Goal: Task Accomplishment & Management: Use online tool/utility

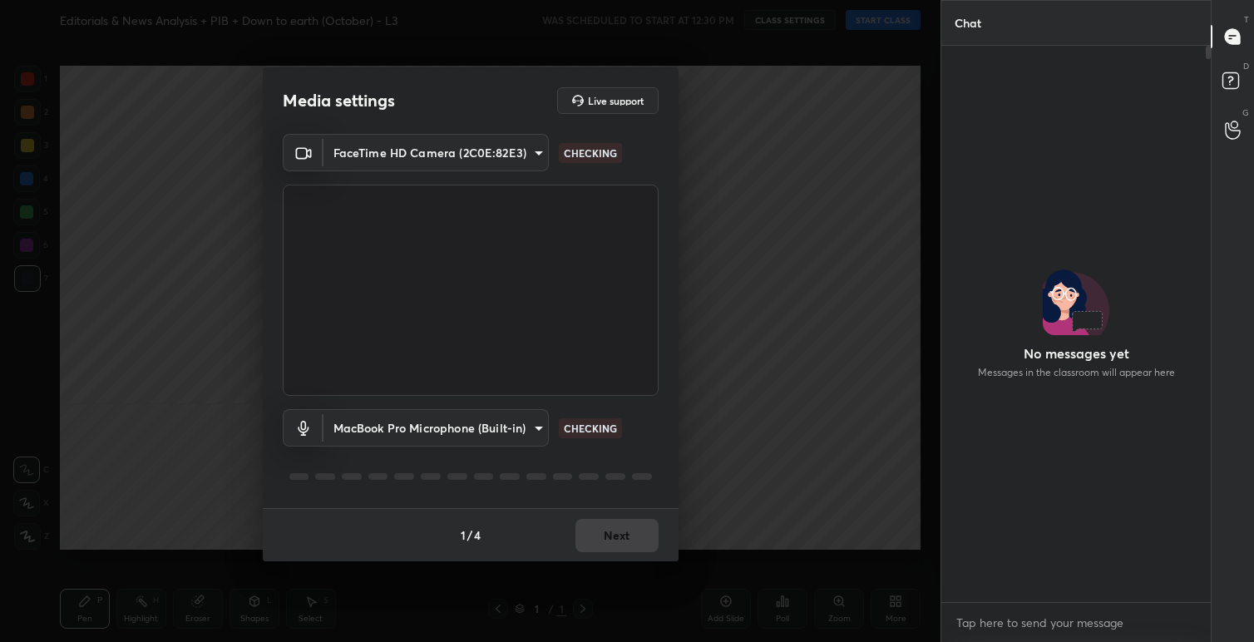
scroll to position [551, 264]
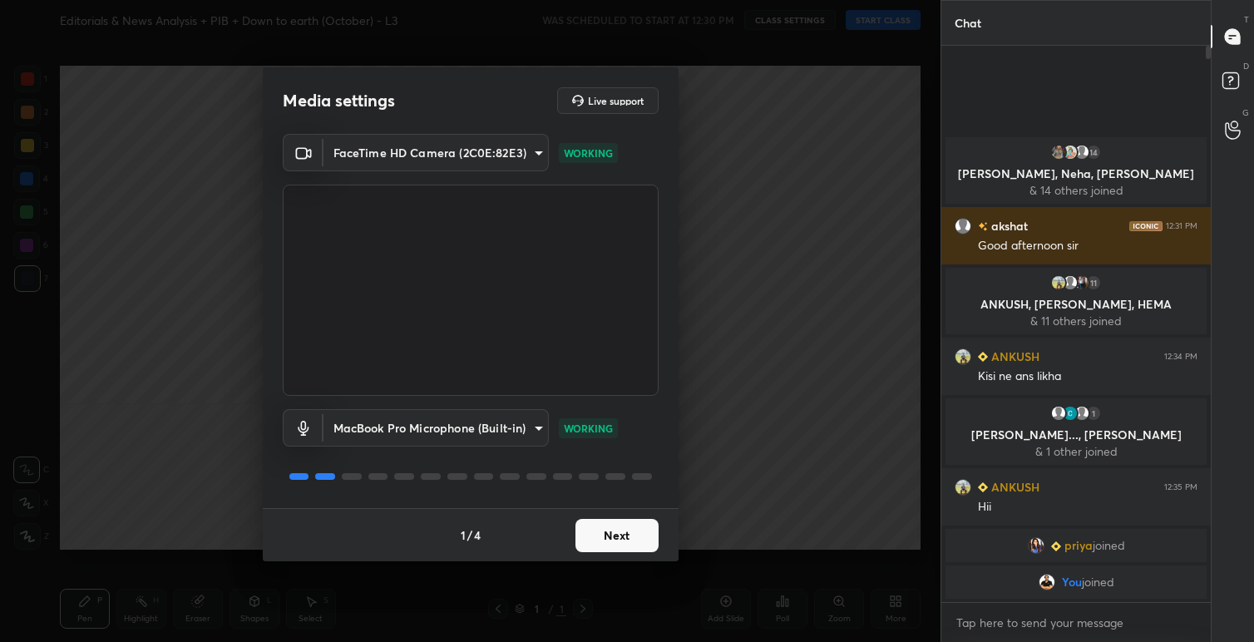
click at [612, 530] on button "Next" at bounding box center [616, 535] width 83 height 33
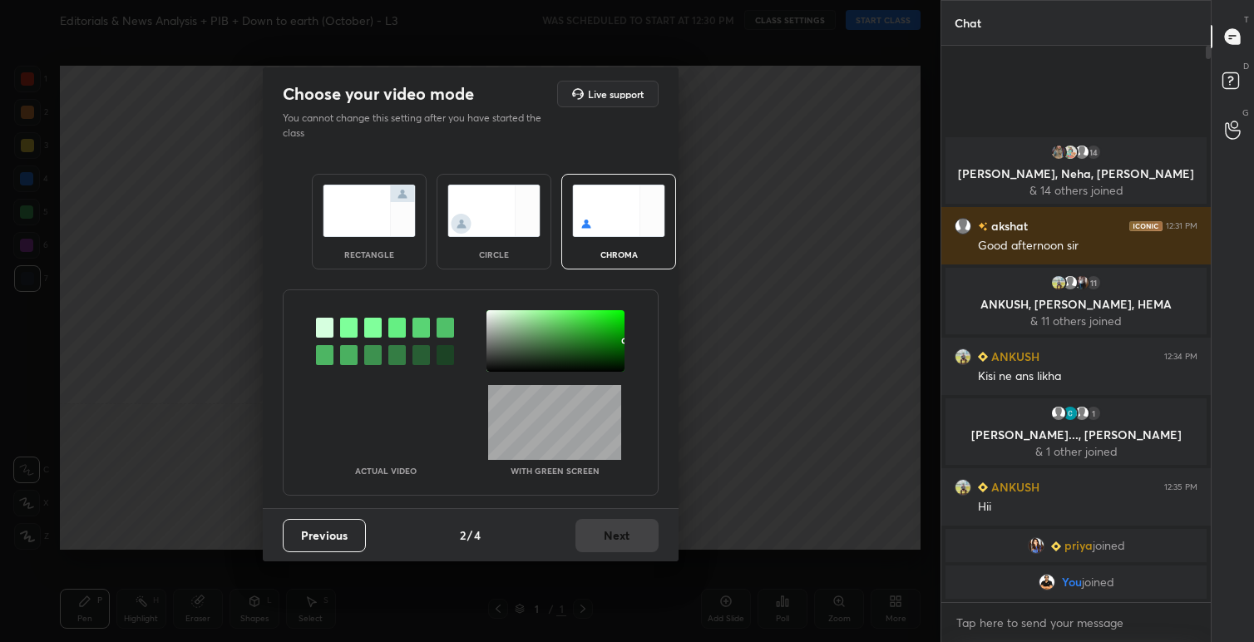
click at [366, 219] on img at bounding box center [369, 211] width 93 height 52
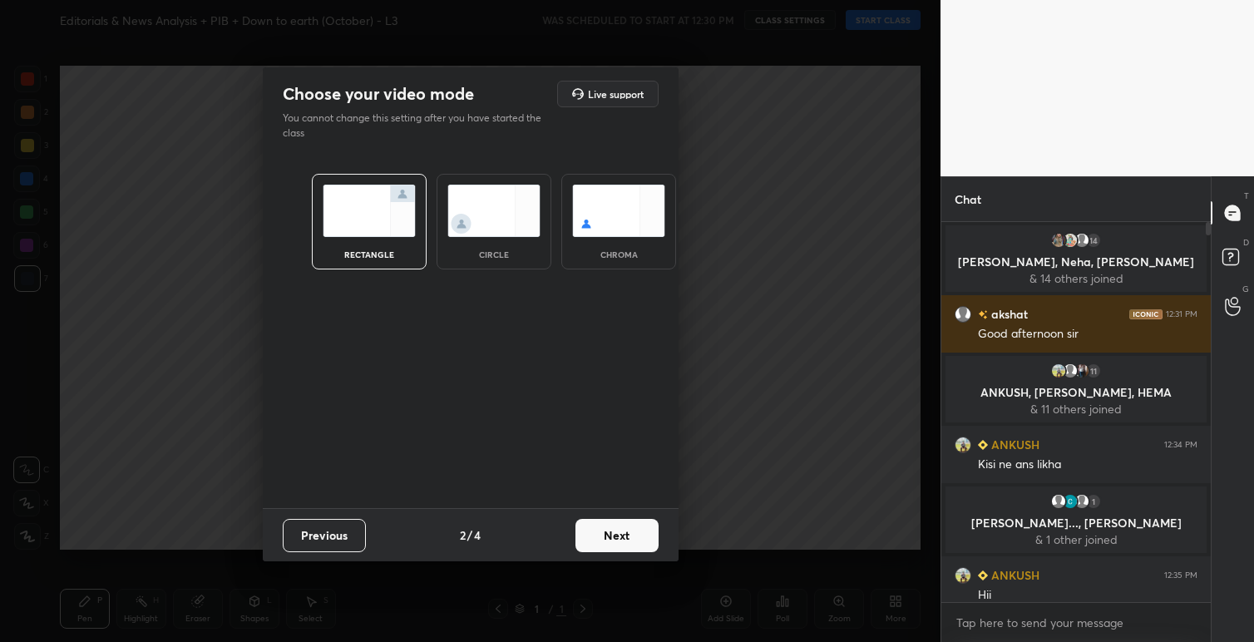
scroll to position [415, 264]
click at [611, 542] on button "Next" at bounding box center [616, 535] width 83 height 33
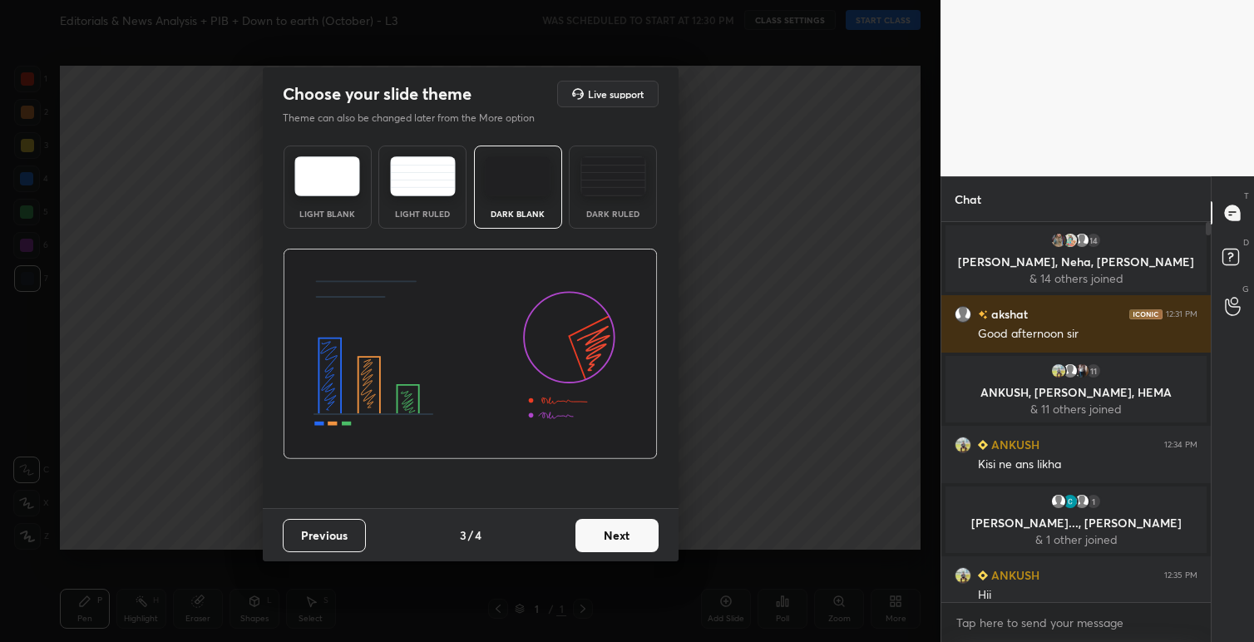
click at [351, 192] on img at bounding box center [327, 176] width 66 height 40
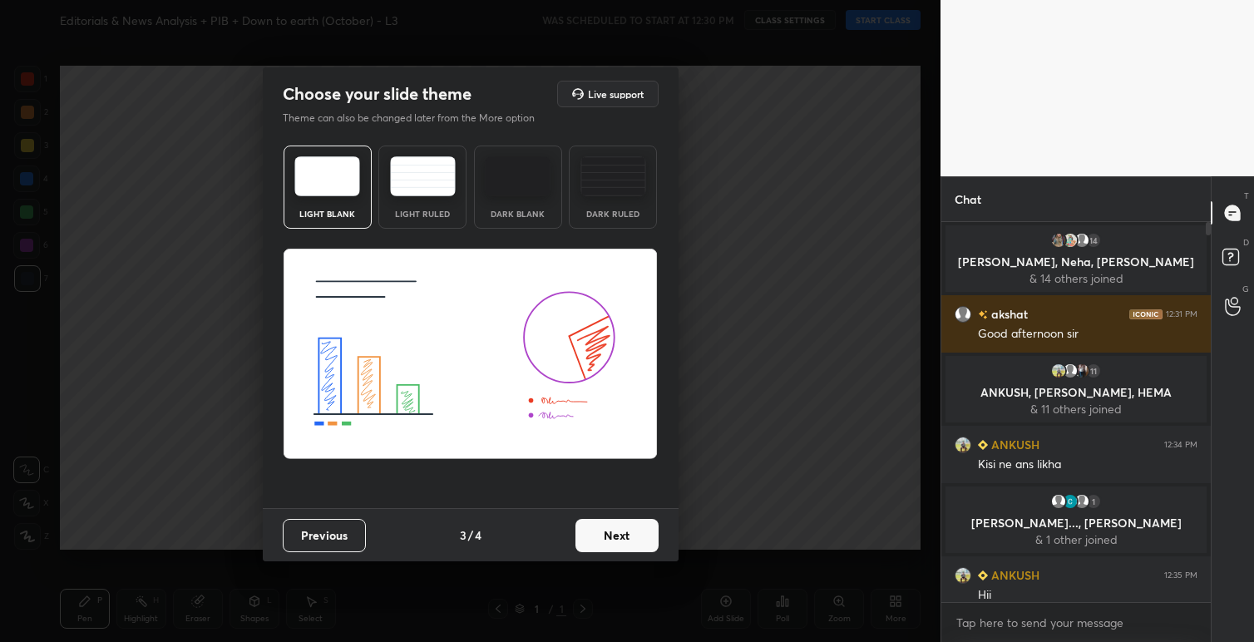
click at [624, 535] on button "Next" at bounding box center [616, 535] width 83 height 33
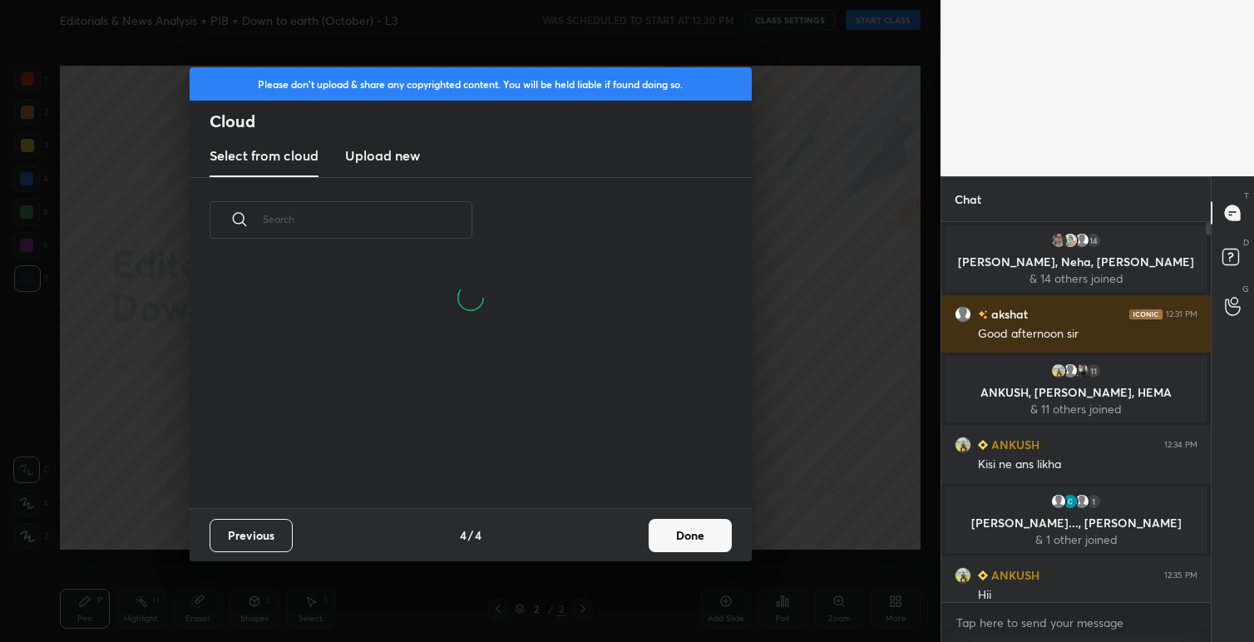
click at [697, 541] on button "Done" at bounding box center [689, 535] width 83 height 33
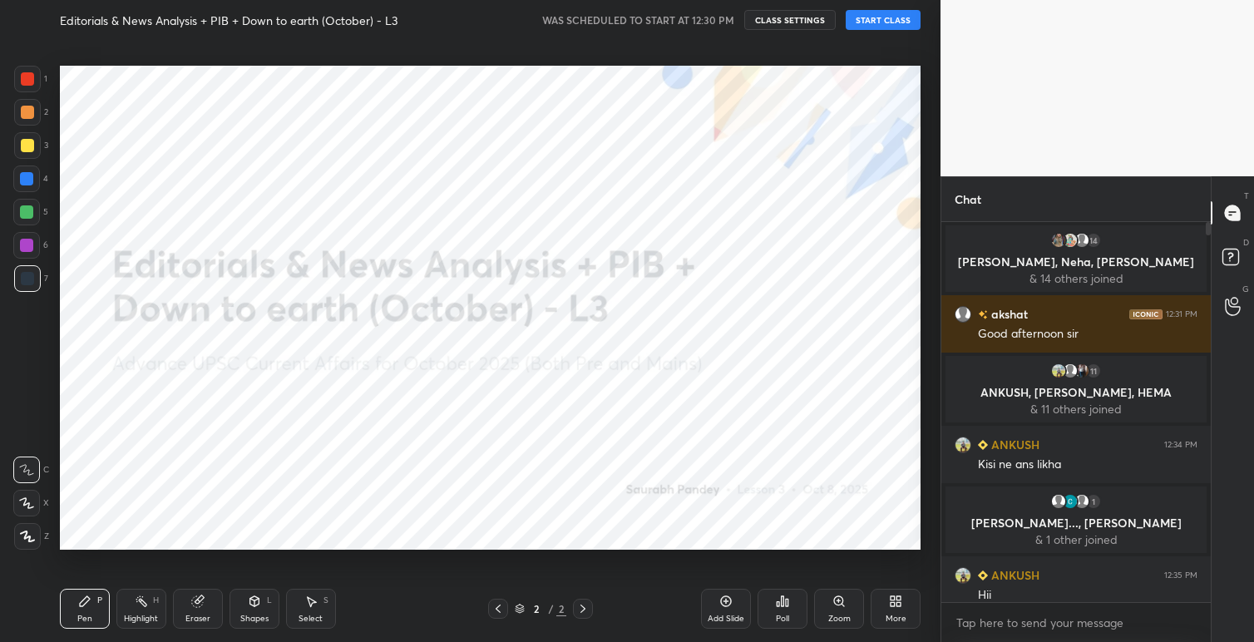
click at [872, 18] on button "START CLASS" at bounding box center [882, 20] width 75 height 20
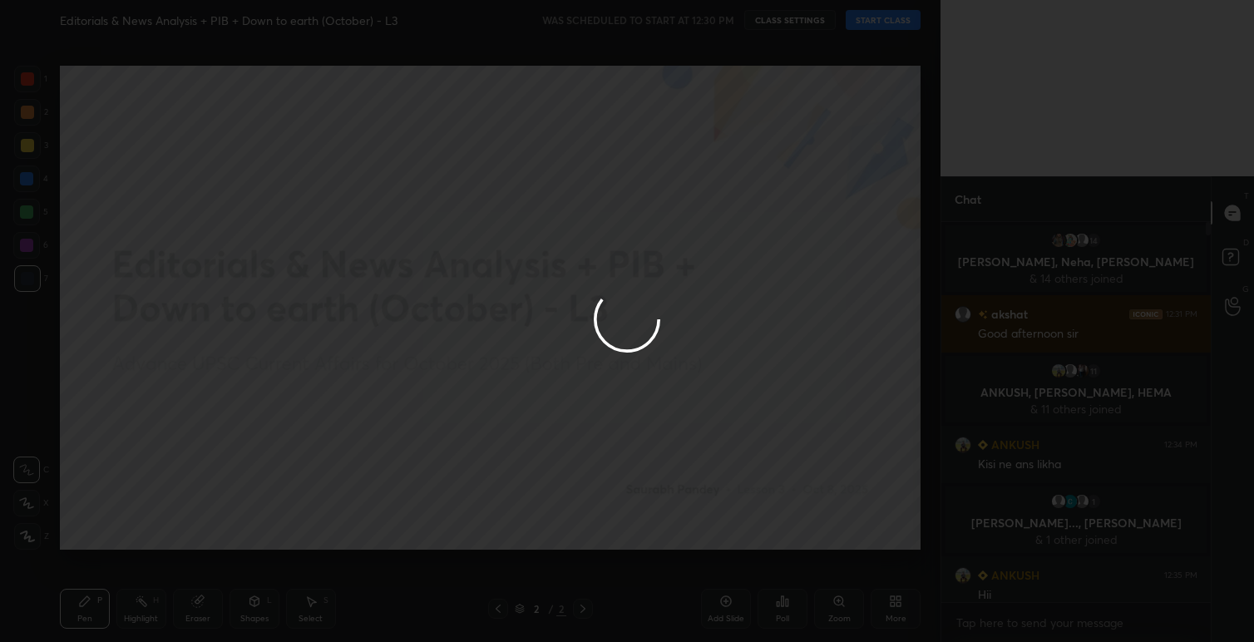
type textarea "x"
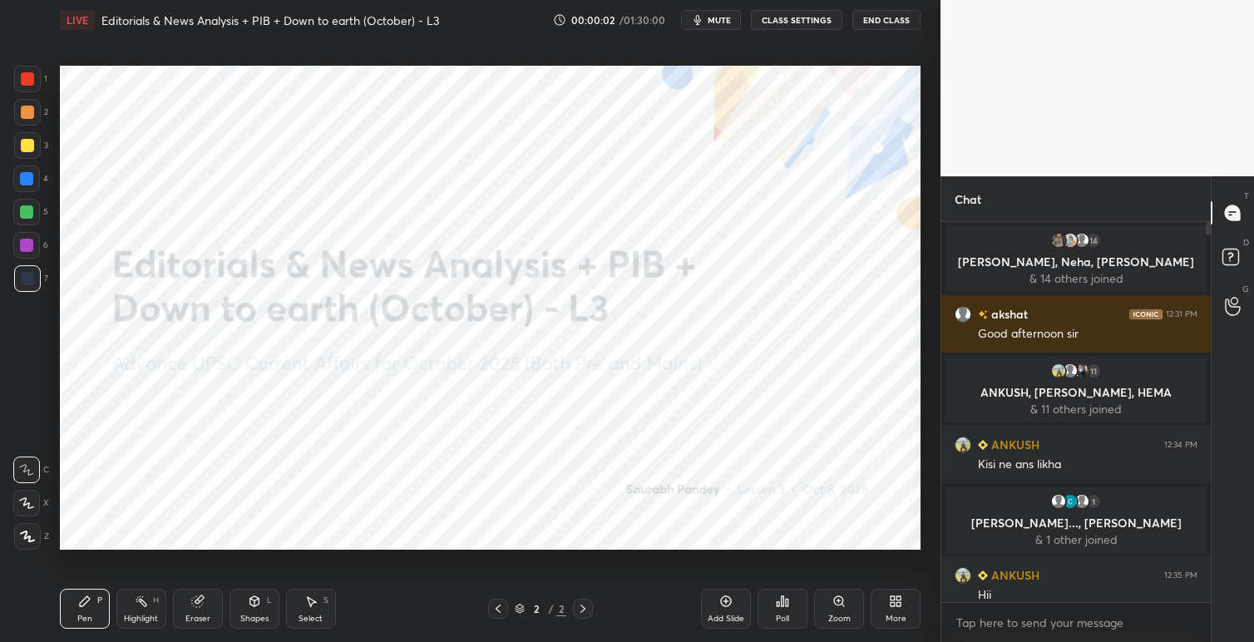
click at [724, 24] on span "mute" at bounding box center [718, 20] width 23 height 12
click at [775, 27] on button "CLASS SETTINGS" at bounding box center [796, 20] width 91 height 20
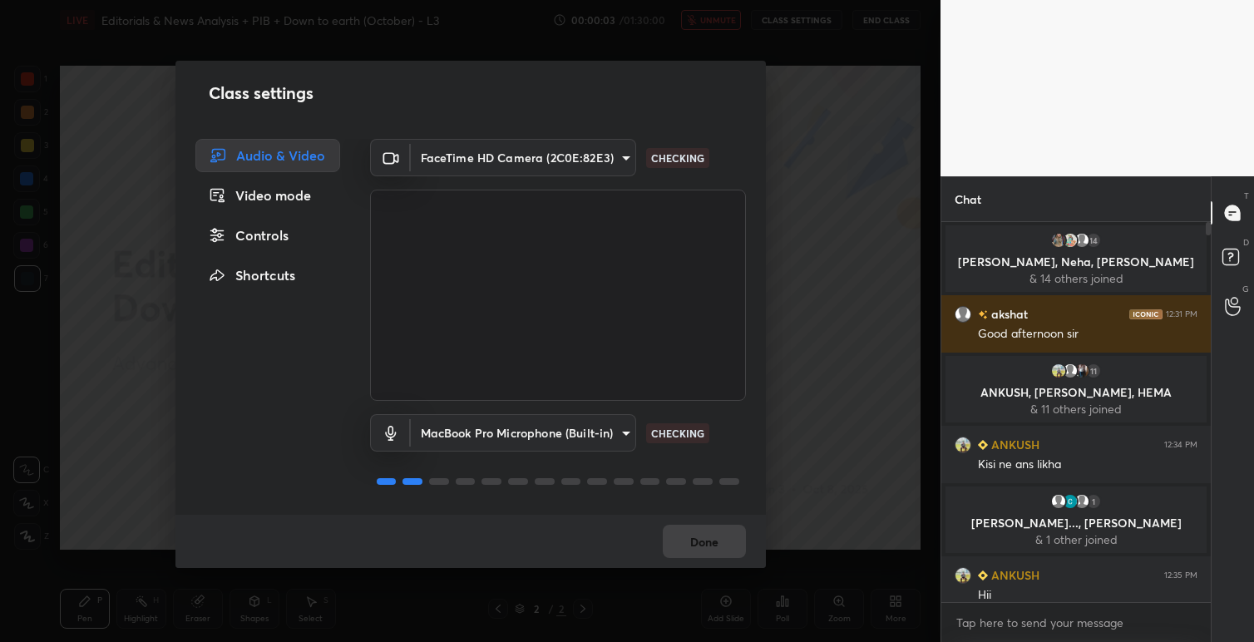
click at [616, 153] on body "1 2 3 4 5 6 7 C X Z C X Z E E Erase all H H LIVE Editorials & News Analysis + P…" at bounding box center [627, 321] width 1254 height 642
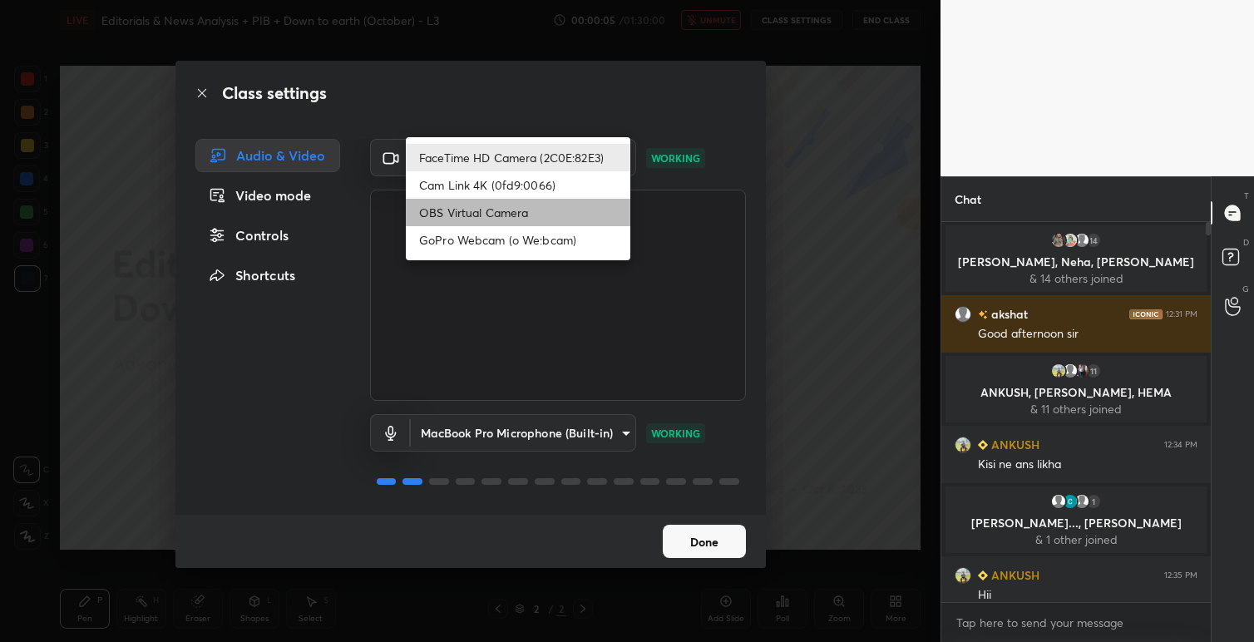
click at [511, 210] on li "OBS Virtual Camera" at bounding box center [518, 212] width 224 height 27
type input "eea9101cfb1ae92f62dacabb5af4faa94c8c4a8ed13d029731ff536fe877b221"
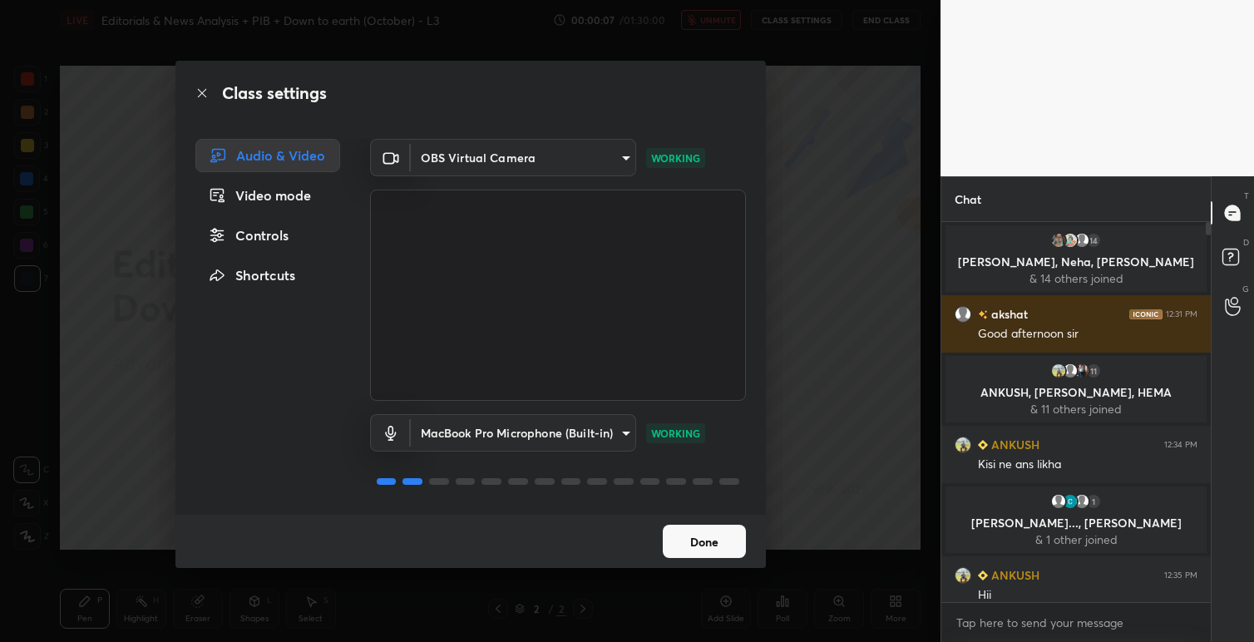
click at [699, 541] on button "Done" at bounding box center [704, 541] width 83 height 33
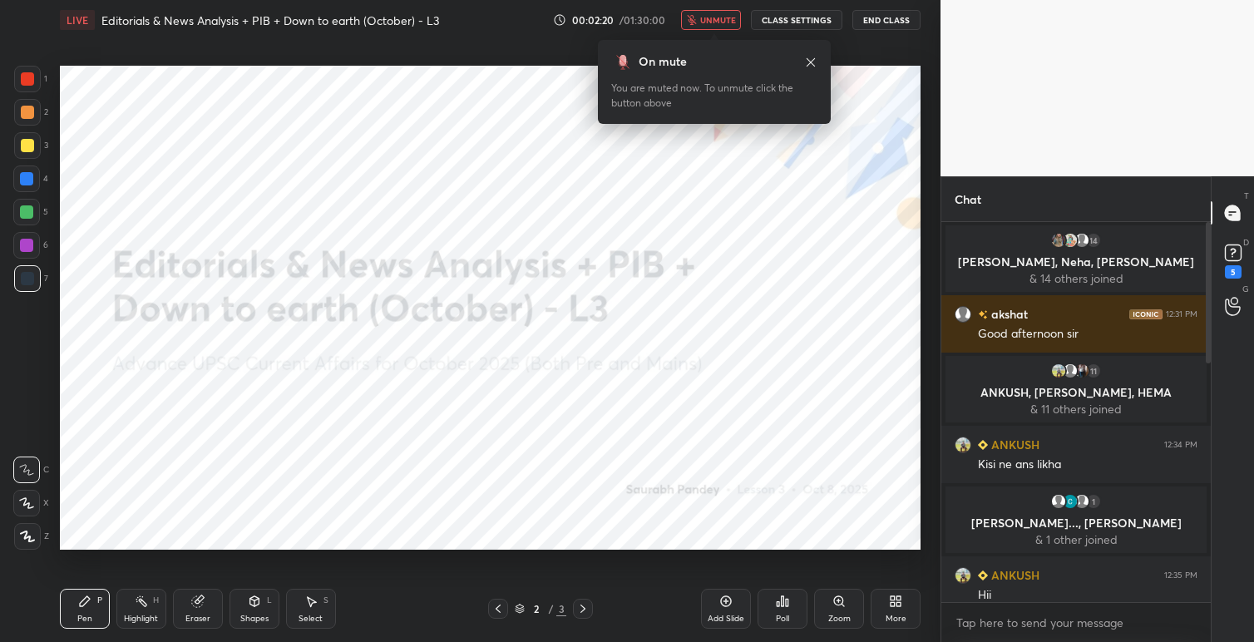
click at [725, 15] on span "unmute" at bounding box center [718, 20] width 36 height 12
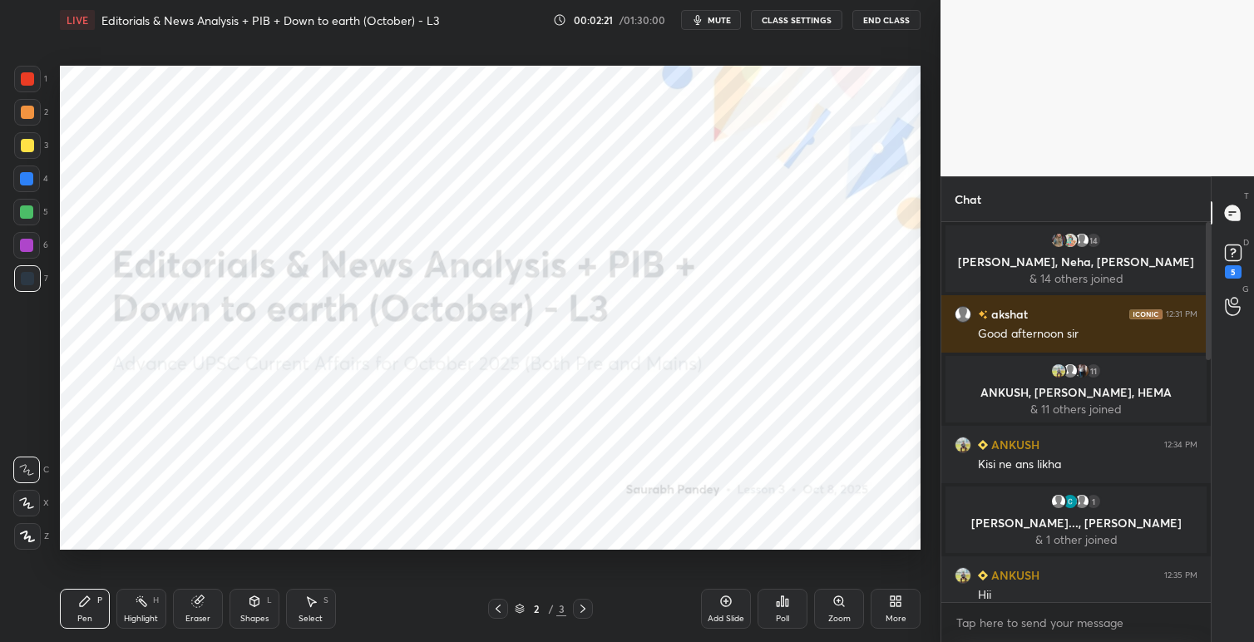
click at [793, 17] on button "CLASS SETTINGS" at bounding box center [796, 20] width 91 height 20
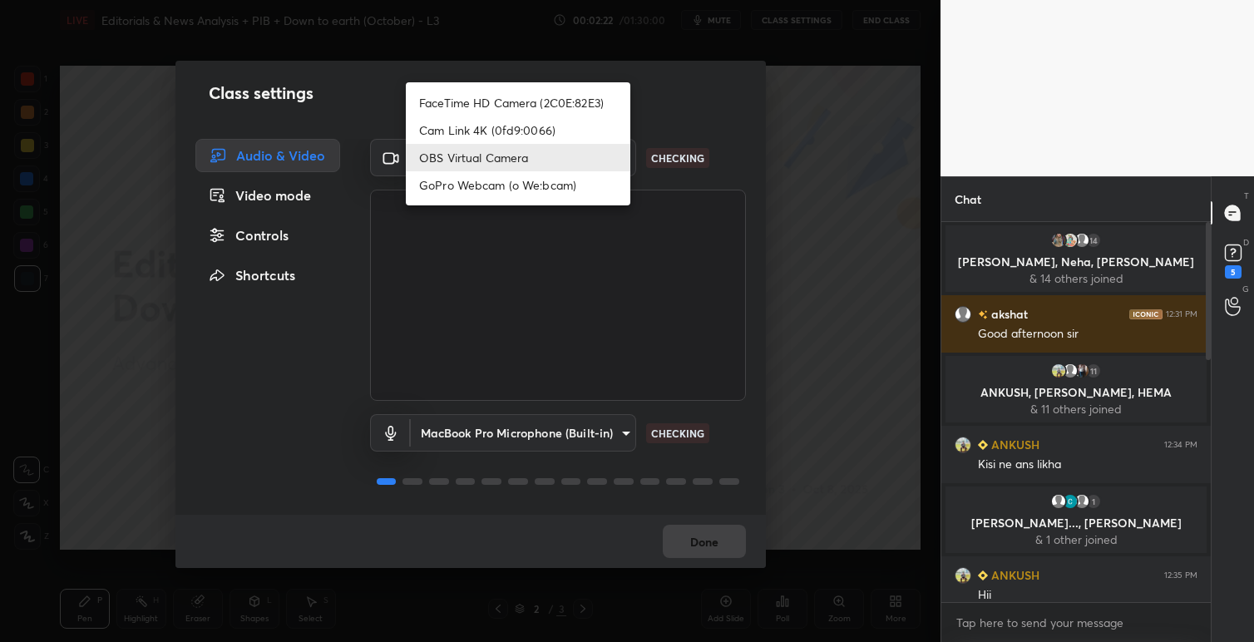
click at [619, 155] on body "1 2 3 4 5 6 7 C X Z C X Z E E Erase all H H LIVE Editorials & News Analysis + P…" at bounding box center [627, 321] width 1254 height 642
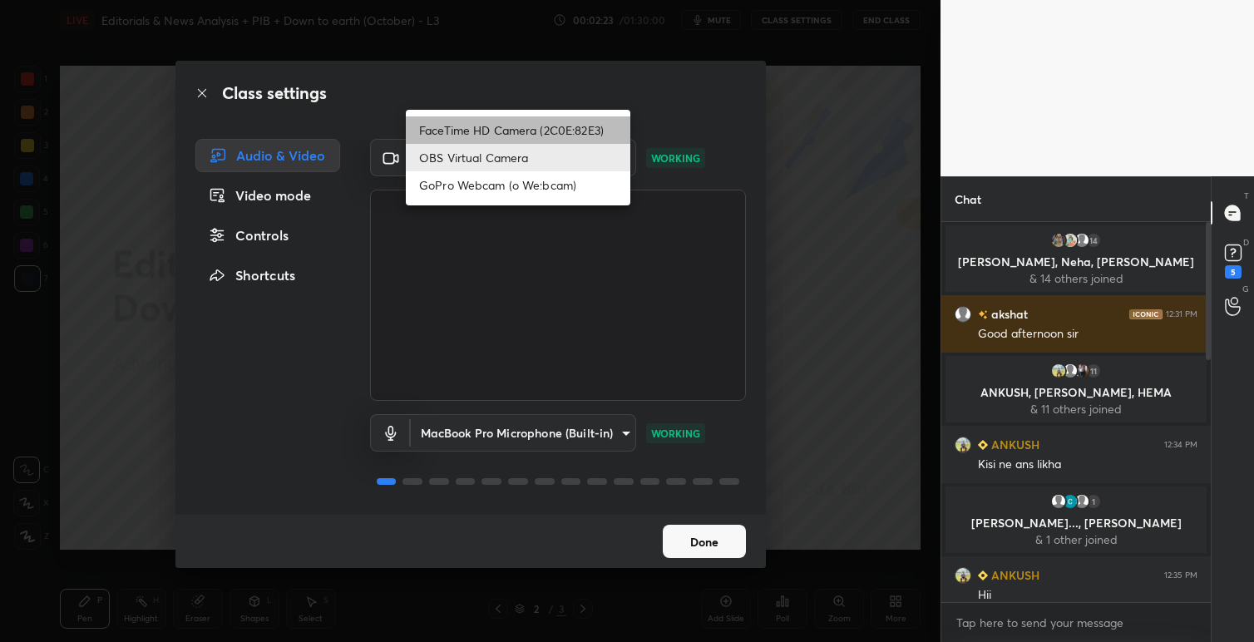
click at [535, 123] on li "FaceTime HD Camera (2C0E:82E3)" at bounding box center [518, 129] width 224 height 27
type input "049abcf8858106cc8b5668900eab1b73f81149d85a586d409554128722ea292a"
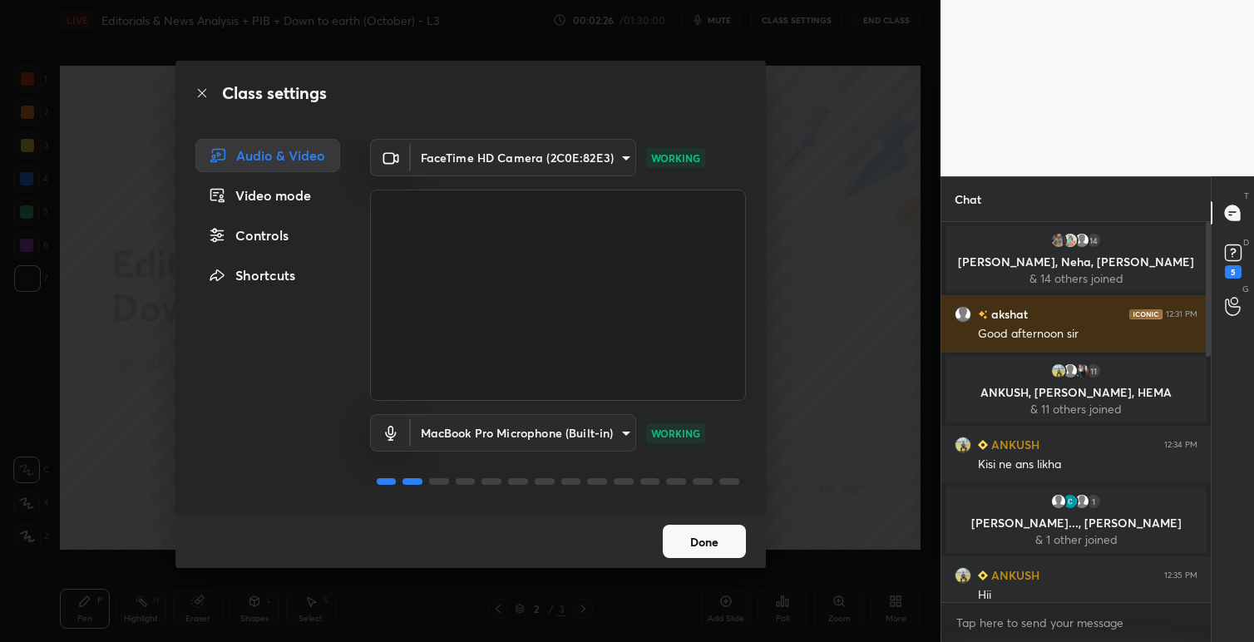
click at [608, 432] on body "1 2 3 4 5 6 7 C X Z C X Z E E Erase all H H LIVE Editorials & News Analysis + P…" at bounding box center [627, 321] width 1254 height 642
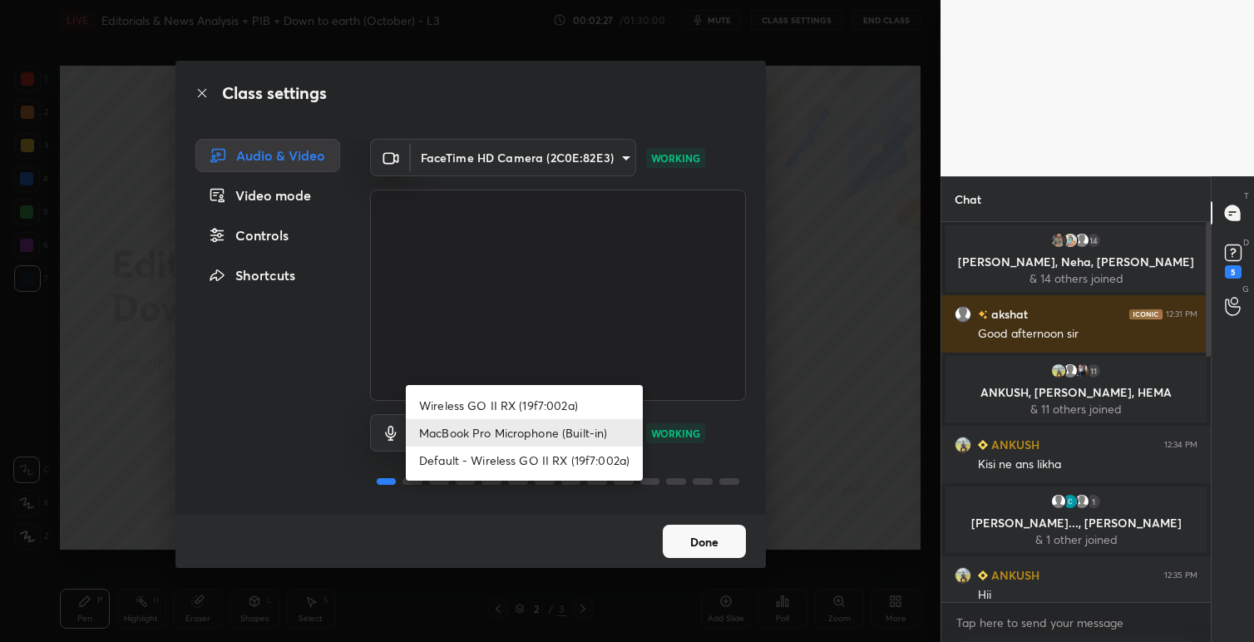
click at [536, 407] on li "Wireless GO II RX (19f7:002a)" at bounding box center [524, 405] width 237 height 27
type input "a89b6b9fee3d65aa25ebe05c07f2bd7759cce2655e0eadf156a05737dd31db95"
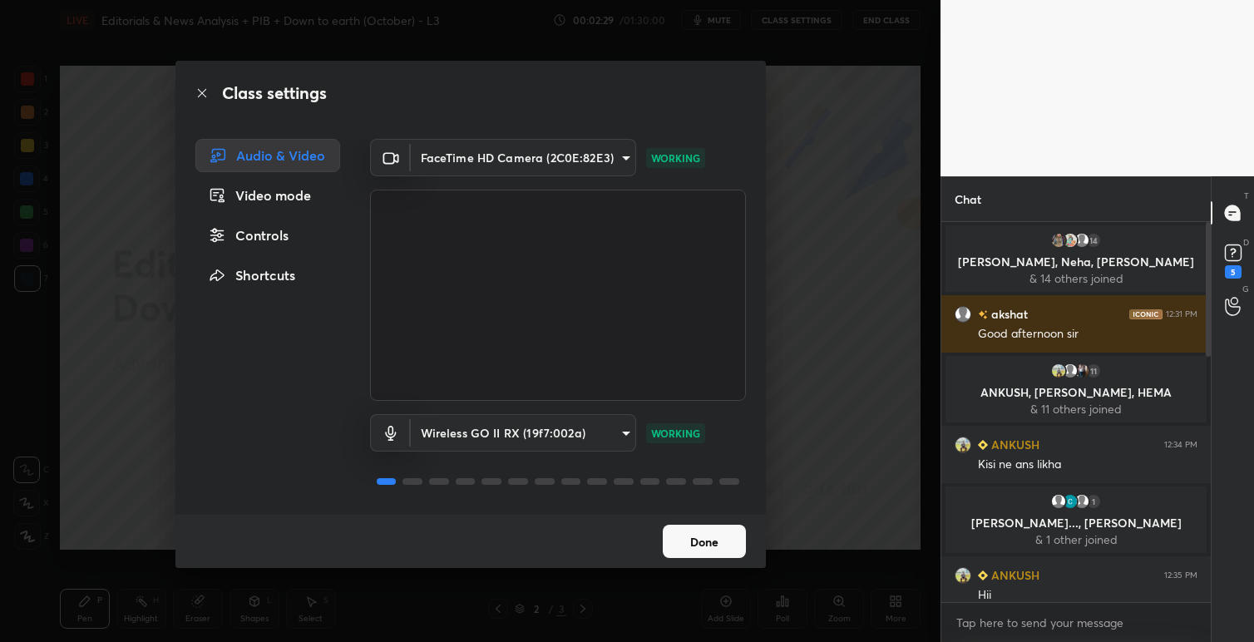
click at [698, 545] on button "Done" at bounding box center [704, 541] width 83 height 33
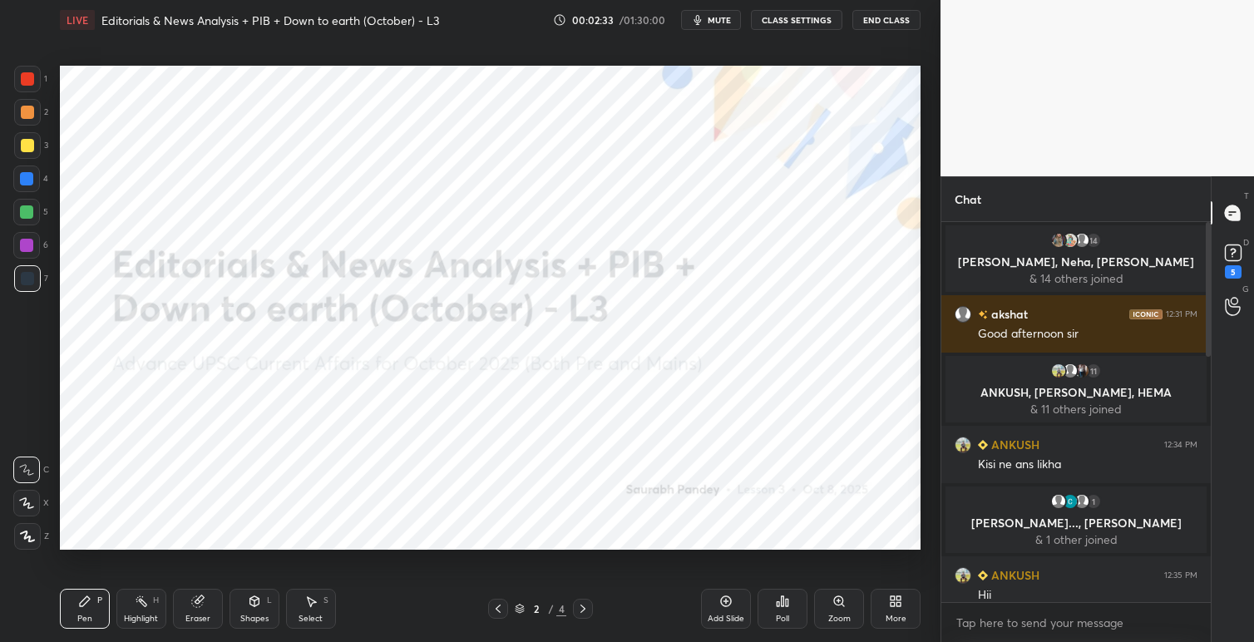
click at [722, 21] on span "mute" at bounding box center [718, 20] width 23 height 12
click at [786, 19] on button "CLASS SETTINGS" at bounding box center [796, 20] width 91 height 20
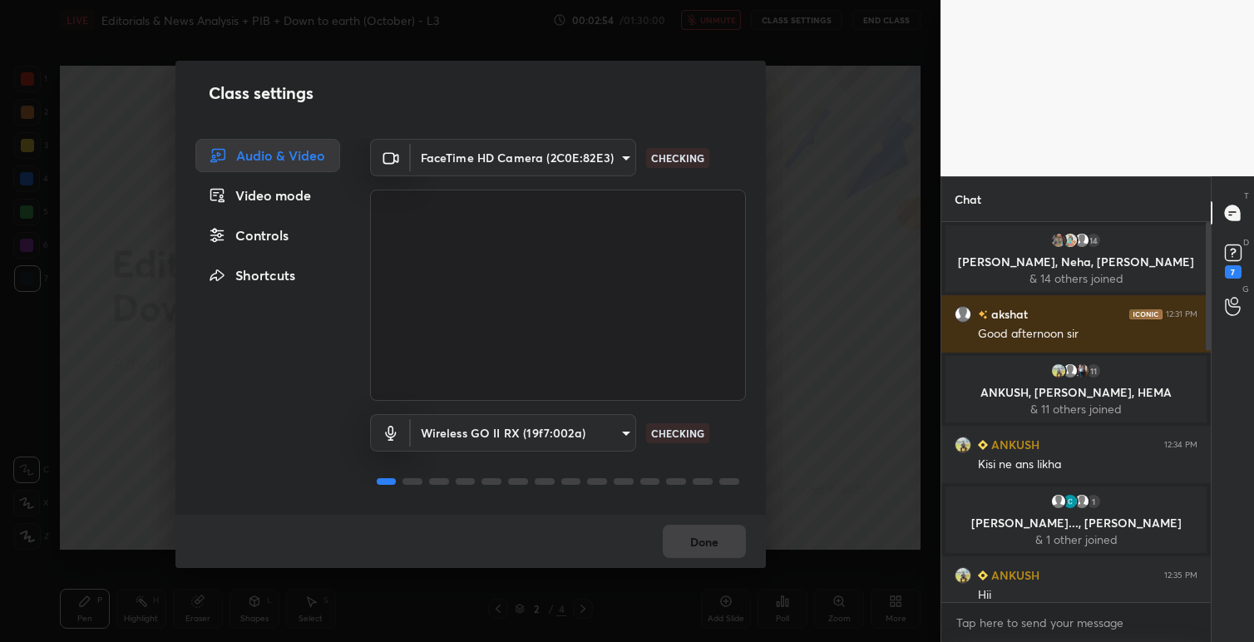
click at [694, 535] on div "Done" at bounding box center [470, 541] width 590 height 53
click at [704, 544] on button "Done" at bounding box center [704, 541] width 83 height 33
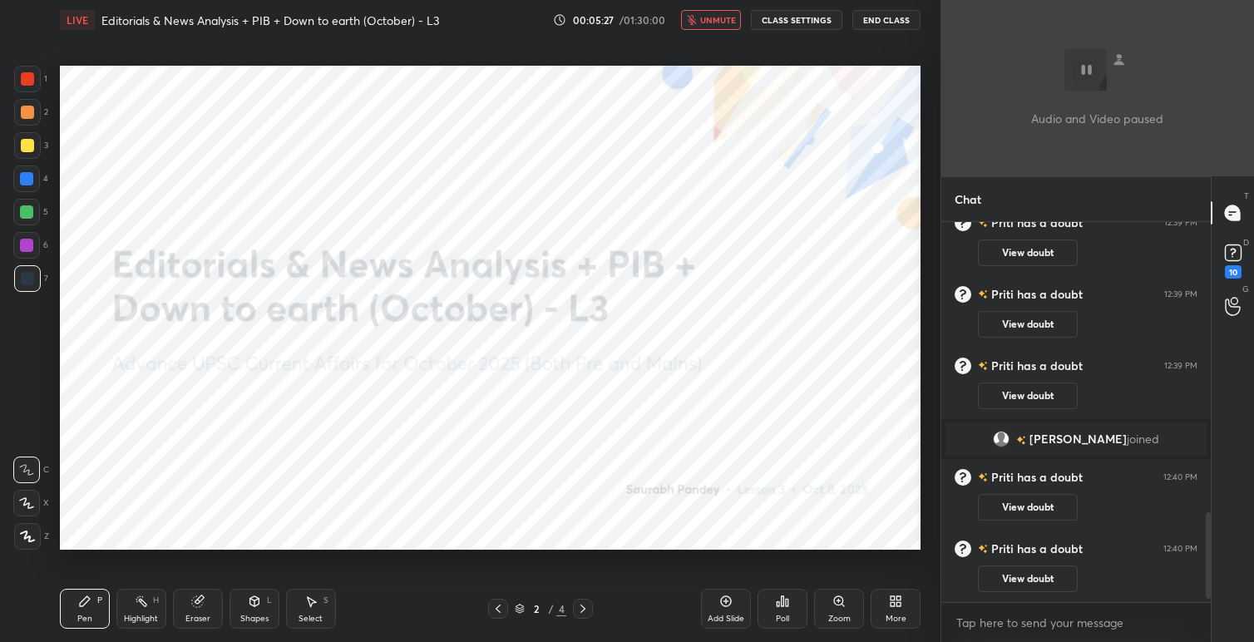
scroll to position [1294, 0]
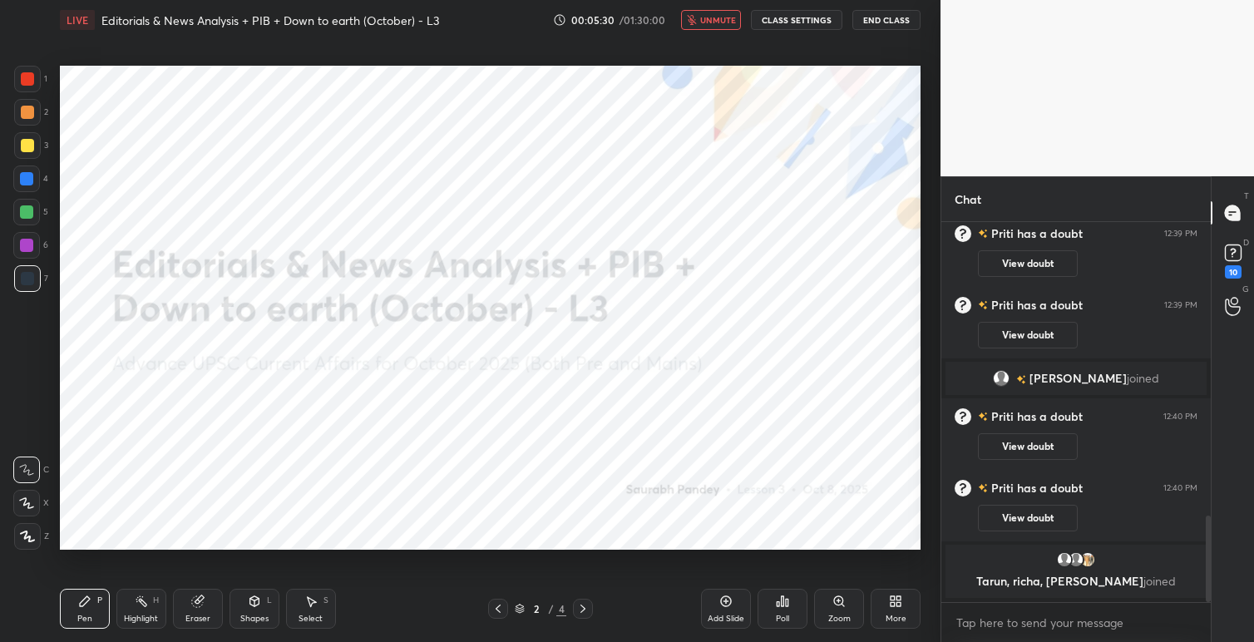
click at [717, 18] on span "unmute" at bounding box center [718, 20] width 36 height 12
click at [791, 20] on button "CLASS SETTINGS" at bounding box center [796, 20] width 91 height 20
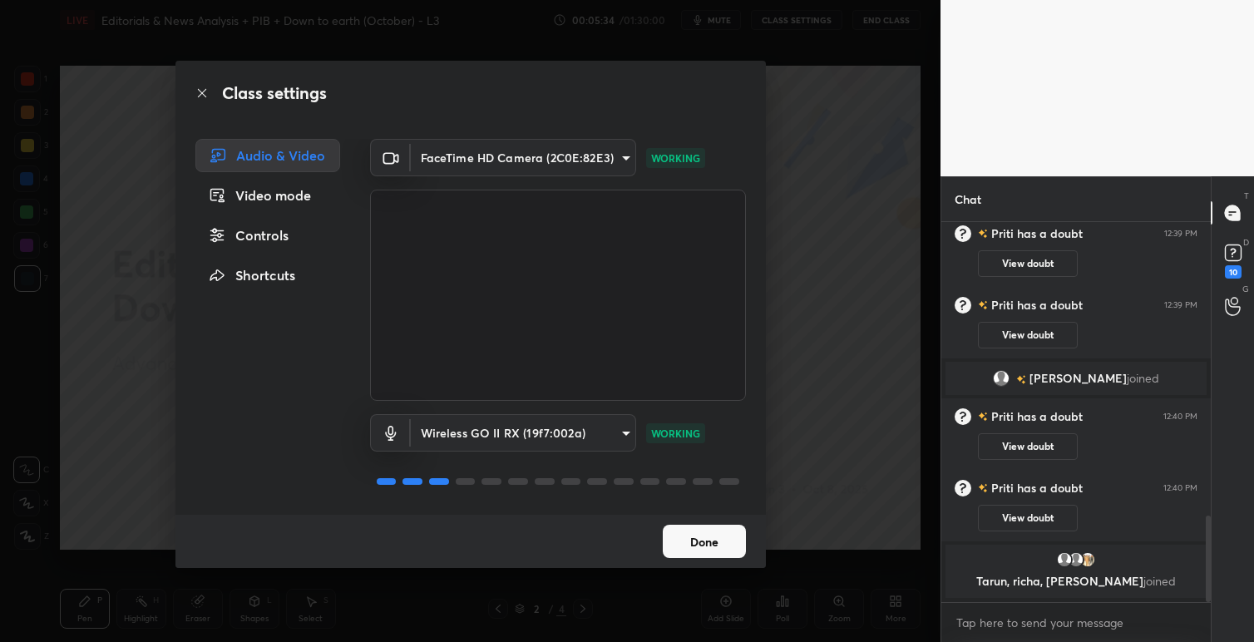
click at [711, 542] on button "Done" at bounding box center [704, 541] width 83 height 33
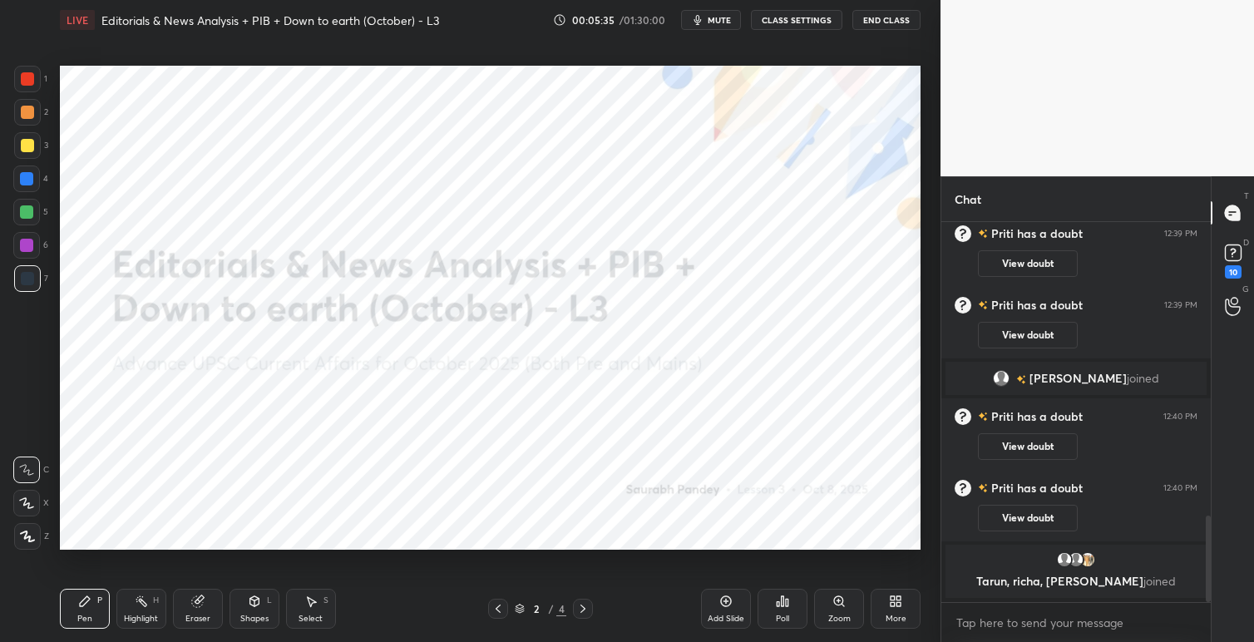
click at [894, 596] on icon at bounding box center [892, 598] width 4 height 4
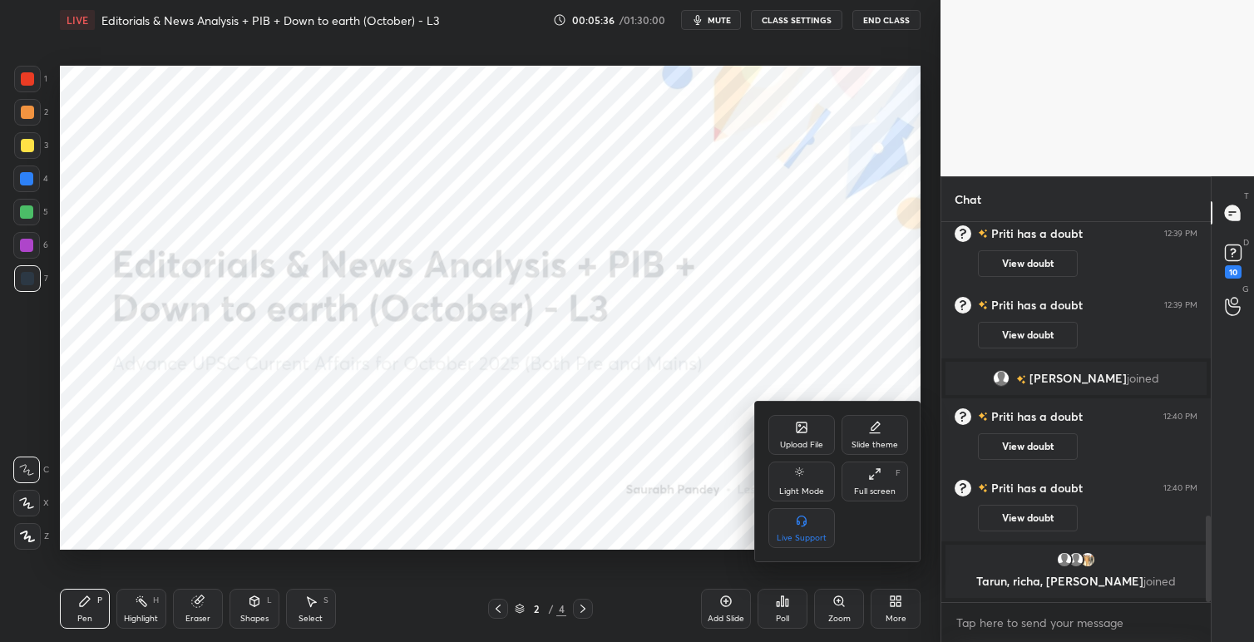
click at [795, 435] on div "Upload File" at bounding box center [801, 435] width 67 height 40
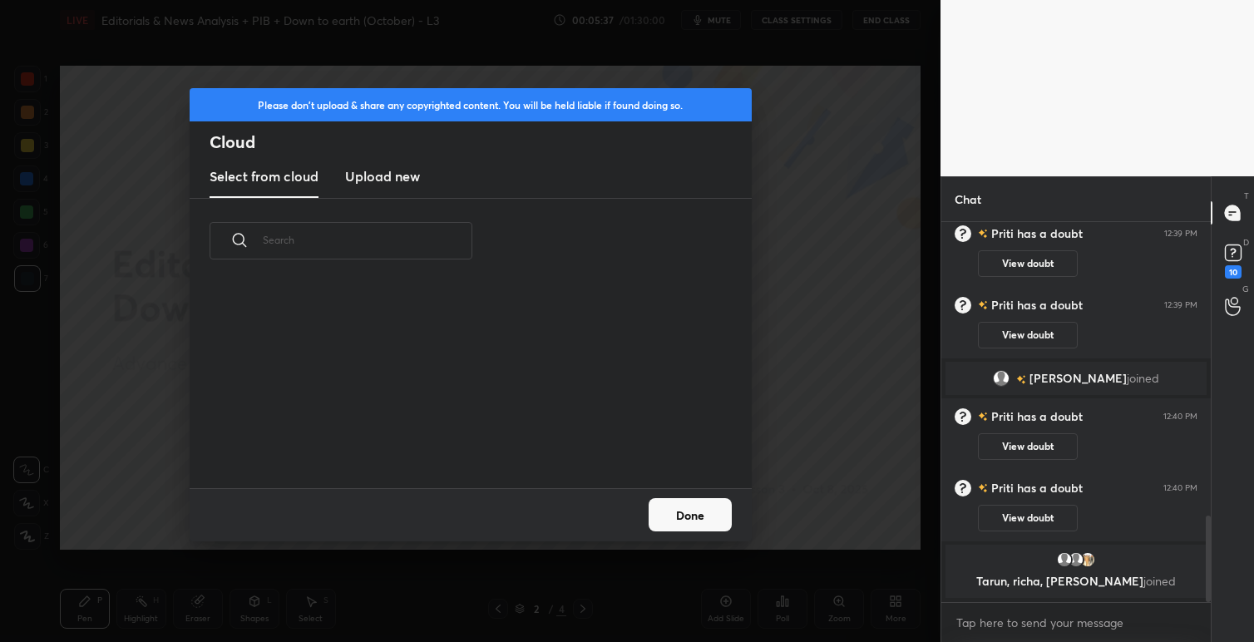
scroll to position [204, 534]
click at [383, 172] on h3 "Upload new" at bounding box center [382, 176] width 75 height 20
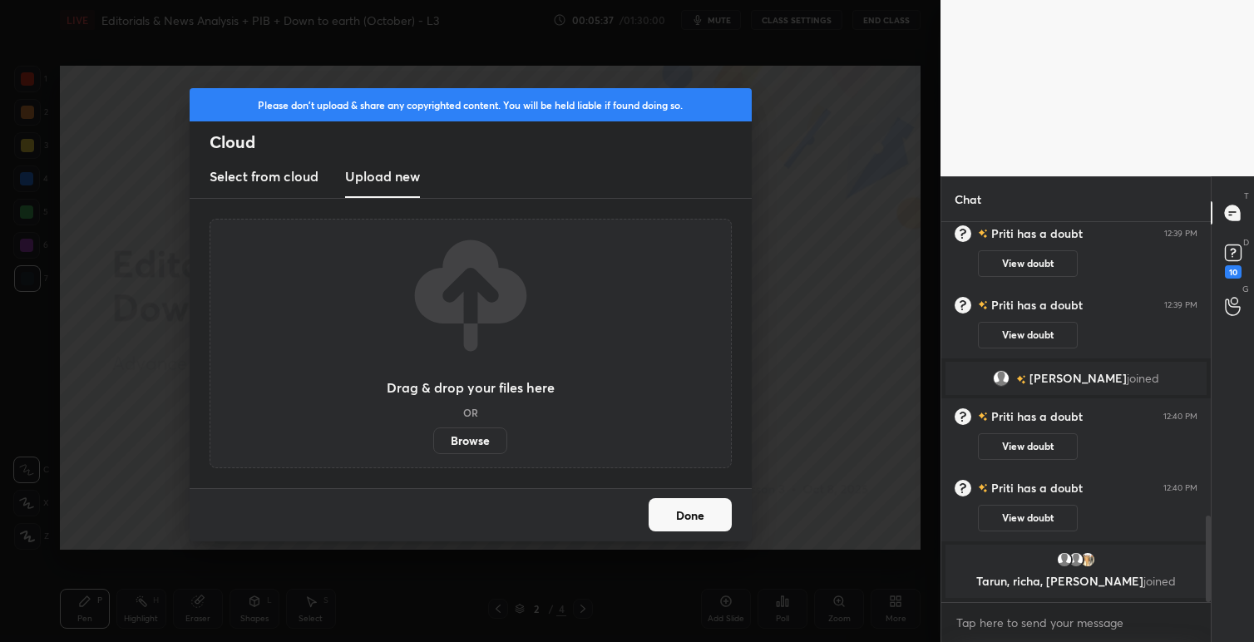
scroll to position [1216, 0]
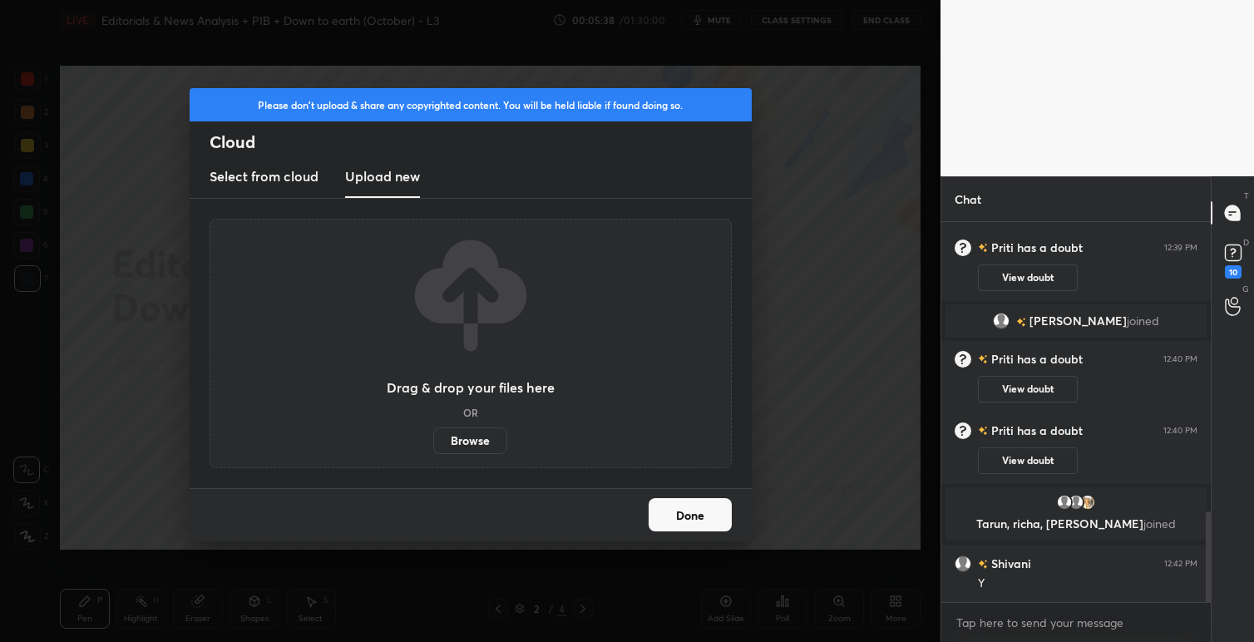
click at [466, 441] on label "Browse" at bounding box center [470, 440] width 74 height 27
click at [433, 441] on input "Browse" at bounding box center [433, 440] width 0 height 27
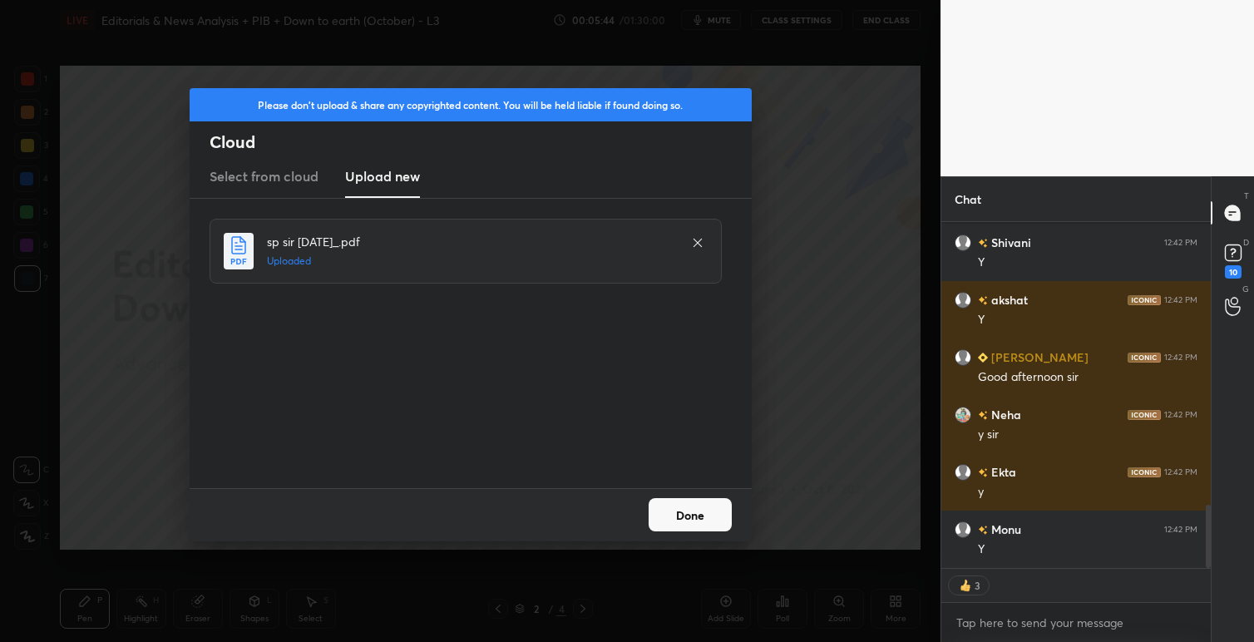
scroll to position [1594, 0]
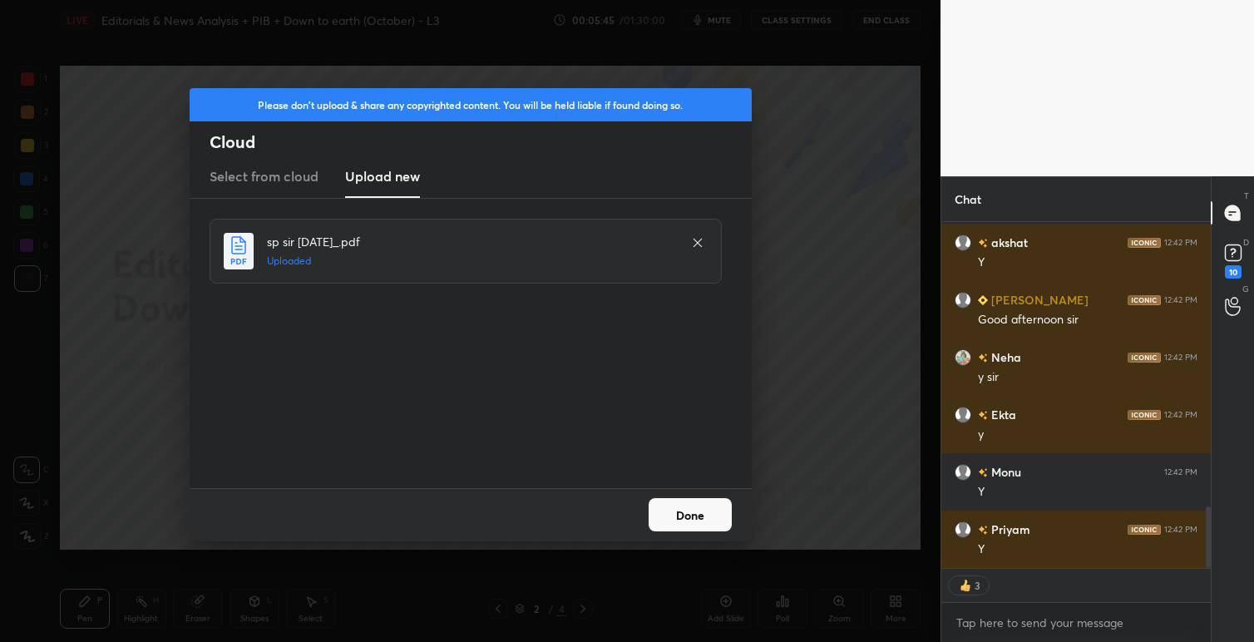
click at [691, 516] on button "Done" at bounding box center [689, 514] width 83 height 33
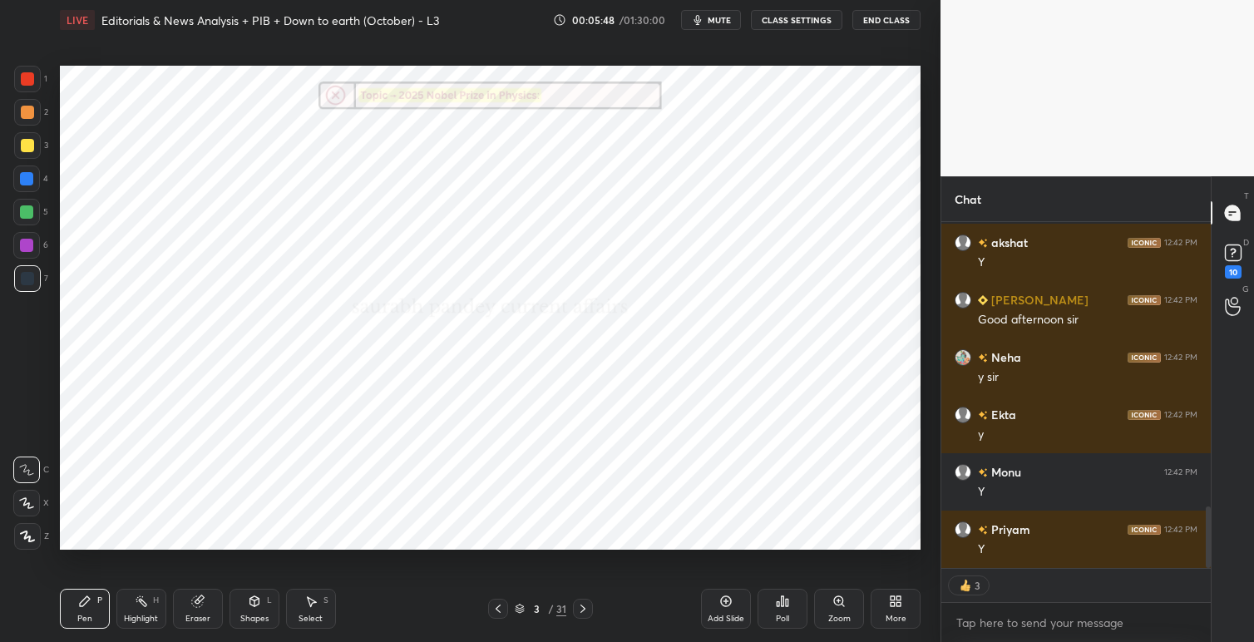
click at [499, 611] on icon at bounding box center [497, 608] width 13 height 13
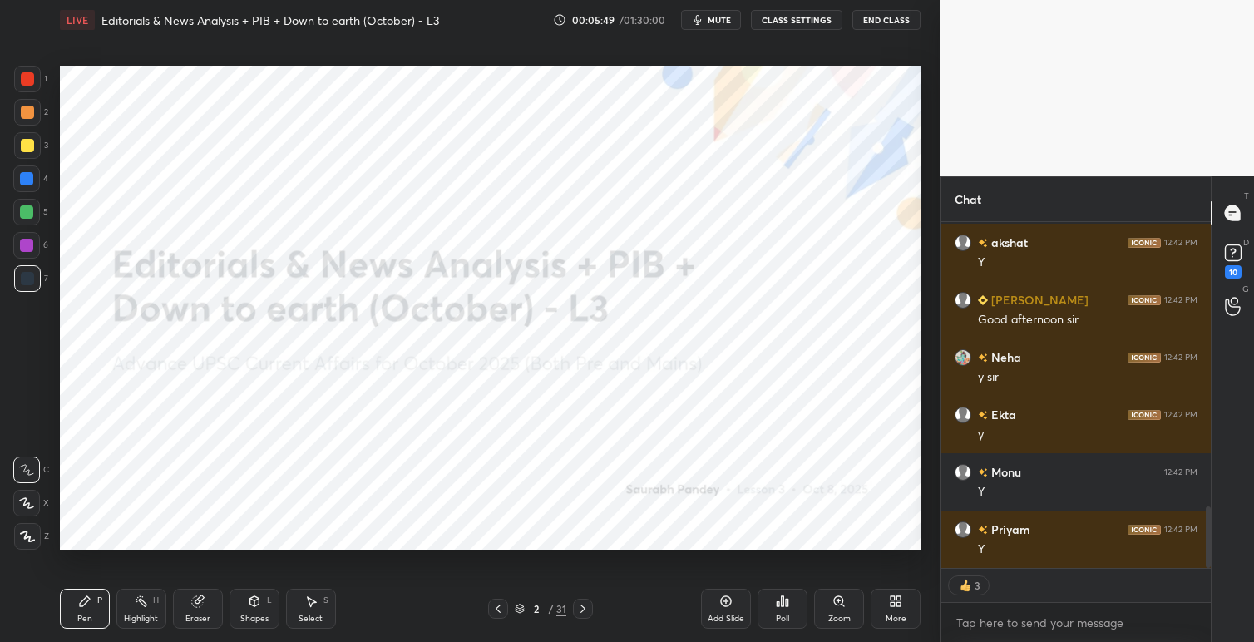
click at [890, 597] on icon at bounding box center [892, 598] width 4 height 4
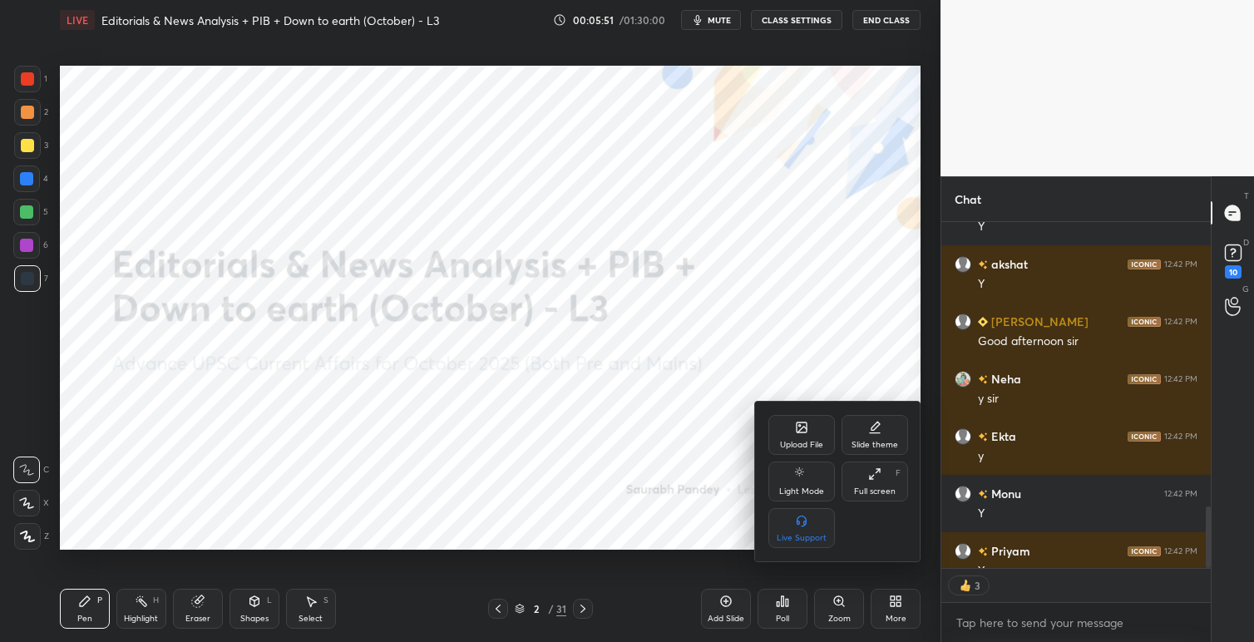
scroll to position [6, 6]
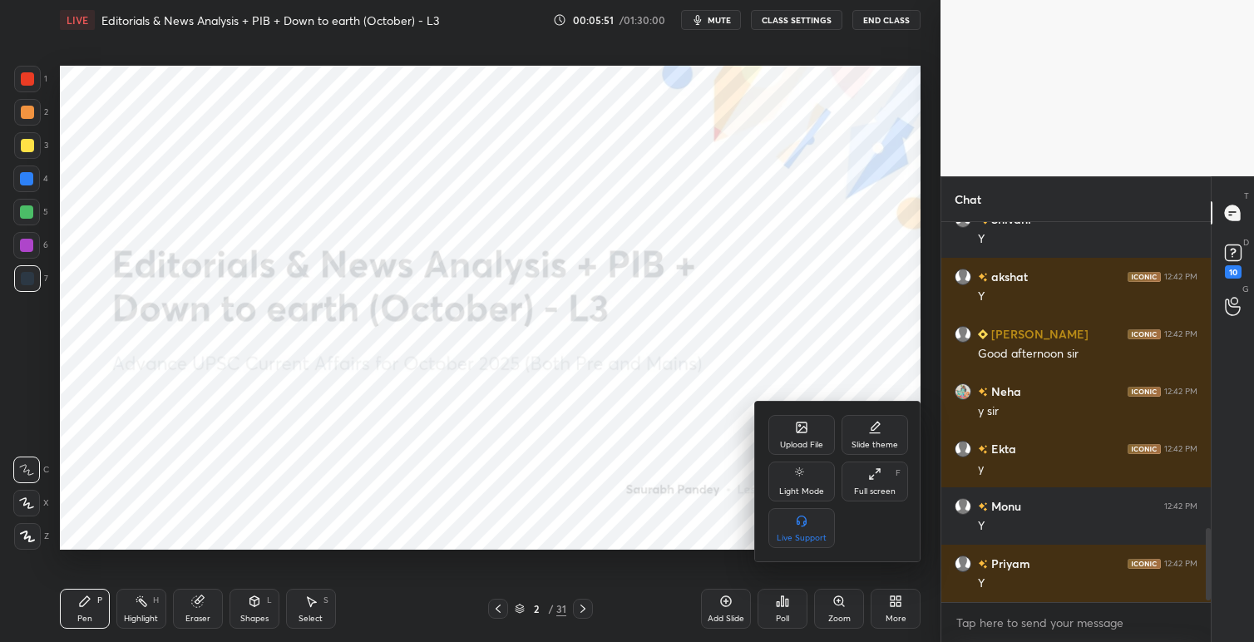
click at [865, 444] on div "Slide theme" at bounding box center [874, 445] width 47 height 8
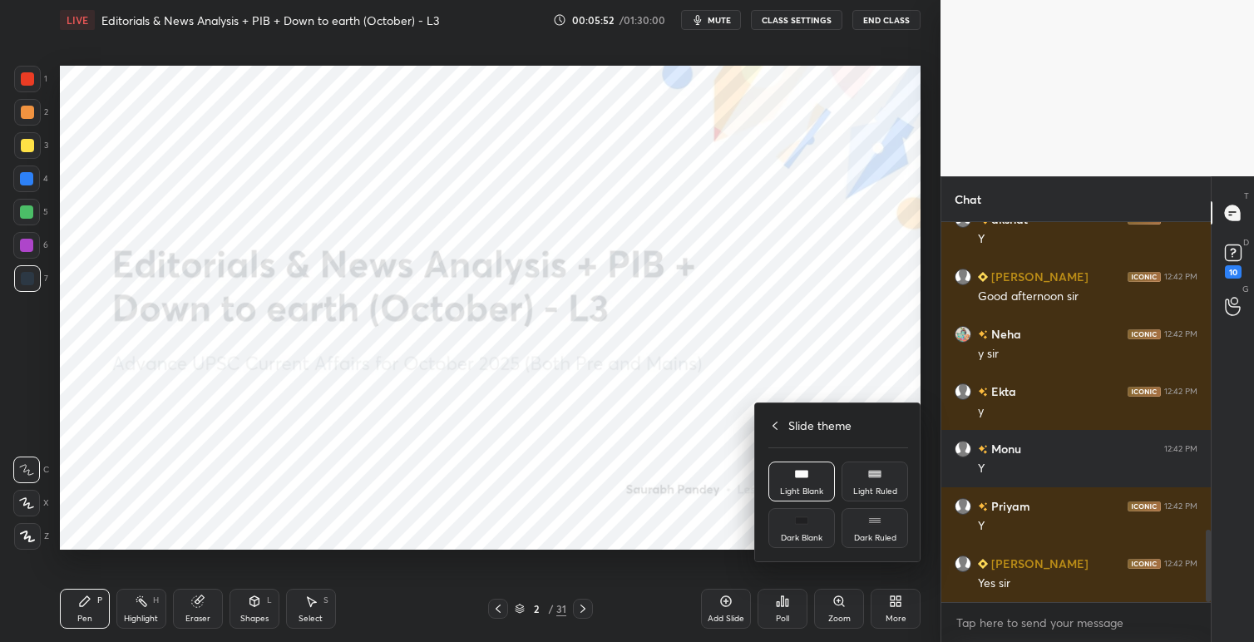
click at [802, 539] on div "Dark Blank" at bounding box center [802, 538] width 42 height 8
click at [695, 487] on div at bounding box center [627, 321] width 1254 height 642
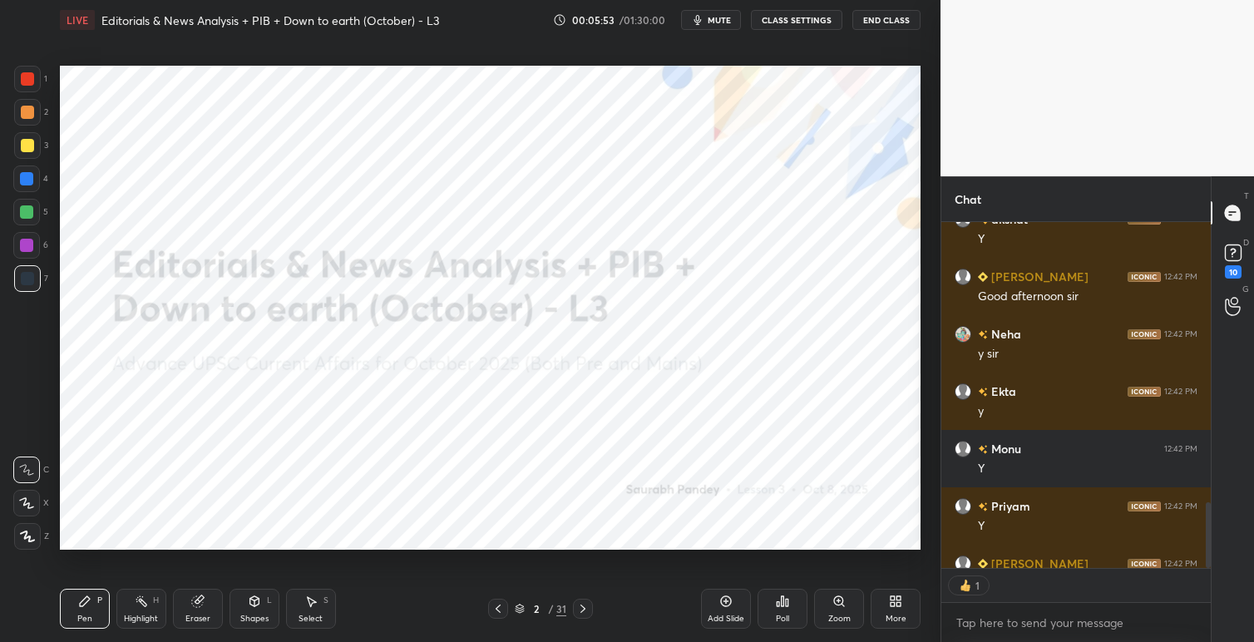
scroll to position [341, 264]
click at [726, 596] on icon at bounding box center [726, 601] width 11 height 11
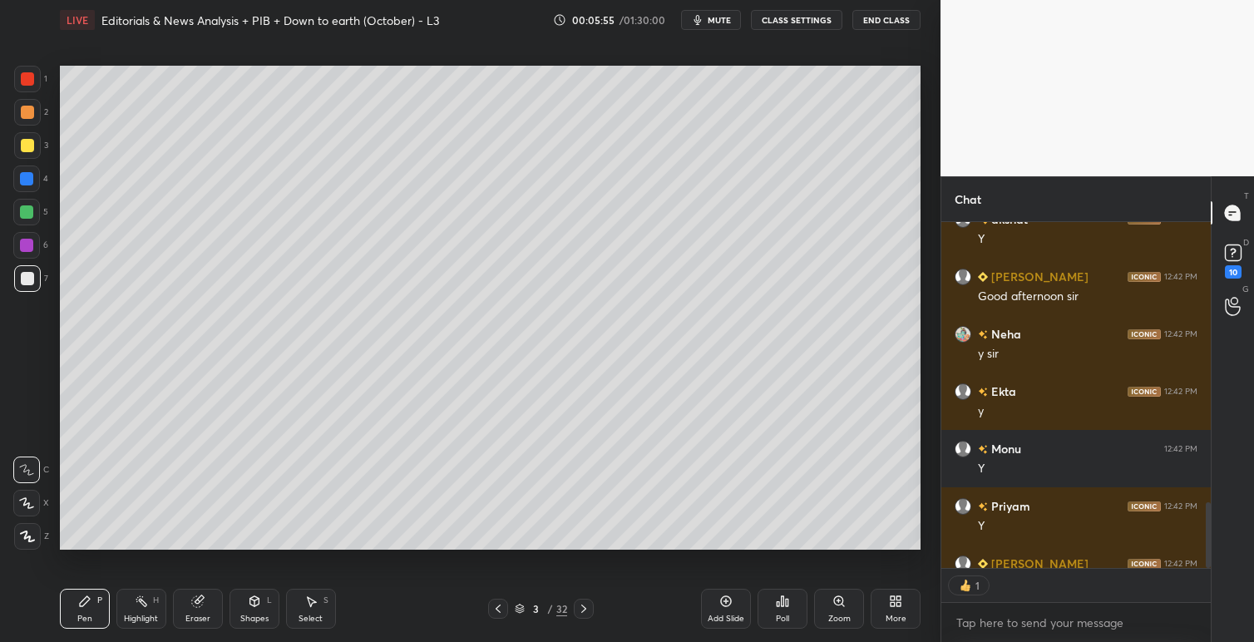
scroll to position [1709, 0]
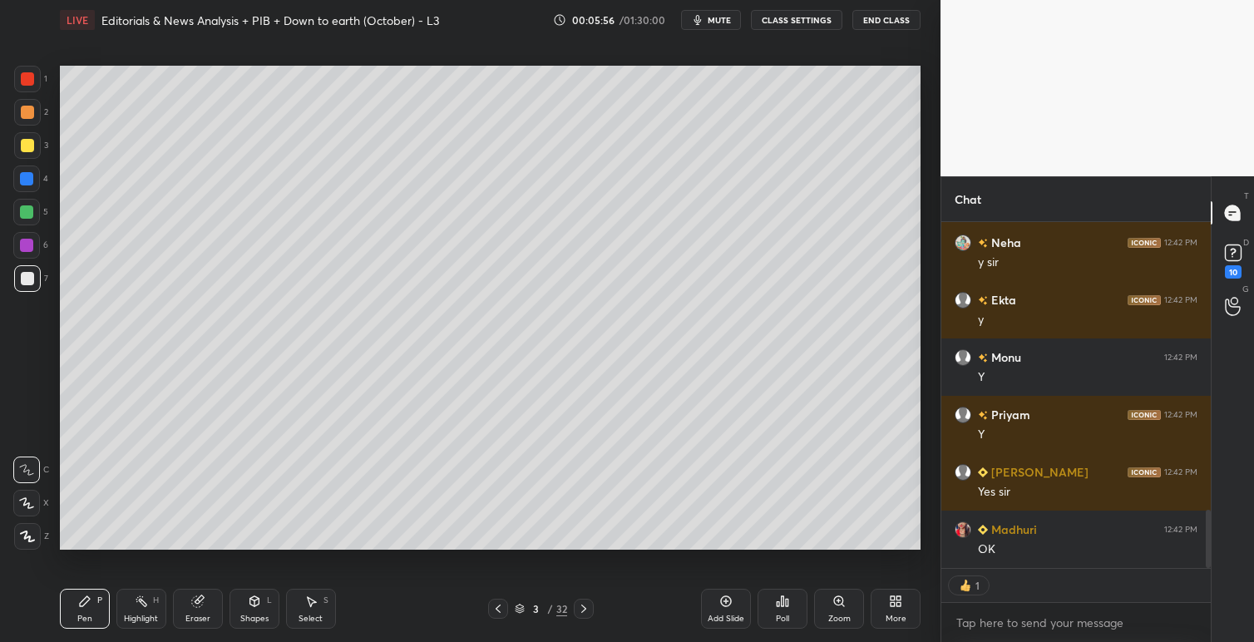
click at [890, 599] on icon at bounding box center [892, 598] width 4 height 4
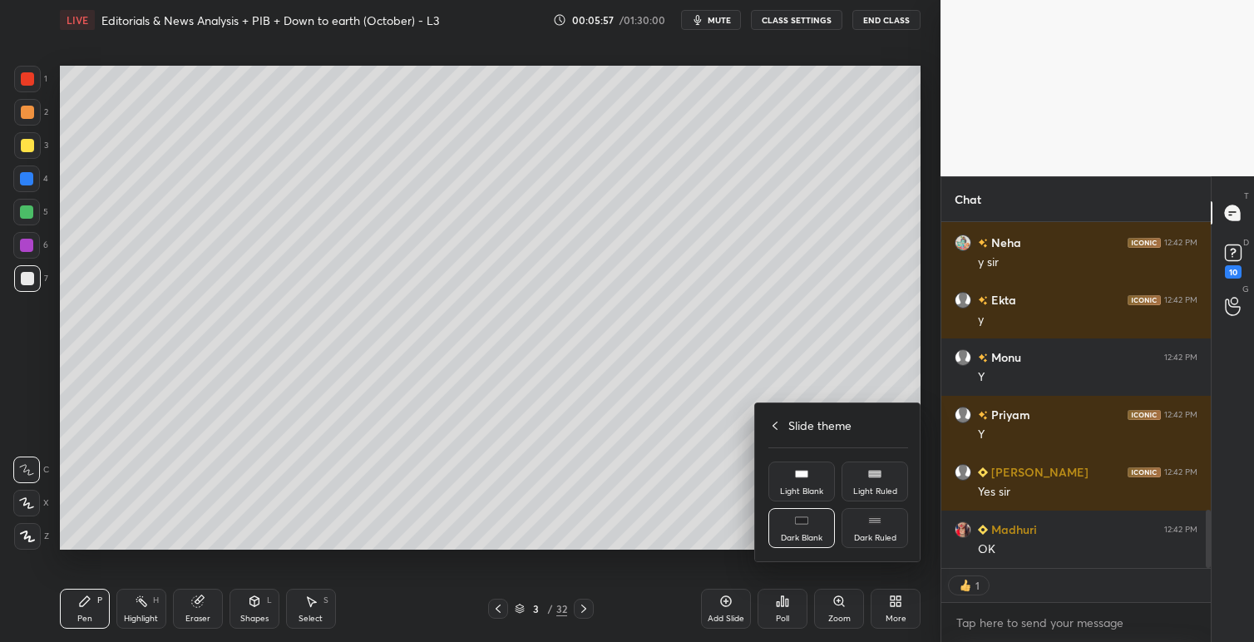
click at [780, 432] on div "Slide theme" at bounding box center [838, 424] width 140 height 17
click at [796, 446] on div "Upload File" at bounding box center [801, 445] width 43 height 8
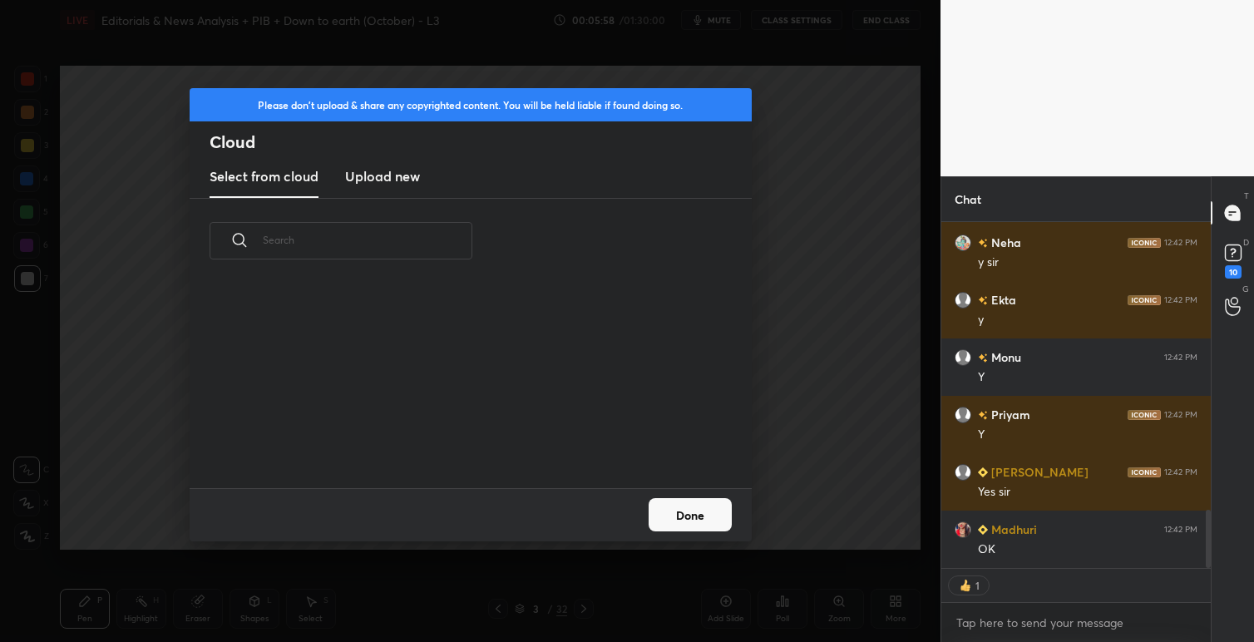
scroll to position [204, 534]
click at [398, 181] on h3 "Upload new" at bounding box center [382, 176] width 75 height 20
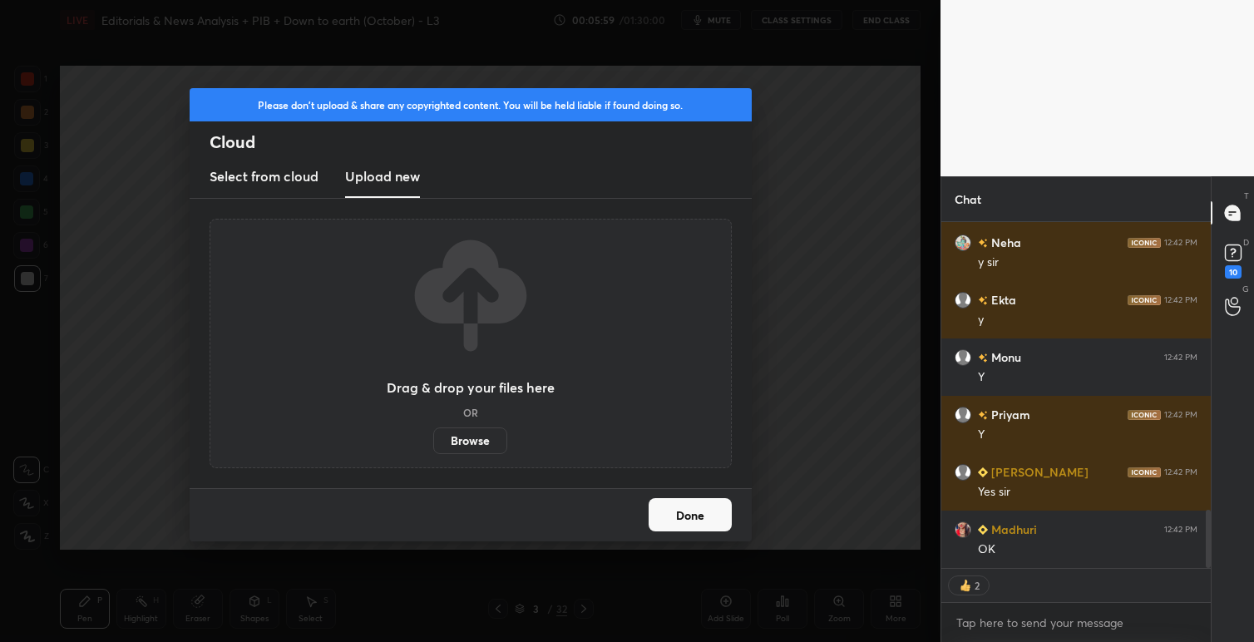
click at [470, 444] on label "Browse" at bounding box center [470, 440] width 74 height 27
click at [433, 444] on input "Browse" at bounding box center [433, 440] width 0 height 27
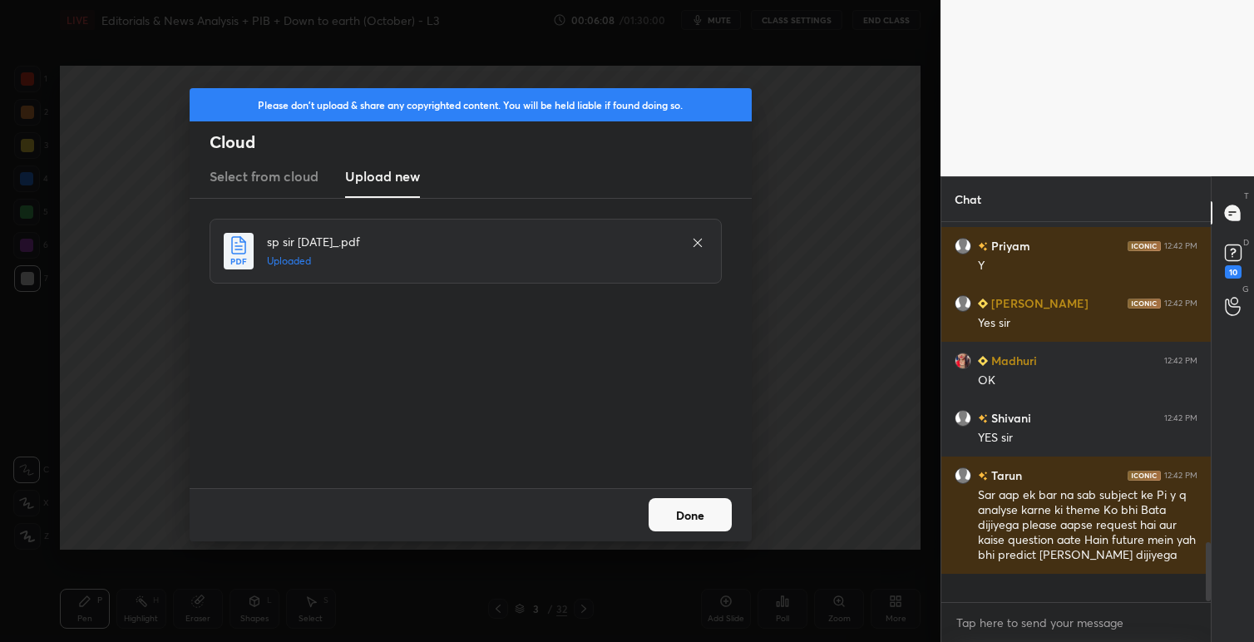
scroll to position [1850, 0]
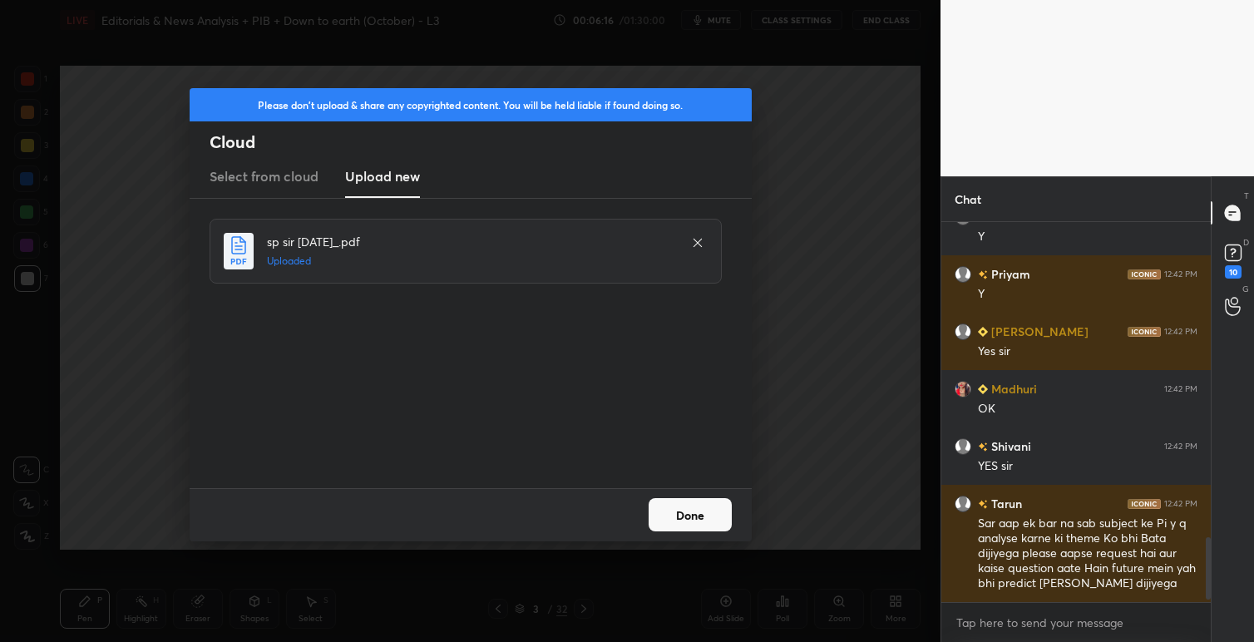
click at [691, 515] on button "Done" at bounding box center [689, 514] width 83 height 33
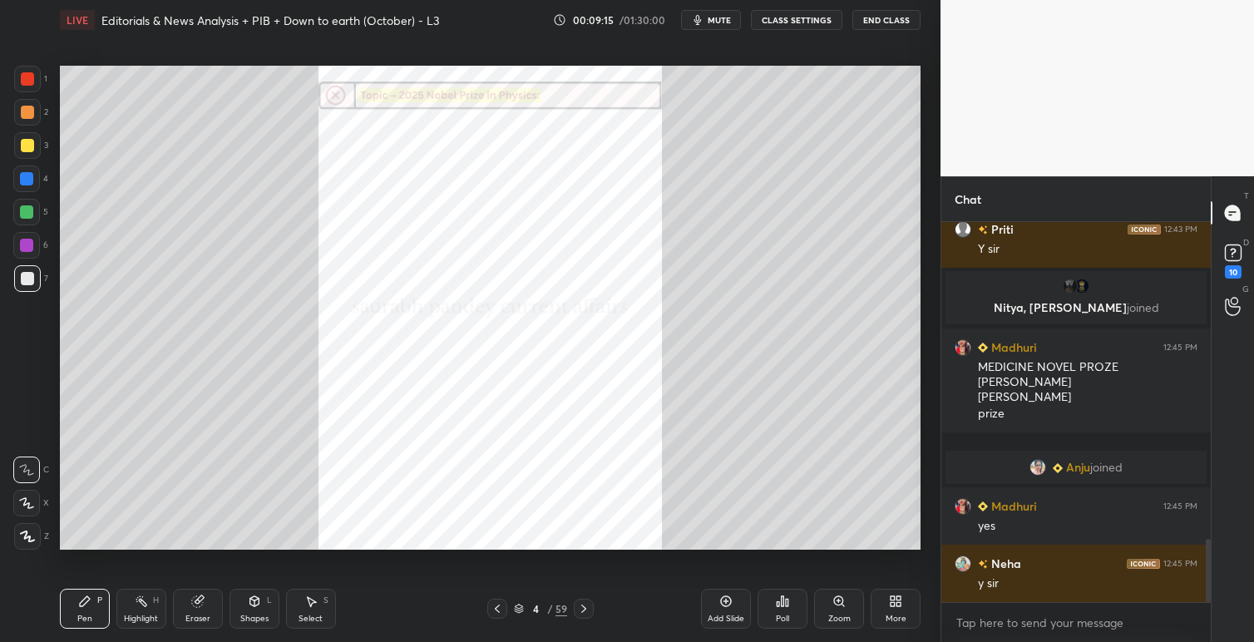
scroll to position [1962, 0]
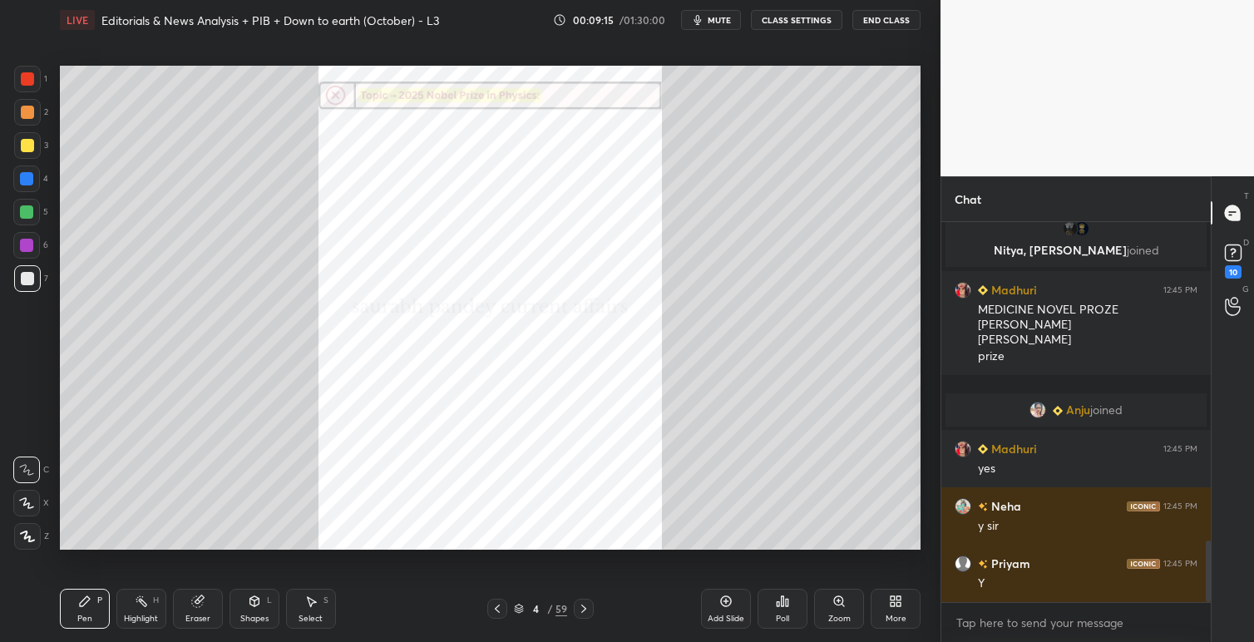
click at [584, 611] on icon at bounding box center [583, 608] width 13 height 13
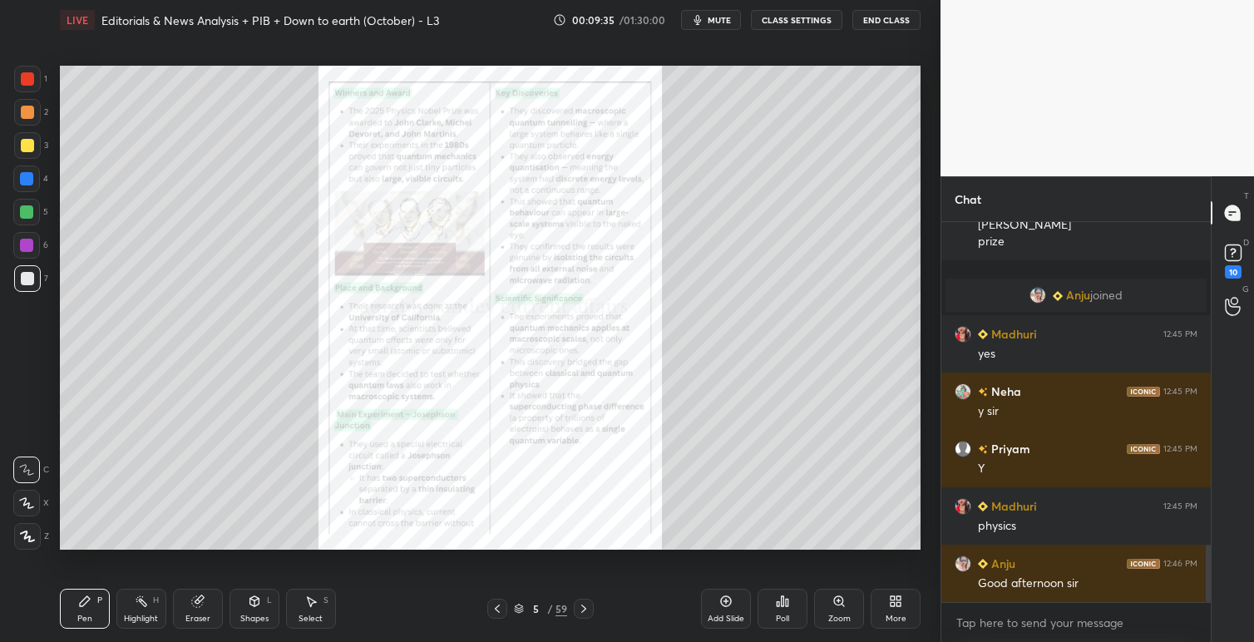
scroll to position [2134, 0]
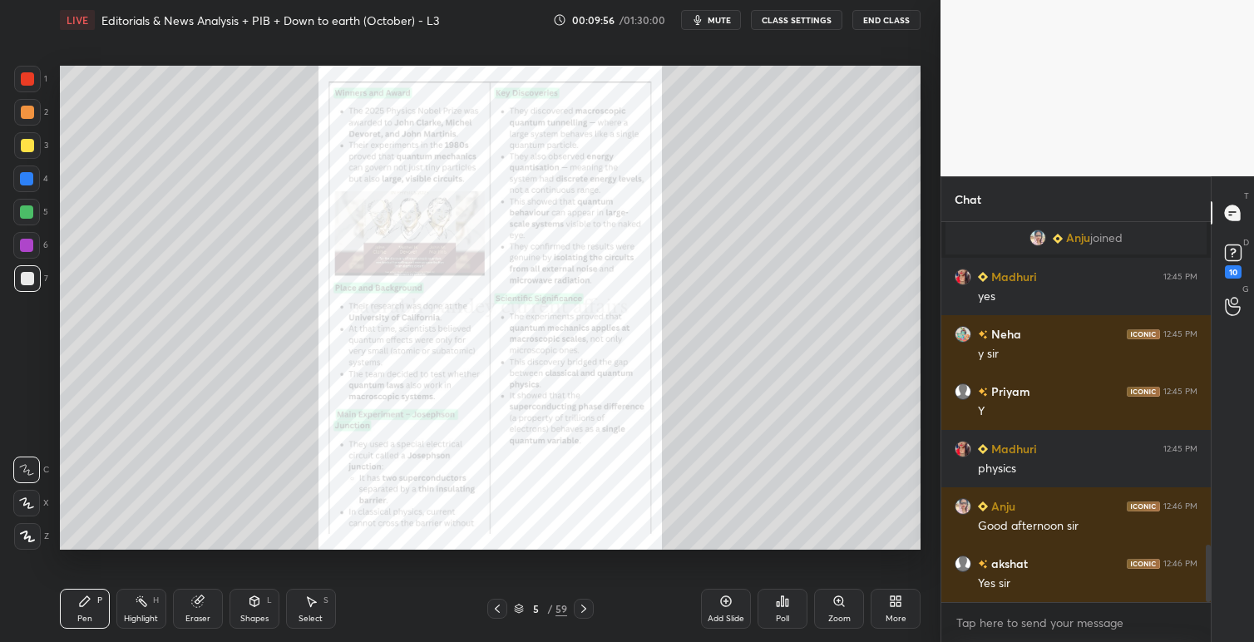
click at [842, 601] on icon at bounding box center [838, 600] width 9 height 9
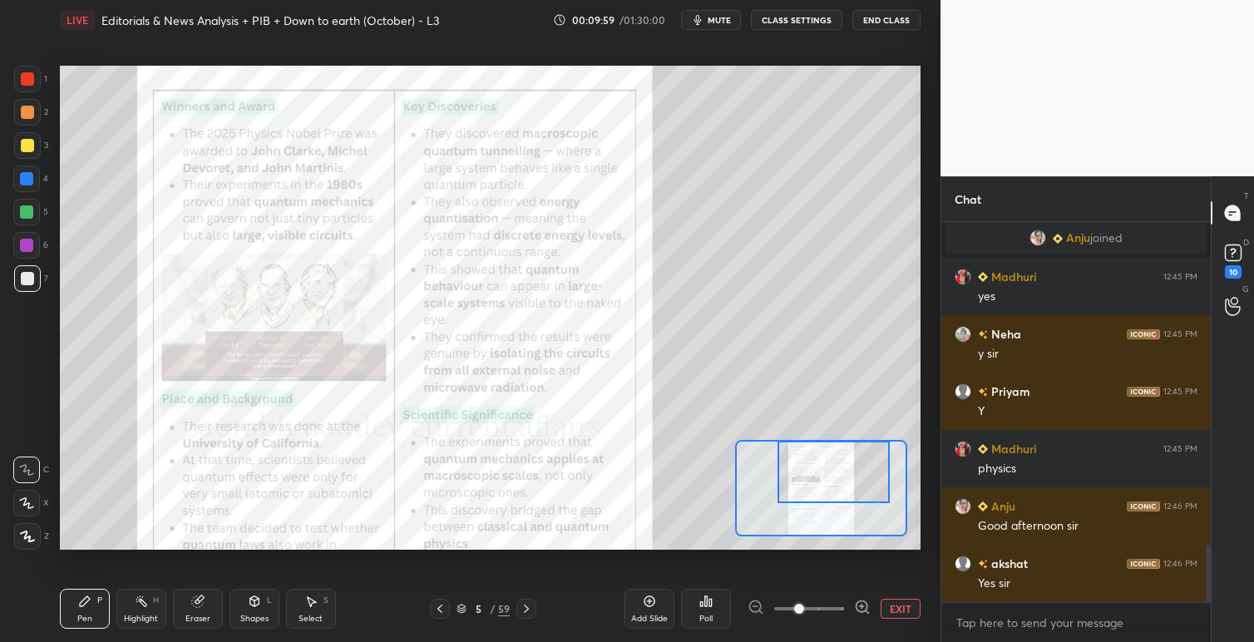
drag, startPoint x: 834, startPoint y: 492, endPoint x: 846, endPoint y: 473, distance: 22.8
click at [846, 473] on div at bounding box center [833, 472] width 112 height 62
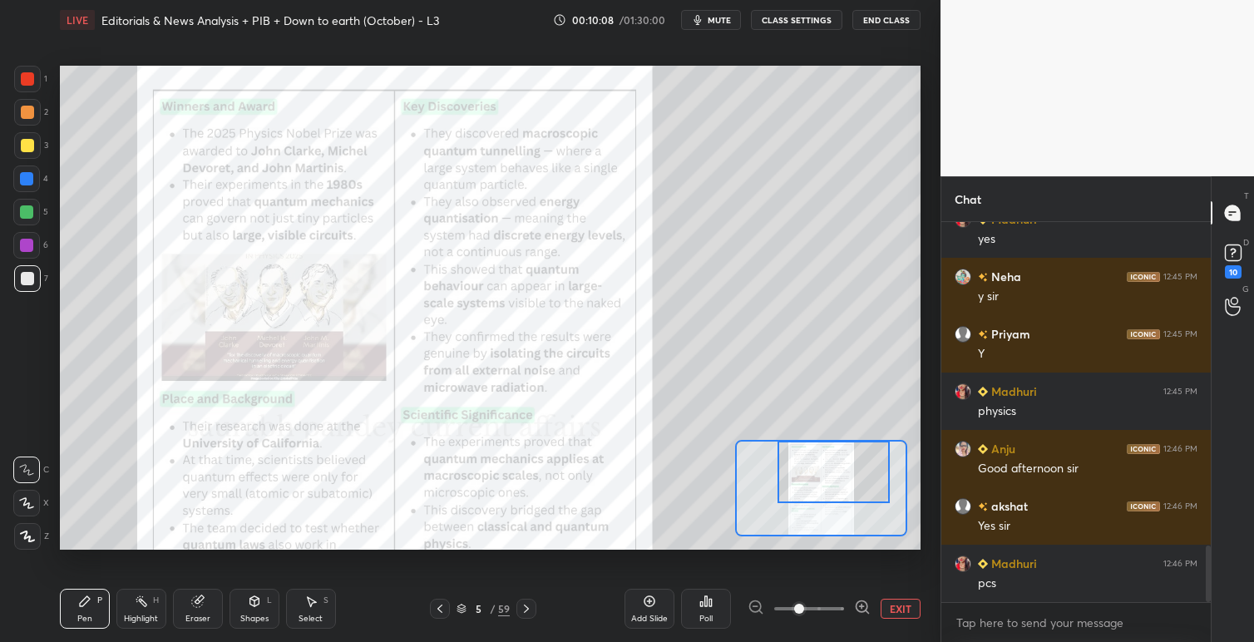
click at [29, 81] on div at bounding box center [27, 78] width 13 height 13
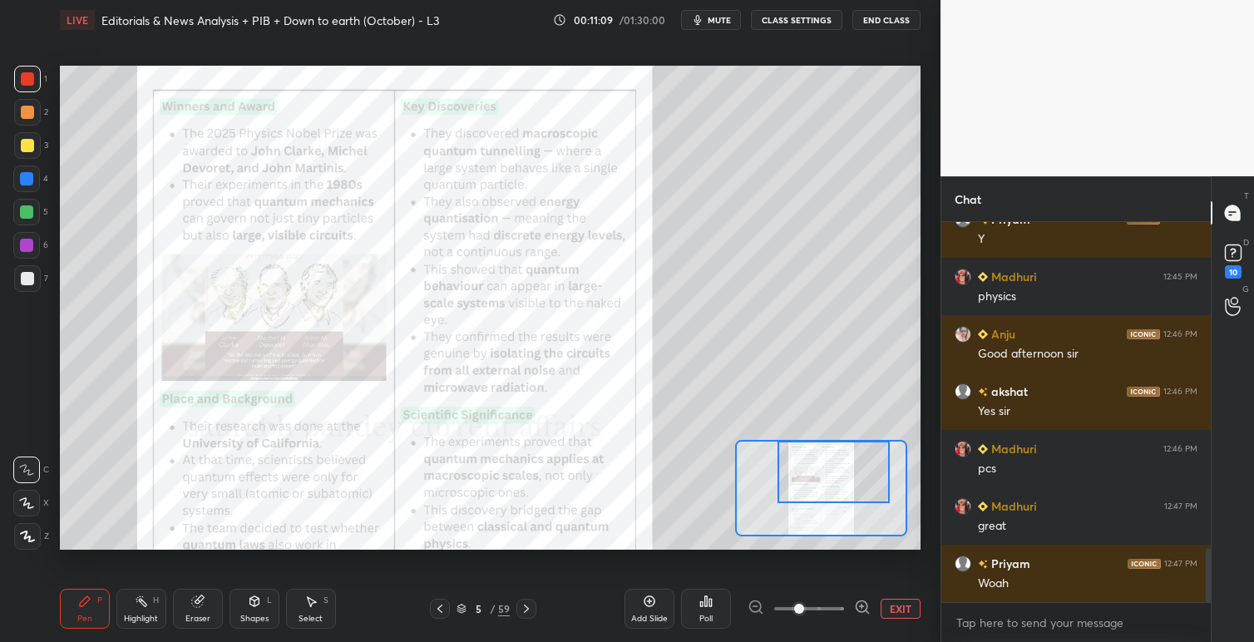
scroll to position [2363, 0]
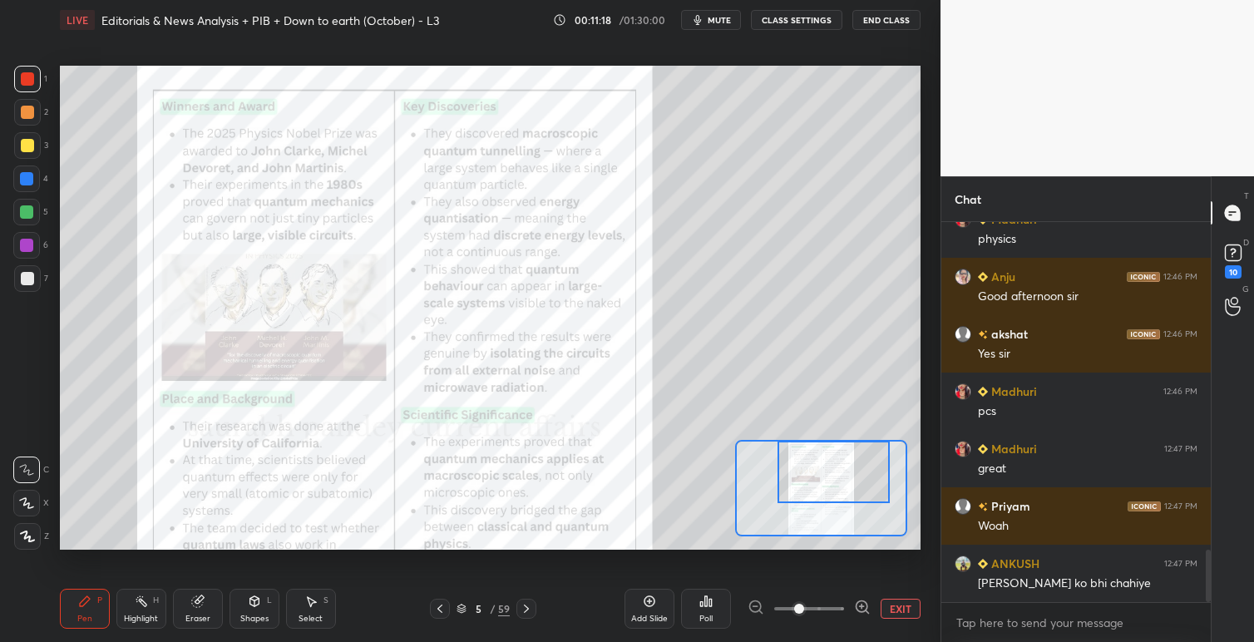
click at [652, 599] on icon at bounding box center [649, 600] width 13 height 13
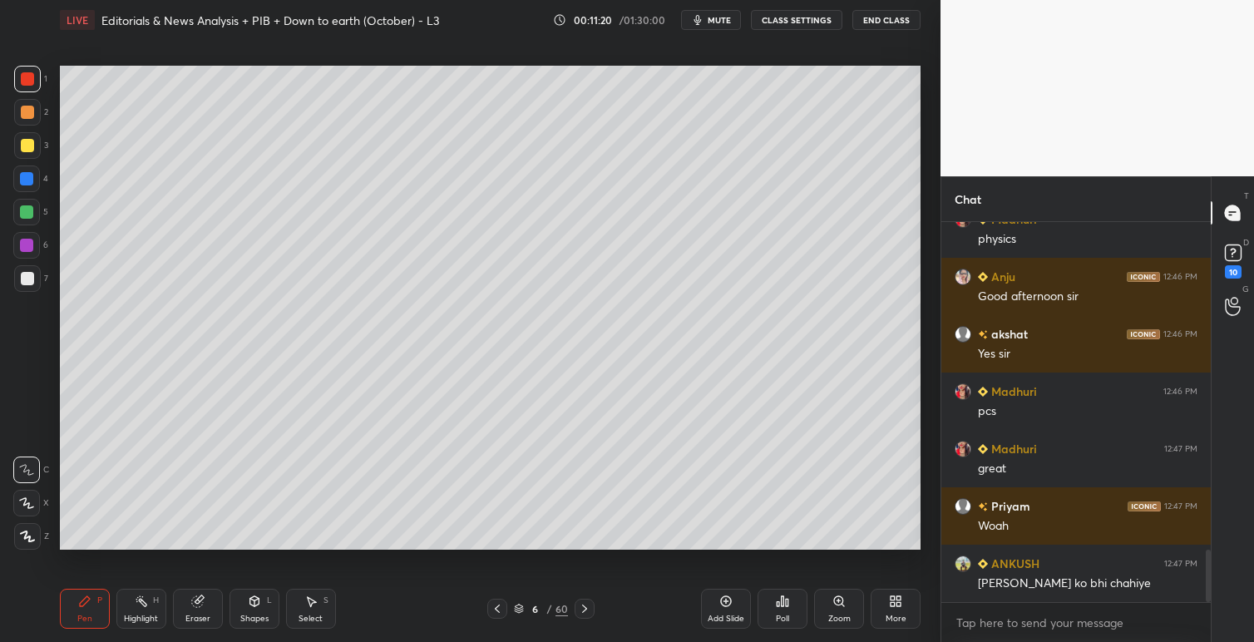
click at [256, 605] on icon at bounding box center [254, 600] width 13 height 13
click at [89, 607] on icon at bounding box center [84, 600] width 13 height 13
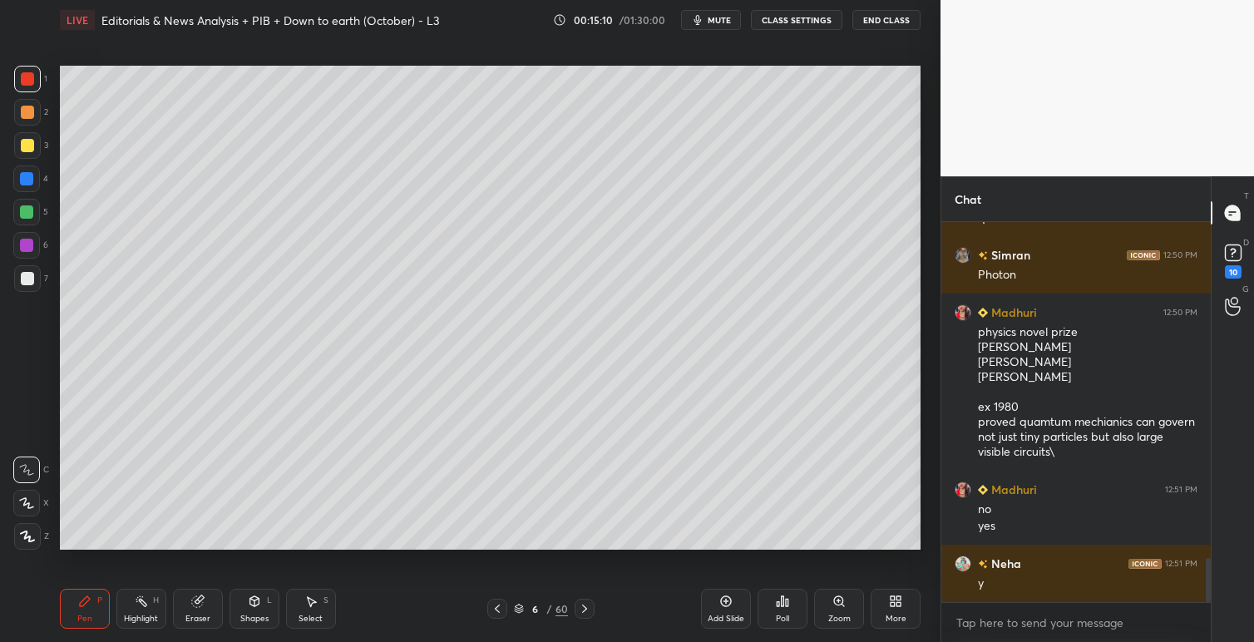
scroll to position [2899, 0]
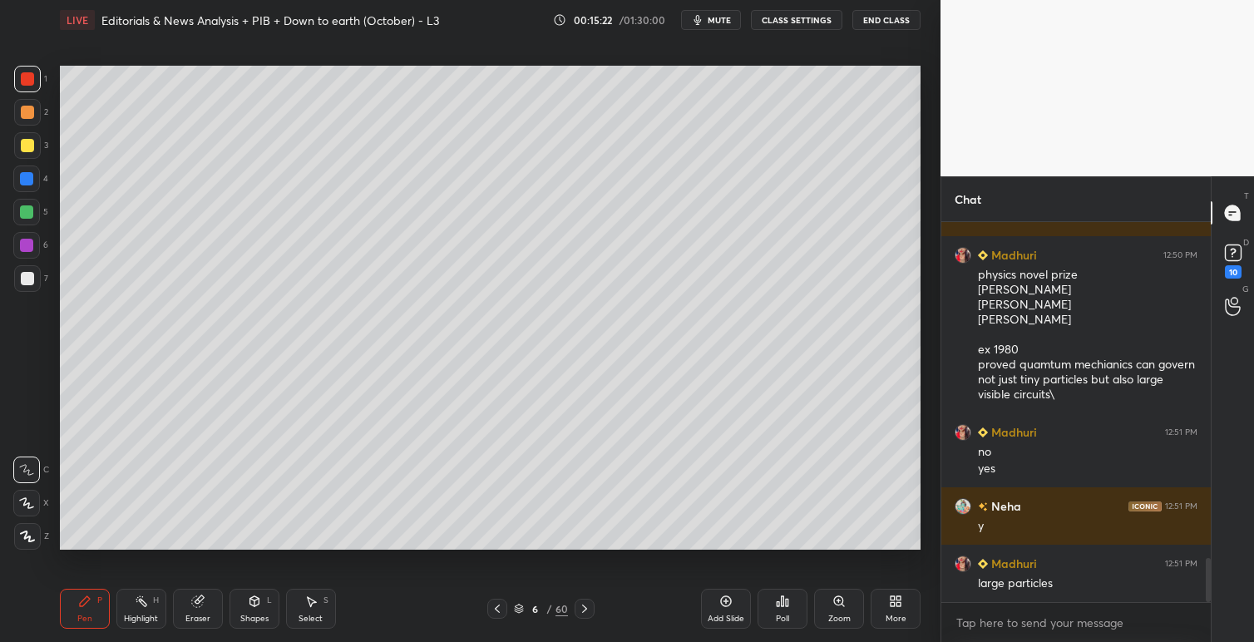
drag, startPoint x: 727, startPoint y: 601, endPoint x: 728, endPoint y: 613, distance: 11.7
click at [727, 602] on icon at bounding box center [725, 600] width 13 height 13
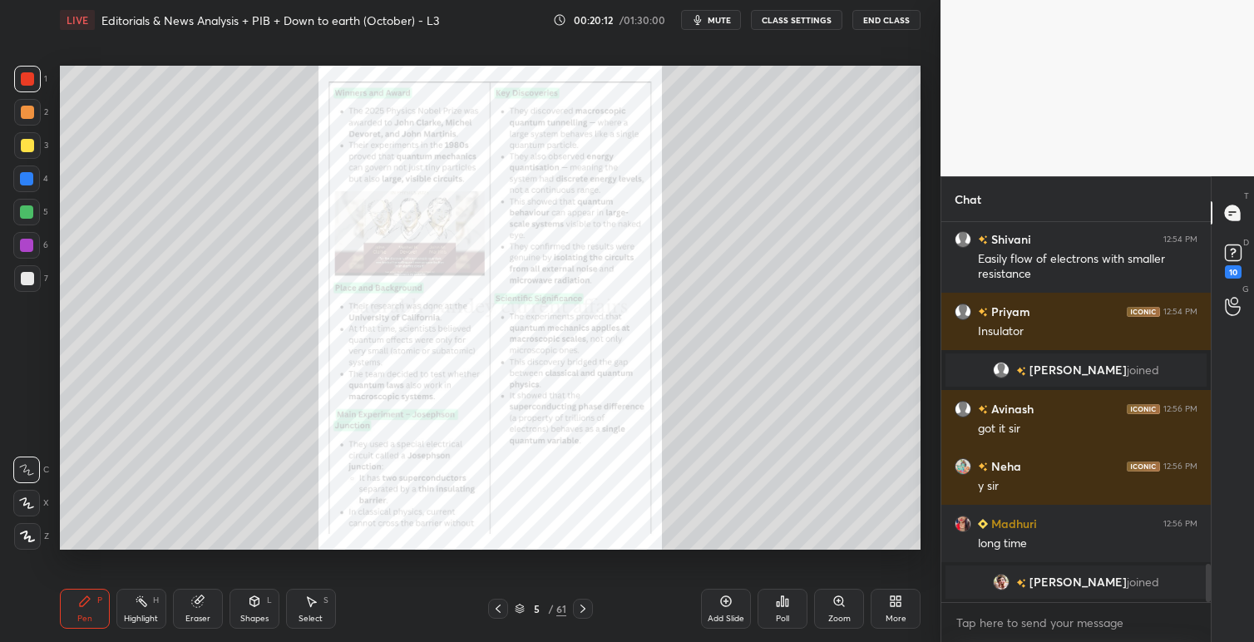
scroll to position [3411, 0]
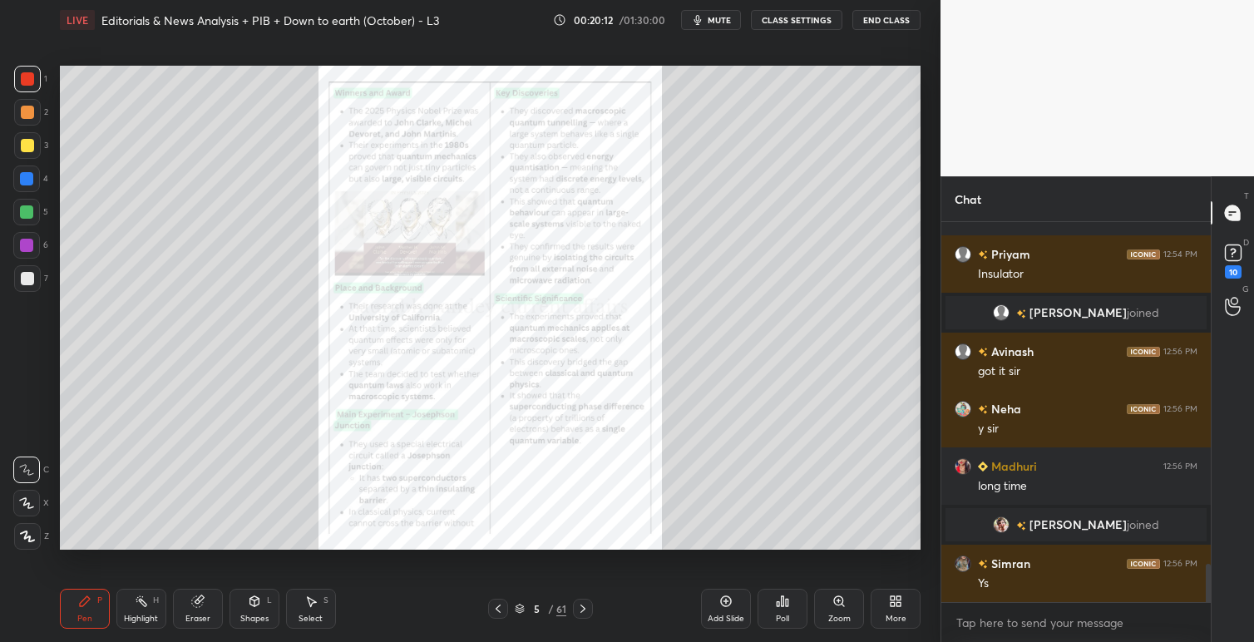
click at [584, 612] on icon at bounding box center [582, 608] width 13 height 13
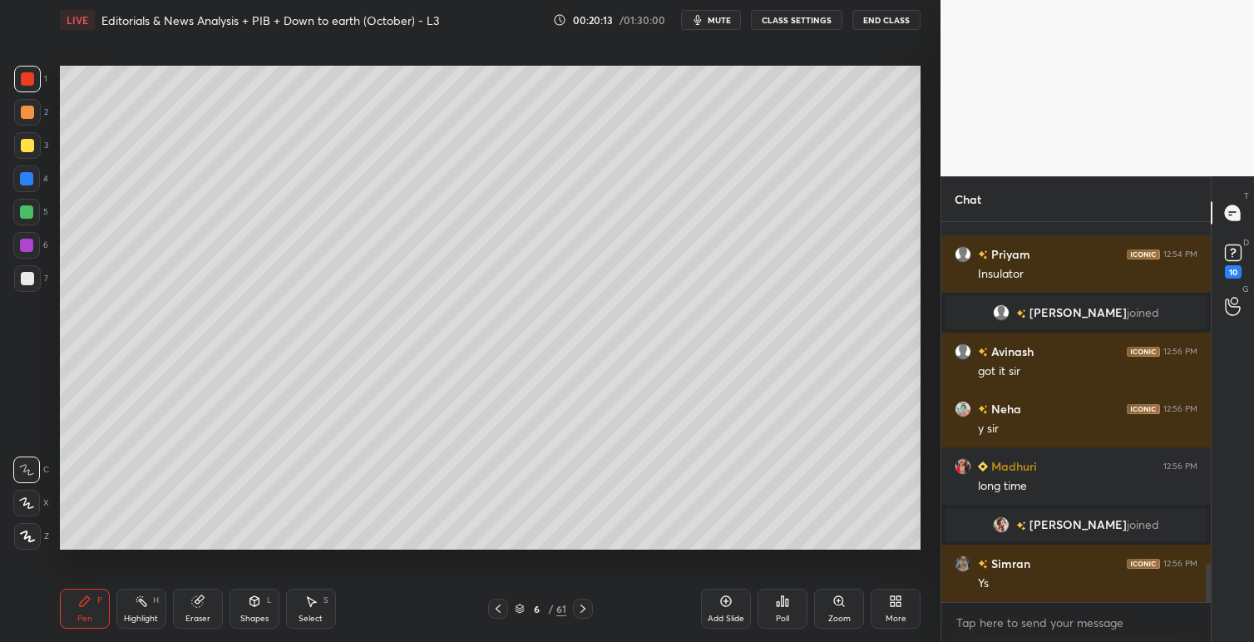
click at [584, 612] on icon at bounding box center [582, 608] width 13 height 13
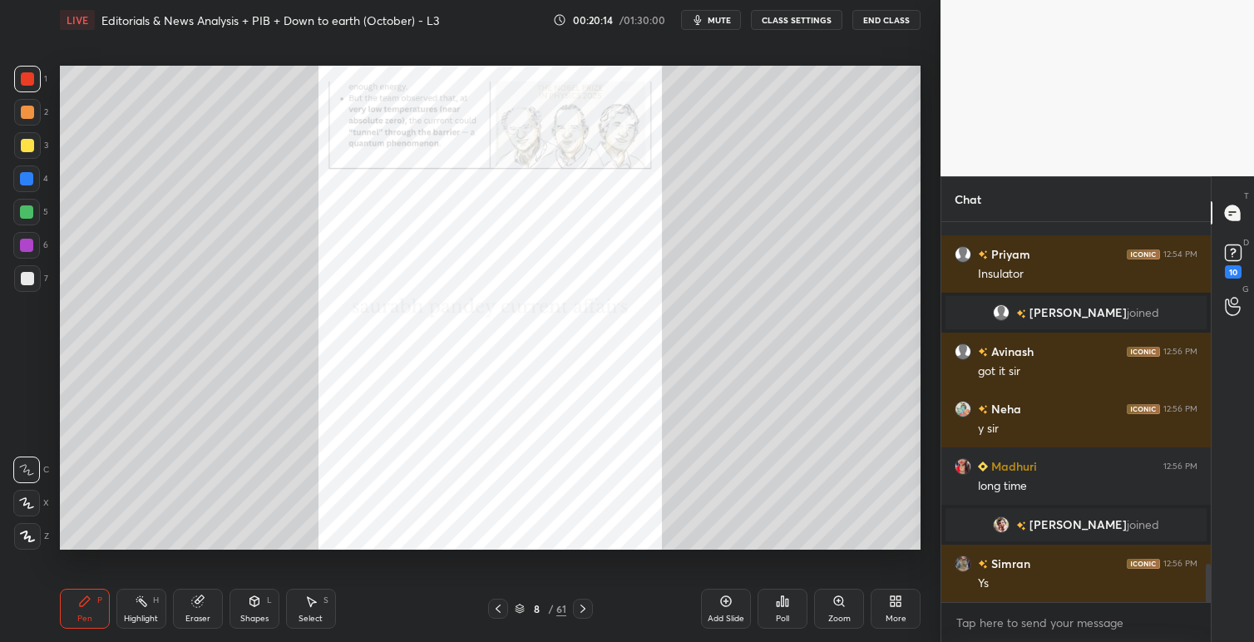
click at [584, 612] on icon at bounding box center [582, 608] width 13 height 13
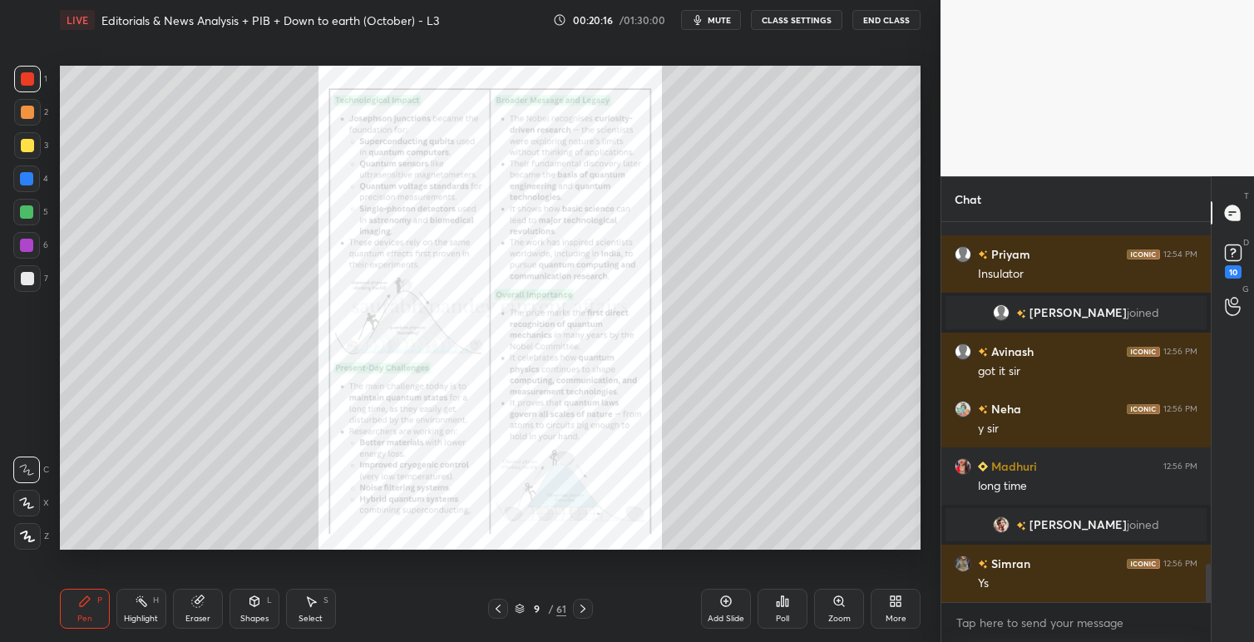
click at [584, 607] on icon at bounding box center [582, 608] width 5 height 8
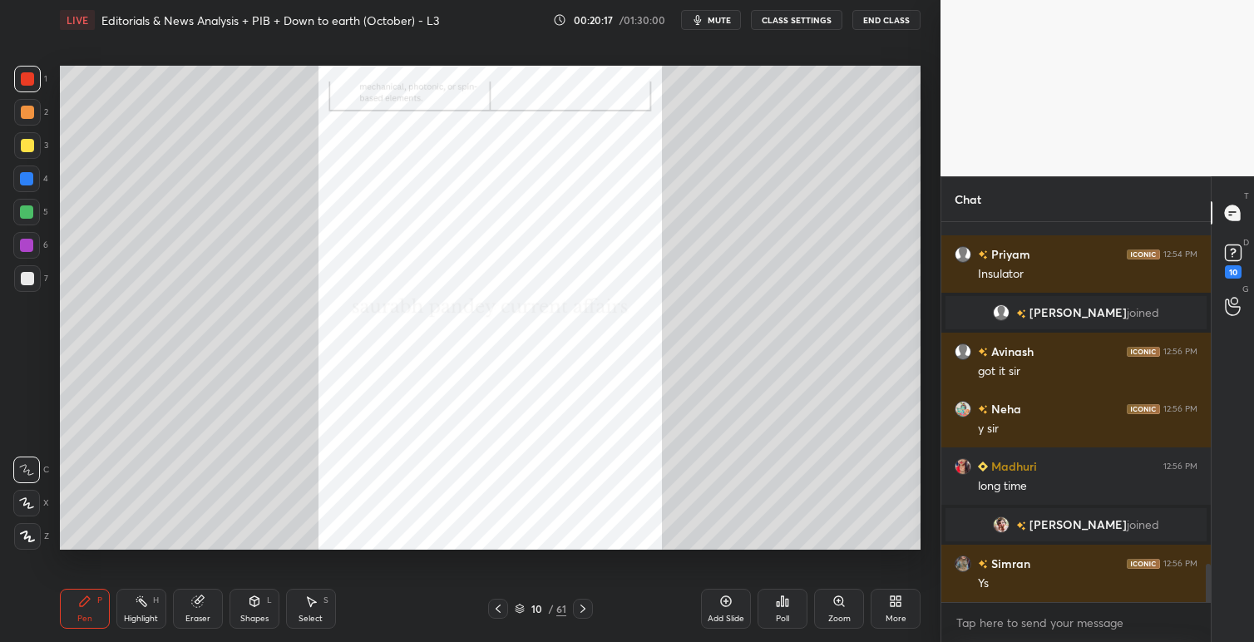
click at [584, 607] on icon at bounding box center [582, 608] width 5 height 8
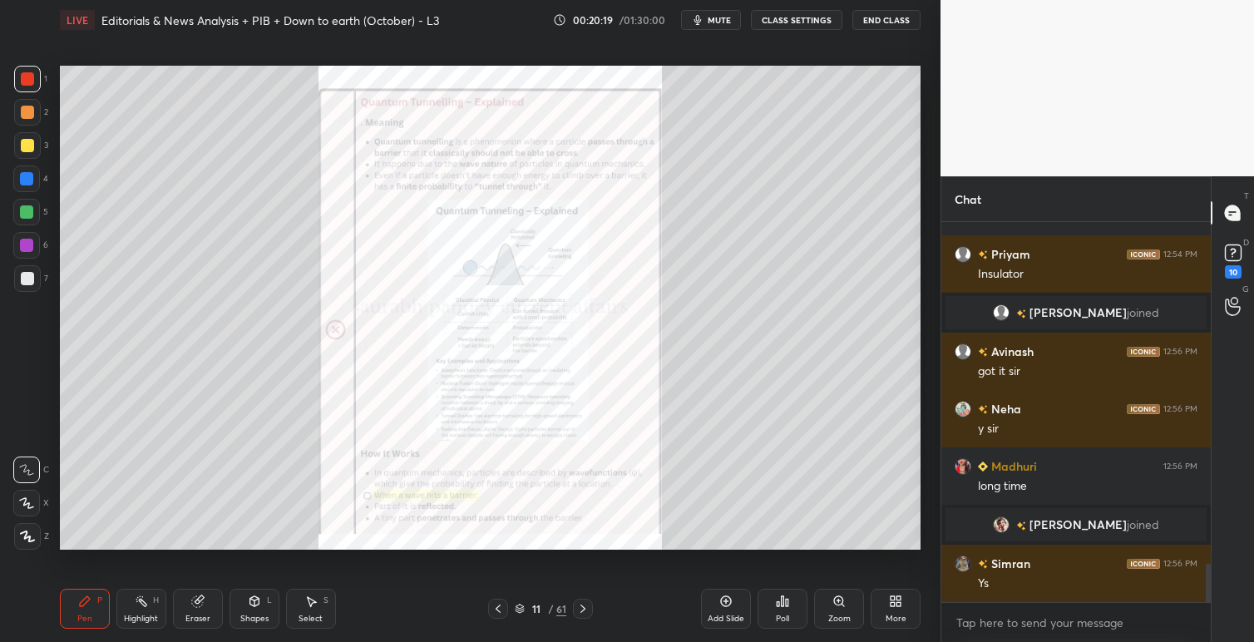
click at [840, 599] on icon at bounding box center [838, 600] width 9 height 9
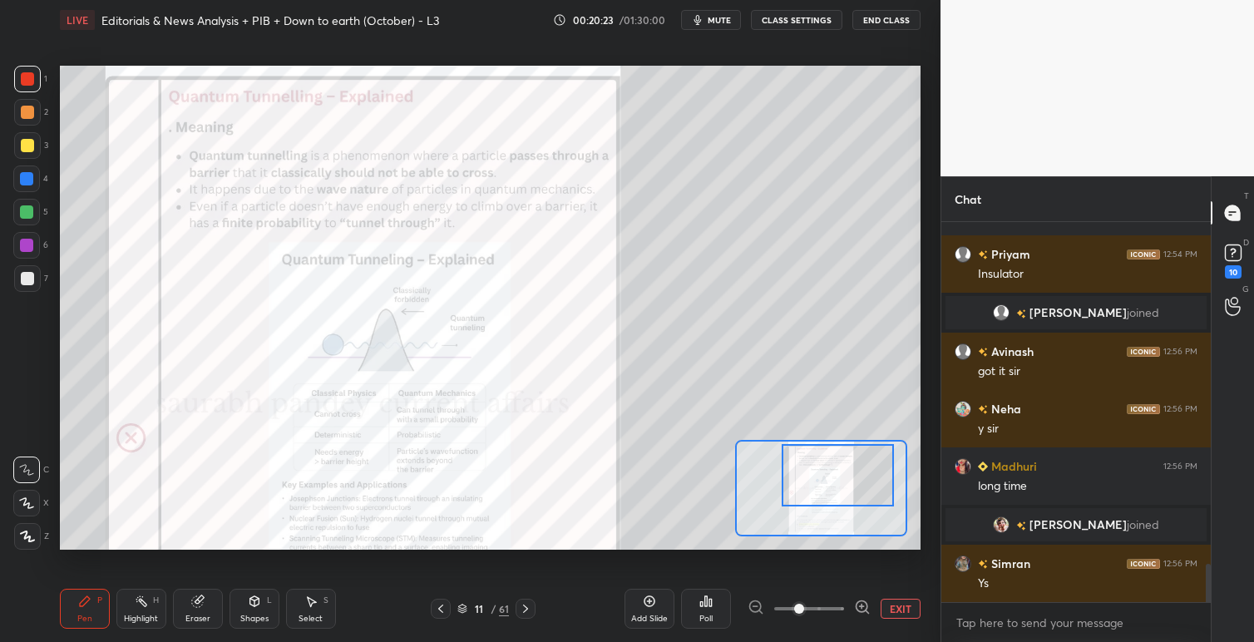
drag, startPoint x: 827, startPoint y: 488, endPoint x: 839, endPoint y: 476, distance: 16.5
click at [839, 476] on div at bounding box center [837, 475] width 112 height 62
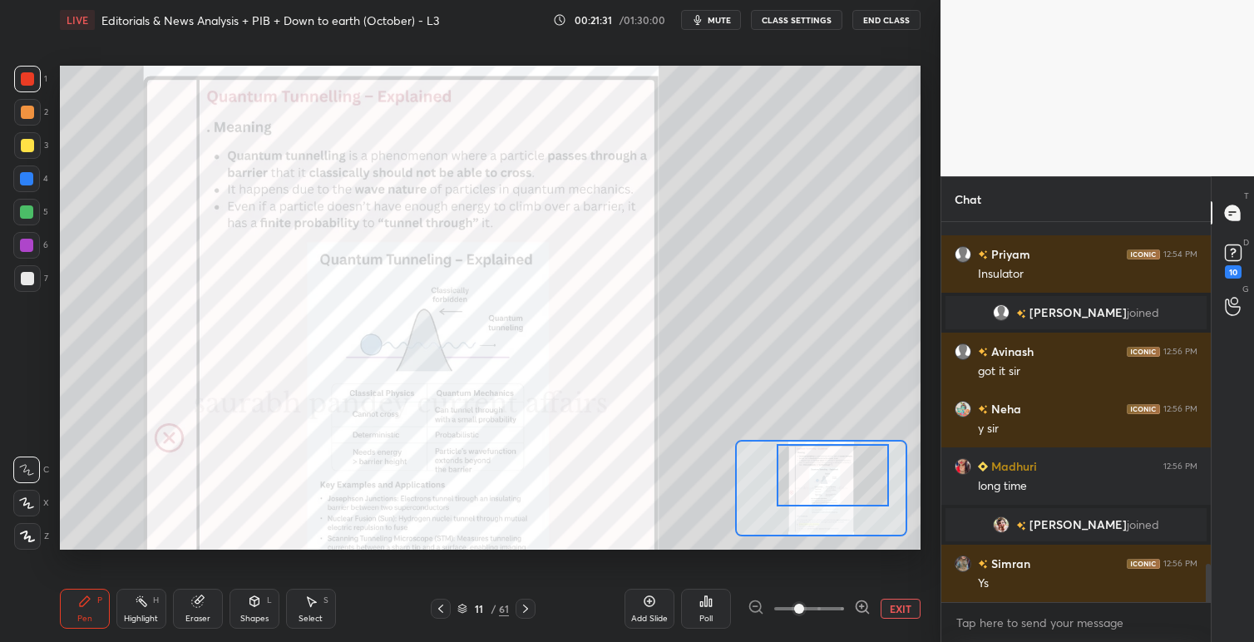
click at [825, 606] on span at bounding box center [809, 608] width 70 height 25
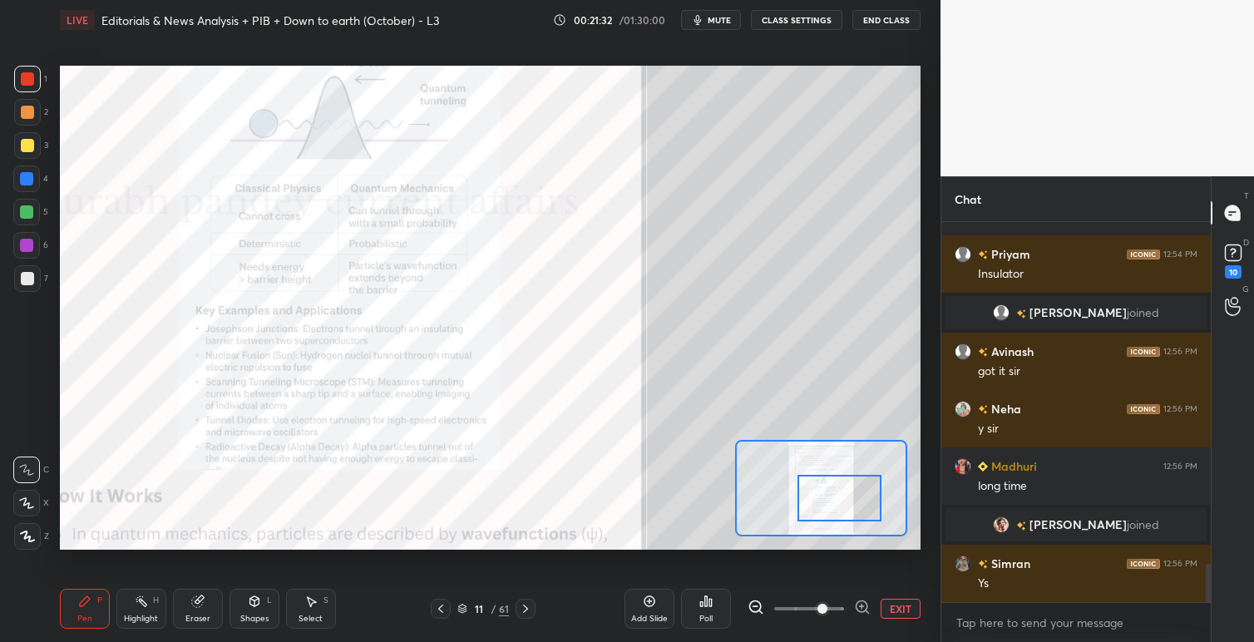
drag, startPoint x: 844, startPoint y: 468, endPoint x: 850, endPoint y: 492, distance: 24.8
click at [850, 491] on div at bounding box center [839, 498] width 85 height 47
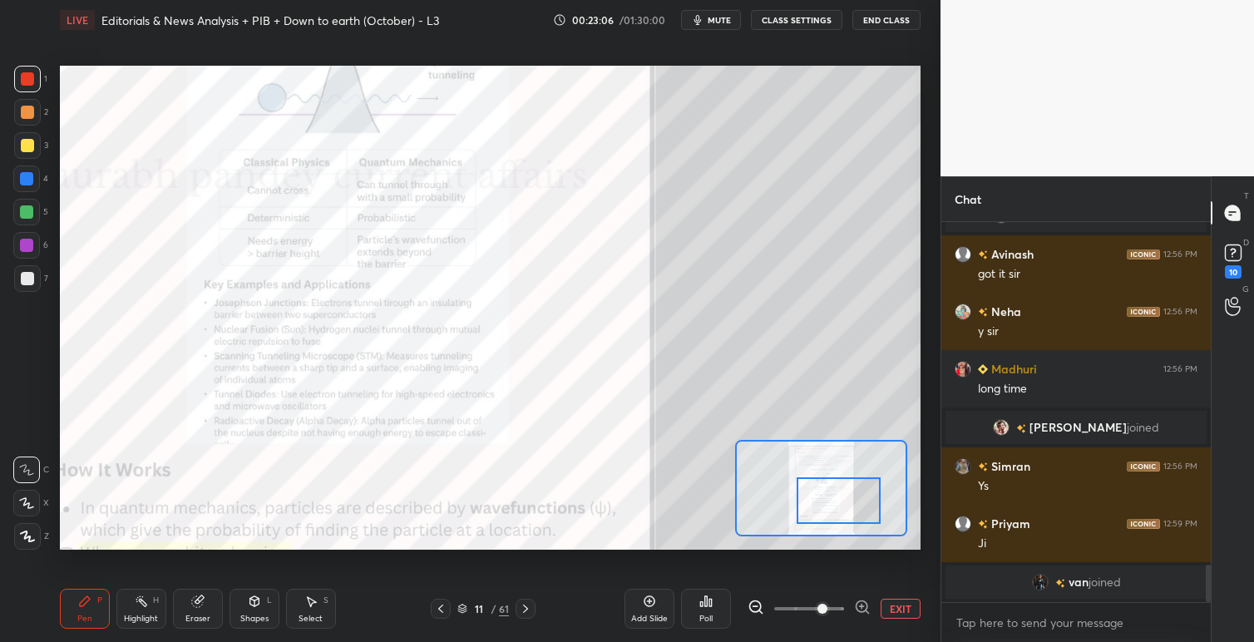
scroll to position [3529, 0]
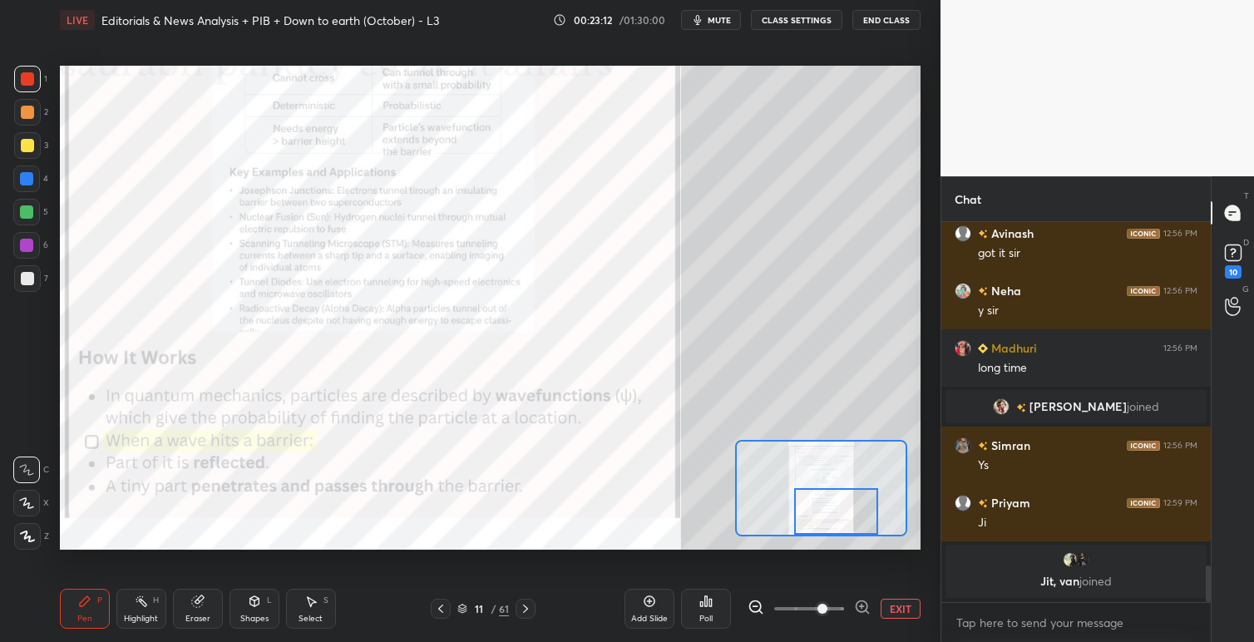
drag, startPoint x: 855, startPoint y: 494, endPoint x: 854, endPoint y: 515, distance: 20.8
click at [853, 515] on div at bounding box center [836, 511] width 85 height 47
click at [444, 609] on icon at bounding box center [440, 608] width 13 height 13
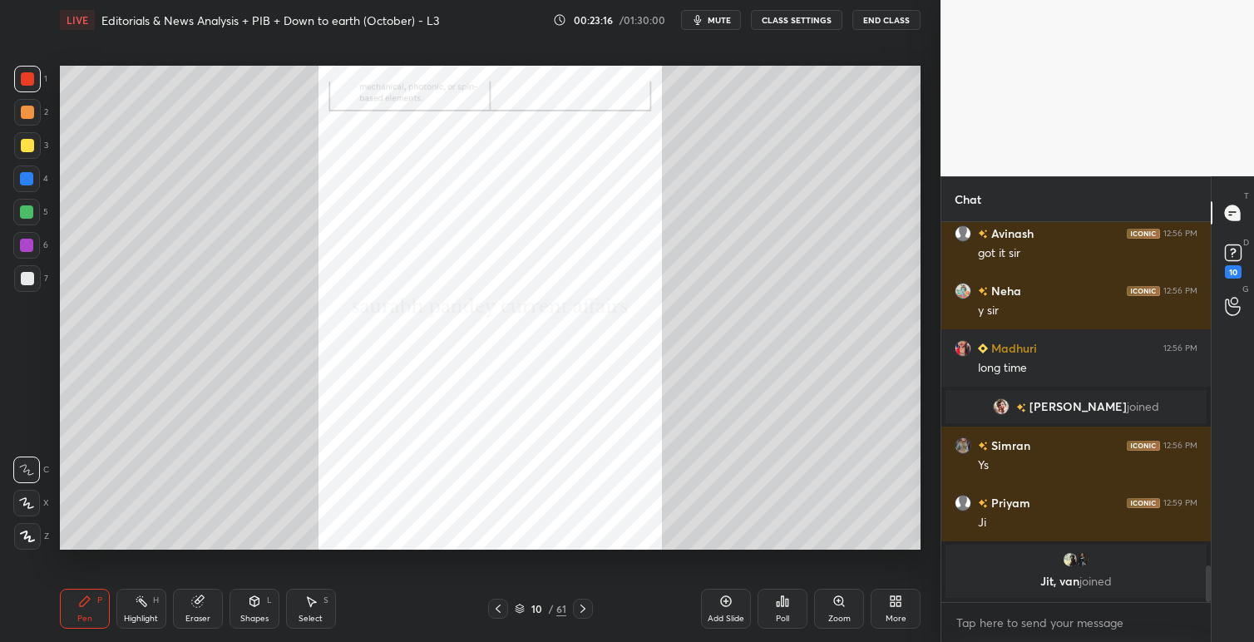
click at [495, 609] on icon at bounding box center [497, 608] width 13 height 13
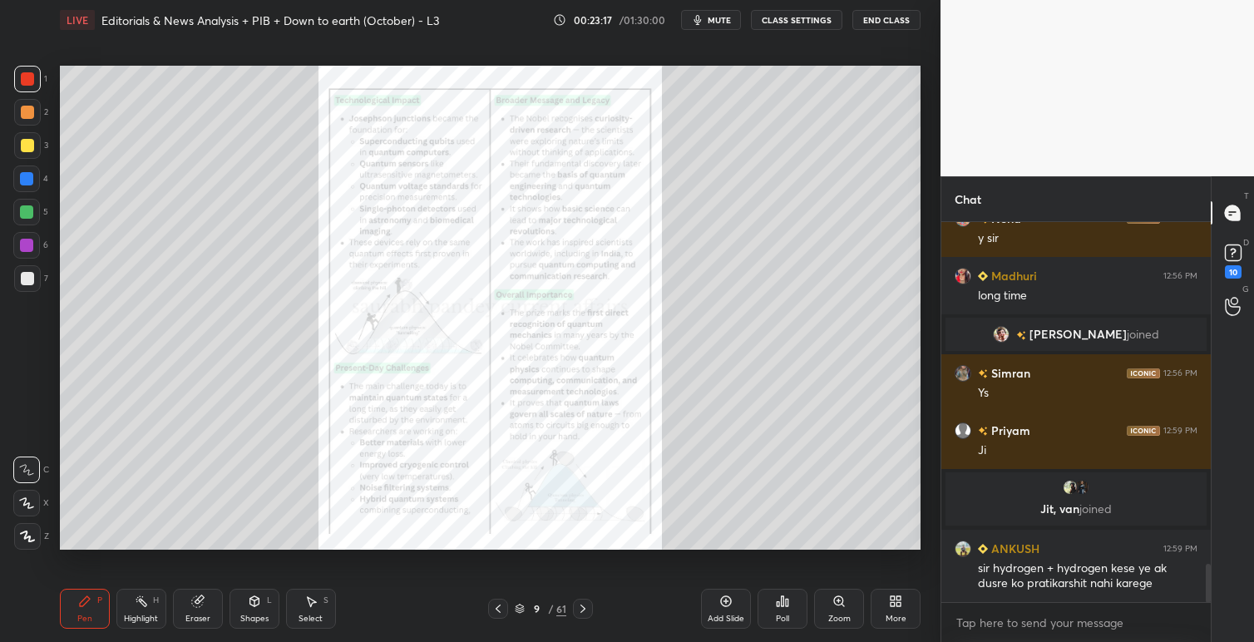
scroll to position [3387, 0]
click at [840, 599] on icon at bounding box center [838, 600] width 9 height 9
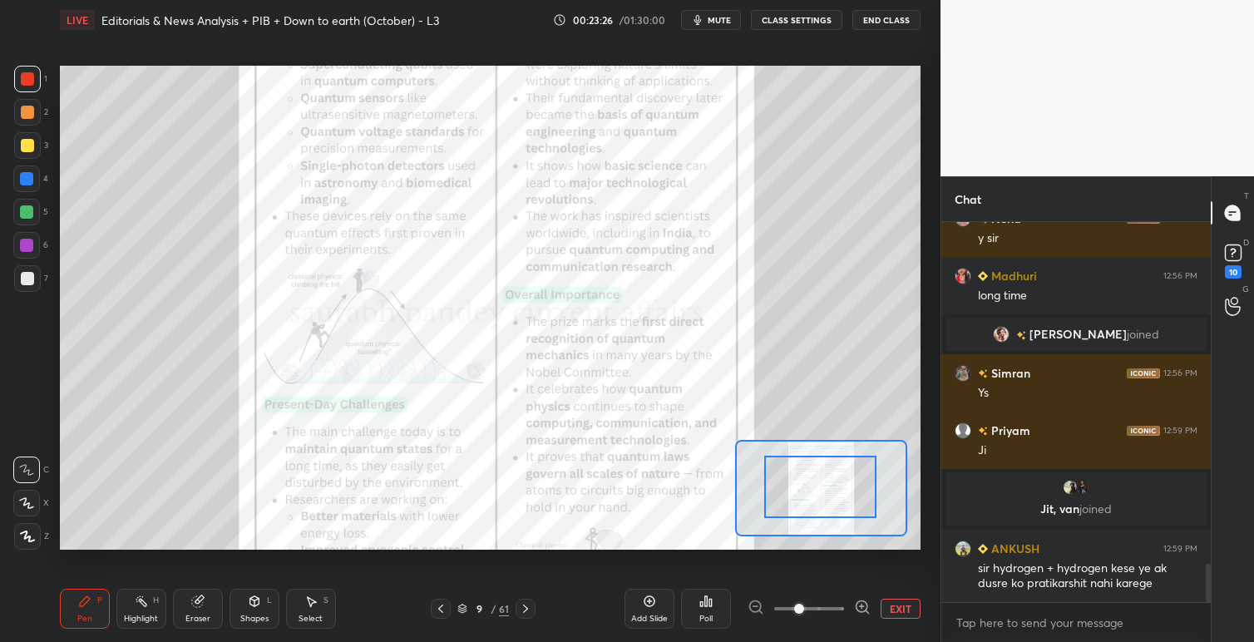
drag, startPoint x: 826, startPoint y: 495, endPoint x: 828, endPoint y: 509, distance: 14.2
drag, startPoint x: 830, startPoint y: 504, endPoint x: 840, endPoint y: 489, distance: 18.5
click at [830, 506] on div at bounding box center [820, 487] width 112 height 62
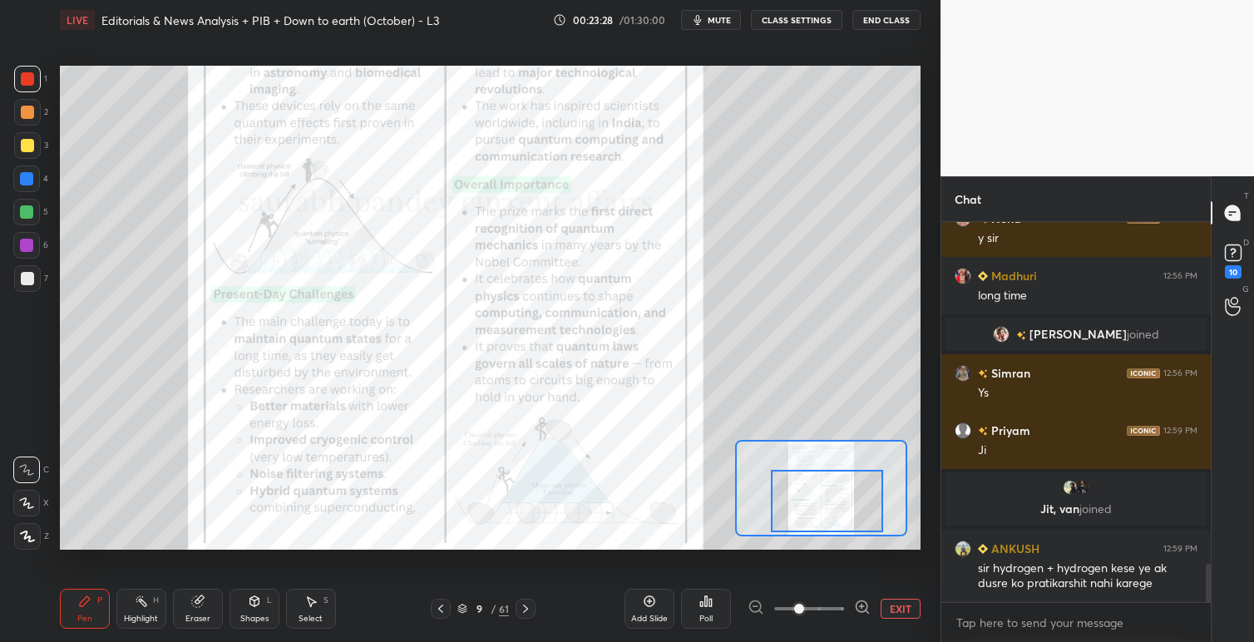
drag, startPoint x: 841, startPoint y: 487, endPoint x: 847, endPoint y: 499, distance: 13.0
click at [847, 499] on div at bounding box center [827, 501] width 112 height 62
click at [815, 485] on div at bounding box center [827, 501] width 112 height 62
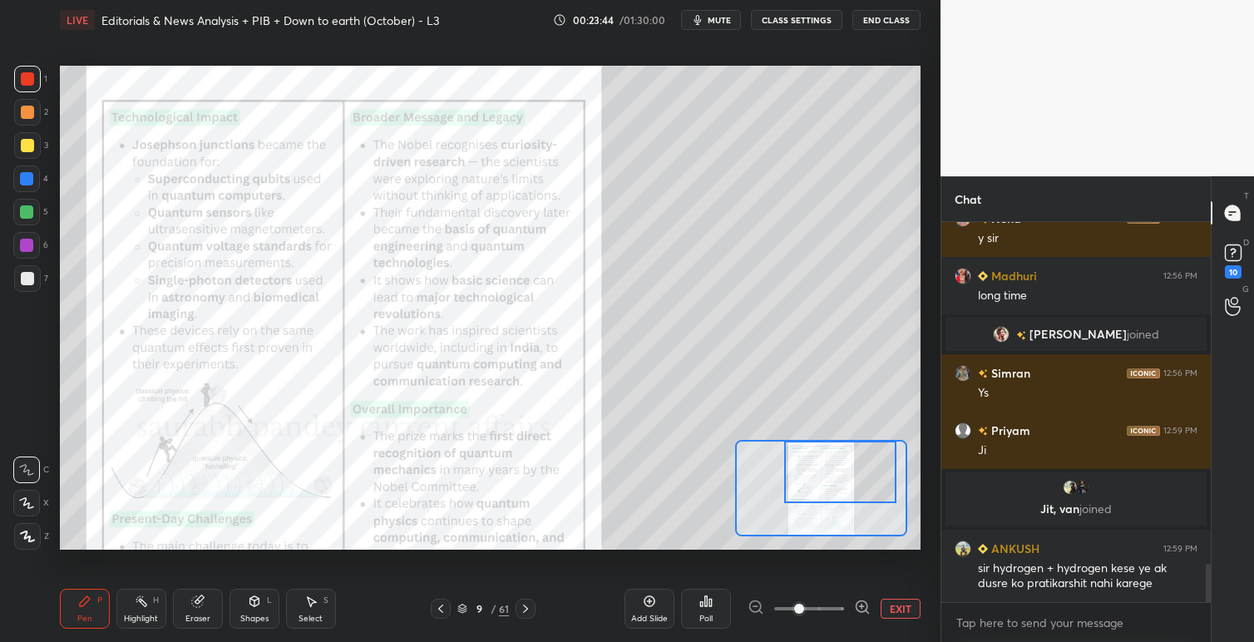
drag, startPoint x: 828, startPoint y: 498, endPoint x: 838, endPoint y: 462, distance: 37.1
click at [838, 462] on div at bounding box center [840, 472] width 112 height 62
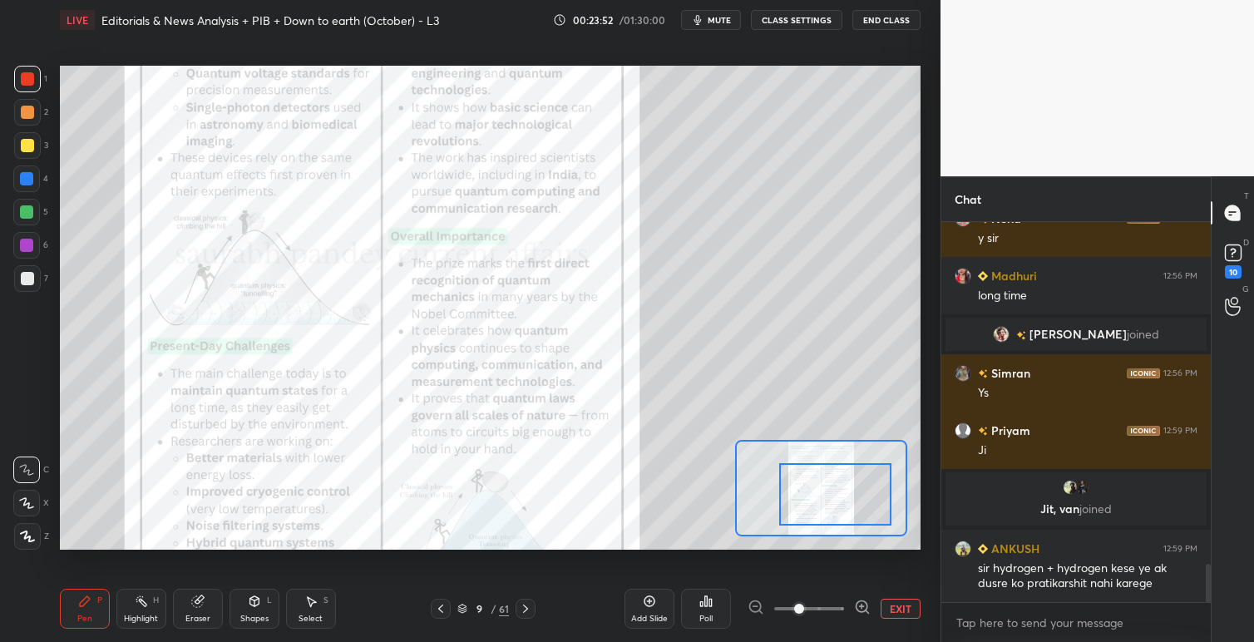
drag, startPoint x: 839, startPoint y: 478, endPoint x: 869, endPoint y: 495, distance: 34.2
click at [835, 500] on div at bounding box center [835, 494] width 112 height 62
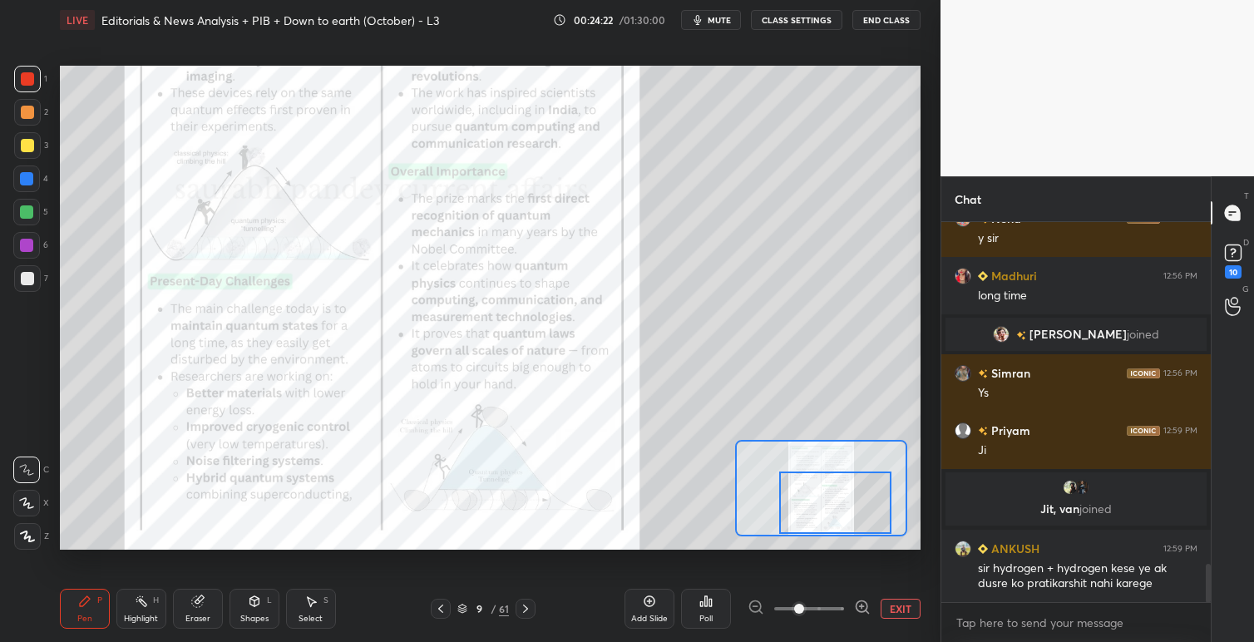
drag, startPoint x: 822, startPoint y: 500, endPoint x: 788, endPoint y: 521, distance: 40.4
click at [822, 507] on div at bounding box center [835, 502] width 112 height 62
click at [804, 605] on span at bounding box center [799, 608] width 10 height 10
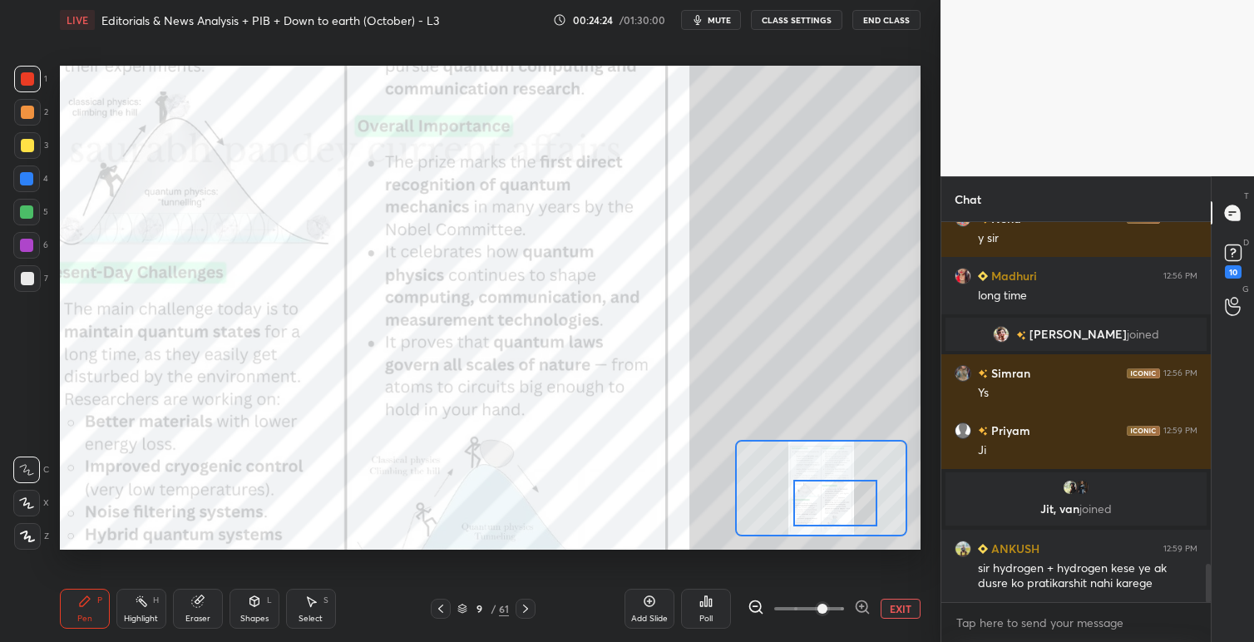
drag, startPoint x: 822, startPoint y: 508, endPoint x: 821, endPoint y: 525, distance: 17.5
click at [820, 526] on div at bounding box center [835, 503] width 85 height 47
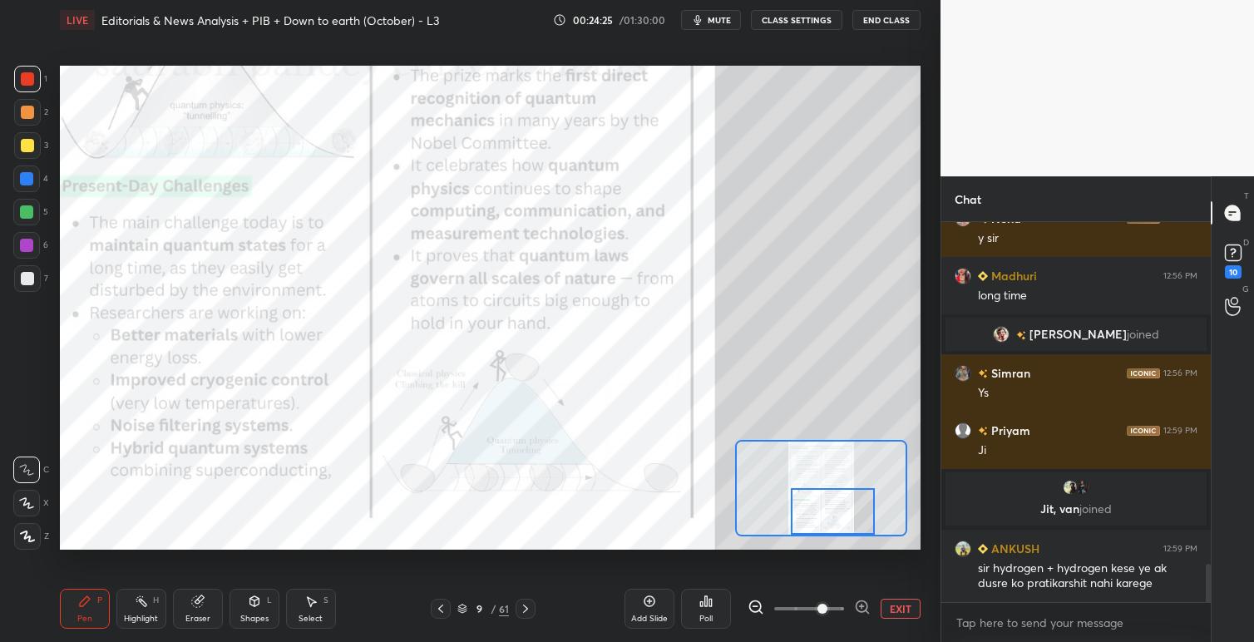
drag, startPoint x: 828, startPoint y: 510, endPoint x: 821, endPoint y: 529, distance: 19.5
click at [828, 515] on div at bounding box center [833, 511] width 85 height 47
click at [525, 603] on icon at bounding box center [525, 608] width 13 height 13
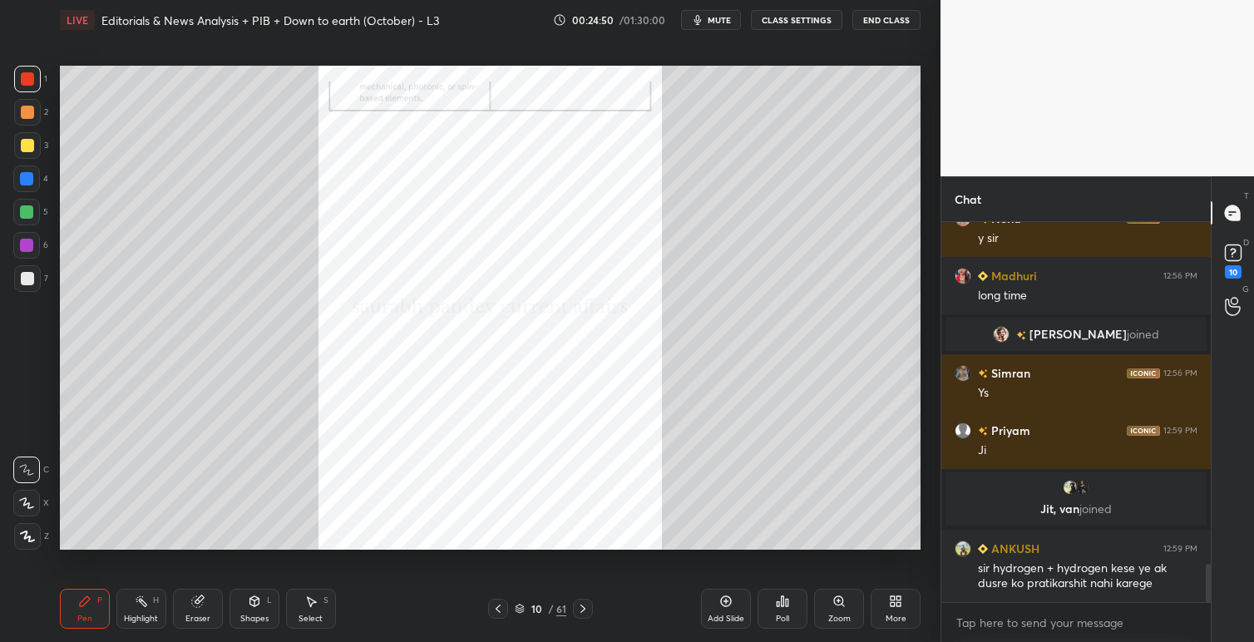
click at [584, 605] on icon at bounding box center [582, 608] width 13 height 13
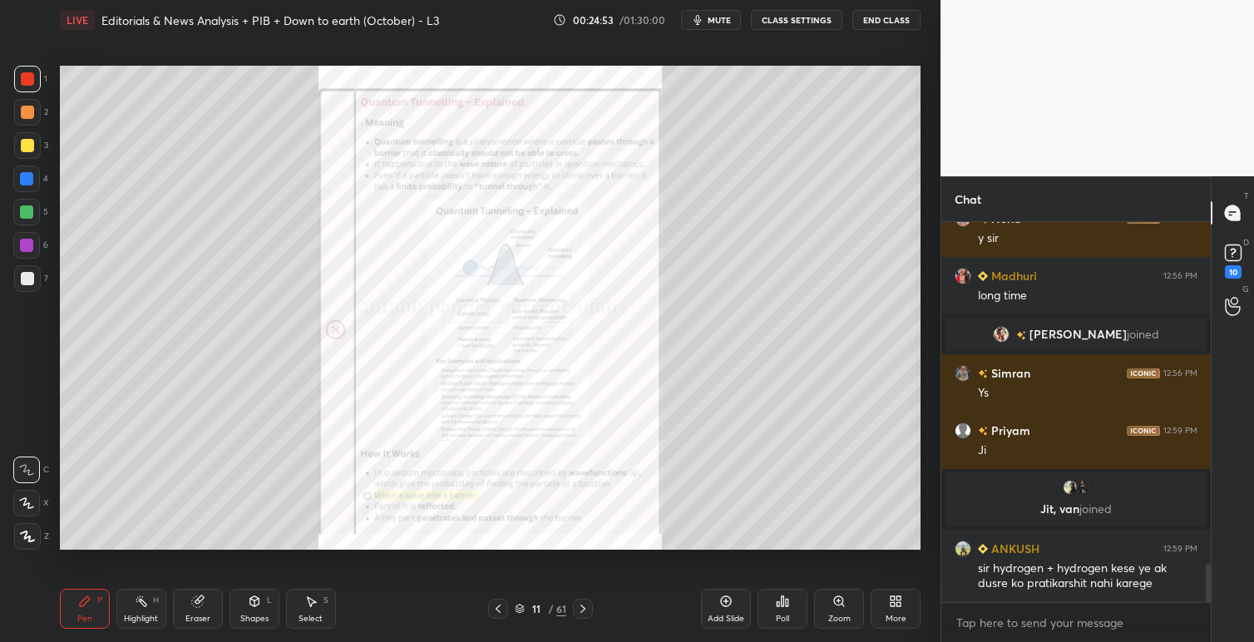
click at [587, 609] on icon at bounding box center [582, 608] width 13 height 13
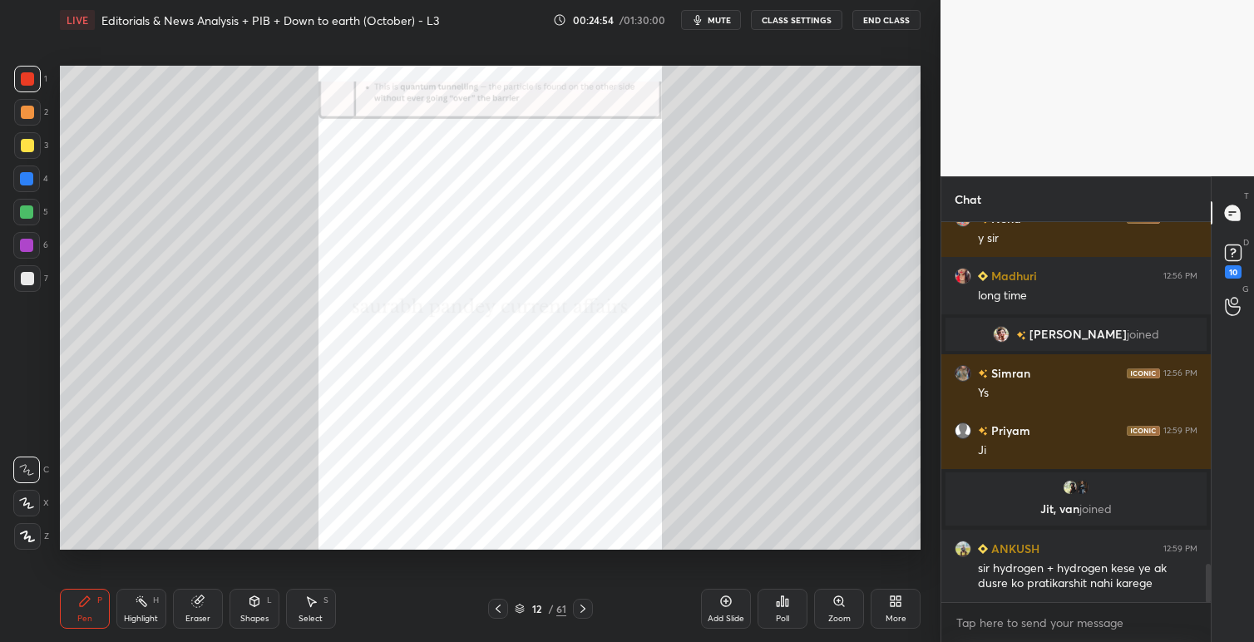
click at [584, 608] on icon at bounding box center [582, 608] width 5 height 8
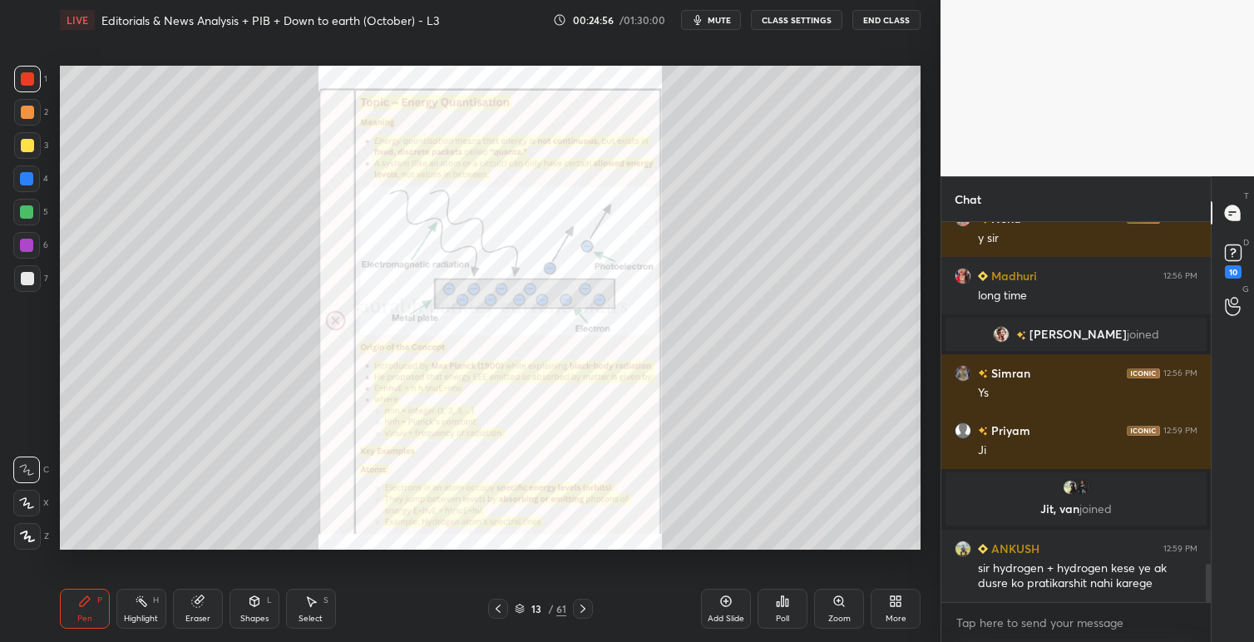
click at [840, 599] on icon at bounding box center [838, 600] width 9 height 9
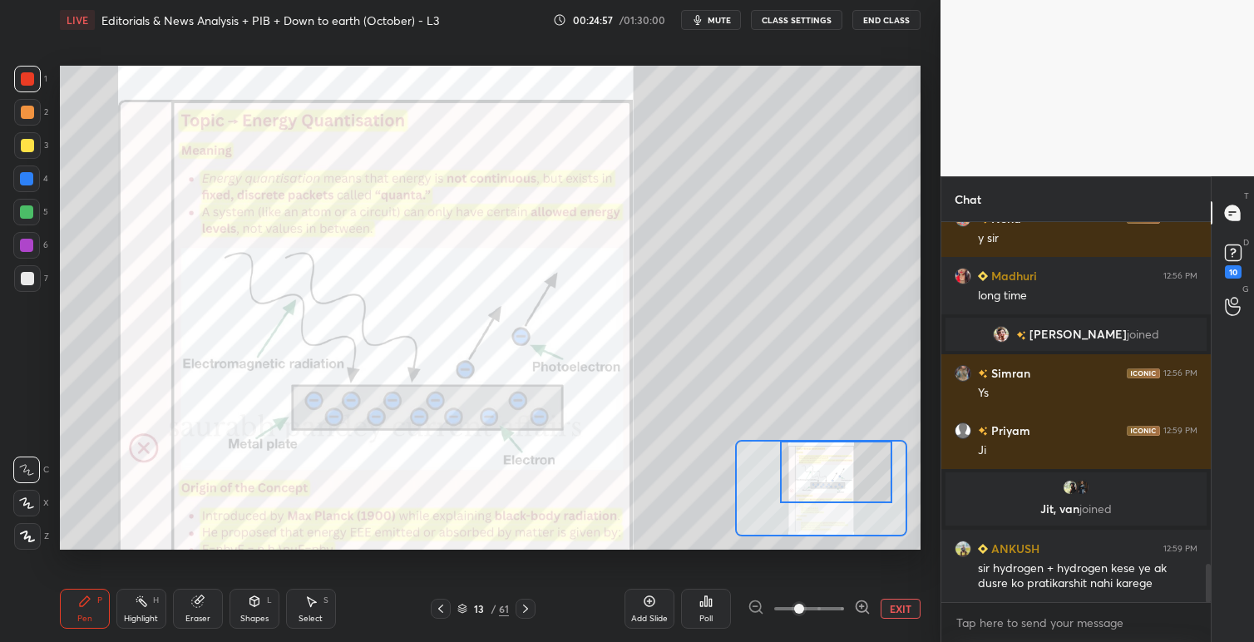
drag, startPoint x: 840, startPoint y: 490, endPoint x: 851, endPoint y: 485, distance: 12.3
click at [853, 485] on div at bounding box center [836, 472] width 112 height 62
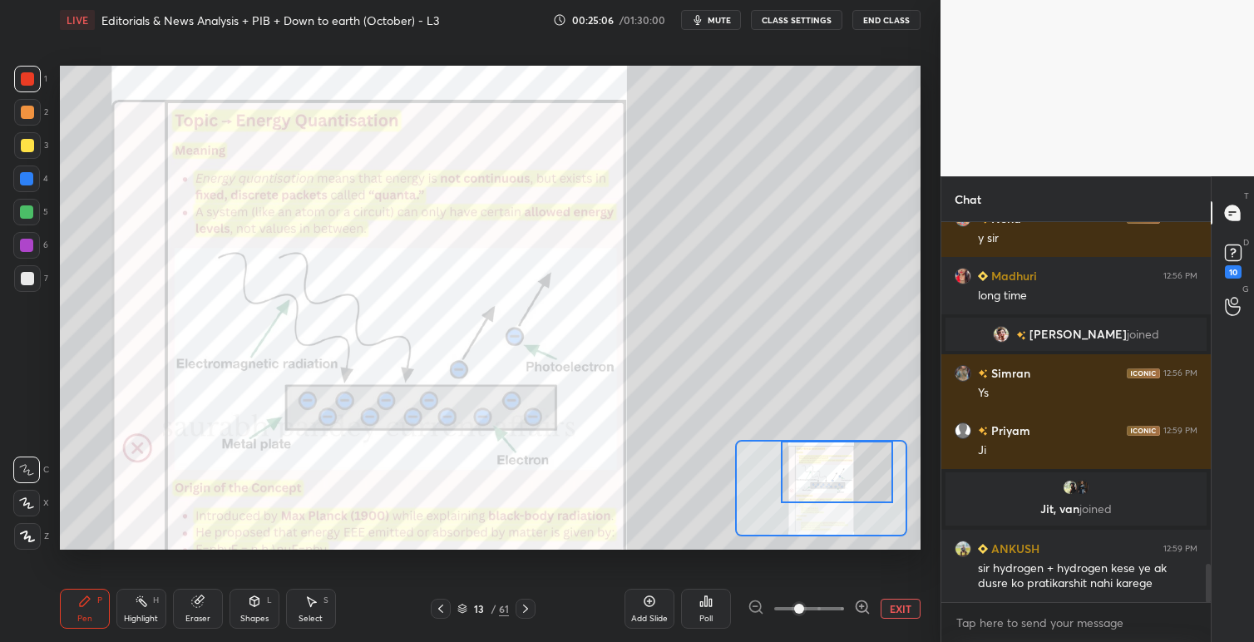
scroll to position [3427, 0]
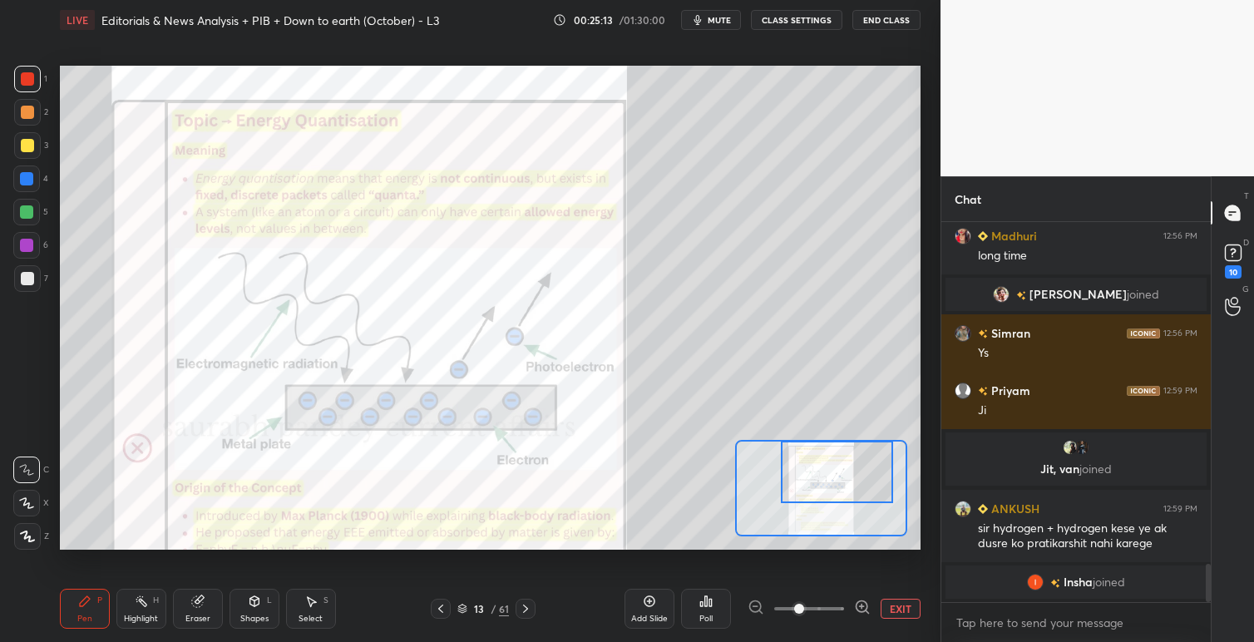
click at [720, 18] on span "mute" at bounding box center [718, 20] width 23 height 12
click at [715, 18] on span "unmute" at bounding box center [718, 20] width 36 height 12
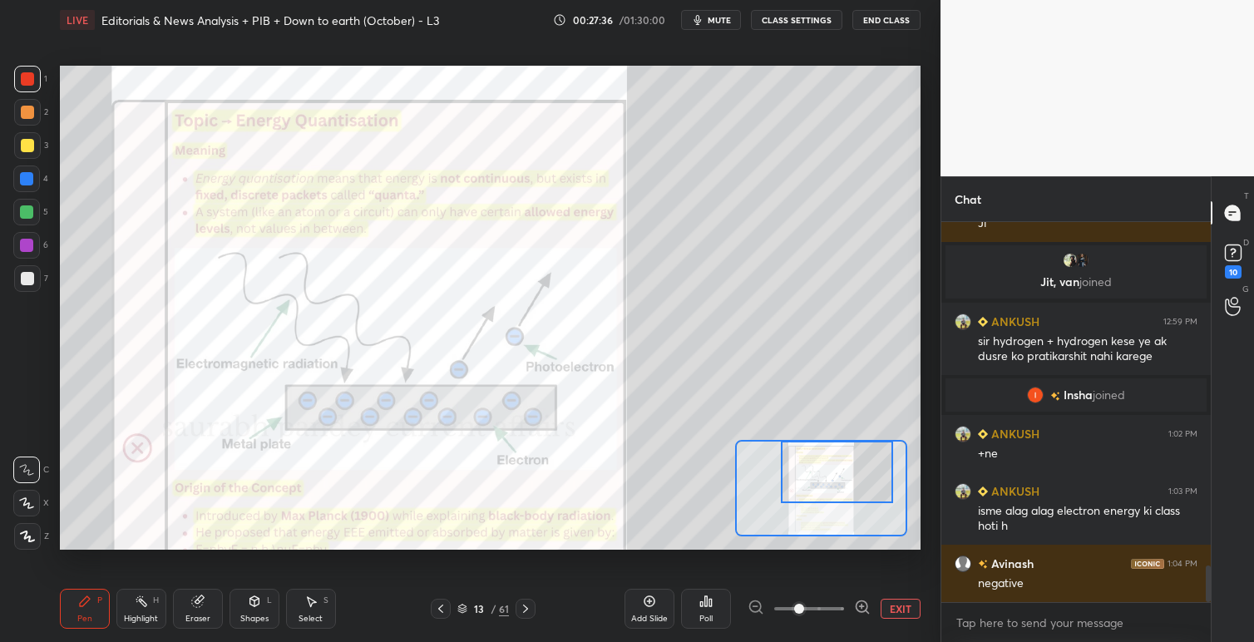
scroll to position [3640, 0]
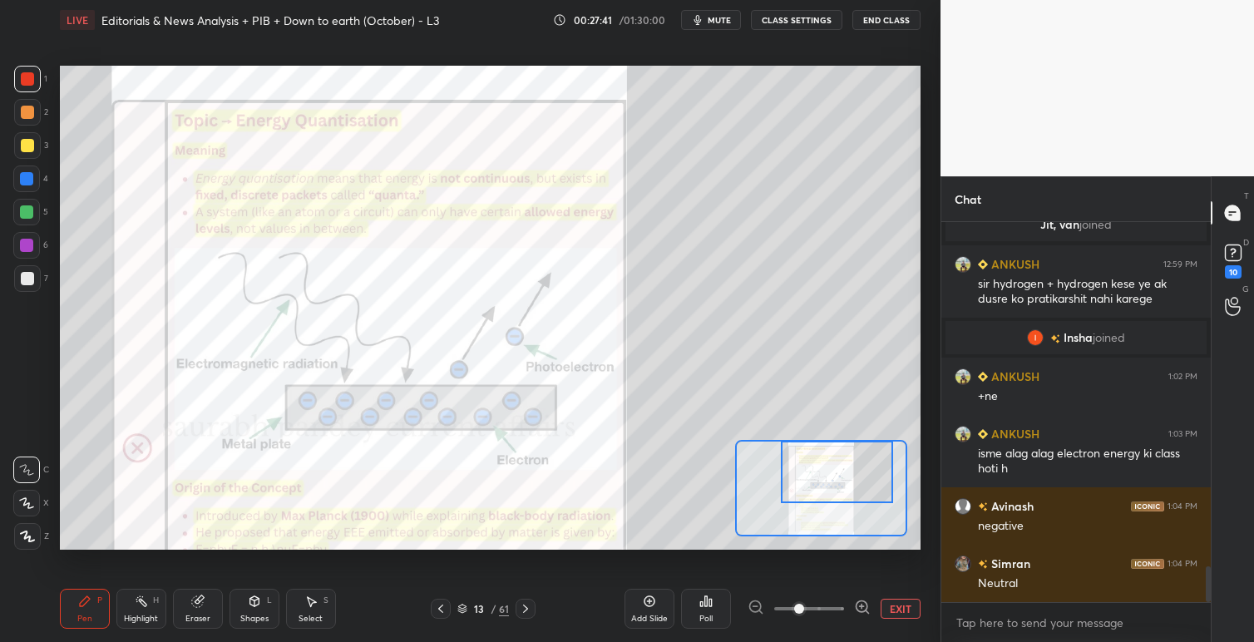
click at [744, 446] on div "Setting up your live class Poll for secs No correct answer Start poll" at bounding box center [490, 308] width 860 height 484
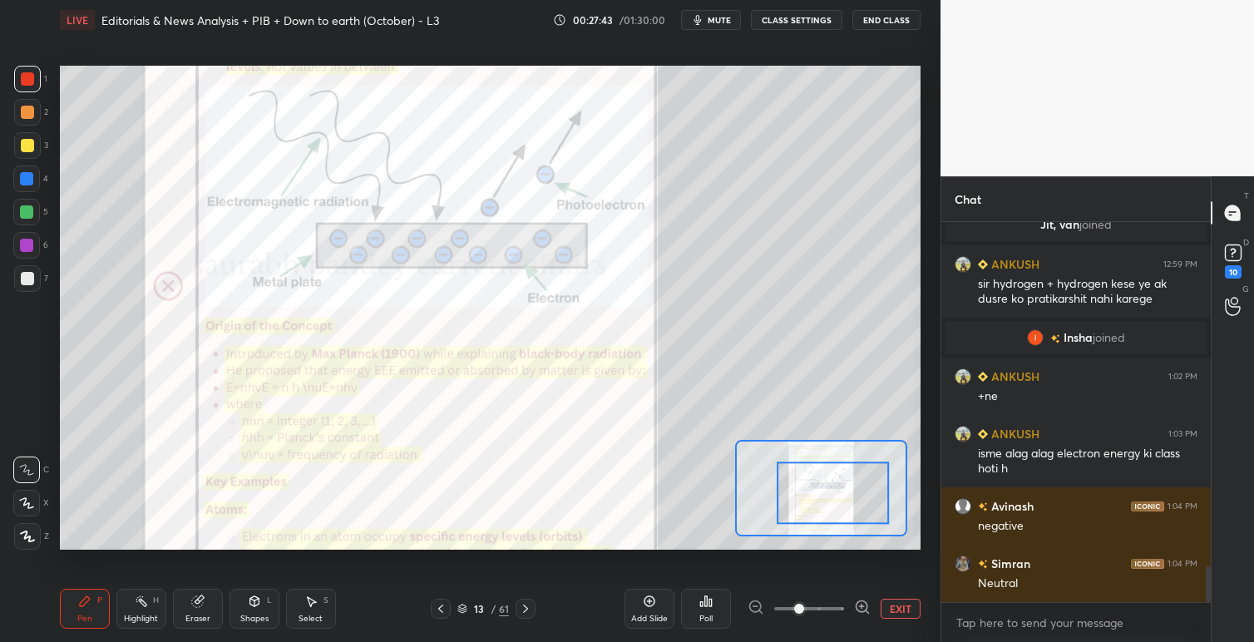
drag, startPoint x: 802, startPoint y: 470, endPoint x: 842, endPoint y: 491, distance: 45.0
click at [842, 491] on div at bounding box center [832, 493] width 112 height 62
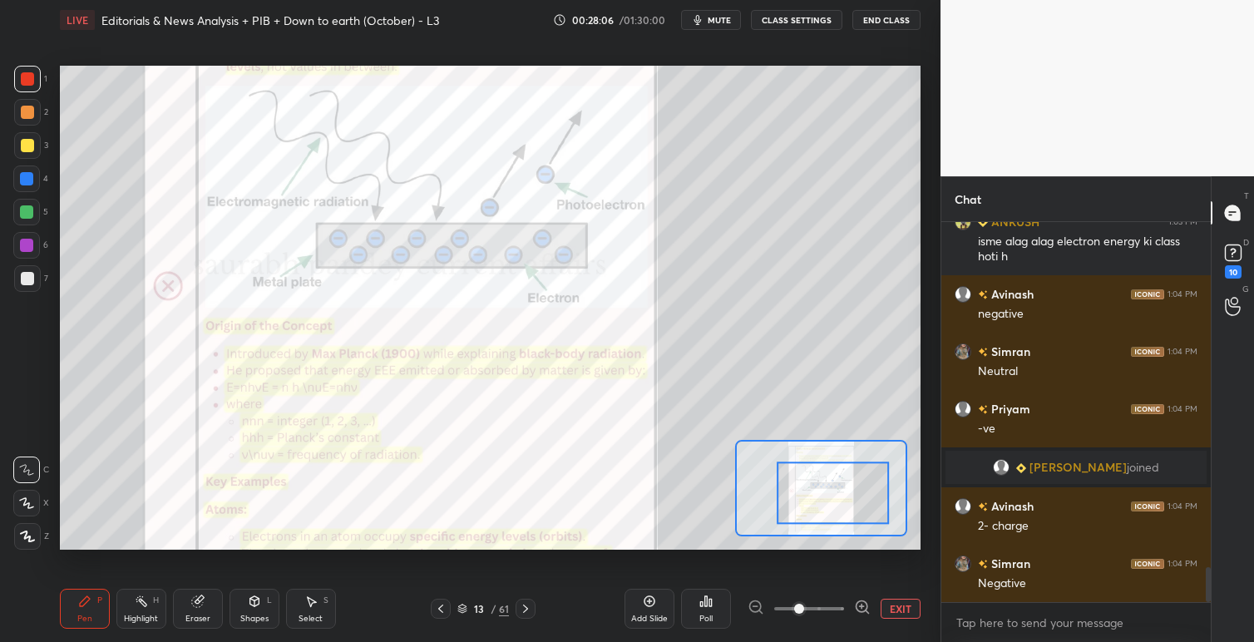
scroll to position [3796, 0]
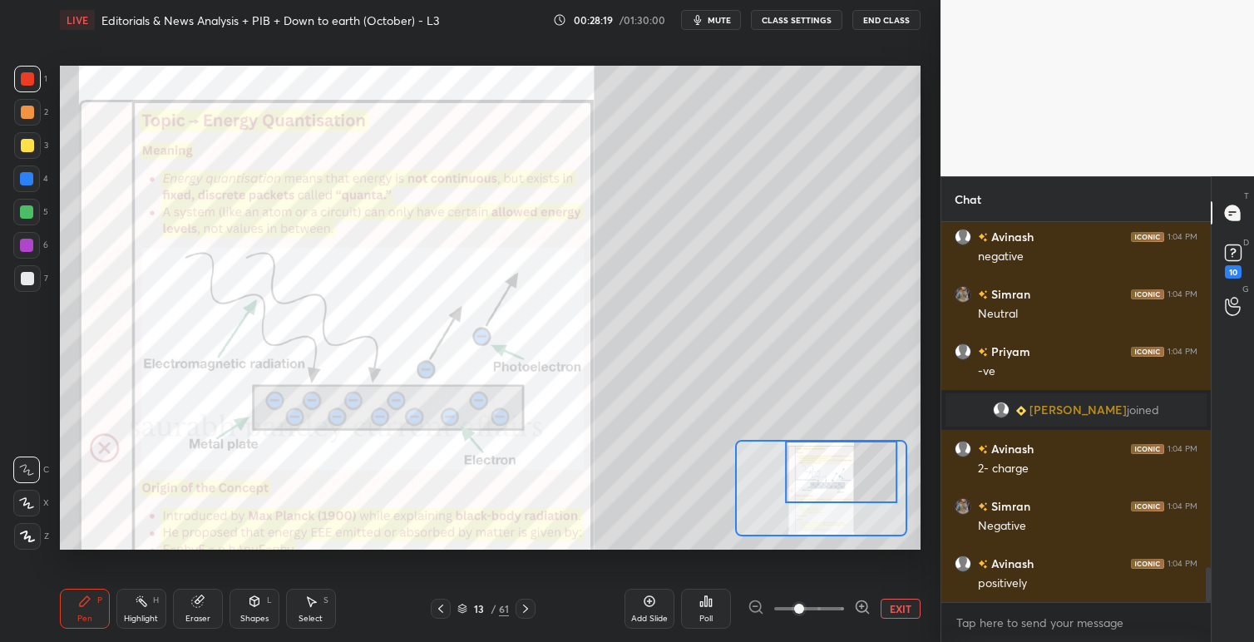
drag, startPoint x: 840, startPoint y: 488, endPoint x: 848, endPoint y: 465, distance: 24.7
click at [848, 465] on div at bounding box center [841, 472] width 112 height 62
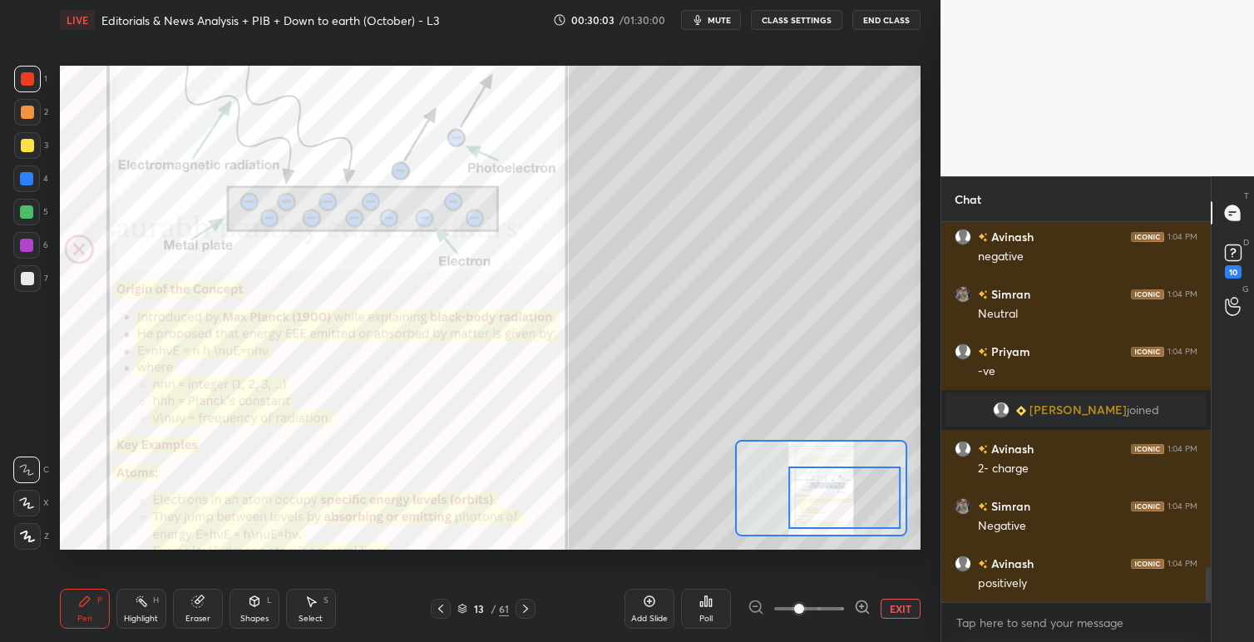
drag, startPoint x: 825, startPoint y: 468, endPoint x: 827, endPoint y: 494, distance: 25.8
click at [827, 494] on div at bounding box center [844, 497] width 112 height 62
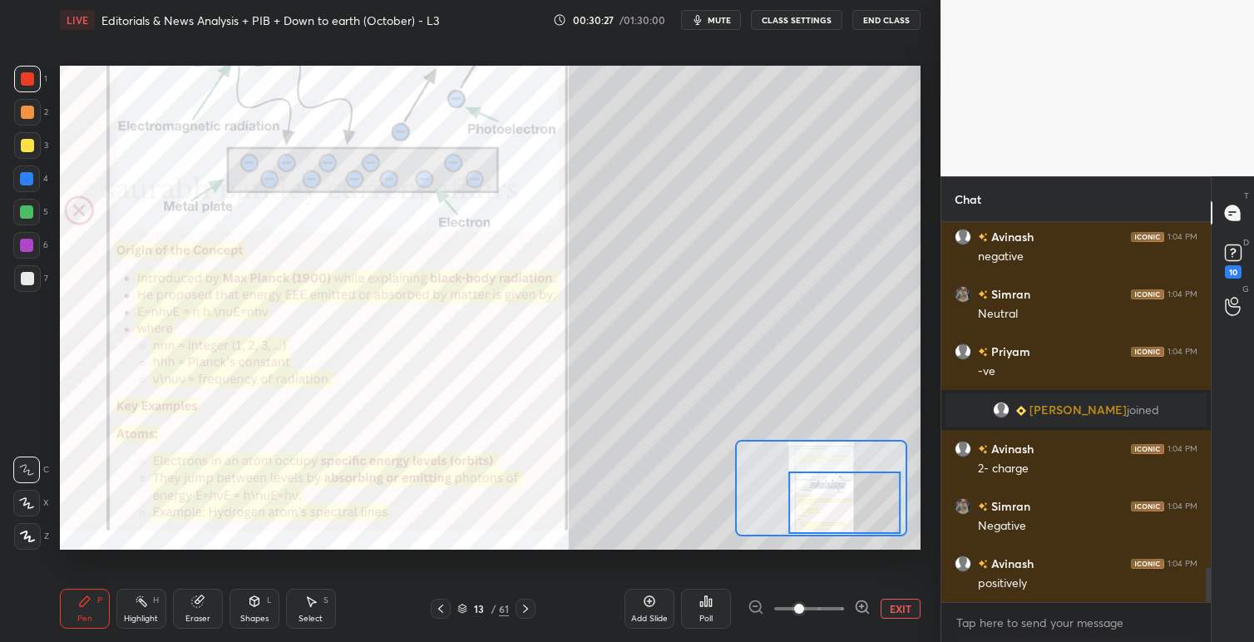
drag, startPoint x: 835, startPoint y: 493, endPoint x: 812, endPoint y: 499, distance: 23.2
click at [833, 505] on div at bounding box center [844, 502] width 112 height 62
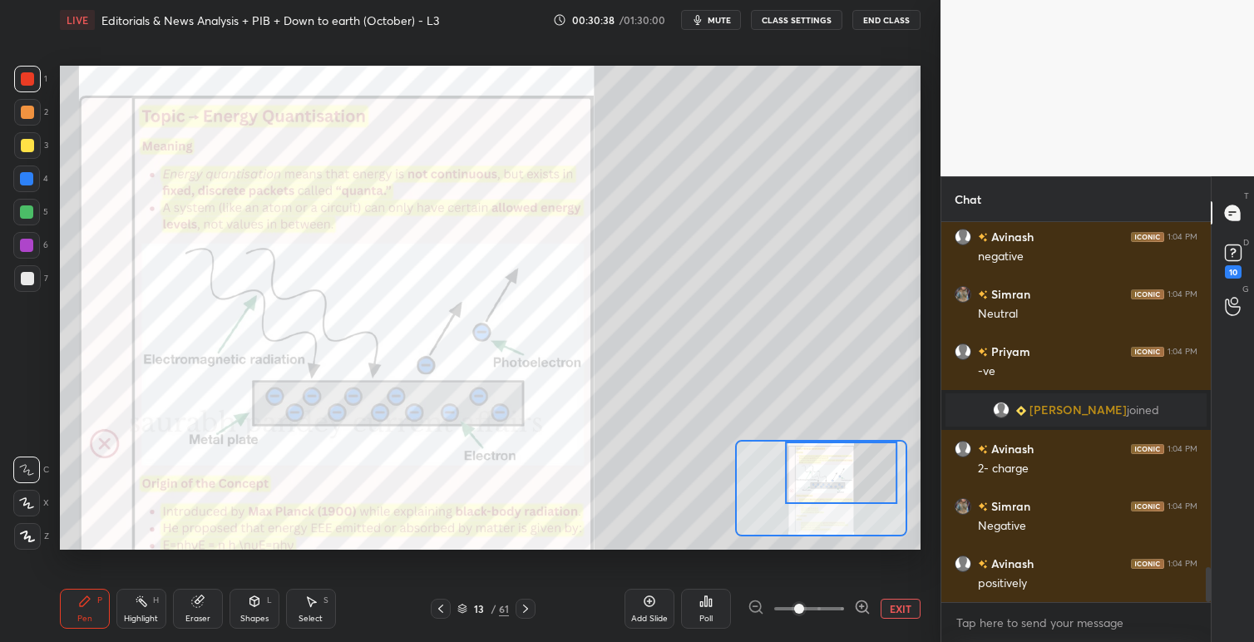
drag, startPoint x: 835, startPoint y: 499, endPoint x: 834, endPoint y: 470, distance: 29.1
click at [834, 470] on div at bounding box center [841, 472] width 112 height 62
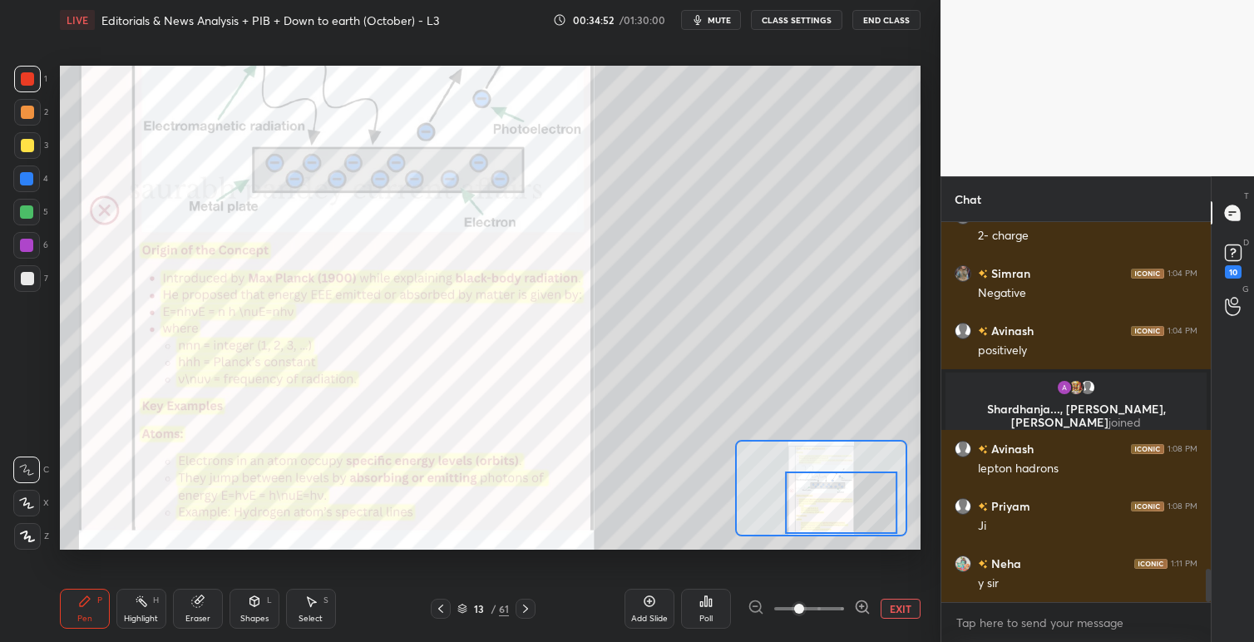
scroll to position [4041, 0]
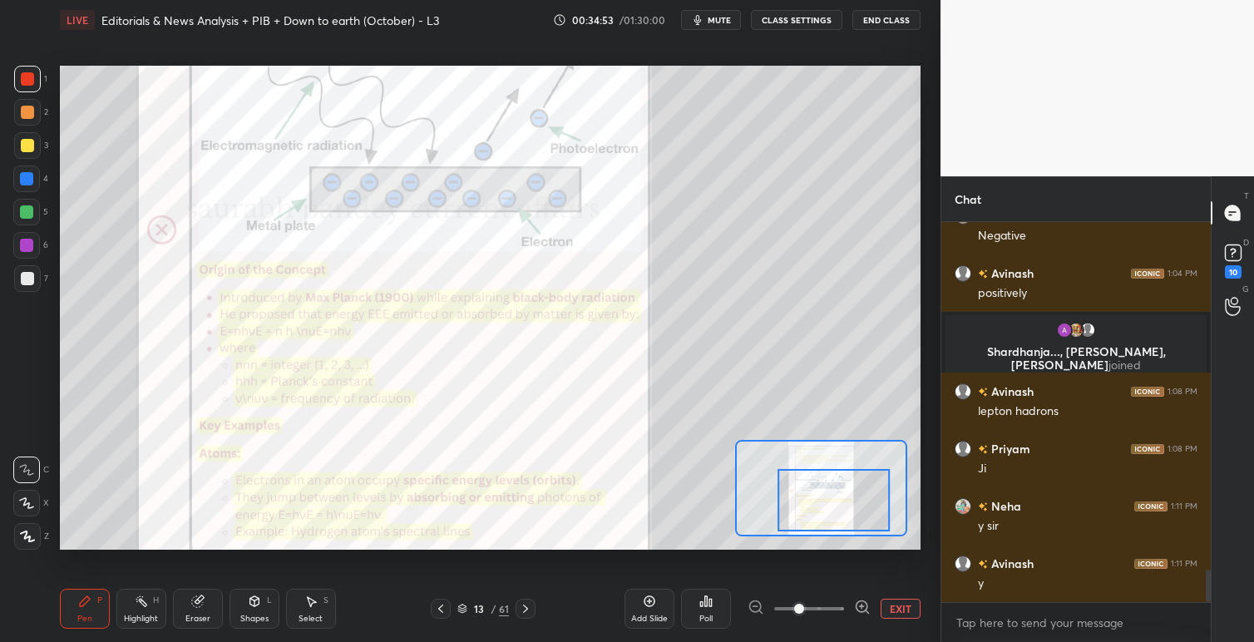
drag, startPoint x: 851, startPoint y: 475, endPoint x: 844, endPoint y: 502, distance: 28.4
click at [844, 502] on div at bounding box center [833, 500] width 112 height 62
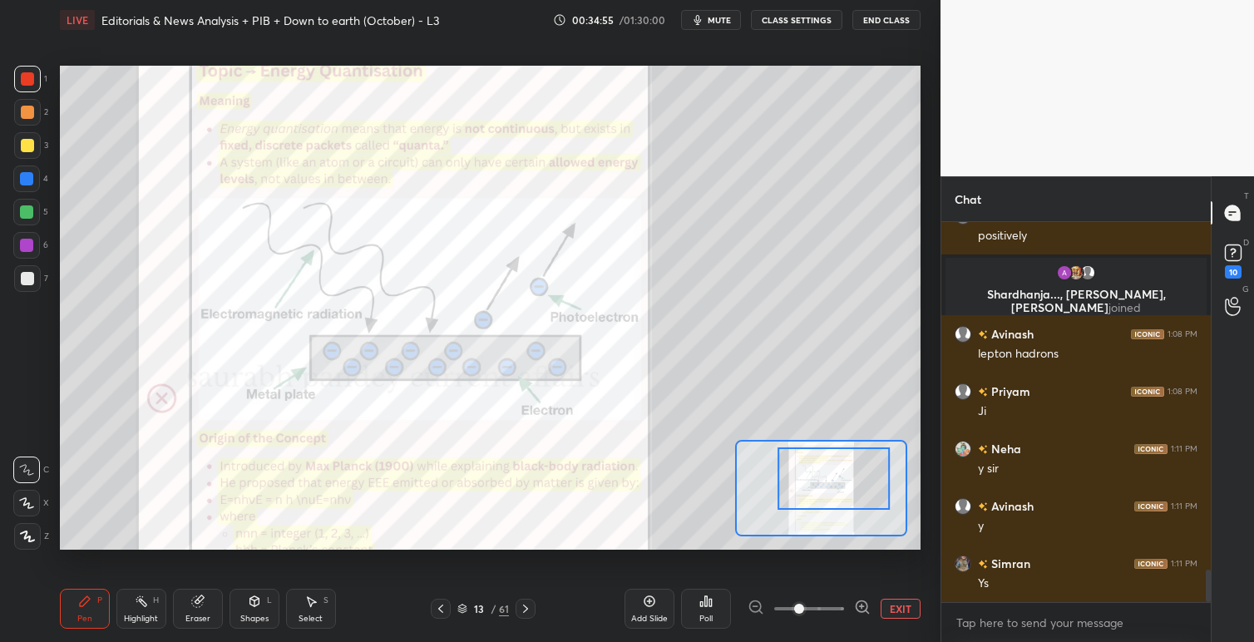
drag, startPoint x: 844, startPoint y: 502, endPoint x: 844, endPoint y: 480, distance: 21.6
click at [844, 480] on div at bounding box center [833, 478] width 112 height 62
click at [440, 608] on icon at bounding box center [440, 608] width 5 height 8
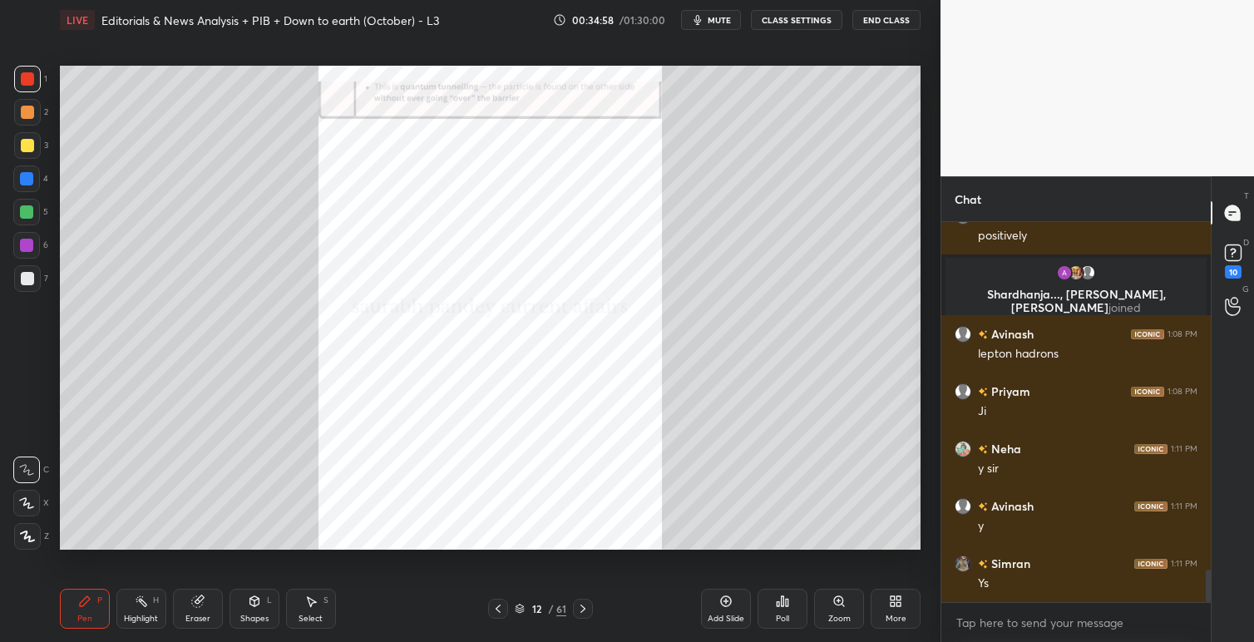
click at [497, 609] on icon at bounding box center [497, 608] width 5 height 8
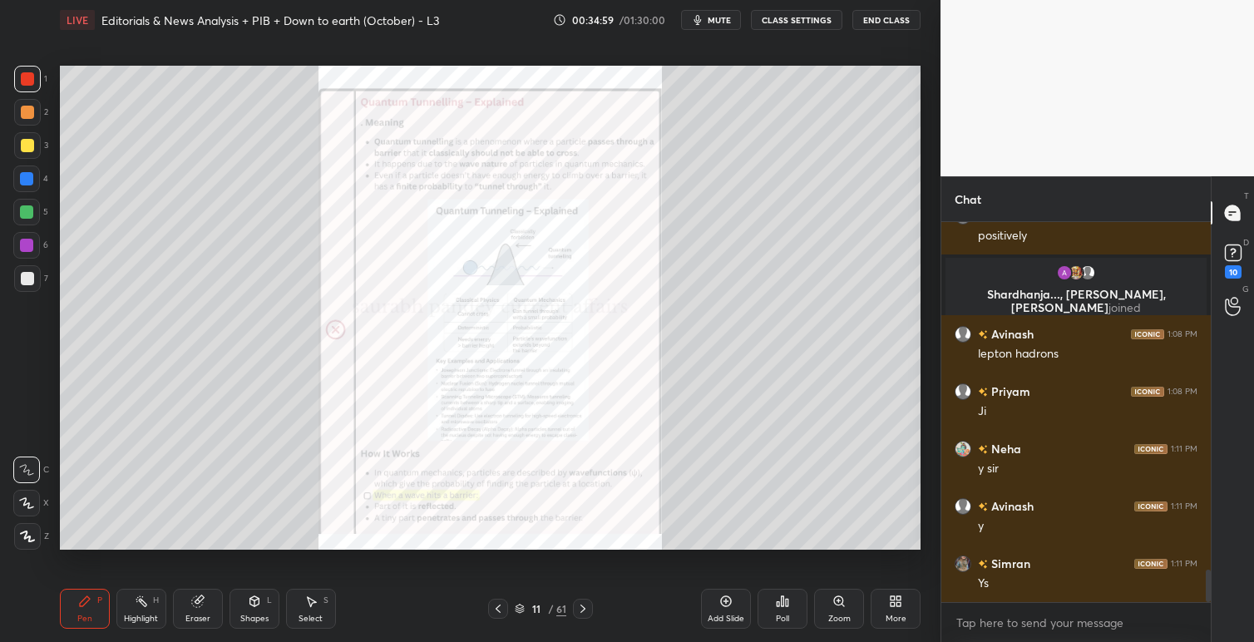
click at [587, 605] on icon at bounding box center [582, 608] width 13 height 13
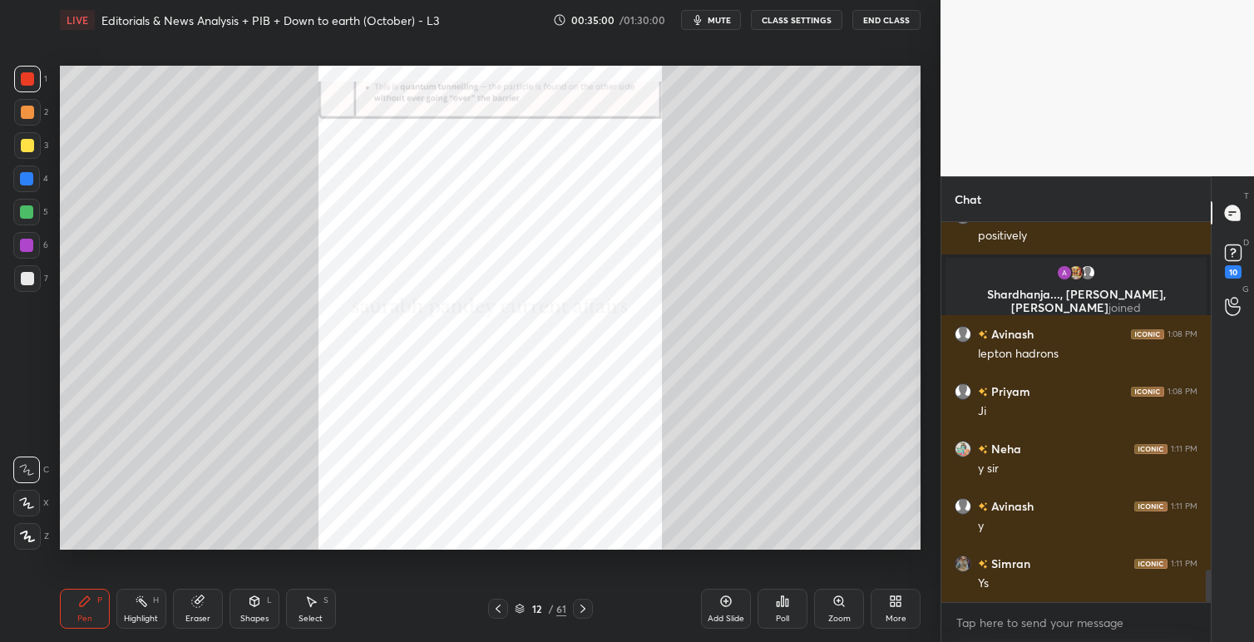
click at [587, 605] on icon at bounding box center [582, 608] width 13 height 13
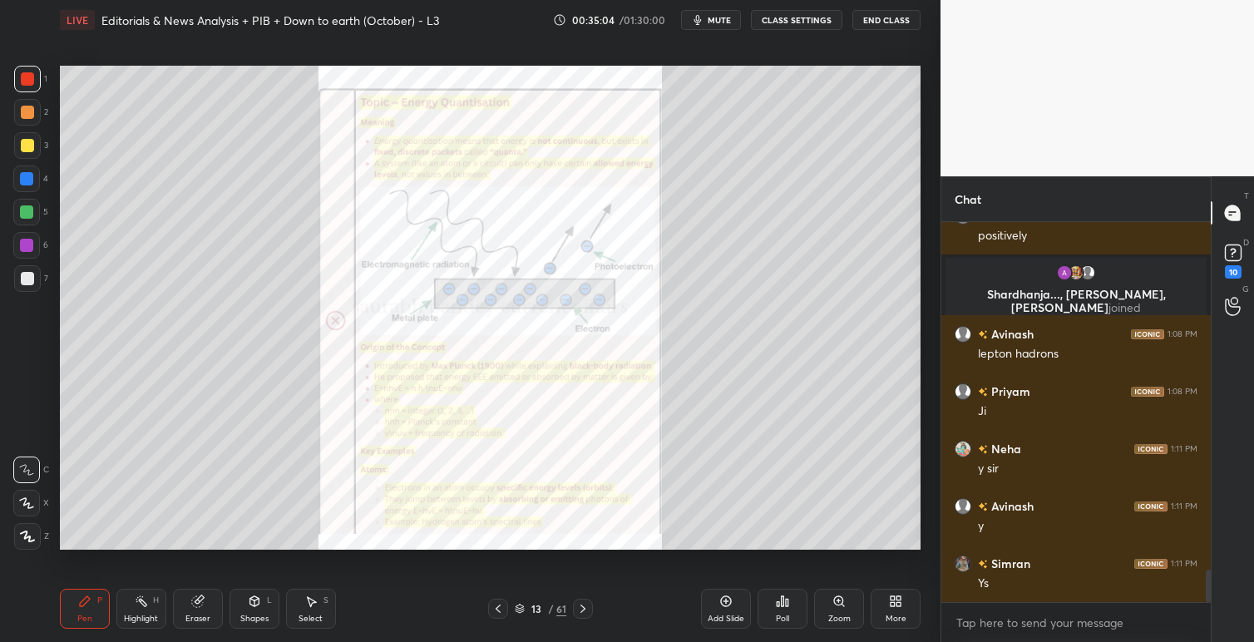
click at [497, 611] on icon at bounding box center [497, 608] width 13 height 13
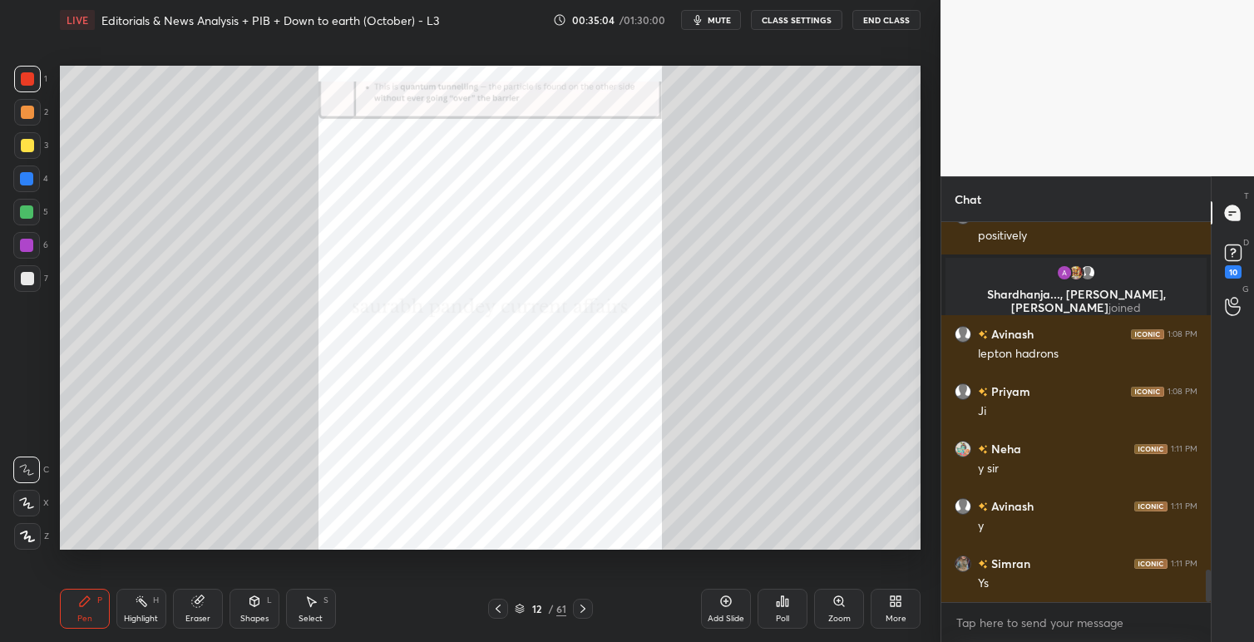
click at [581, 605] on icon at bounding box center [582, 608] width 5 height 8
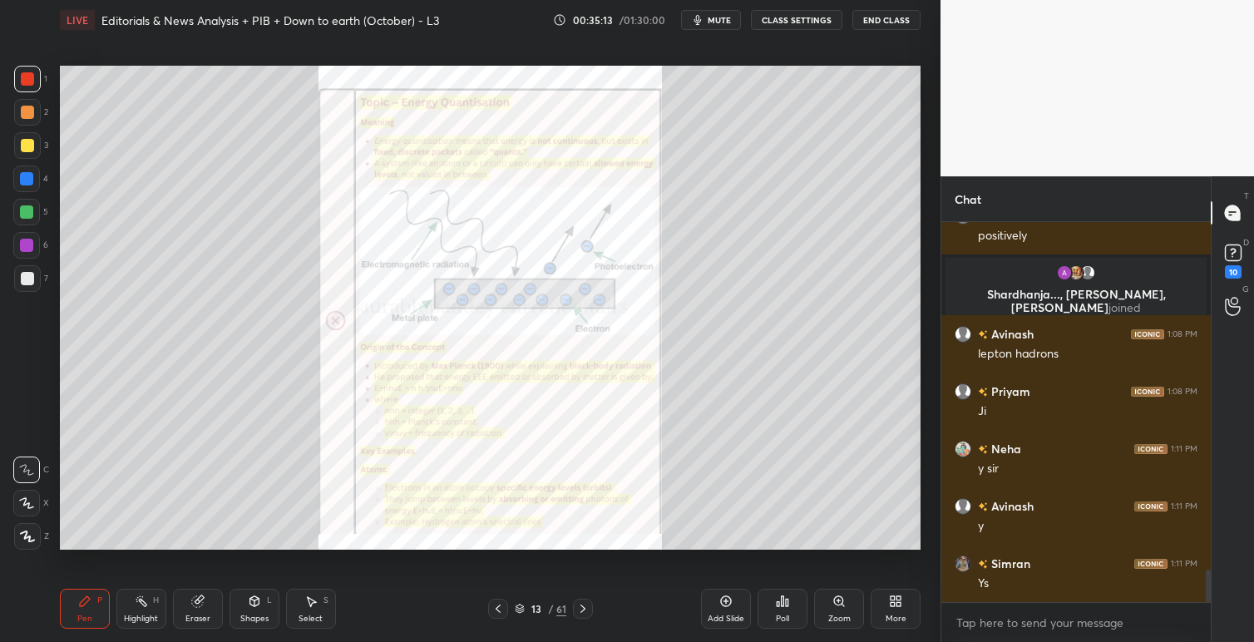
click at [587, 608] on icon at bounding box center [582, 608] width 13 height 13
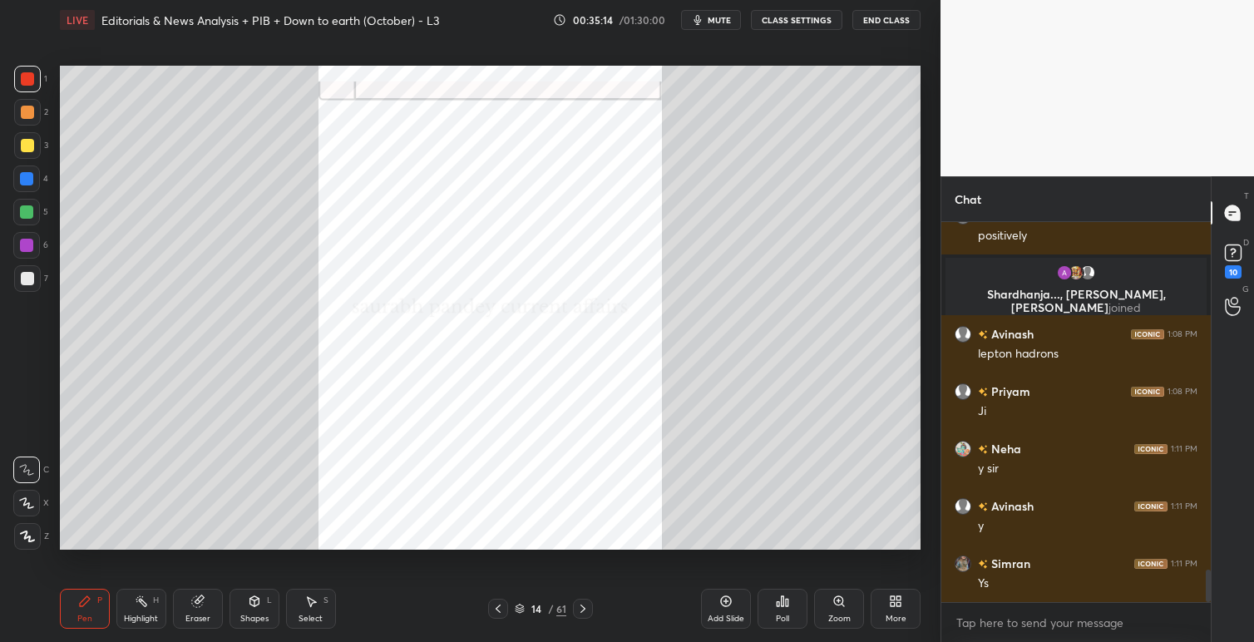
click at [587, 608] on icon at bounding box center [582, 608] width 13 height 13
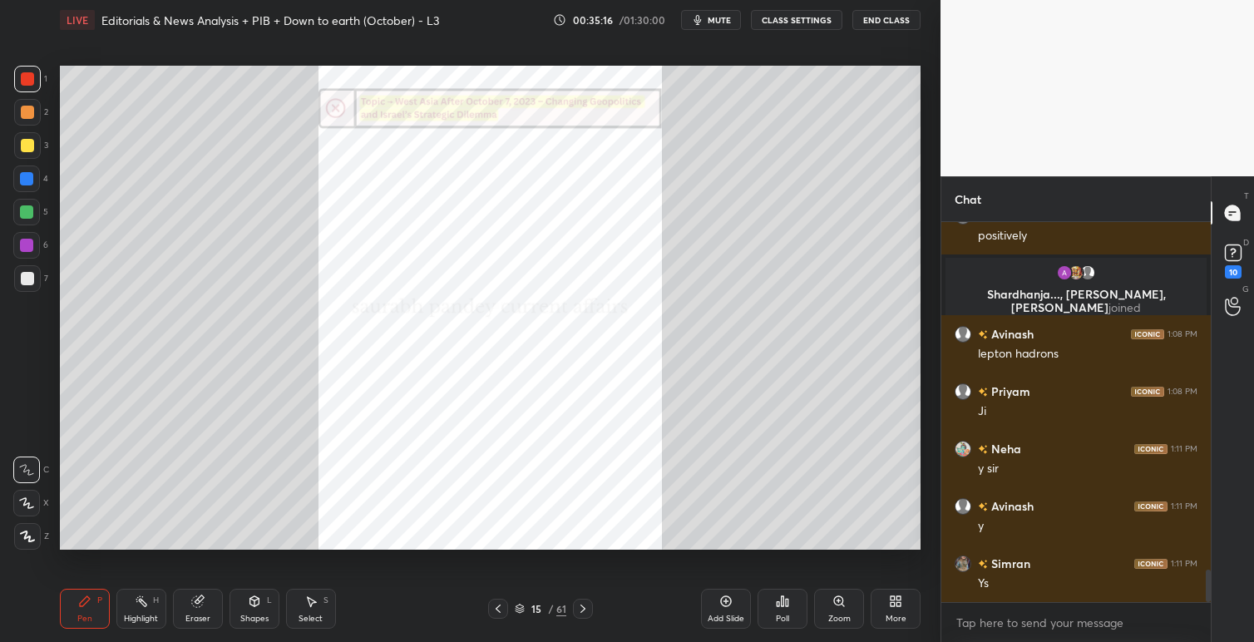
click at [495, 607] on icon at bounding box center [497, 608] width 13 height 13
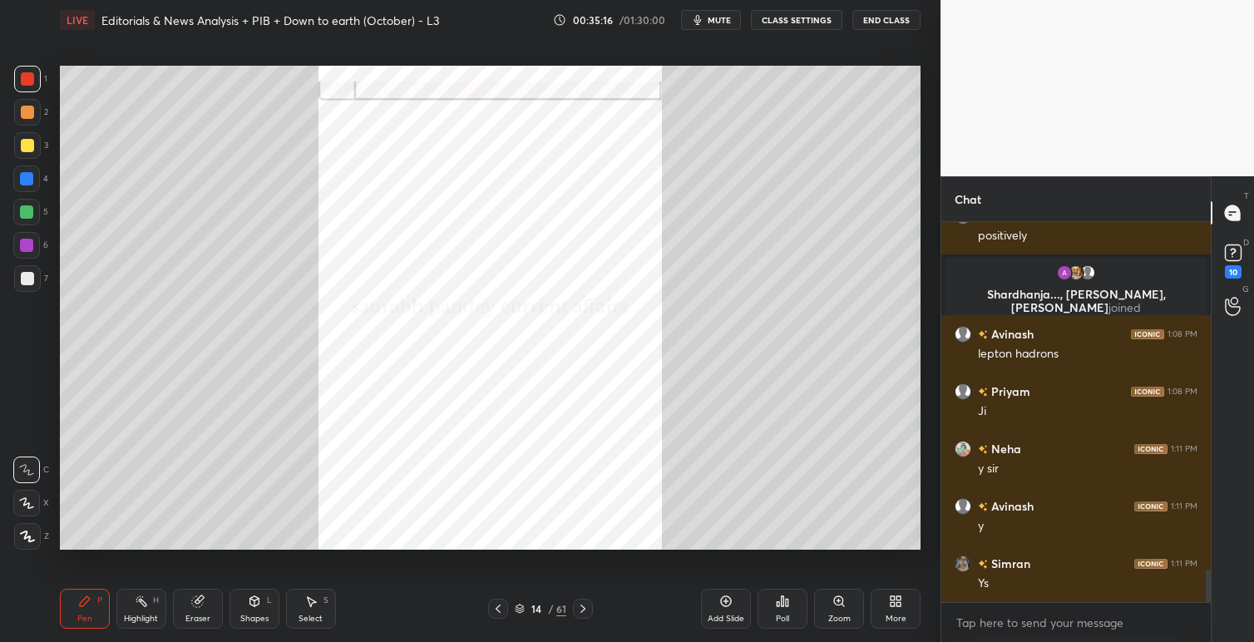
click at [495, 607] on icon at bounding box center [497, 608] width 13 height 13
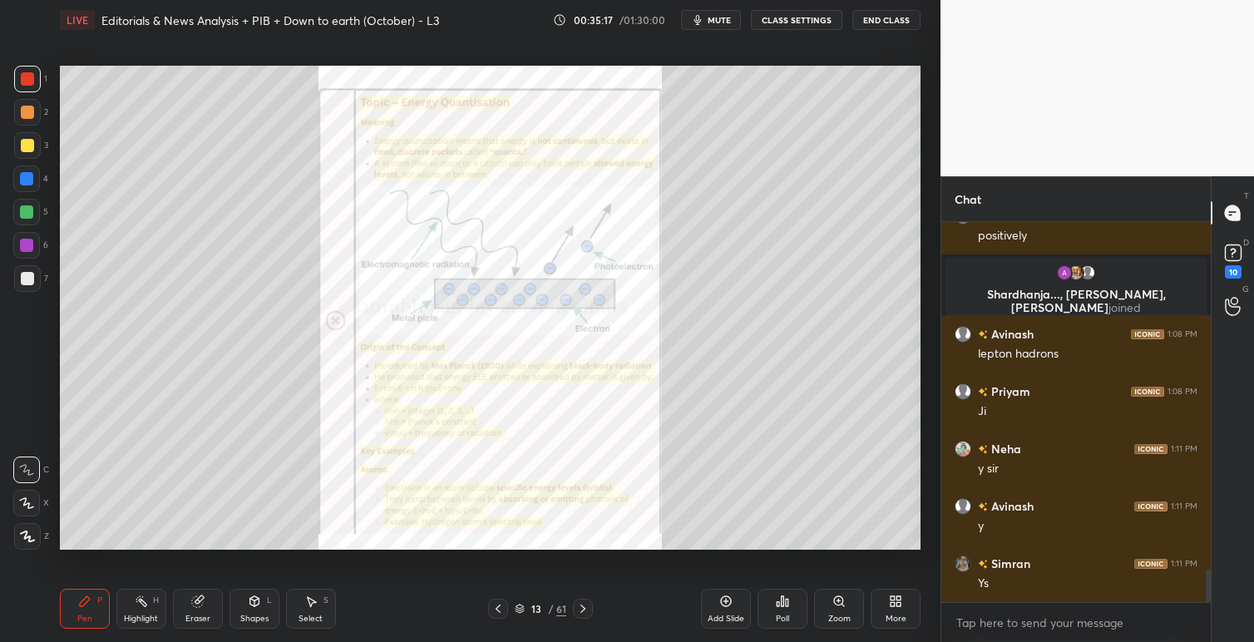
click at [495, 607] on icon at bounding box center [497, 608] width 13 height 13
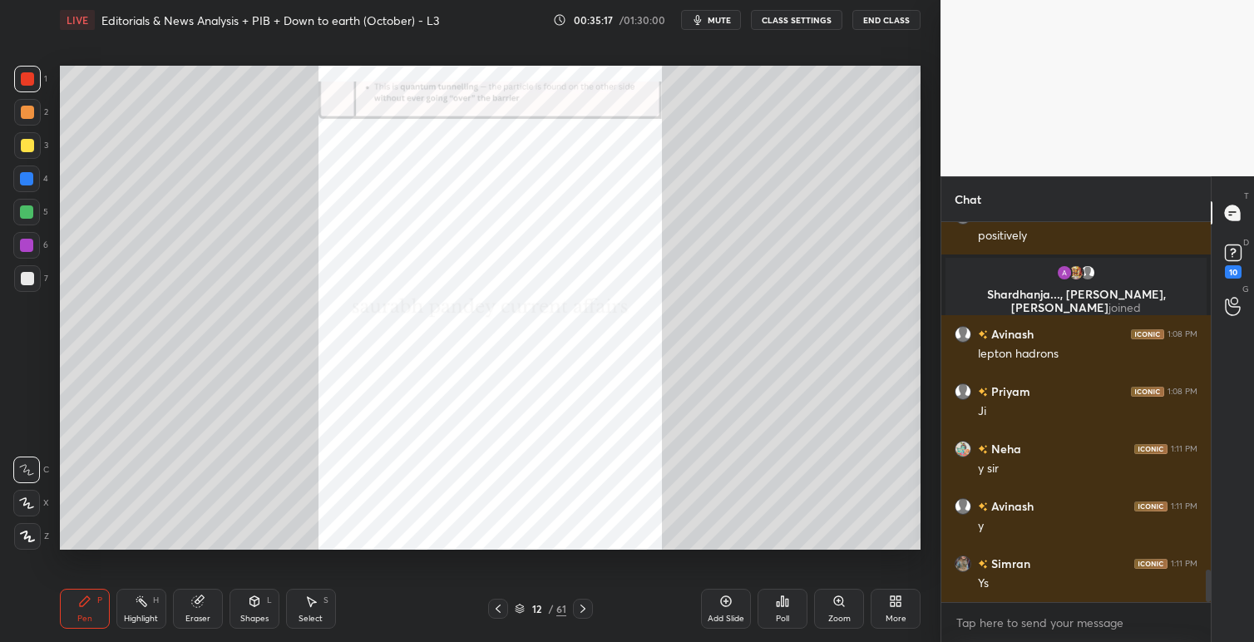
click at [495, 607] on icon at bounding box center [497, 608] width 13 height 13
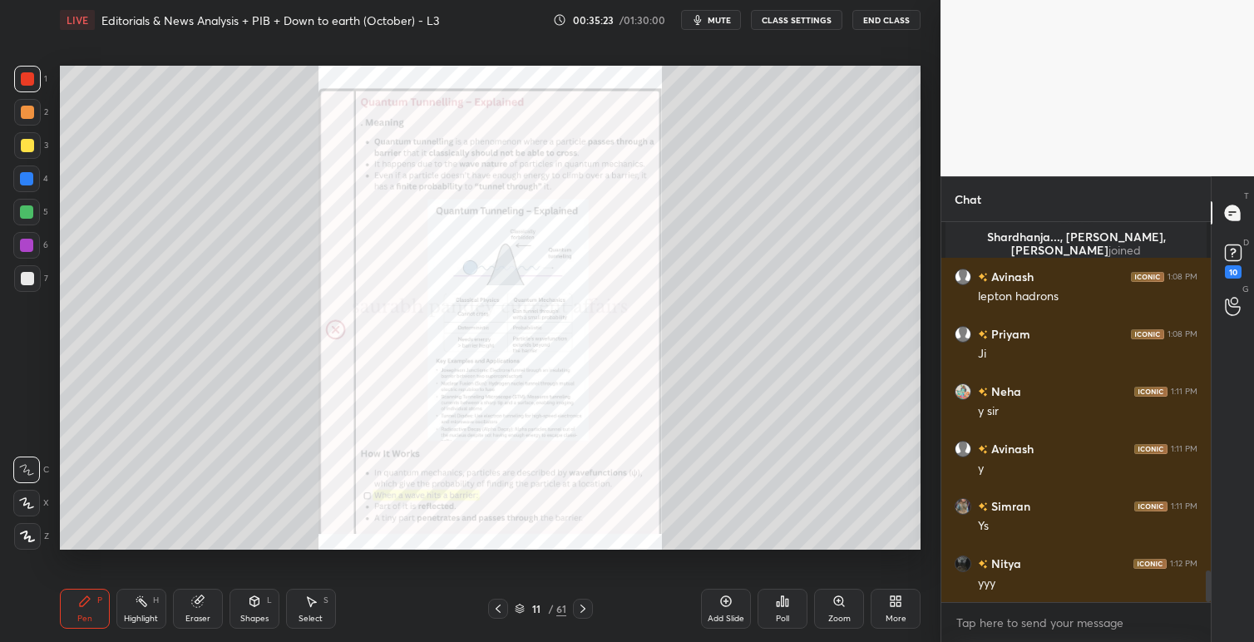
scroll to position [4328, 0]
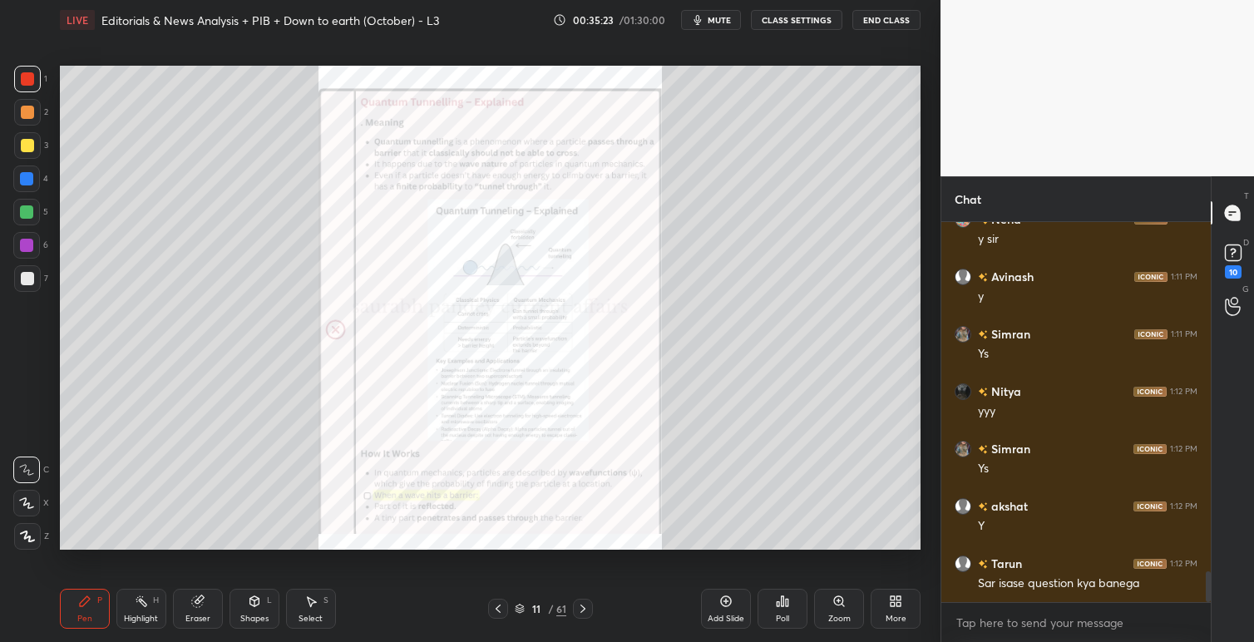
click at [838, 604] on icon at bounding box center [838, 600] width 9 height 9
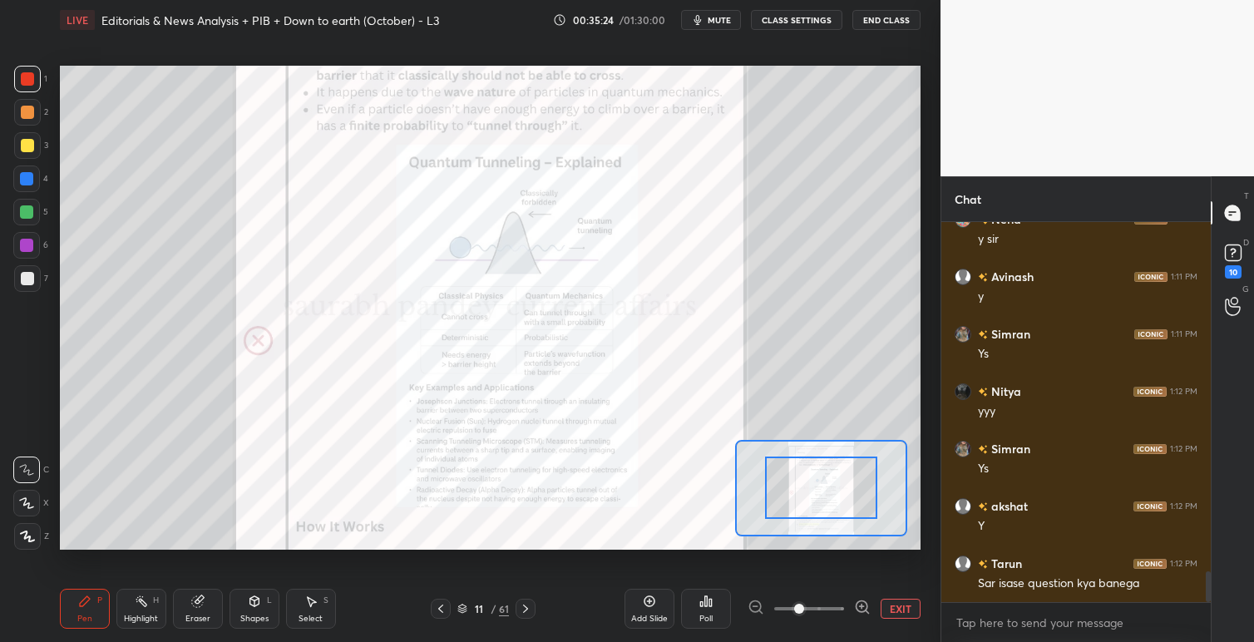
scroll to position [4442, 0]
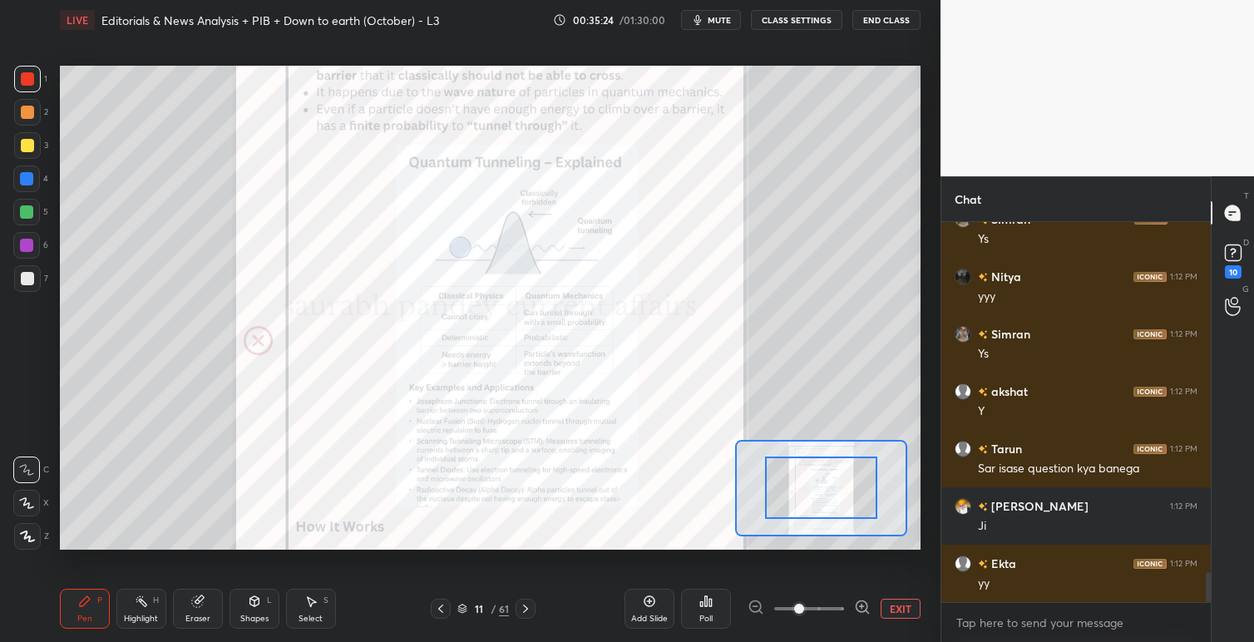
click at [824, 602] on span at bounding box center [809, 608] width 70 height 25
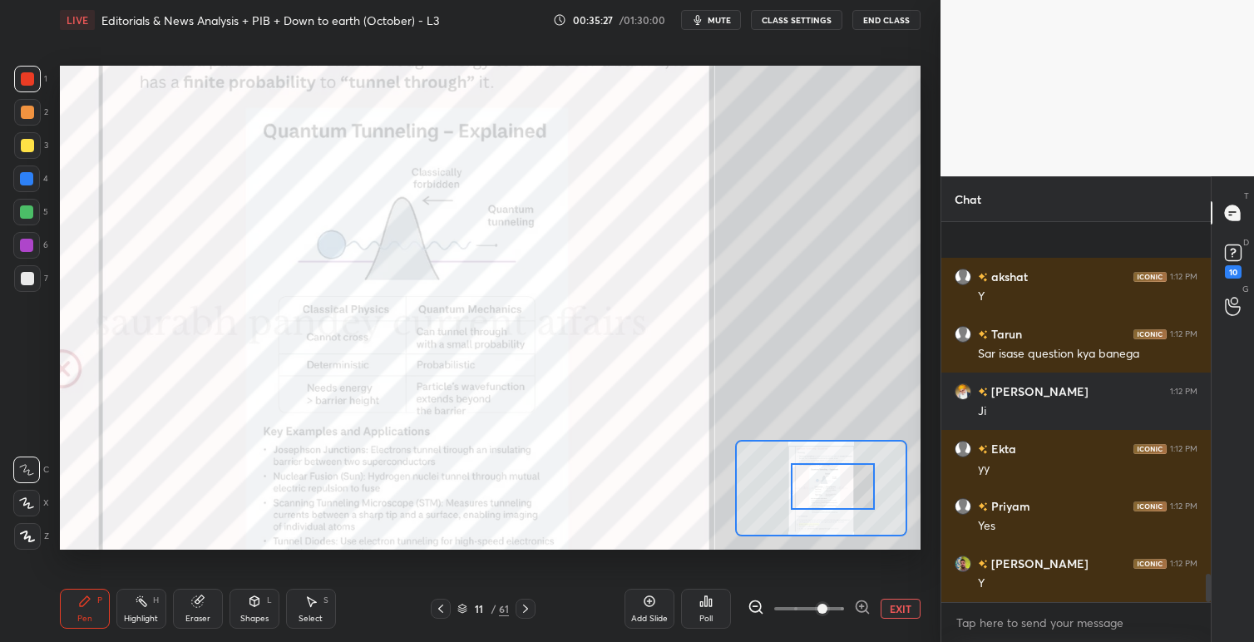
scroll to position [4672, 0]
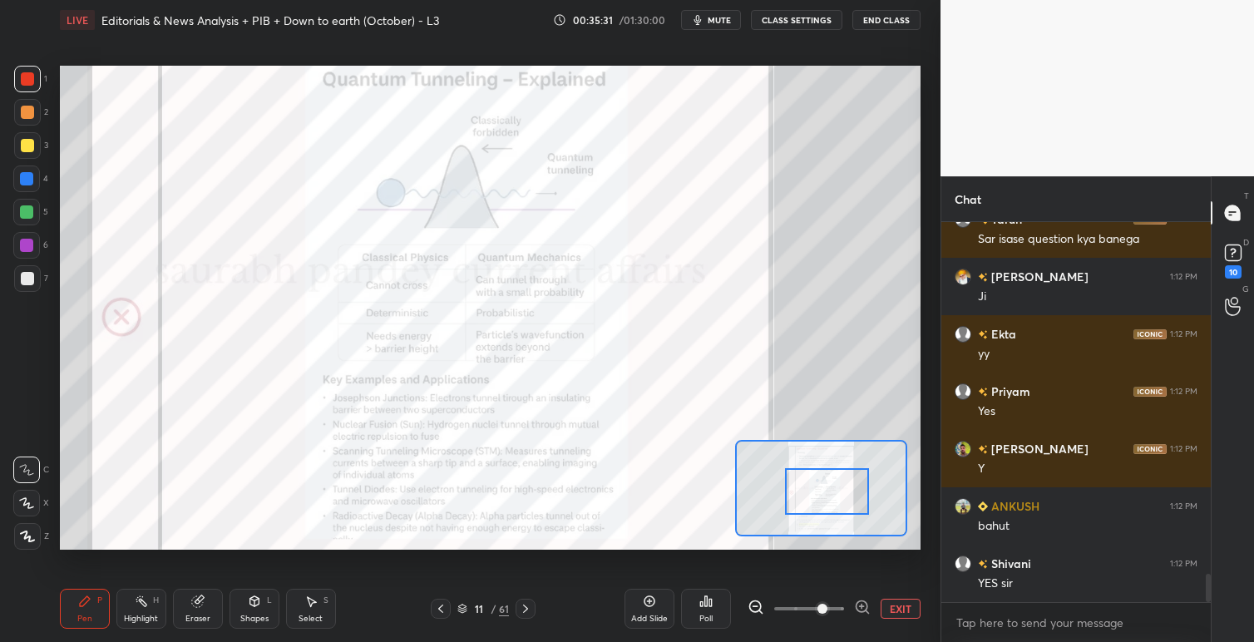
click at [843, 495] on div at bounding box center [827, 491] width 85 height 47
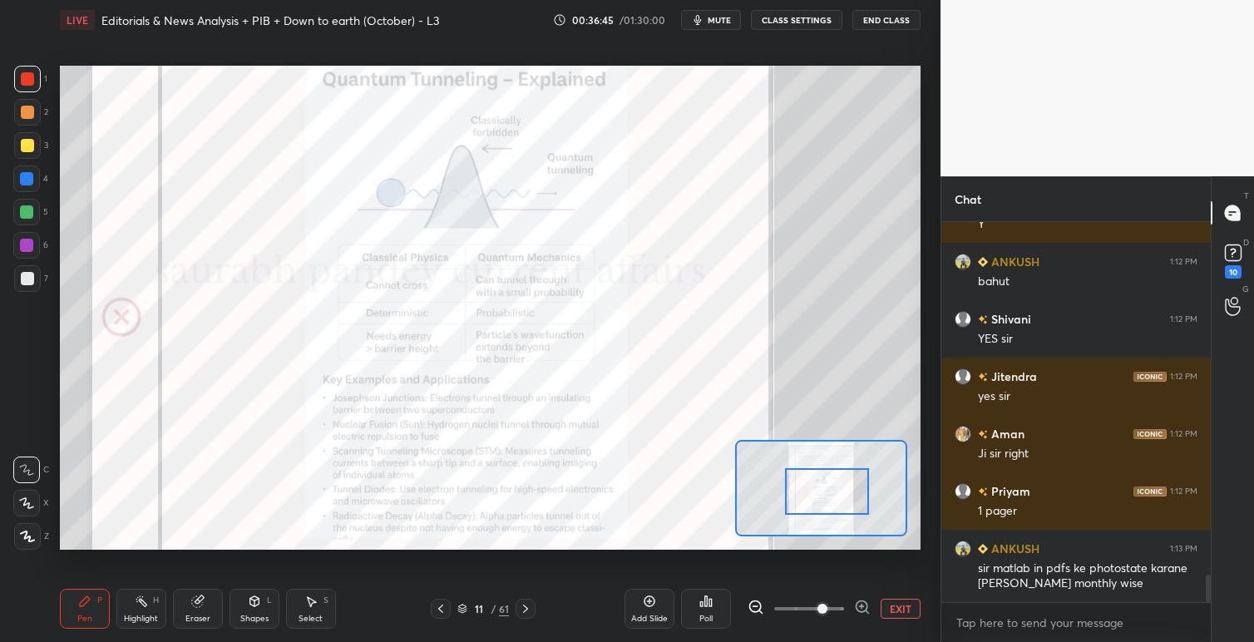
scroll to position [4973, 0]
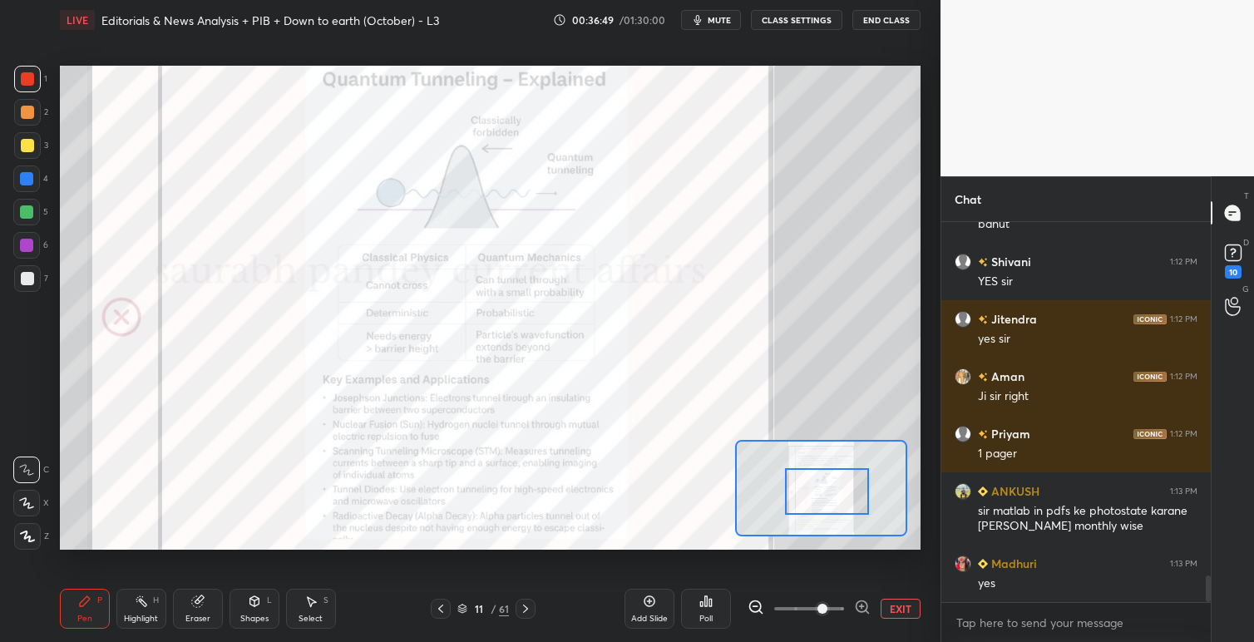
click at [817, 609] on span at bounding box center [822, 608] width 10 height 10
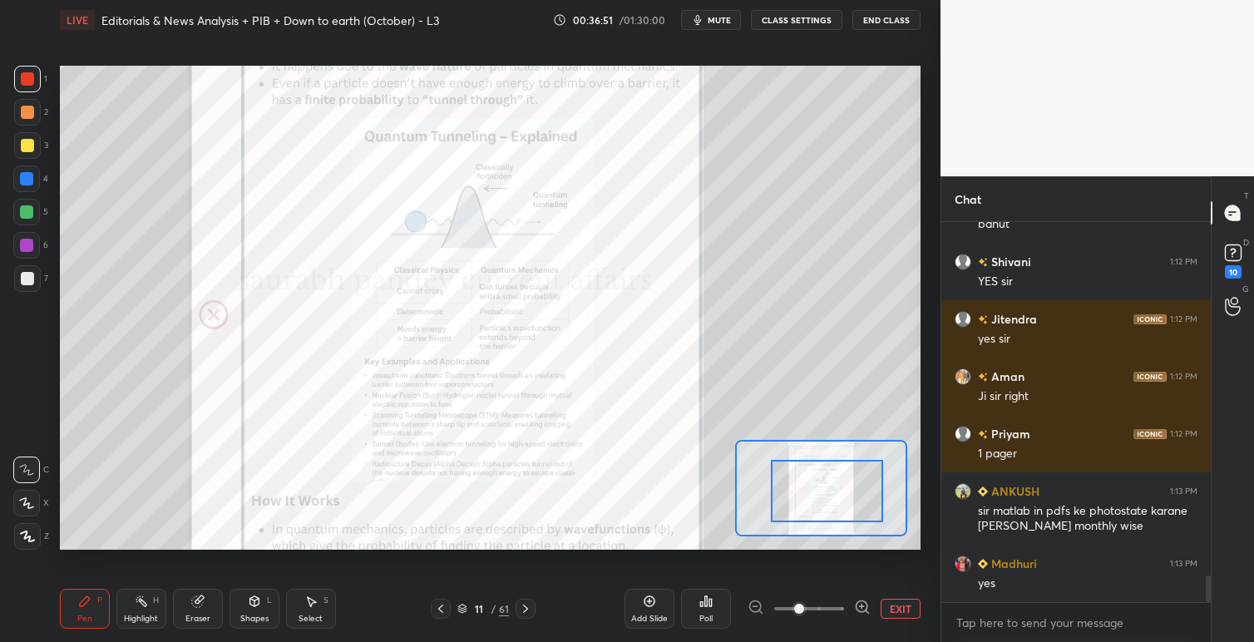
click at [909, 613] on button "EXIT" at bounding box center [900, 609] width 40 height 20
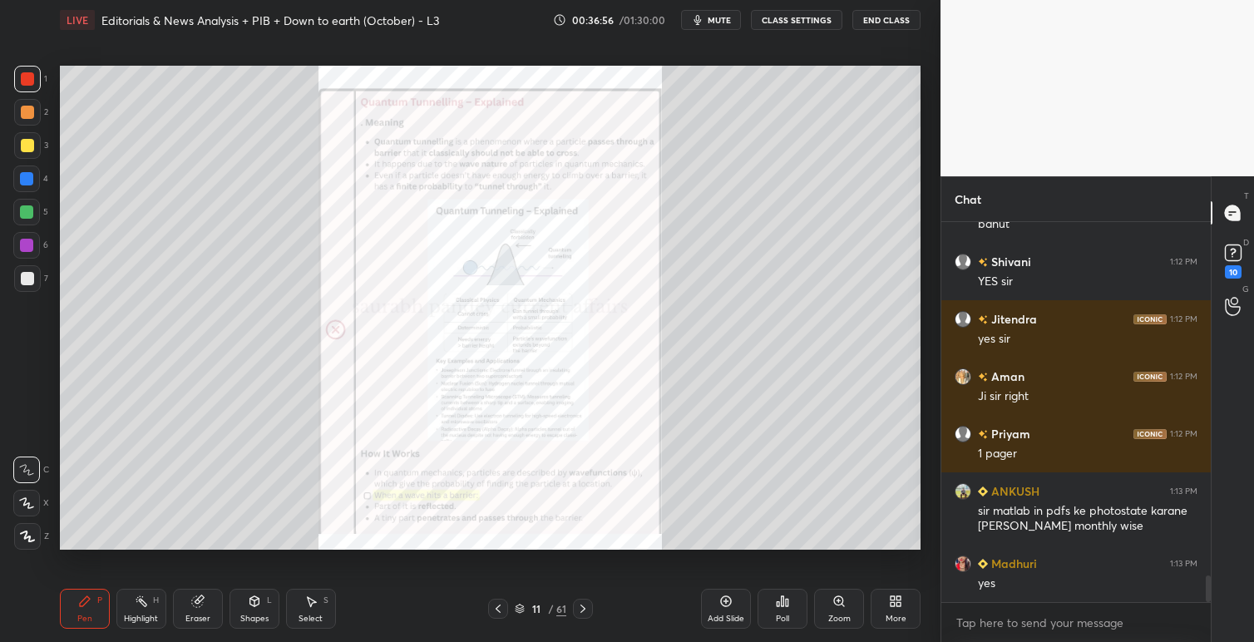
scroll to position [5013, 0]
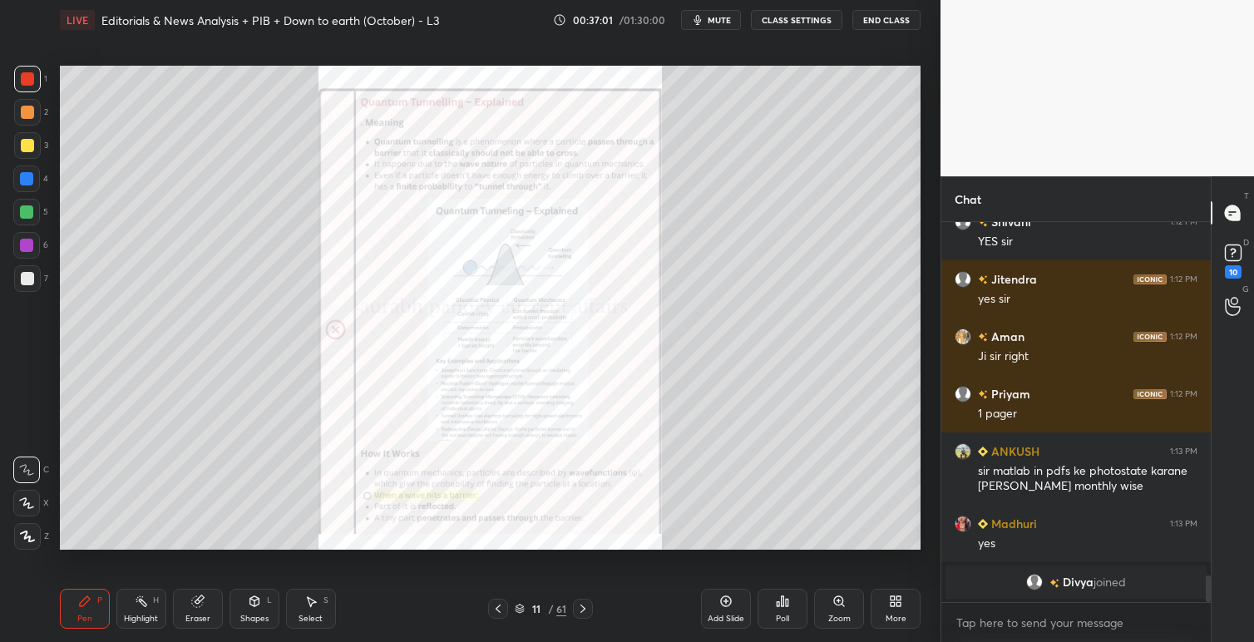
click at [585, 610] on icon at bounding box center [582, 608] width 13 height 13
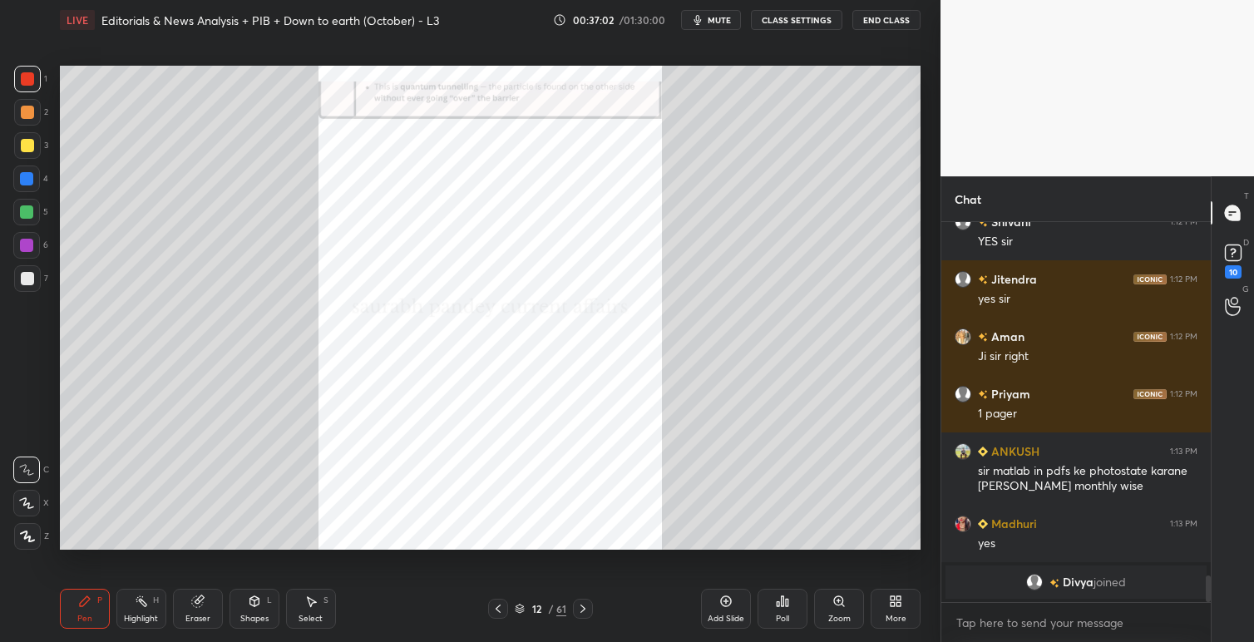
click at [586, 607] on icon at bounding box center [582, 608] width 13 height 13
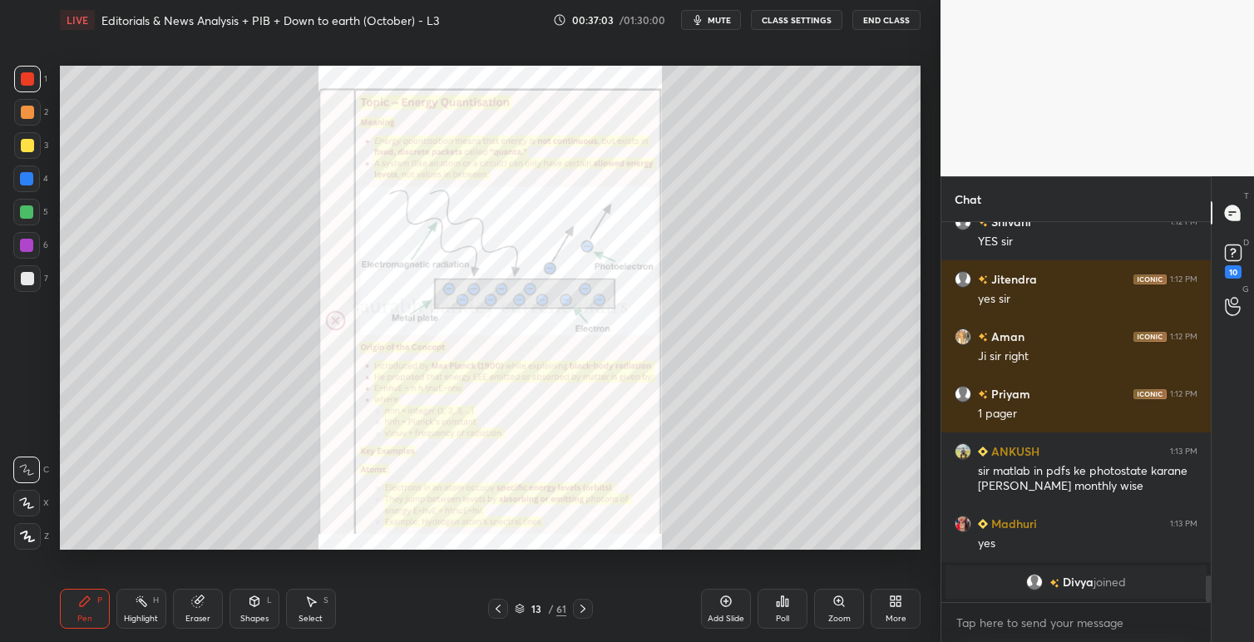
click at [586, 607] on icon at bounding box center [582, 608] width 13 height 13
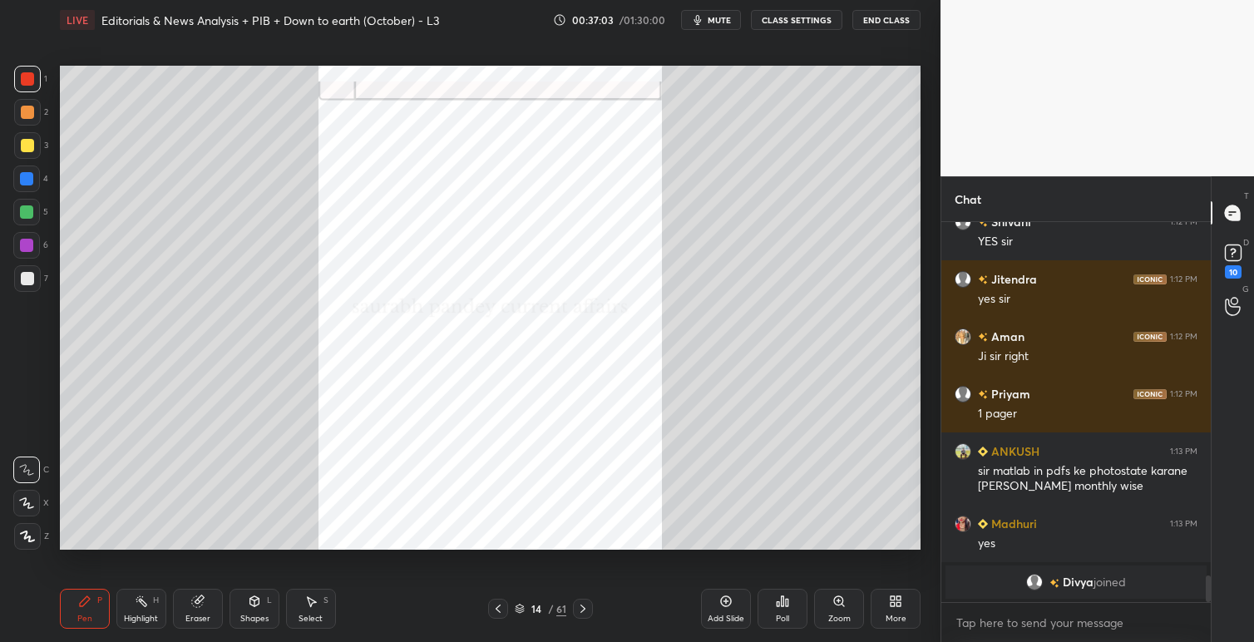
click at [586, 607] on icon at bounding box center [582, 608] width 13 height 13
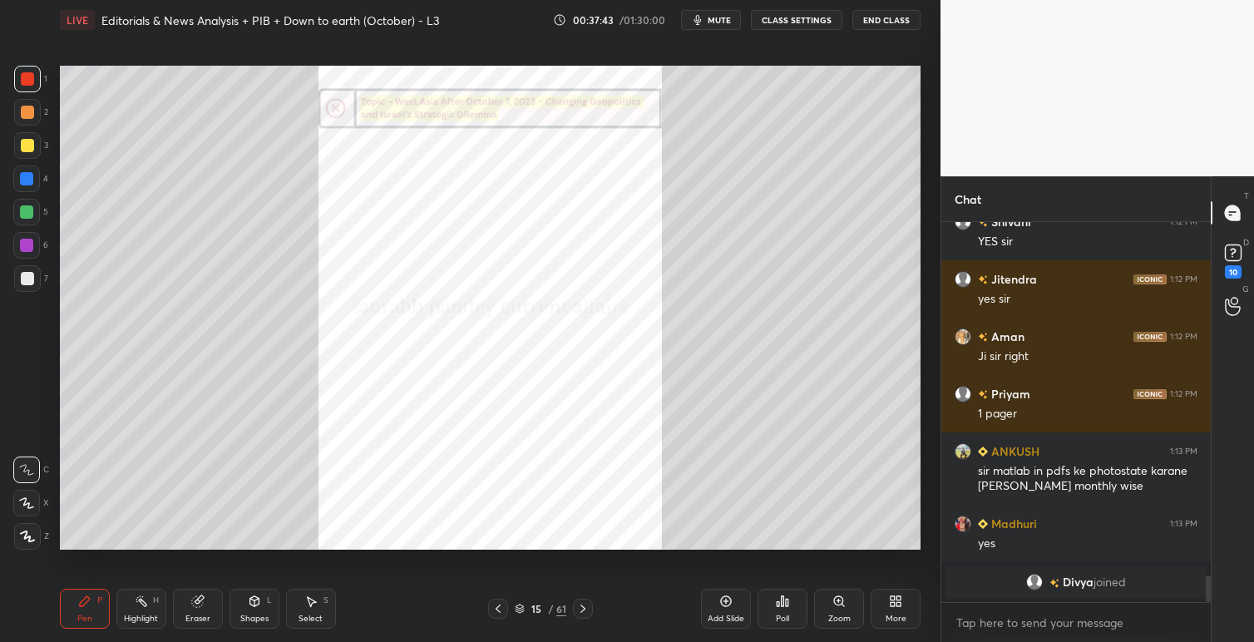
click at [587, 606] on icon at bounding box center [582, 608] width 13 height 13
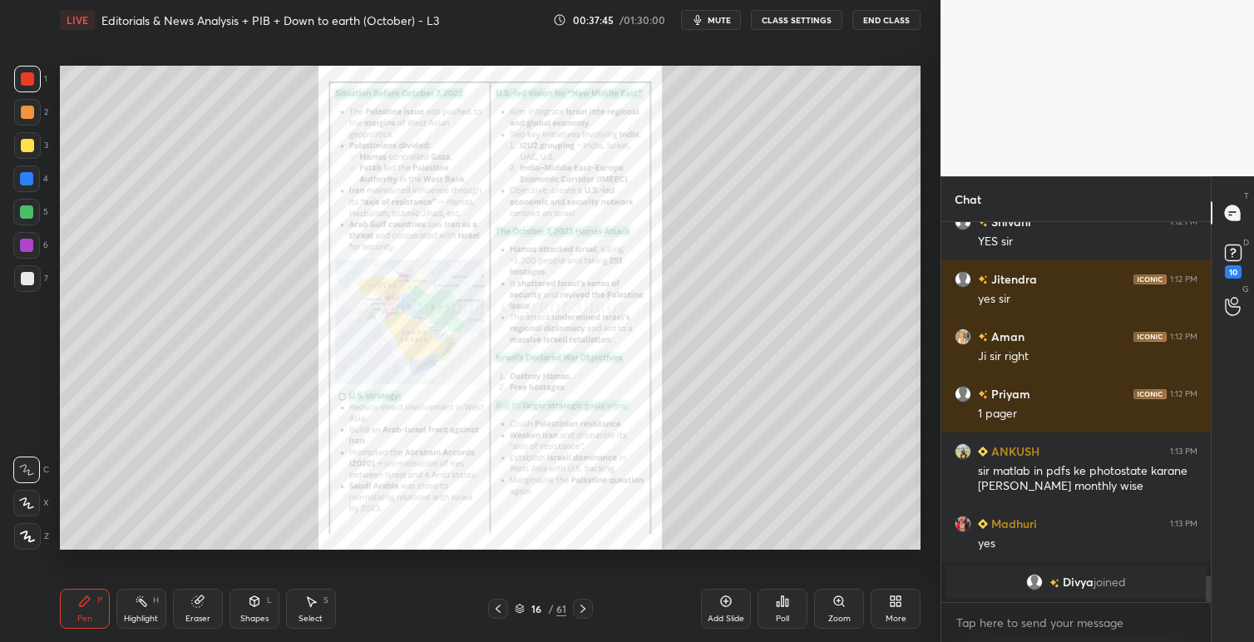
click at [496, 609] on icon at bounding box center [497, 608] width 13 height 13
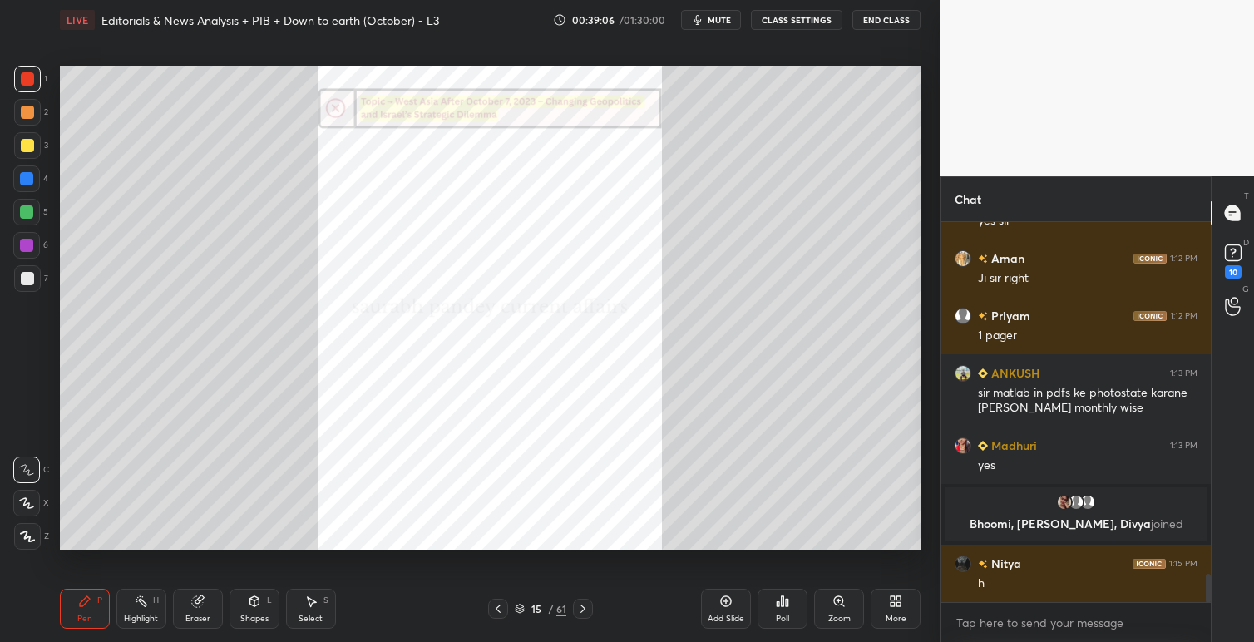
scroll to position [4776, 0]
click at [581, 609] on icon at bounding box center [582, 608] width 13 height 13
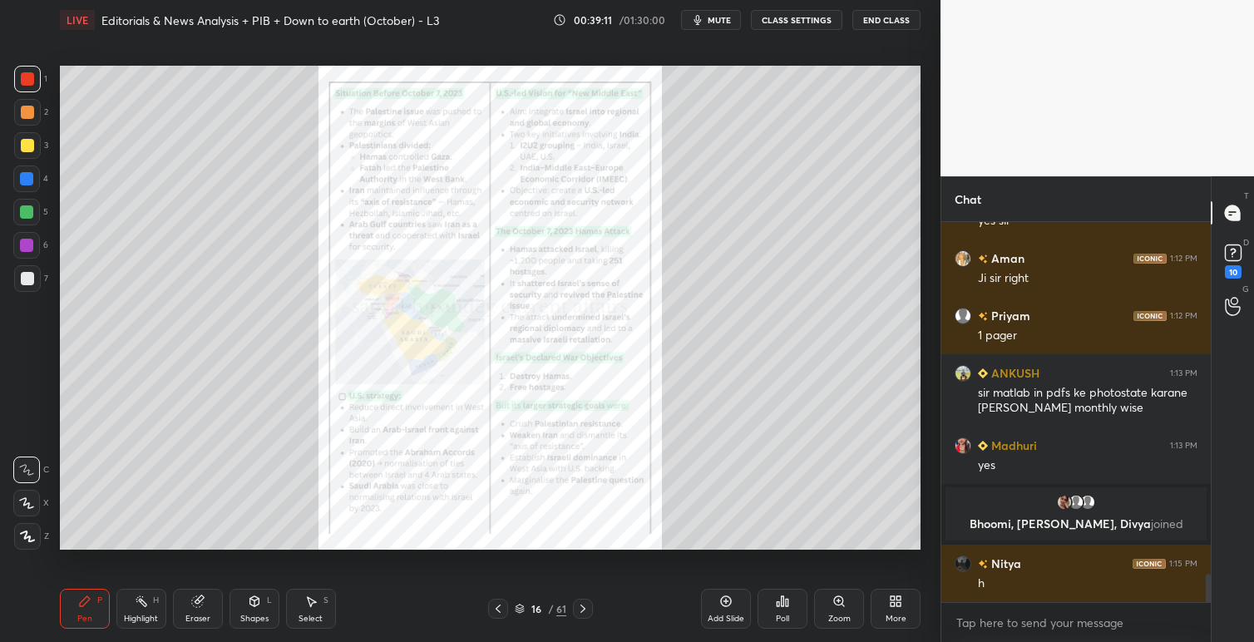
click at [838, 601] on icon at bounding box center [838, 600] width 0 height 3
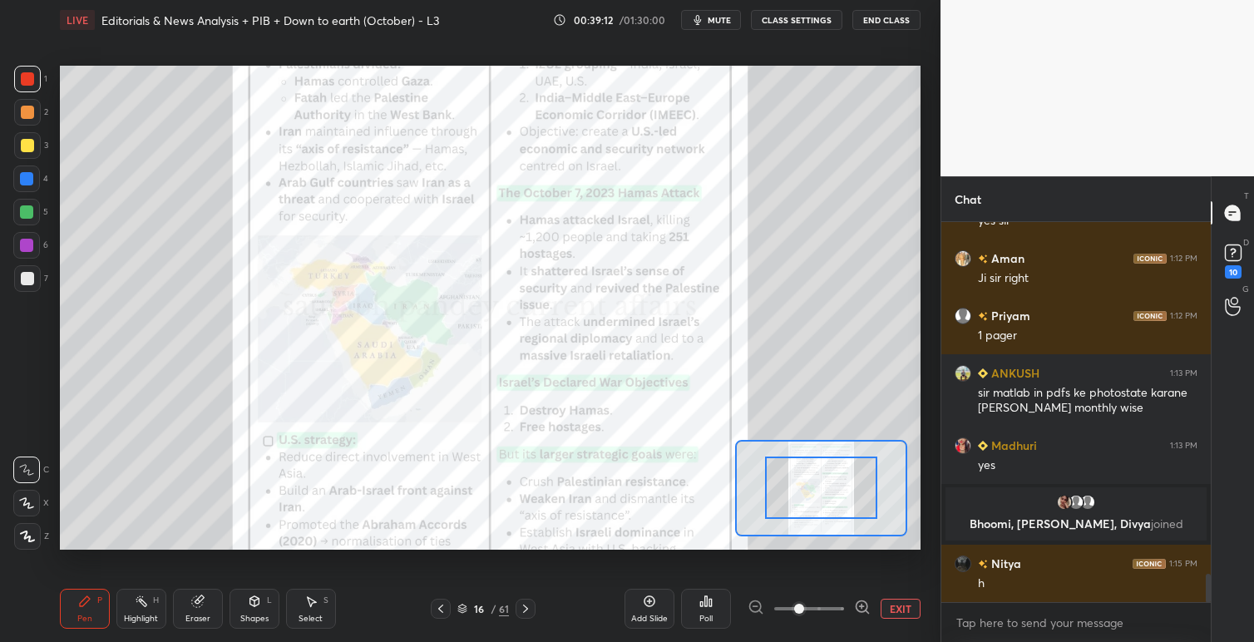
click at [838, 601] on span at bounding box center [809, 608] width 70 height 25
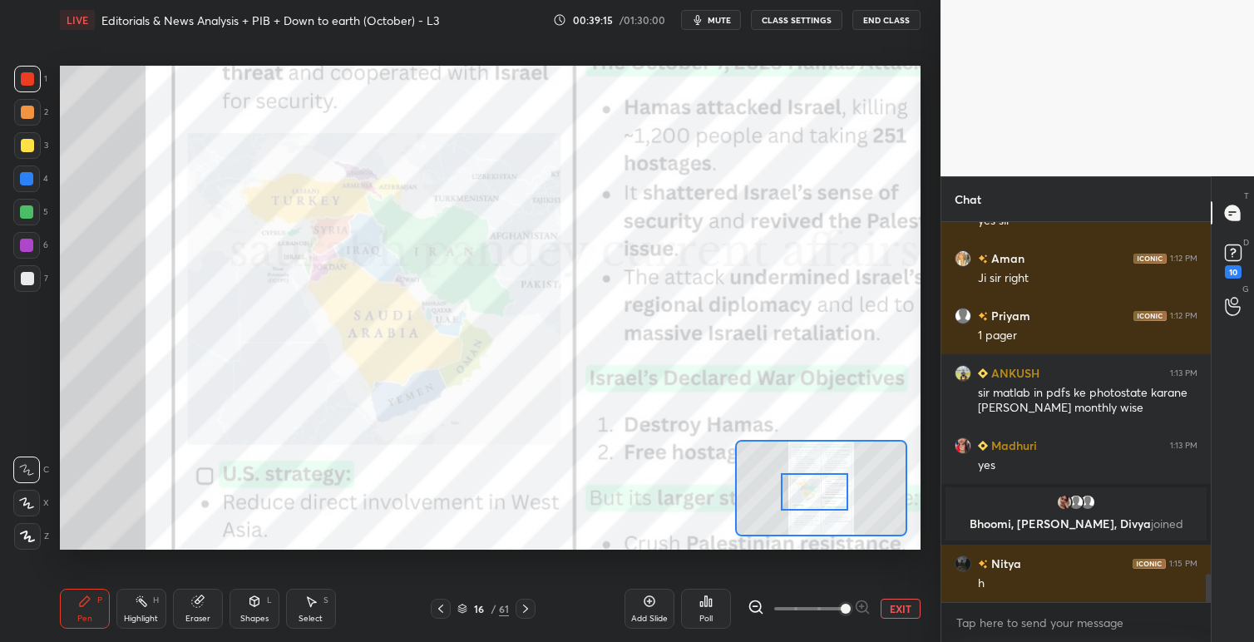
click at [832, 492] on div at bounding box center [814, 491] width 67 height 37
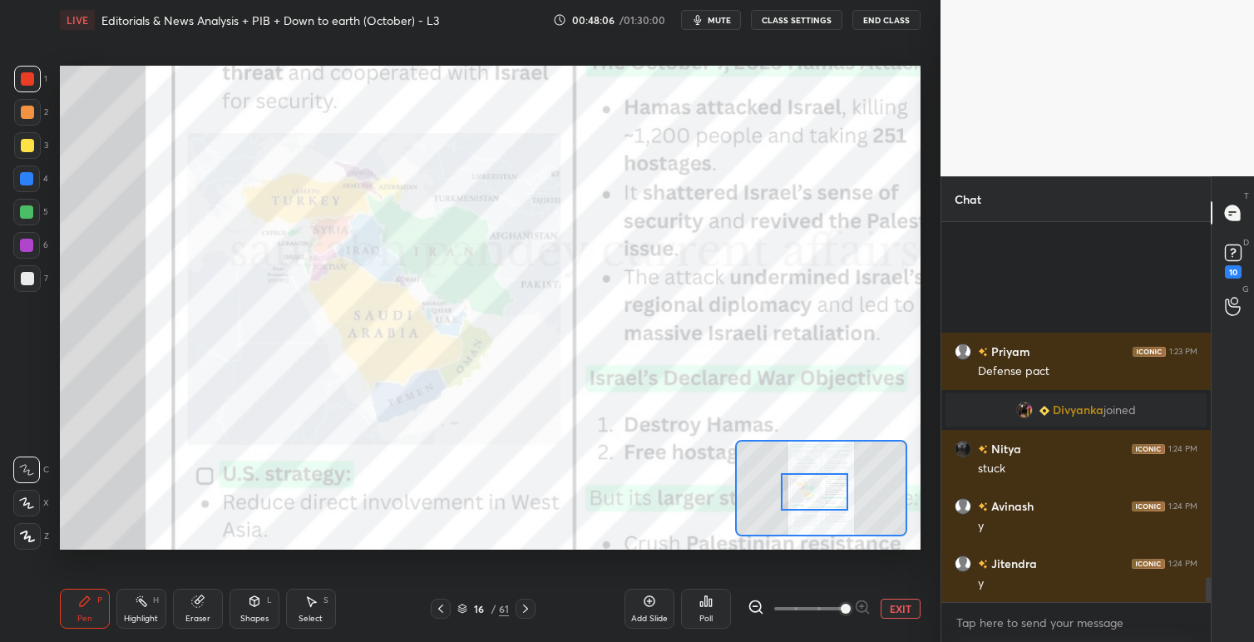
scroll to position [5339, 0]
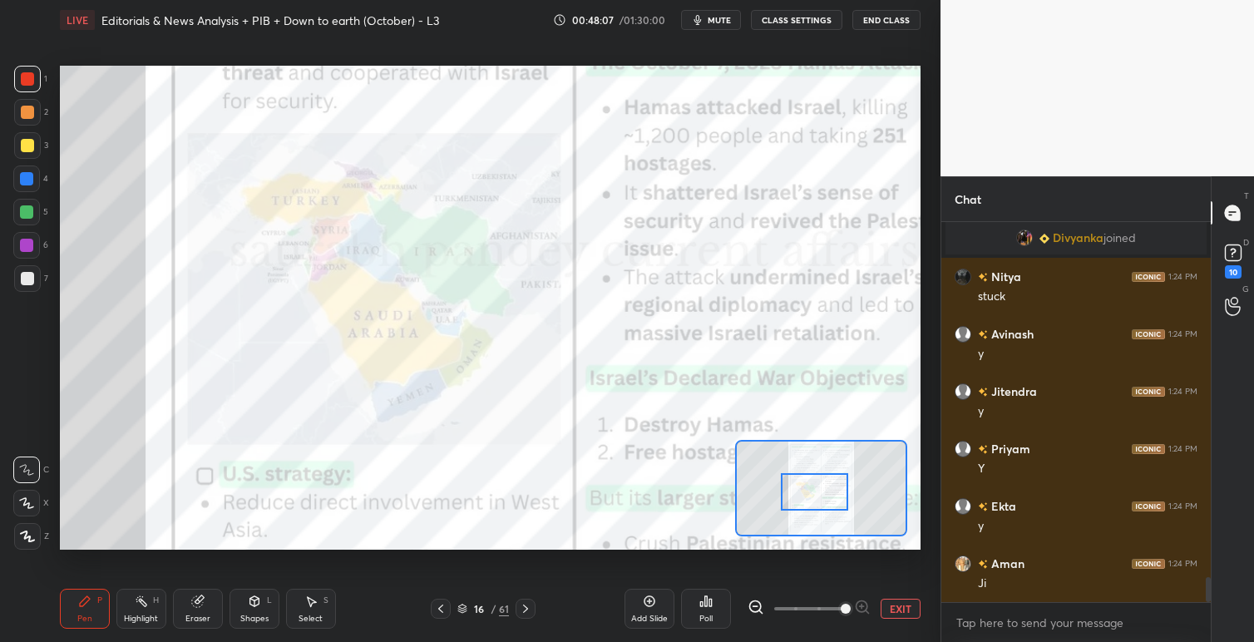
click at [801, 608] on span at bounding box center [809, 608] width 70 height 25
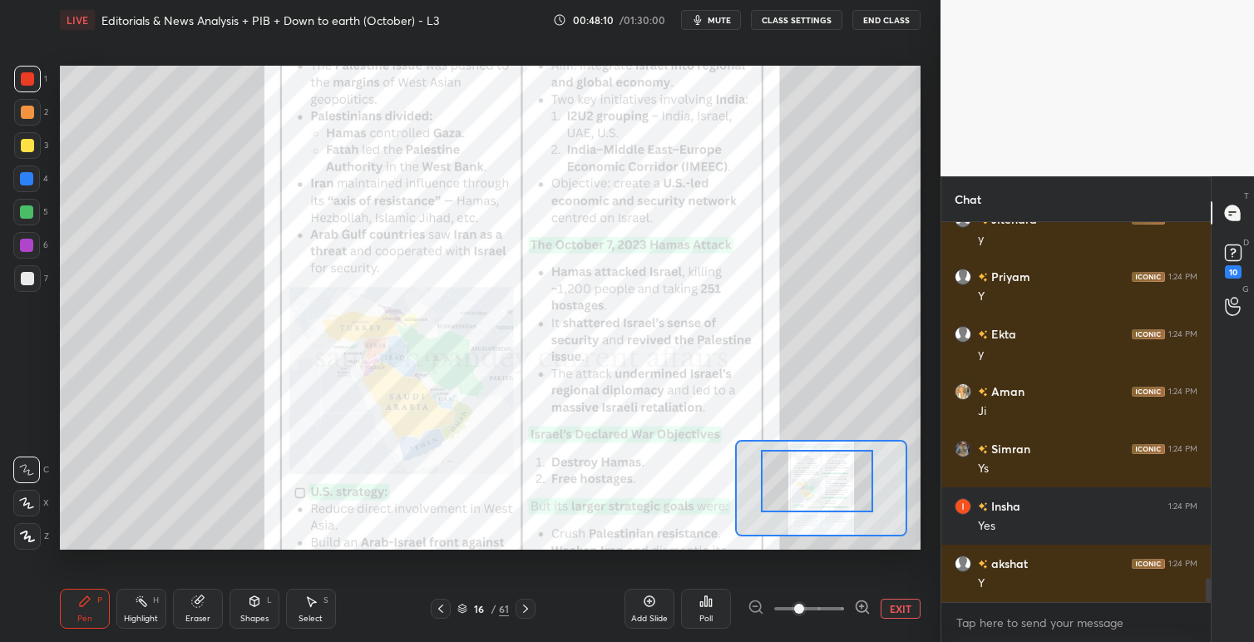
scroll to position [5569, 0]
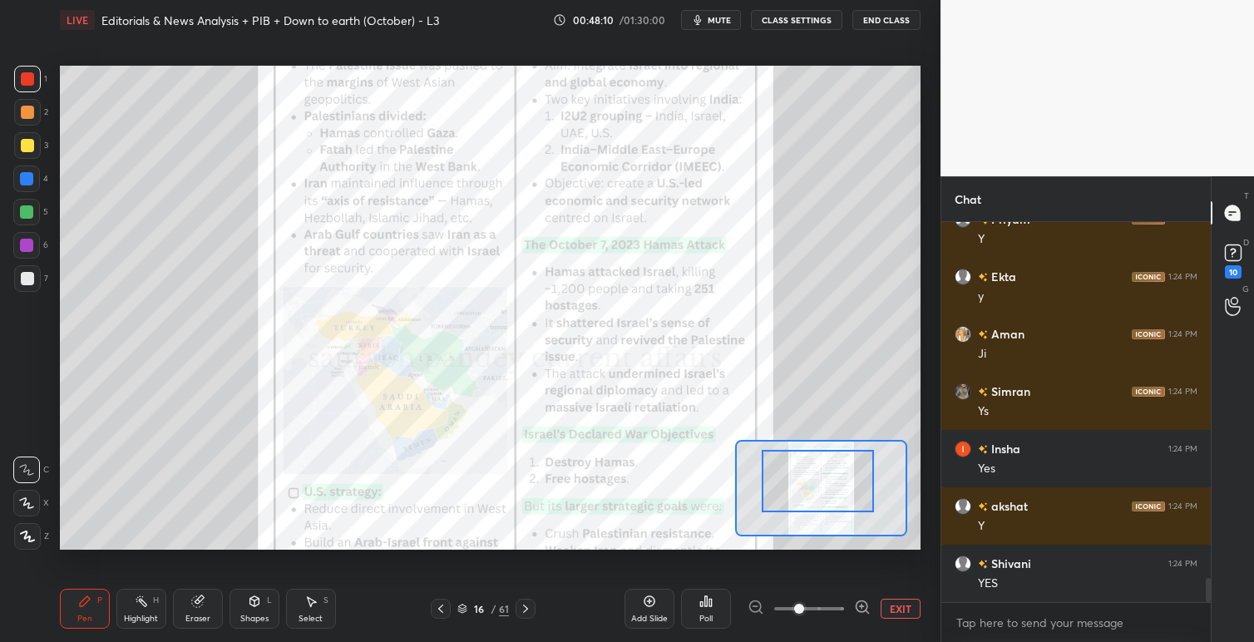
drag, startPoint x: 814, startPoint y: 492, endPoint x: 817, endPoint y: 482, distance: 10.5
click at [817, 482] on div at bounding box center [817, 481] width 112 height 62
click at [527, 609] on icon at bounding box center [525, 608] width 13 height 13
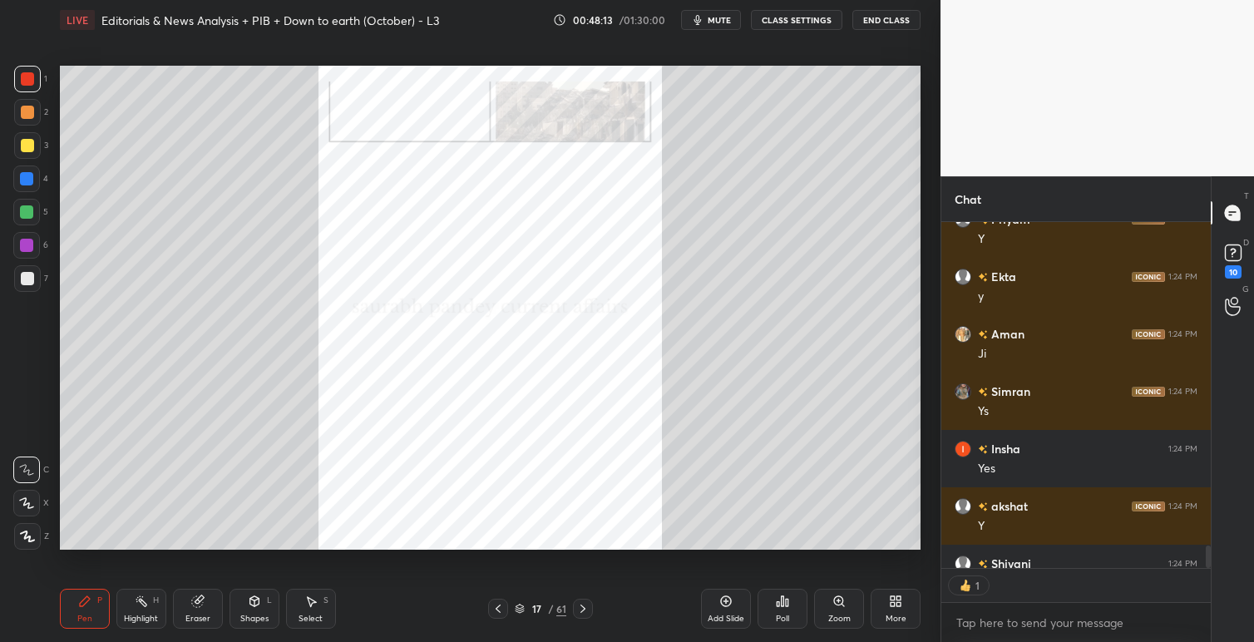
click at [584, 606] on icon at bounding box center [582, 608] width 13 height 13
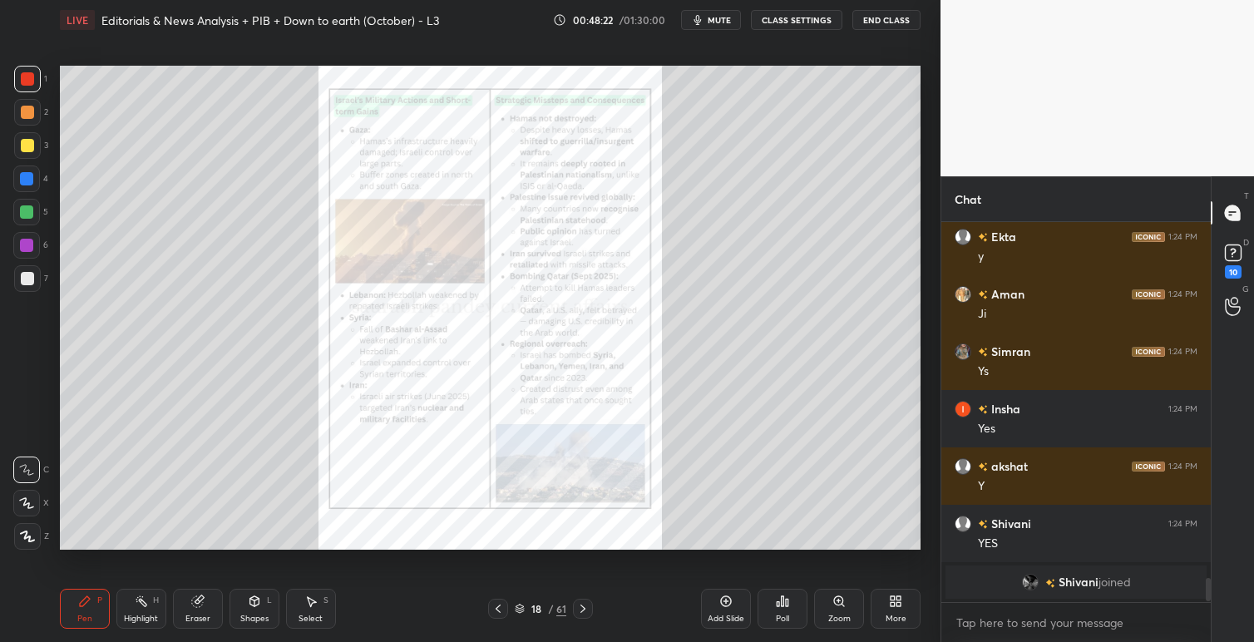
scroll to position [5442, 0]
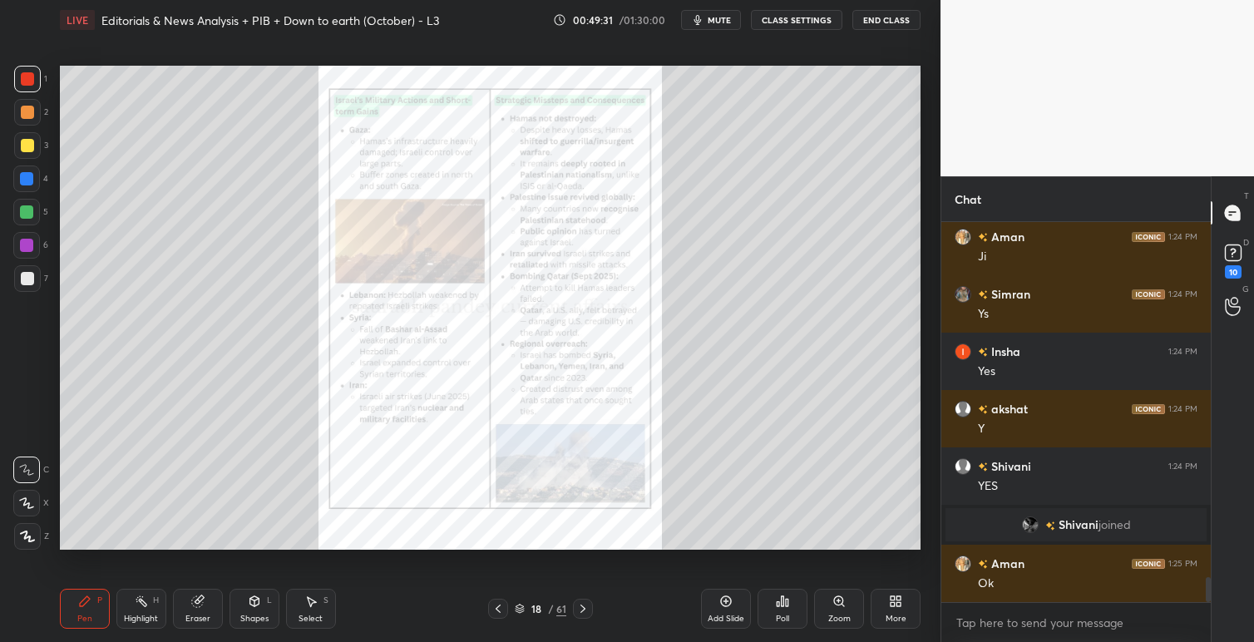
click at [592, 608] on div at bounding box center [583, 609] width 20 height 20
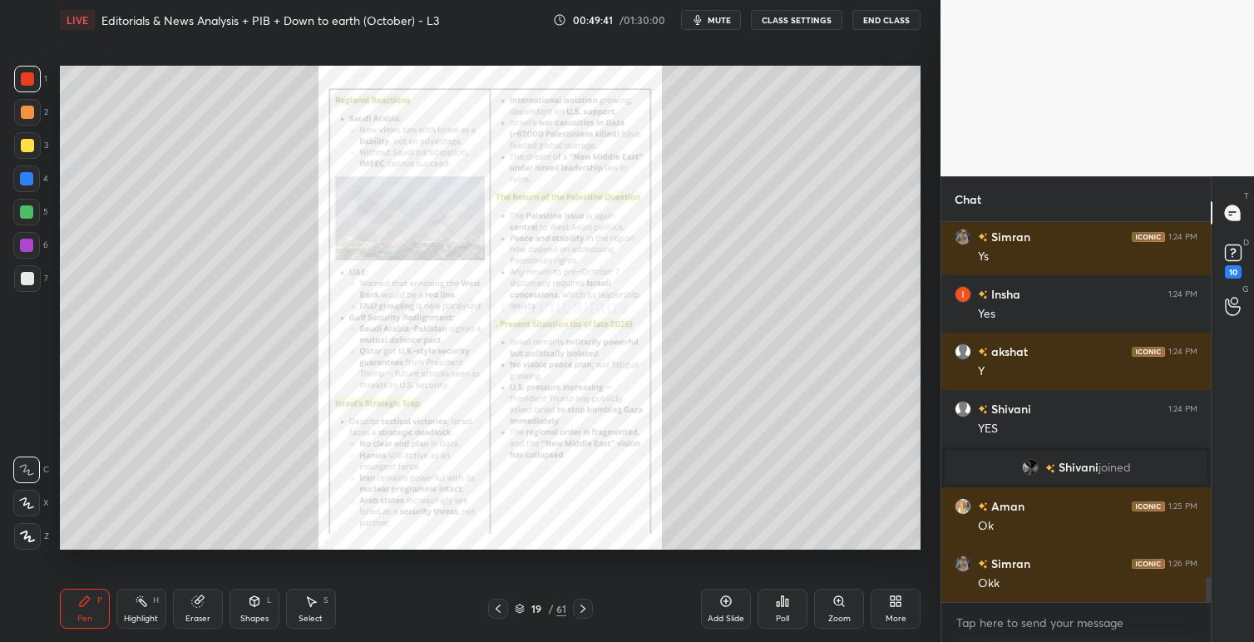
scroll to position [5557, 0]
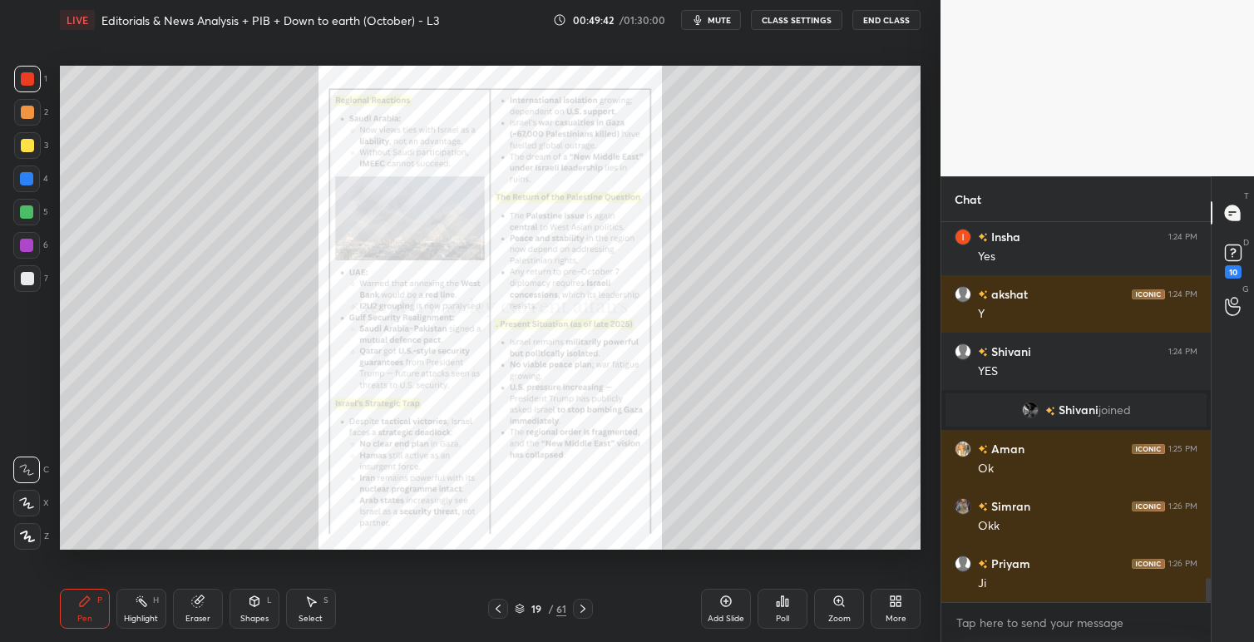
click at [587, 607] on icon at bounding box center [582, 608] width 13 height 13
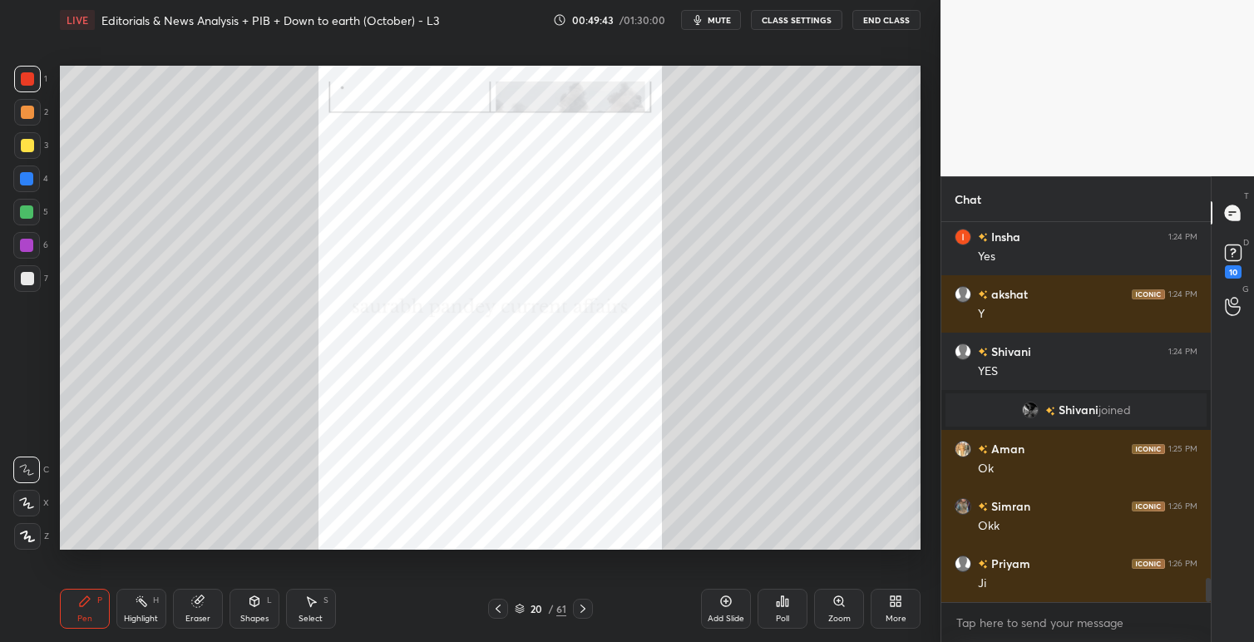
click at [579, 610] on icon at bounding box center [582, 608] width 13 height 13
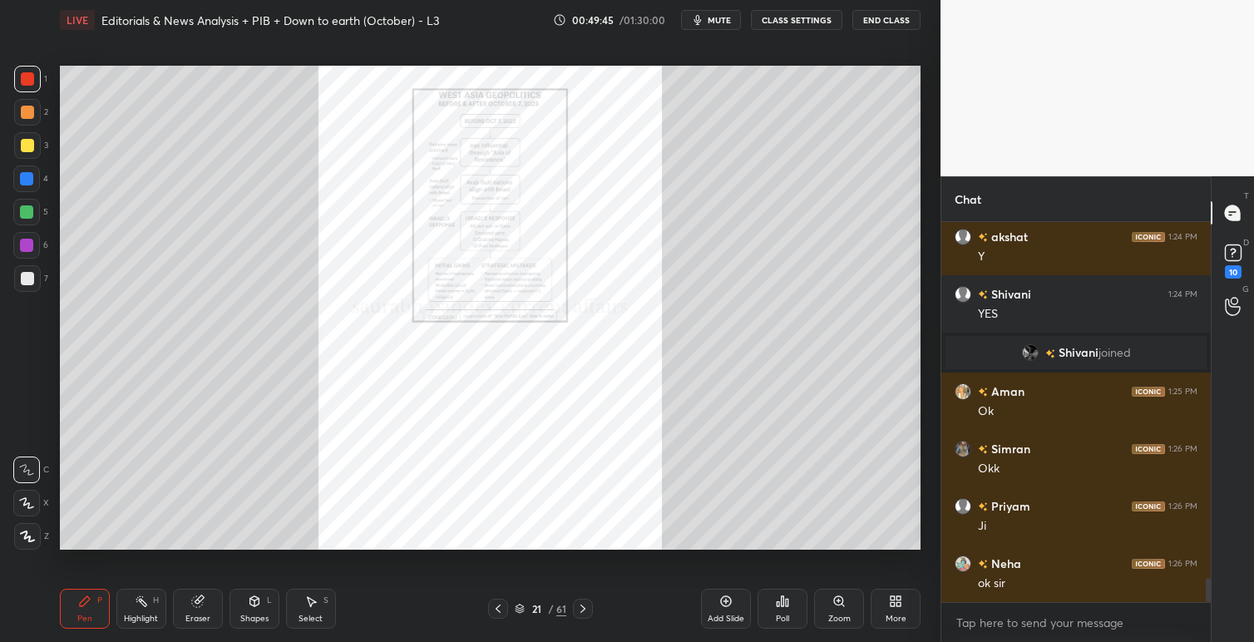
click at [841, 601] on icon at bounding box center [838, 600] width 9 height 9
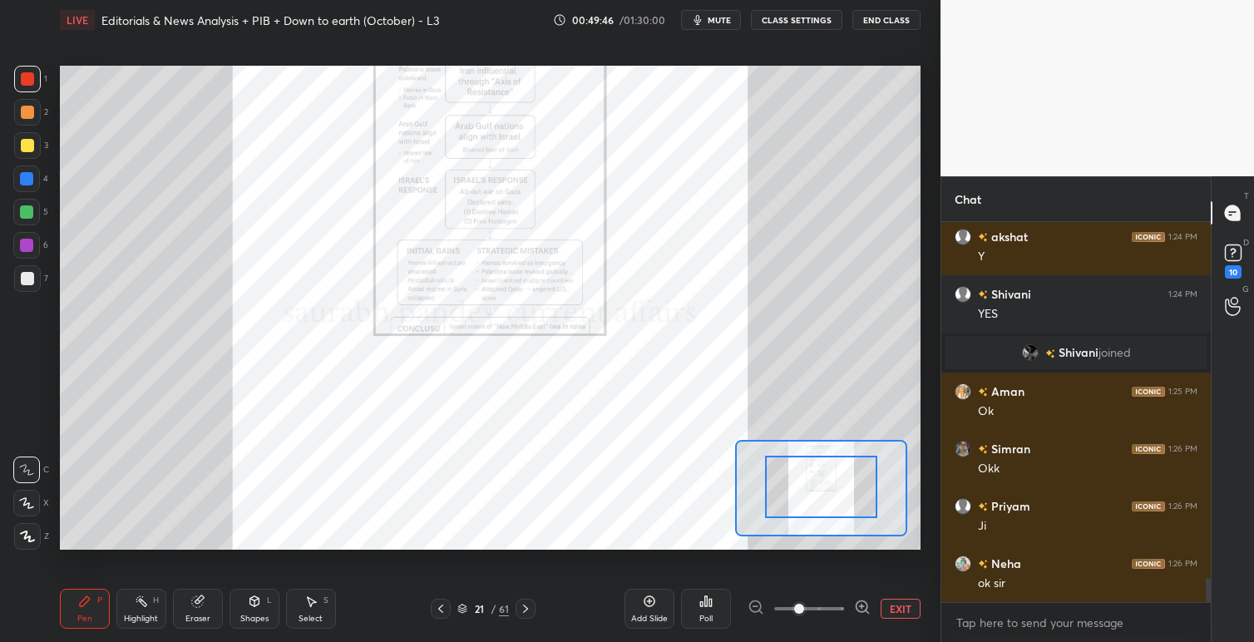
drag, startPoint x: 837, startPoint y: 490, endPoint x: 839, endPoint y: 465, distance: 25.0
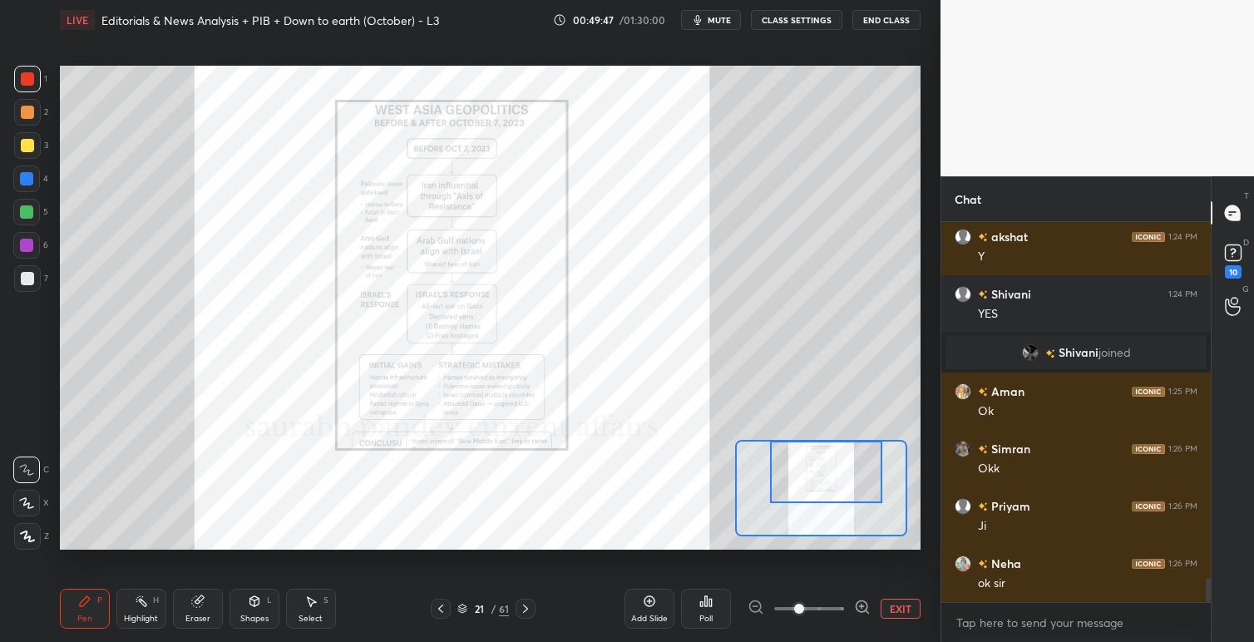
drag, startPoint x: 839, startPoint y: 501, endPoint x: 844, endPoint y: 476, distance: 25.4
click at [844, 476] on div at bounding box center [826, 472] width 112 height 62
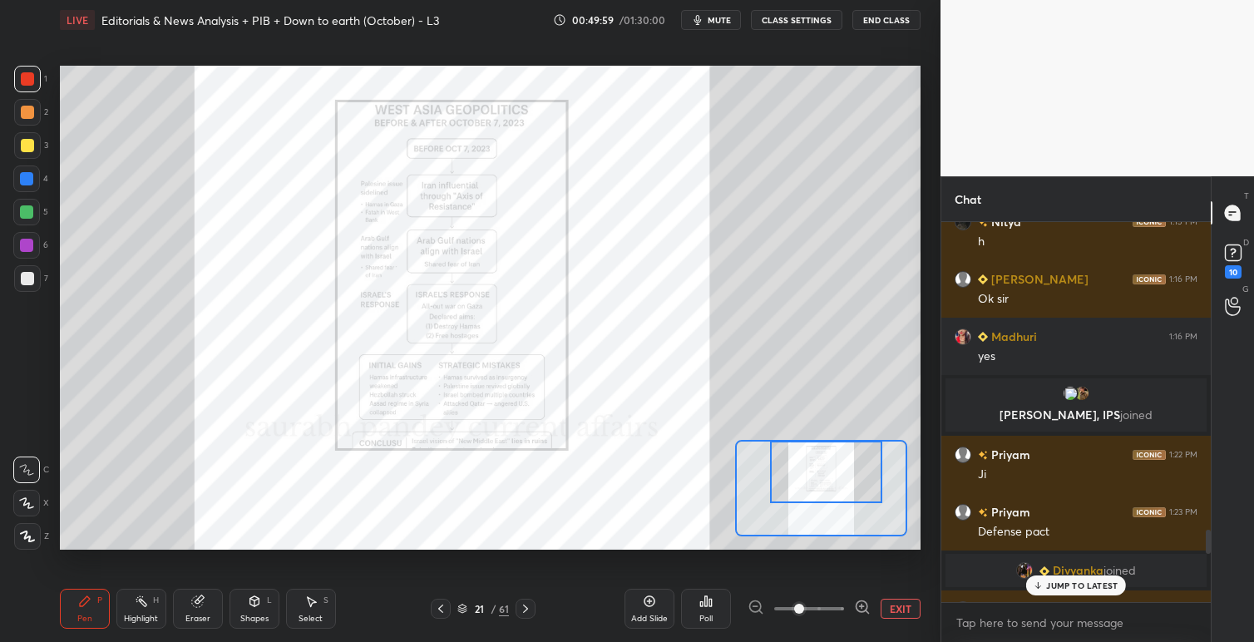
scroll to position [5008, 0]
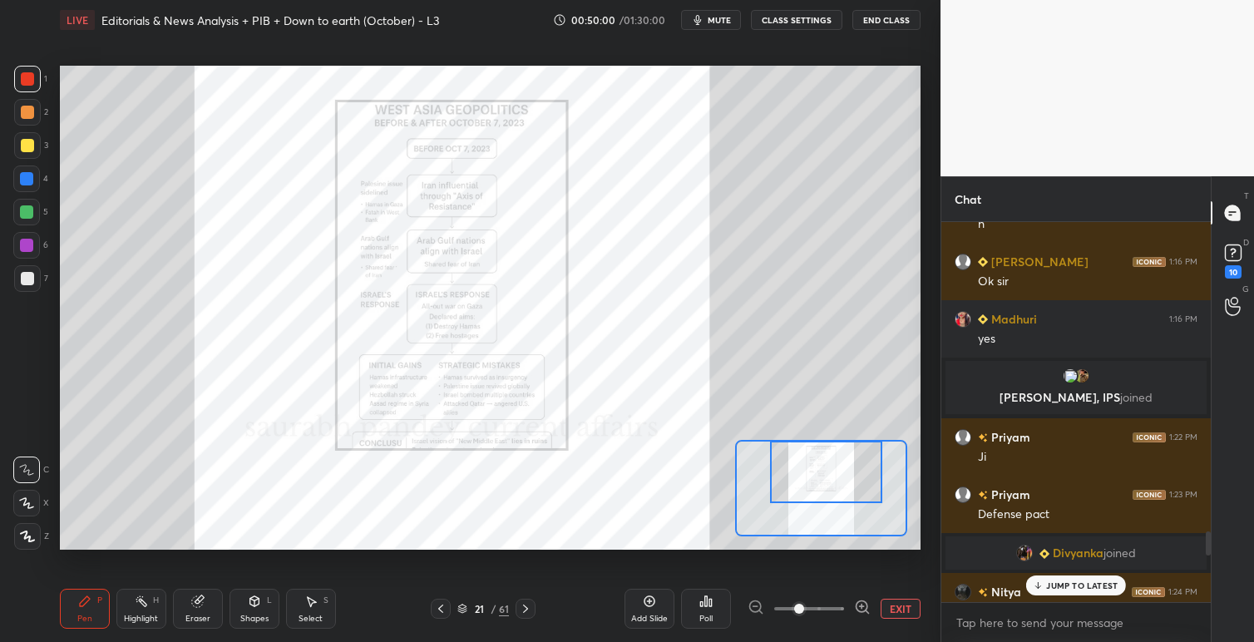
click at [1089, 400] on p "[PERSON_NAME], IPS joined" at bounding box center [1075, 397] width 241 height 13
click at [1079, 377] on img "grid" at bounding box center [1081, 375] width 17 height 17
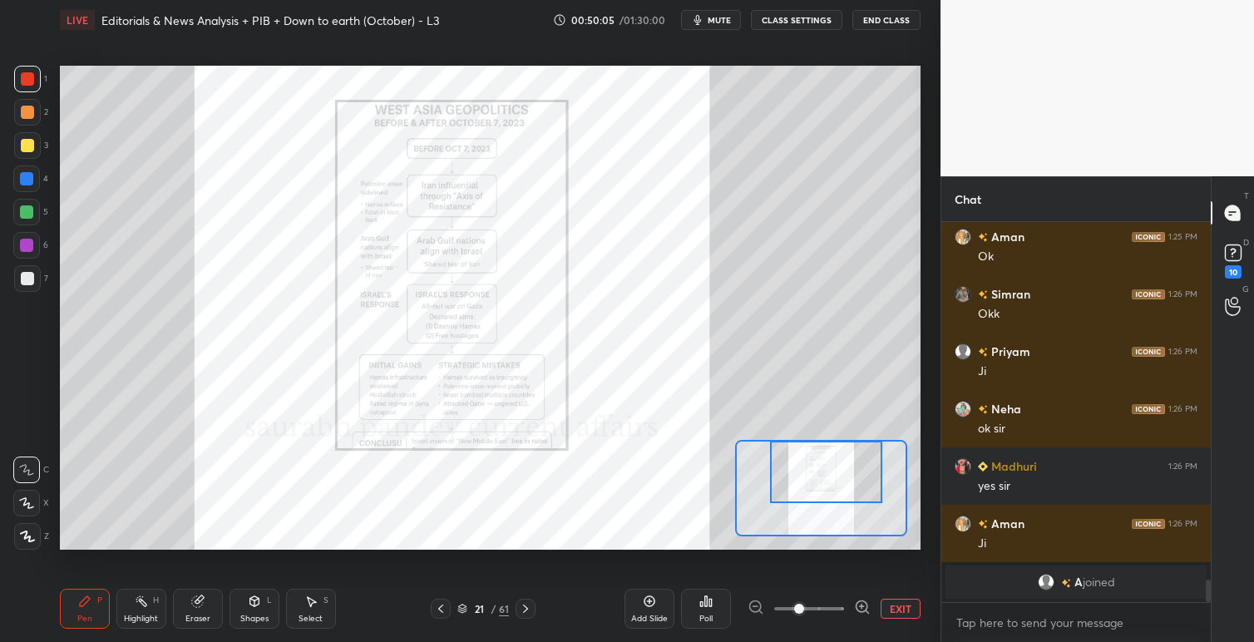
scroll to position [6034, 0]
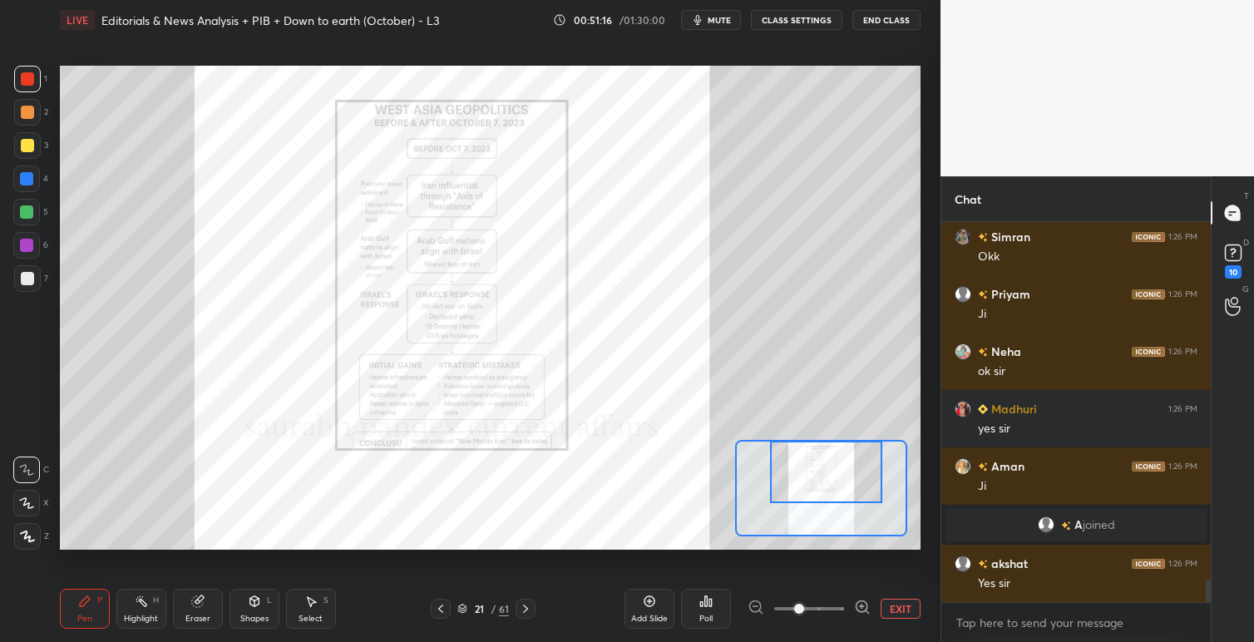
click at [530, 604] on icon at bounding box center [525, 608] width 13 height 13
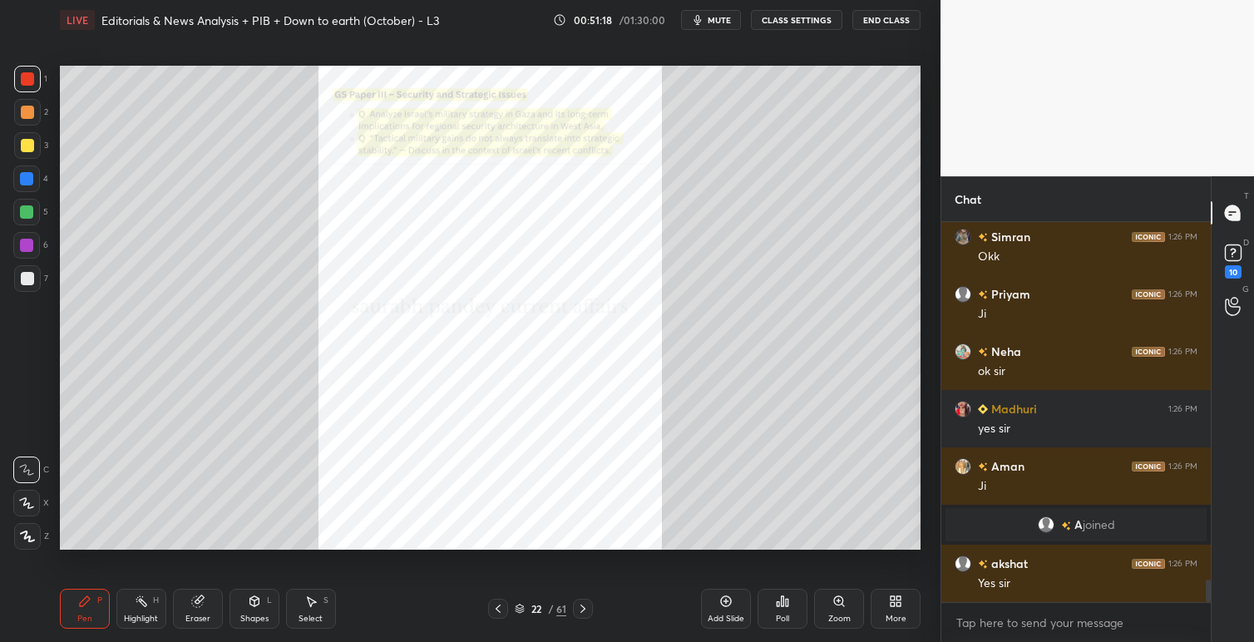
click at [838, 602] on icon at bounding box center [838, 600] width 0 height 3
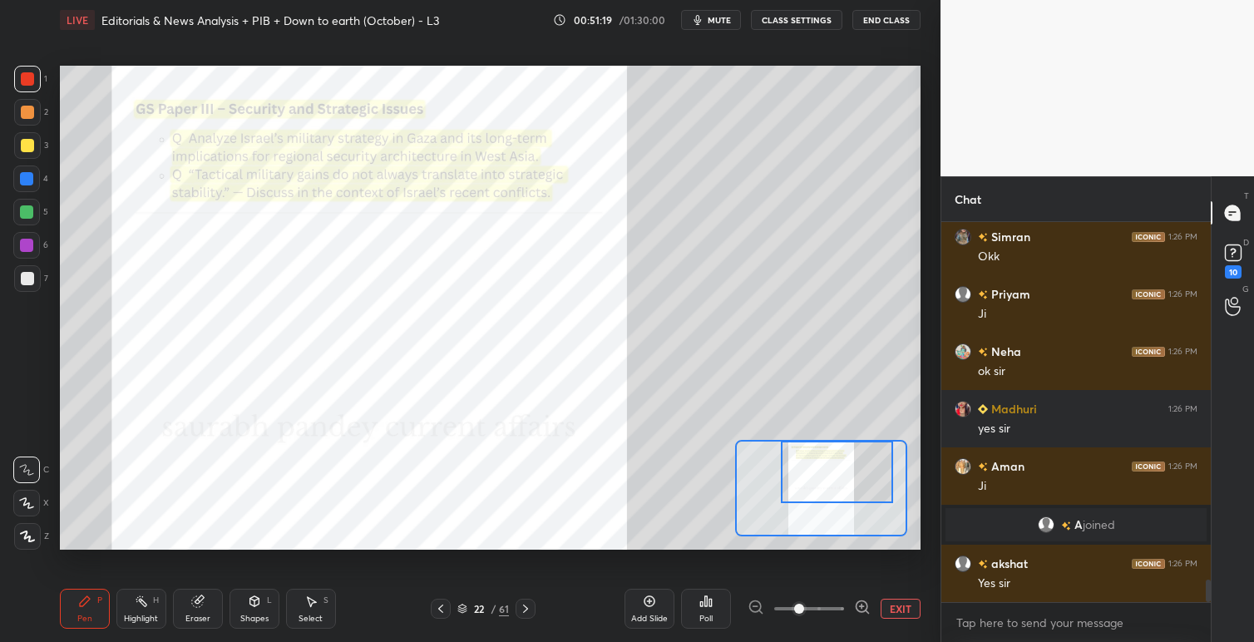
click at [860, 431] on div "Setting up your live class Poll for secs No correct answer Start poll" at bounding box center [490, 308] width 860 height 484
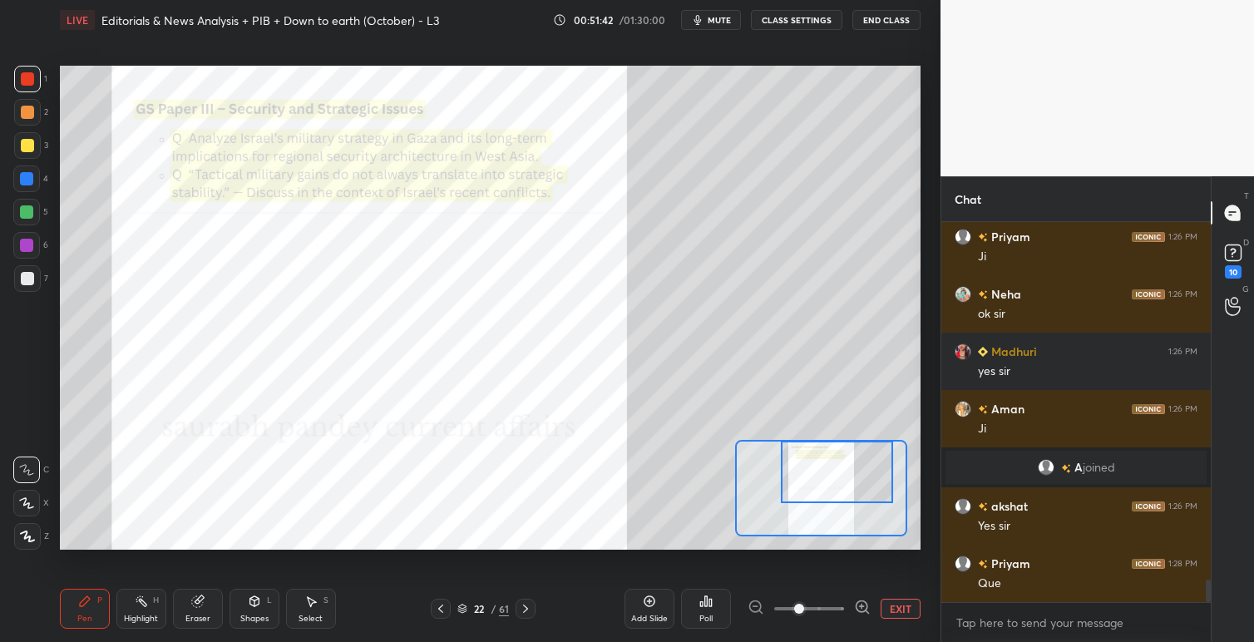
click at [441, 608] on icon at bounding box center [440, 608] width 13 height 13
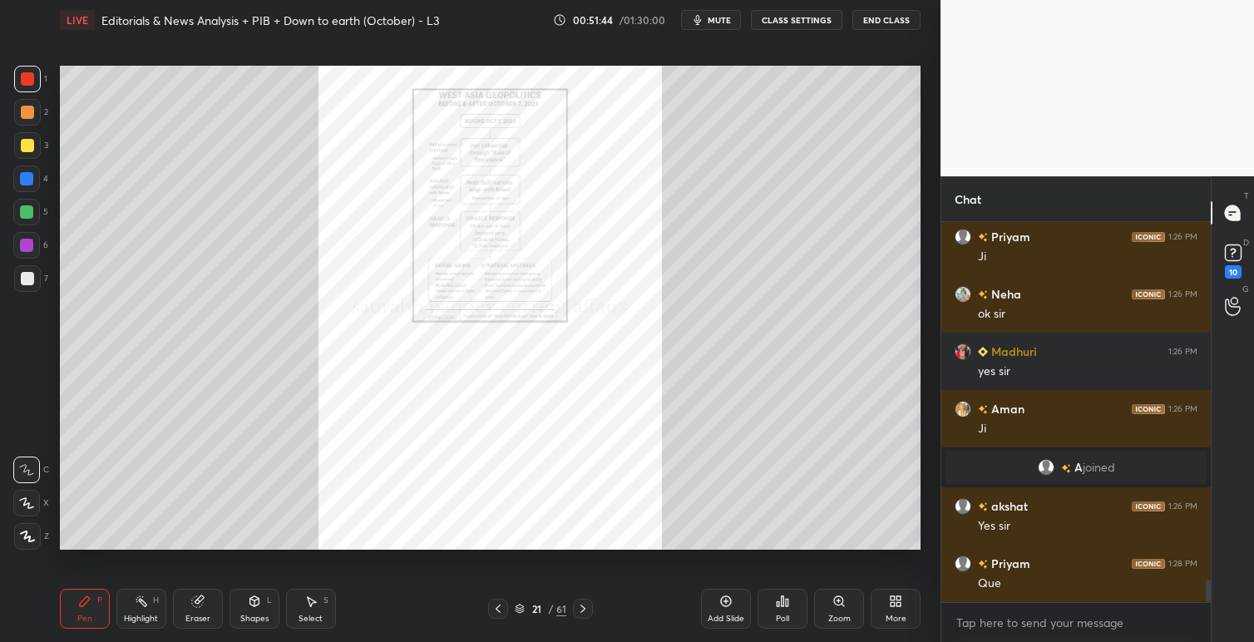
click at [500, 607] on icon at bounding box center [497, 608] width 13 height 13
click at [503, 607] on icon at bounding box center [497, 608] width 13 height 13
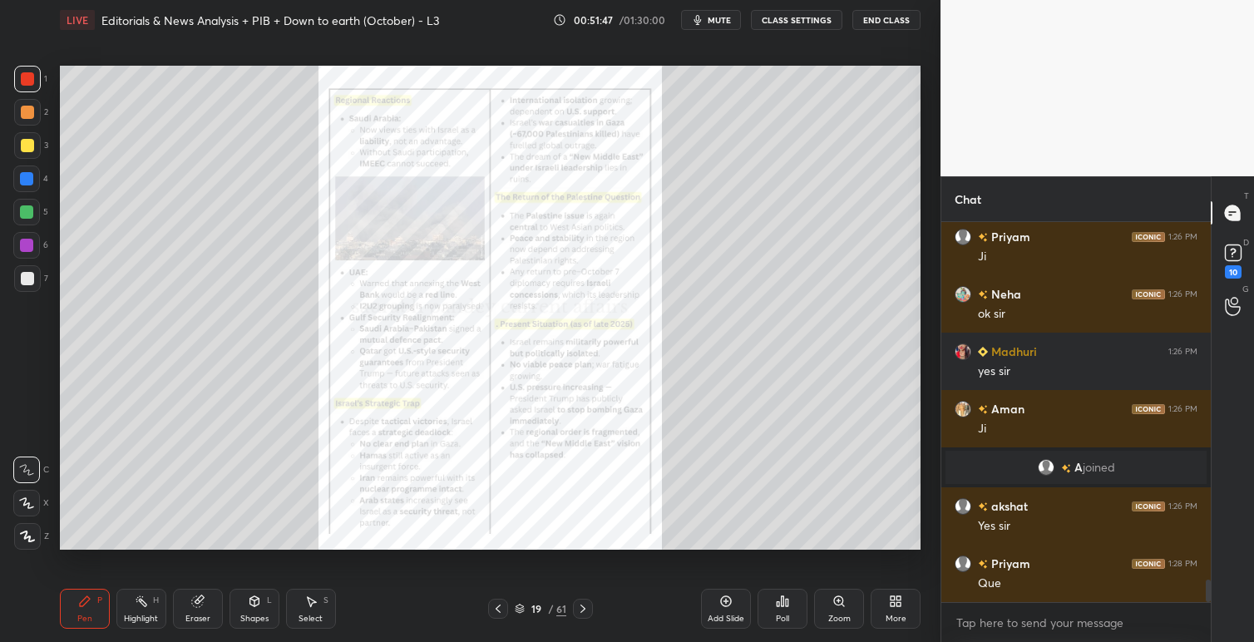
click at [845, 600] on div "Zoom" at bounding box center [839, 609] width 50 height 40
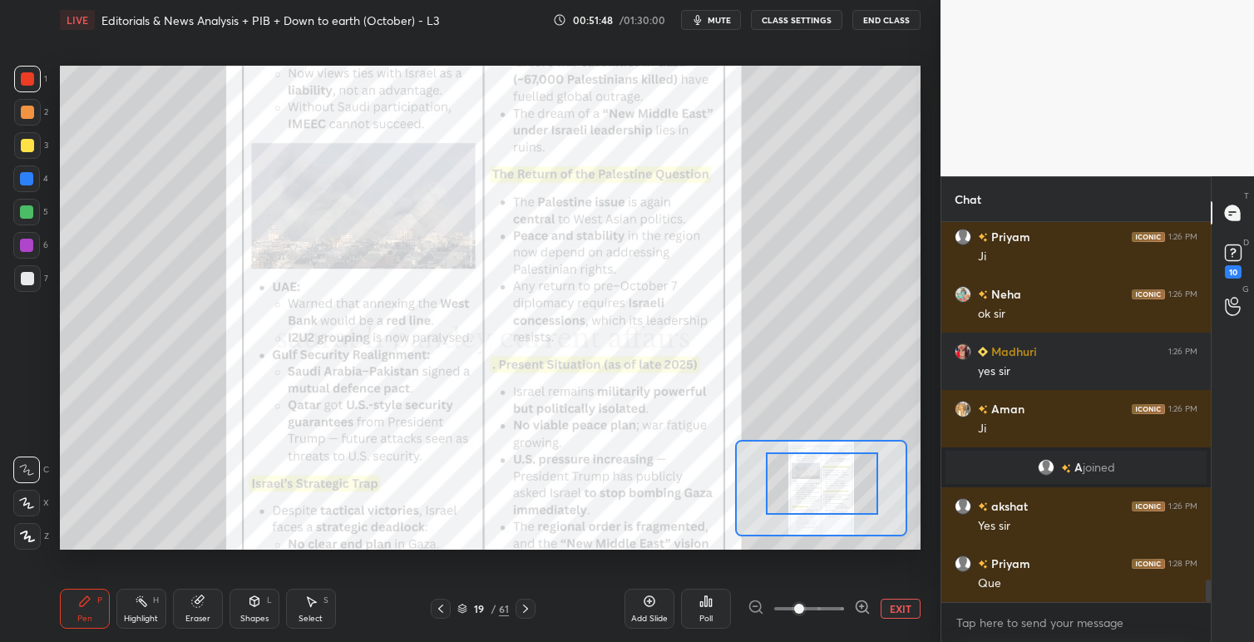
drag, startPoint x: 820, startPoint y: 486, endPoint x: 827, endPoint y: 474, distance: 14.1
click at [820, 487] on div at bounding box center [822, 483] width 112 height 62
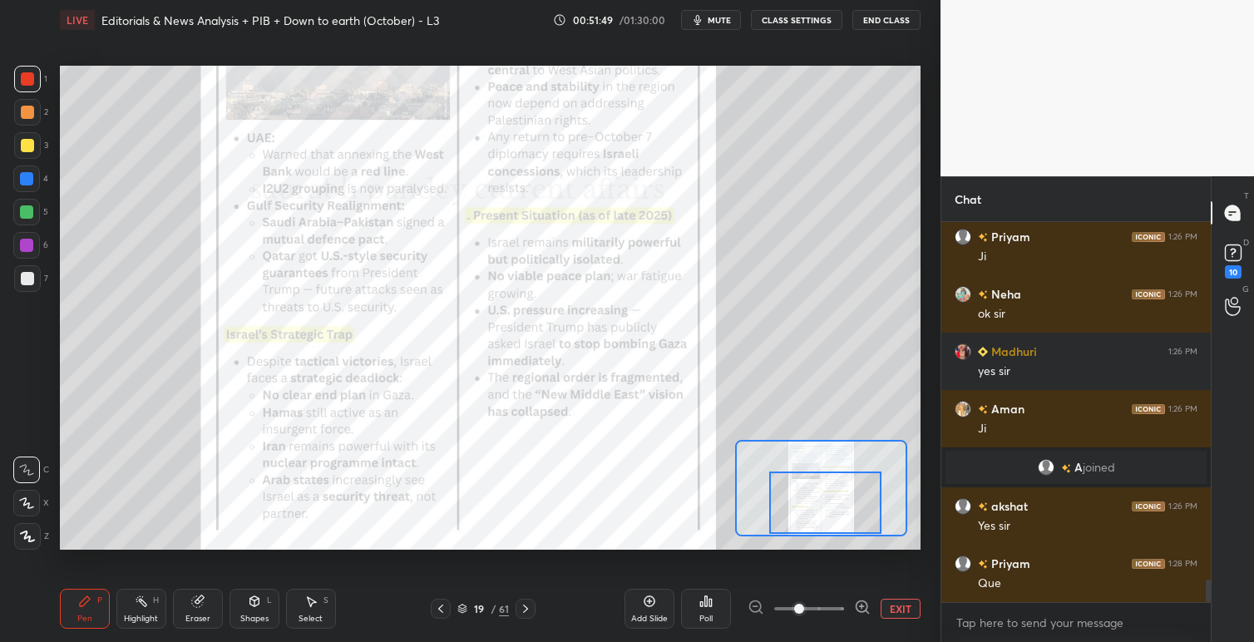
drag, startPoint x: 827, startPoint y: 474, endPoint x: 830, endPoint y: 498, distance: 24.2
click at [830, 498] on div at bounding box center [825, 502] width 112 height 62
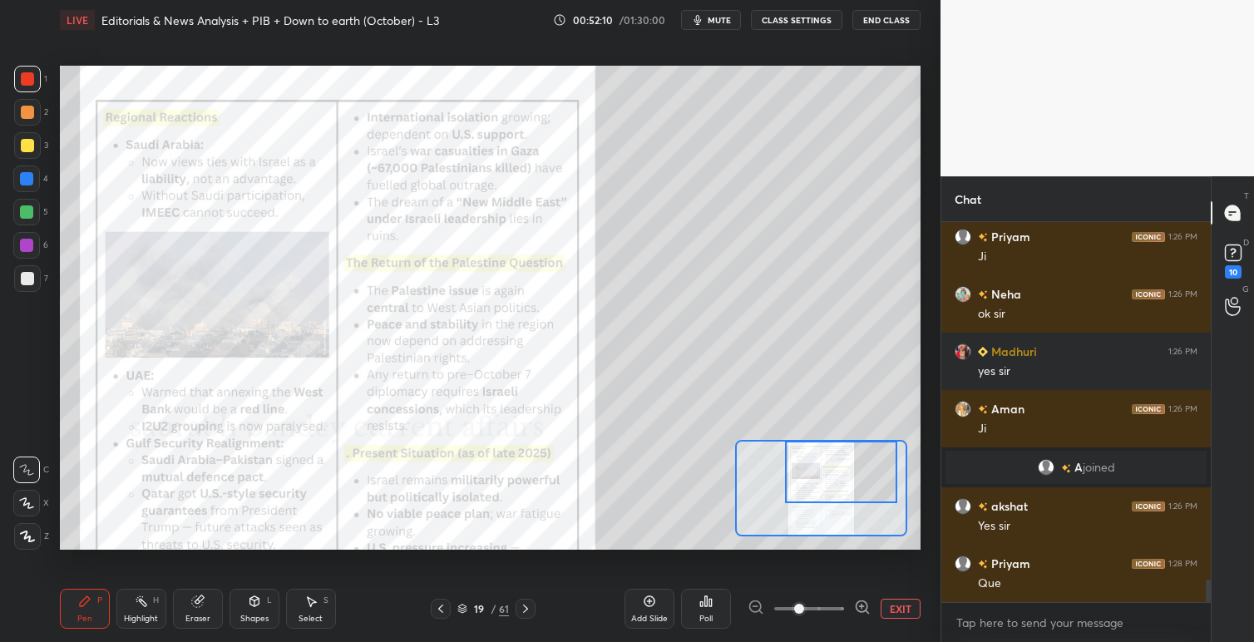
drag, startPoint x: 813, startPoint y: 492, endPoint x: 830, endPoint y: 458, distance: 37.9
click at [830, 454] on div at bounding box center [841, 472] width 112 height 62
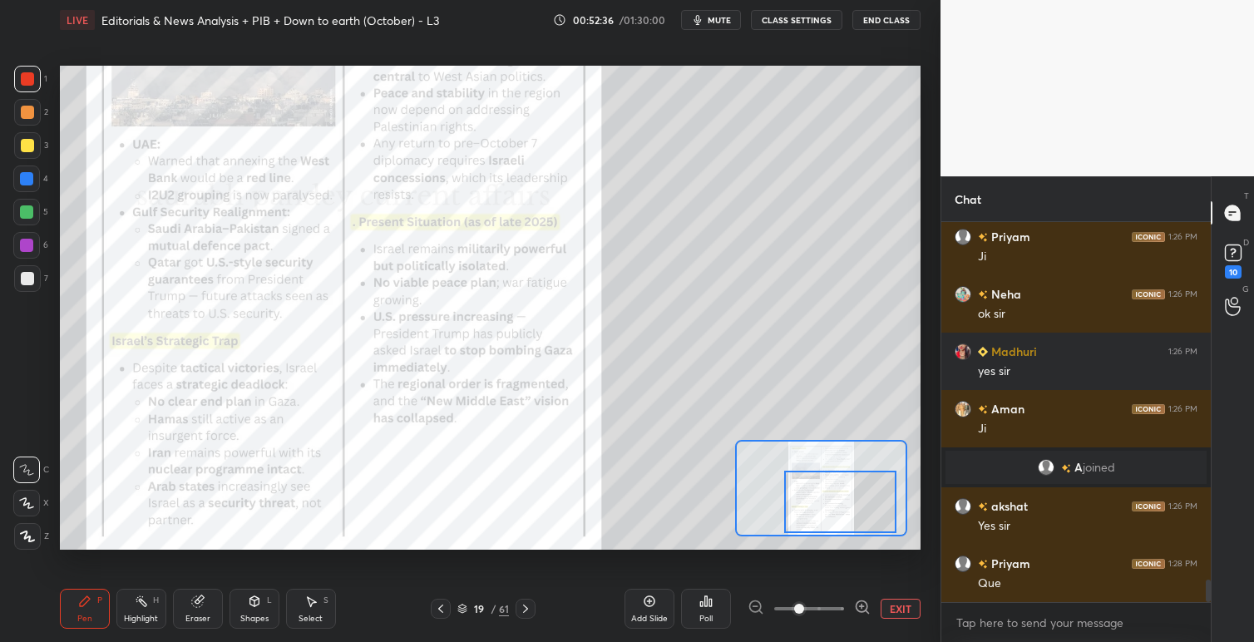
drag, startPoint x: 849, startPoint y: 480, endPoint x: 848, endPoint y: 502, distance: 21.6
click at [848, 502] on div at bounding box center [840, 501] width 112 height 62
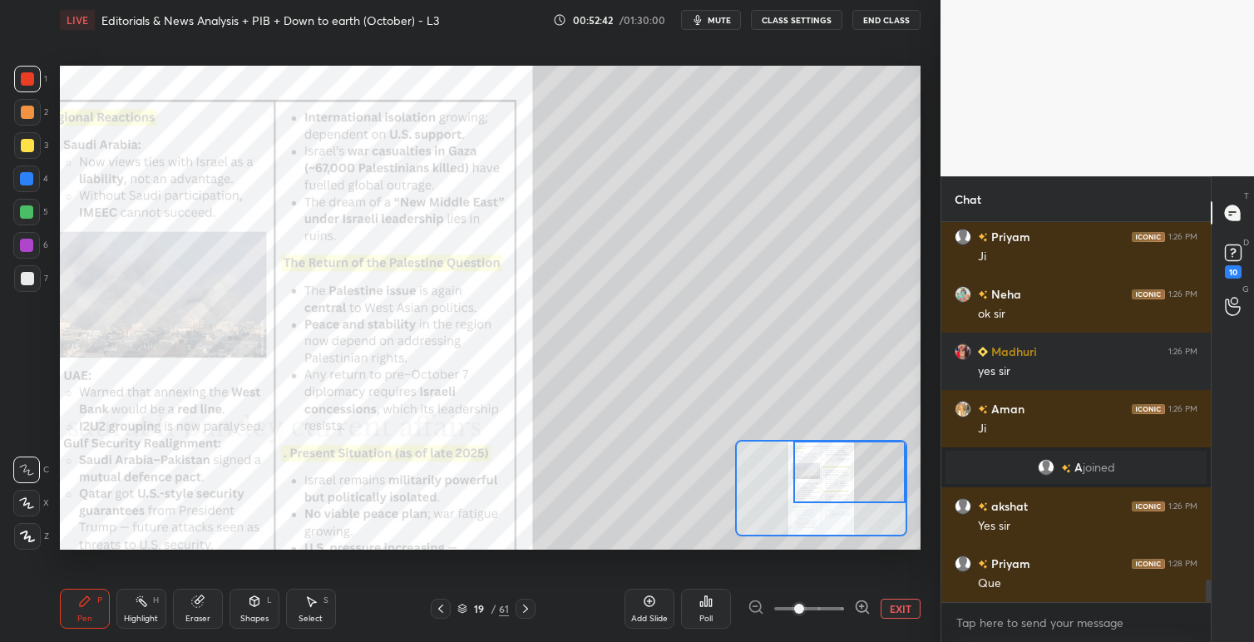
drag, startPoint x: 819, startPoint y: 472, endPoint x: 825, endPoint y: 452, distance: 21.0
click at [825, 452] on div at bounding box center [849, 472] width 112 height 62
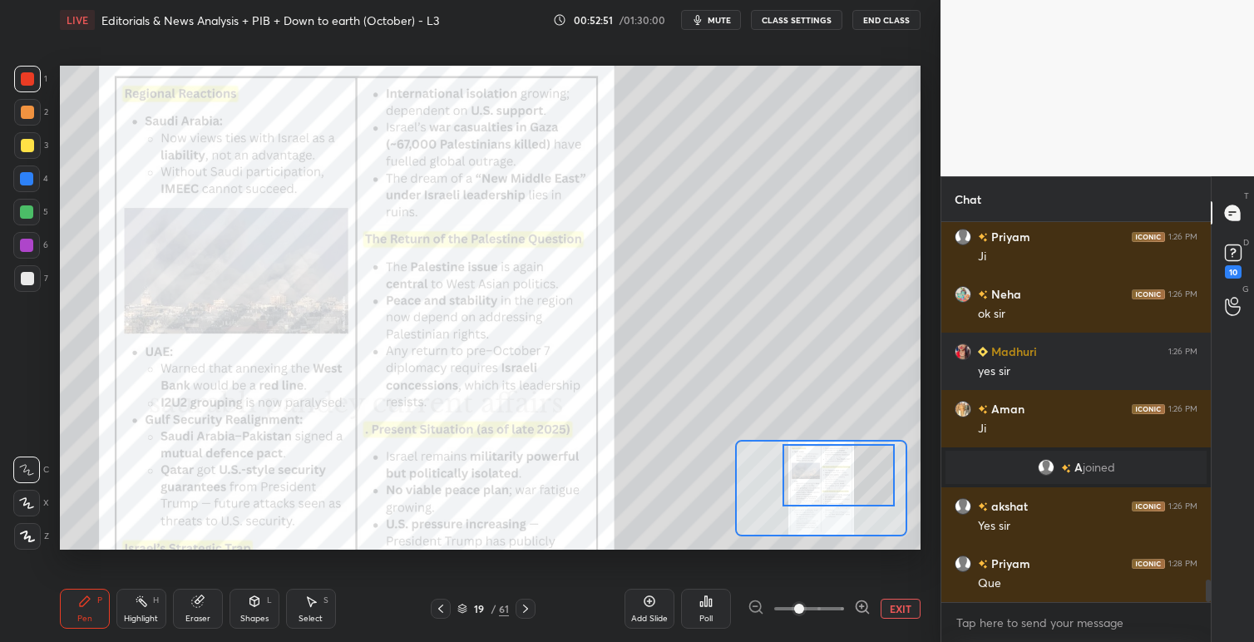
drag, startPoint x: 835, startPoint y: 461, endPoint x: 824, endPoint y: 466, distance: 11.9
click at [824, 466] on div at bounding box center [838, 475] width 112 height 62
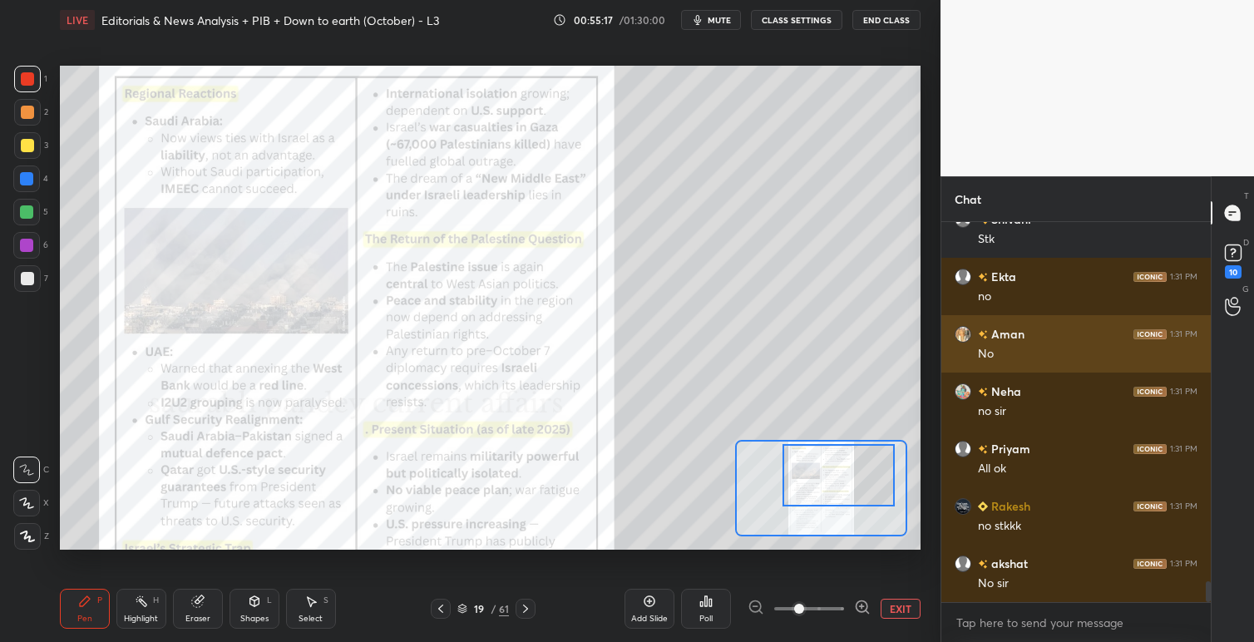
scroll to position [6608, 0]
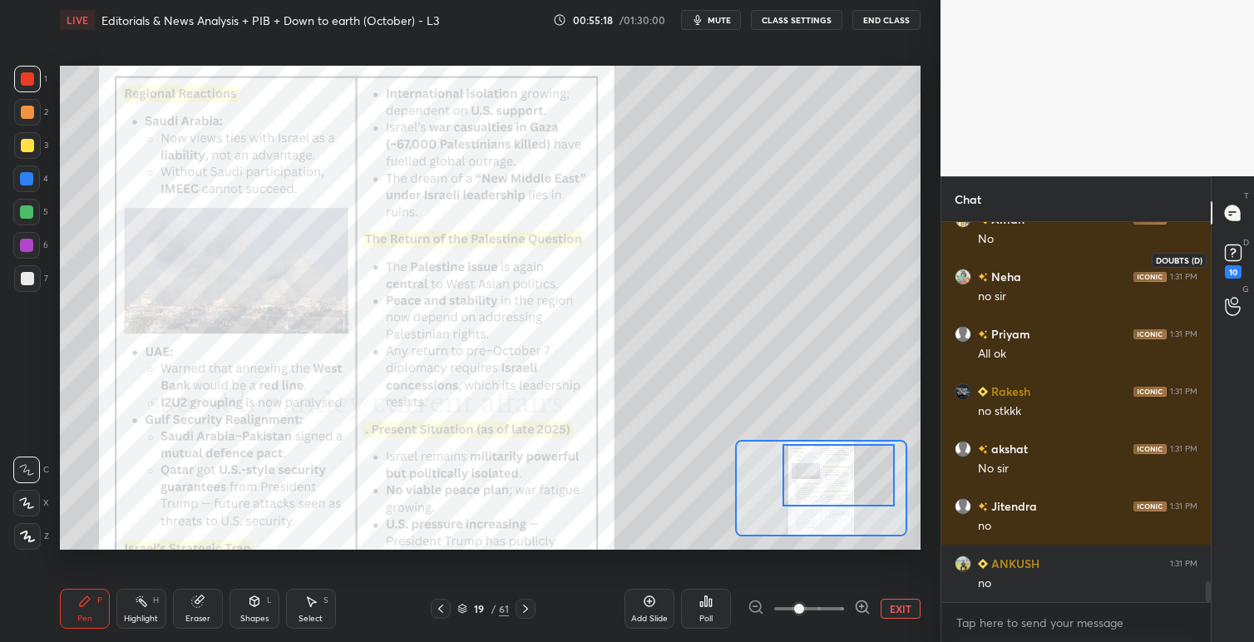
click at [1241, 264] on icon at bounding box center [1232, 252] width 25 height 25
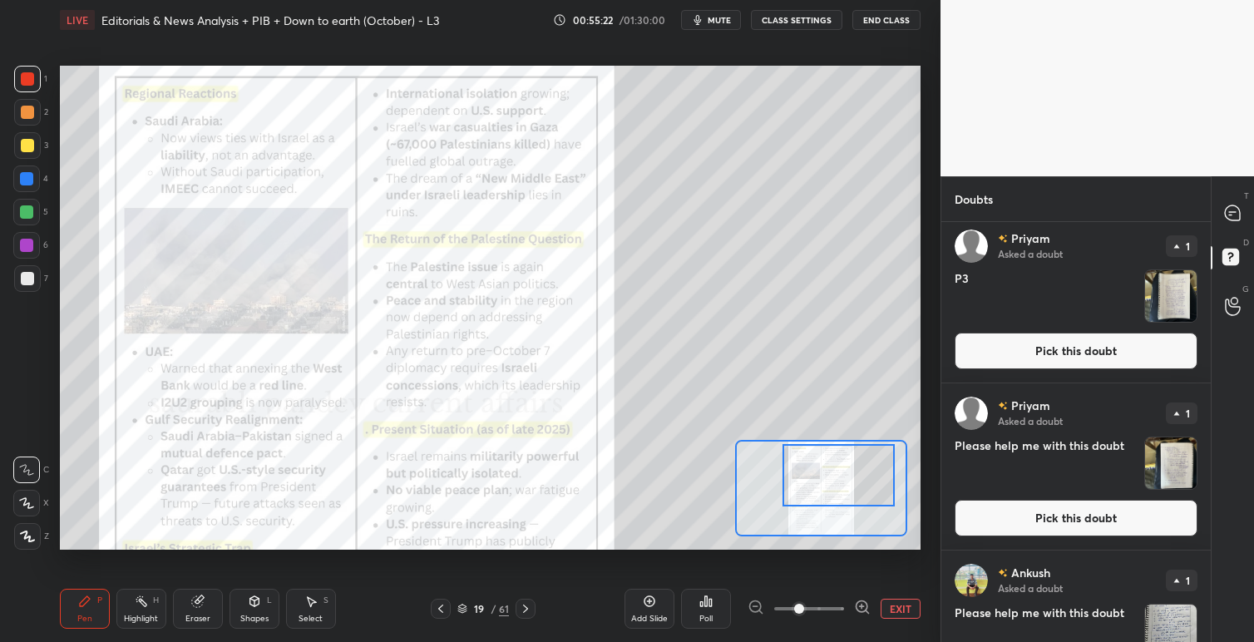
scroll to position [1251, 0]
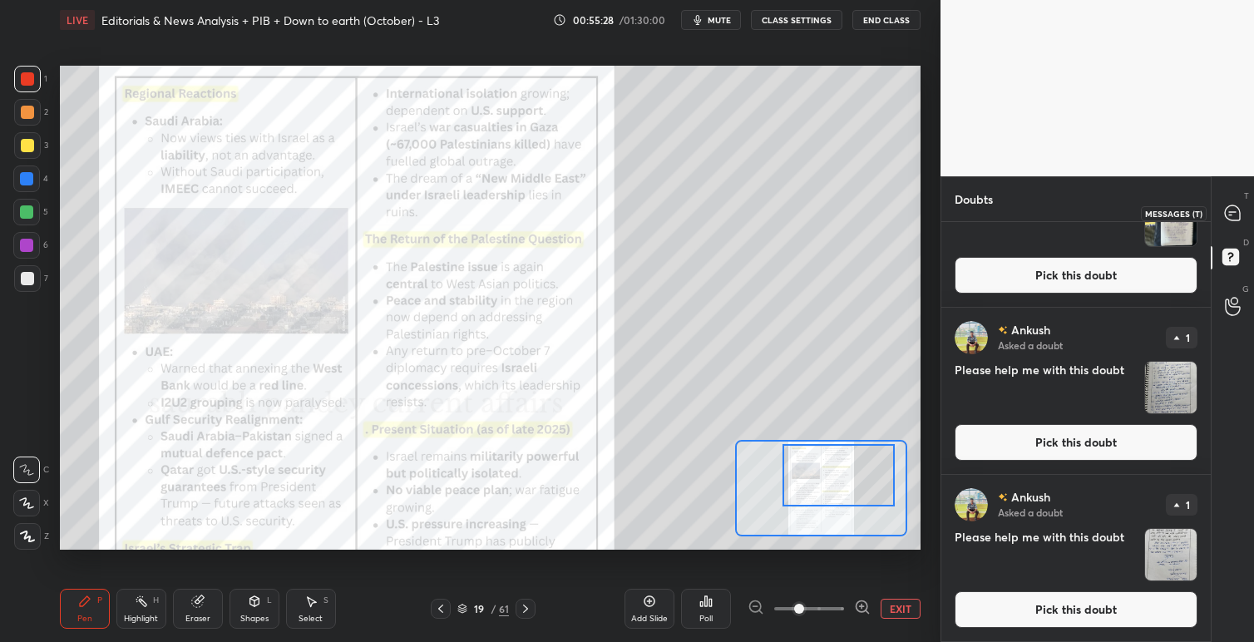
click at [1235, 210] on icon at bounding box center [1231, 212] width 15 height 15
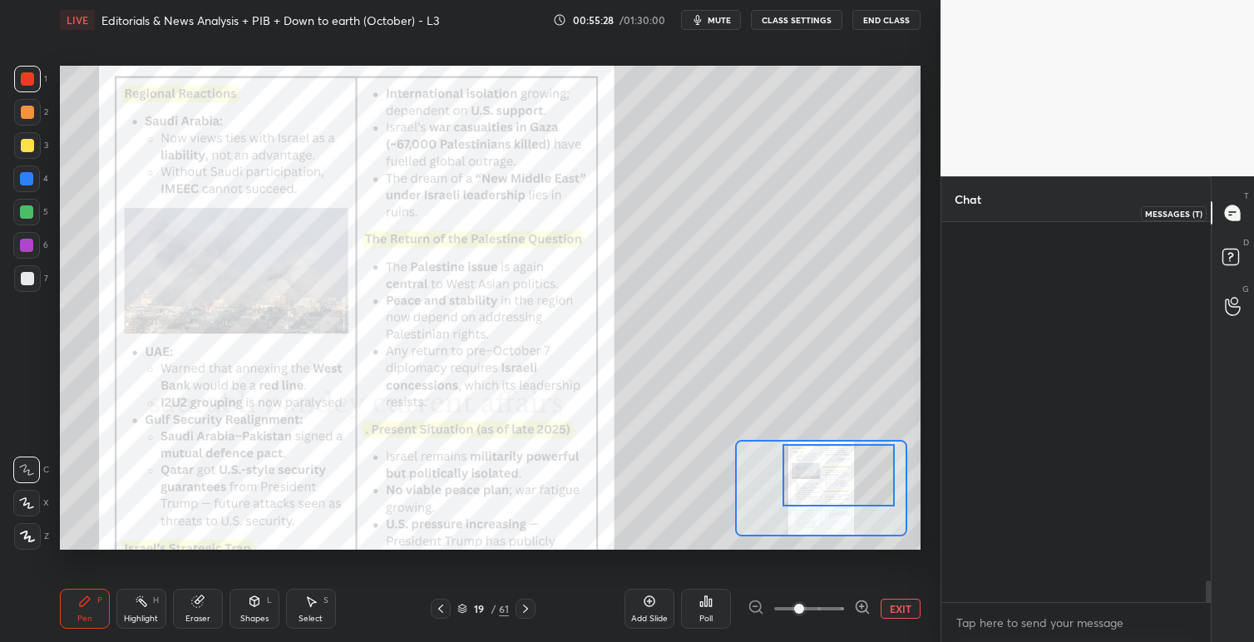
scroll to position [375, 264]
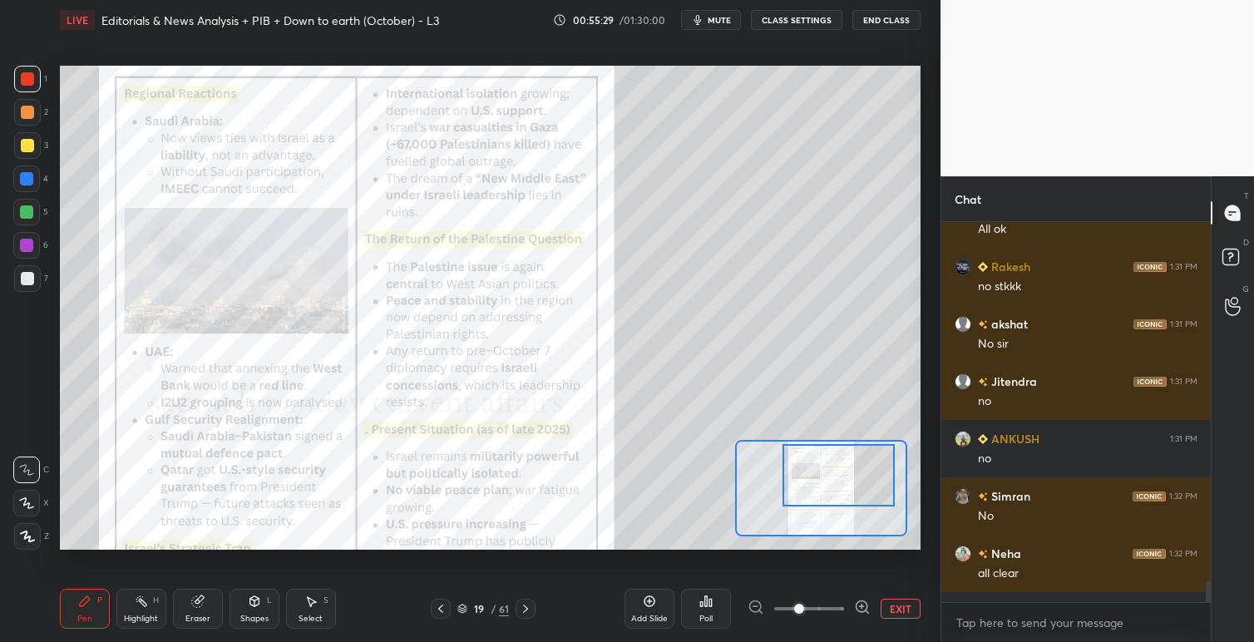
click at [523, 605] on icon at bounding box center [525, 608] width 13 height 13
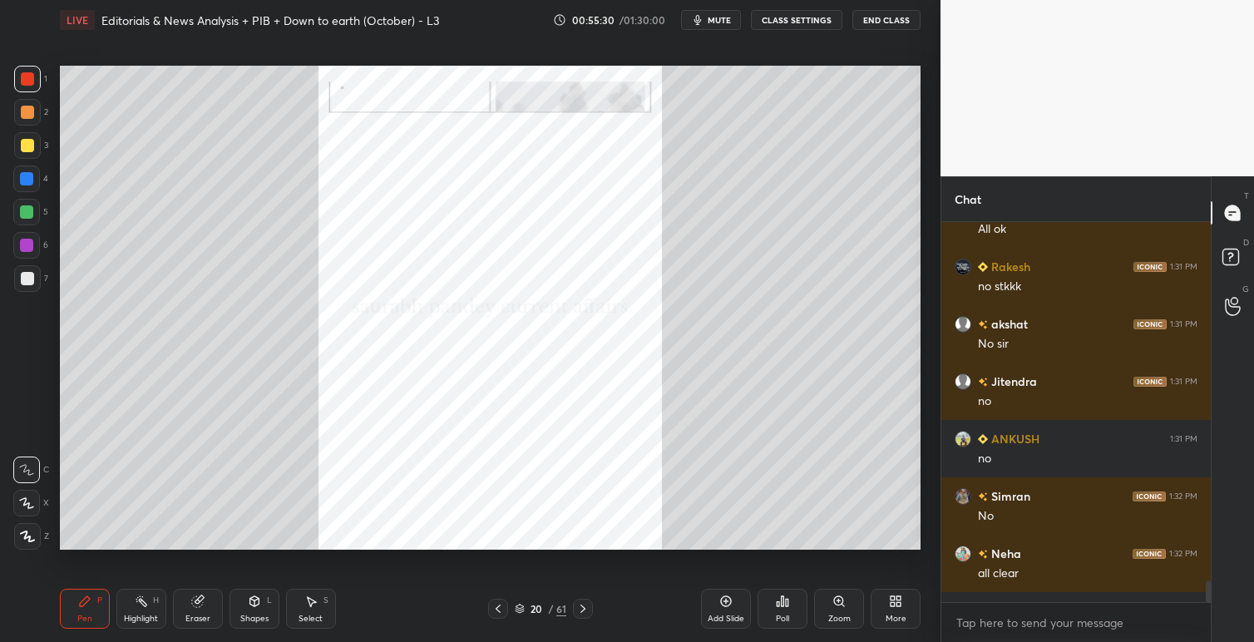
click at [581, 607] on icon at bounding box center [582, 608] width 13 height 13
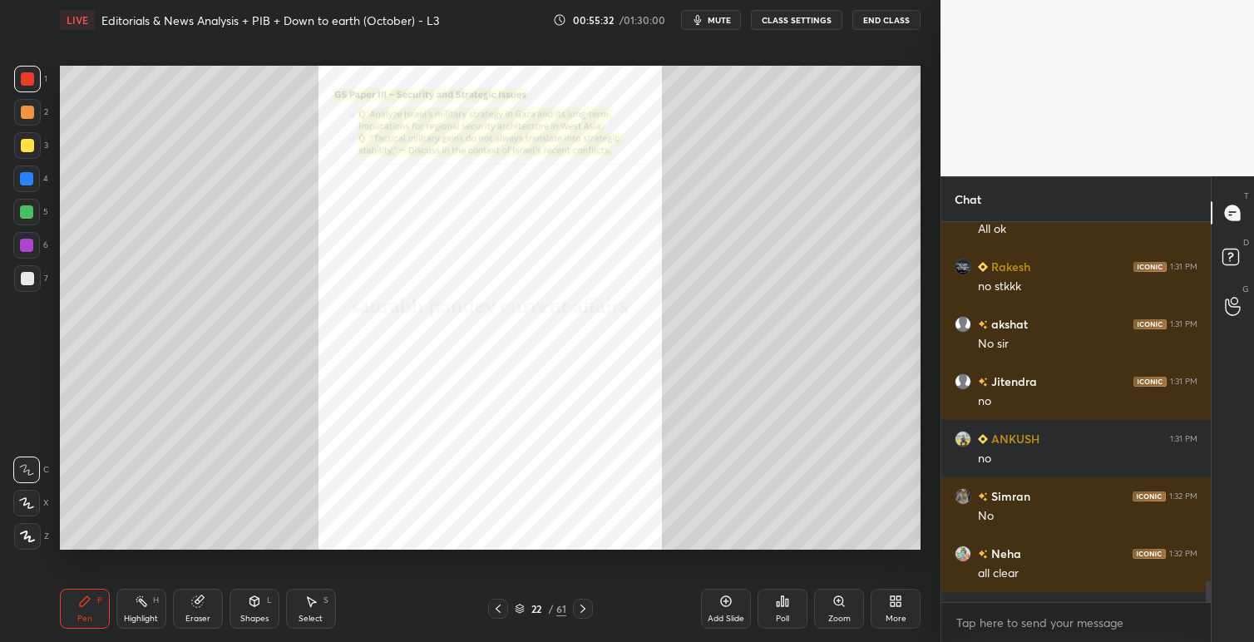
click at [581, 607] on icon at bounding box center [582, 608] width 13 height 13
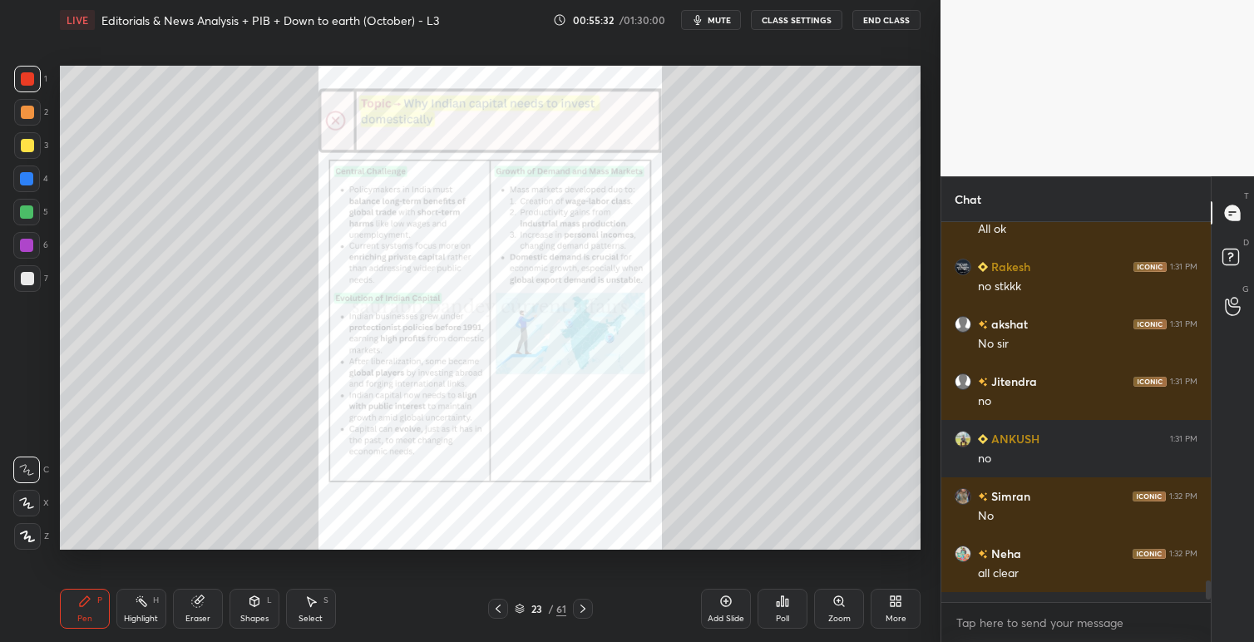
scroll to position [7222, 0]
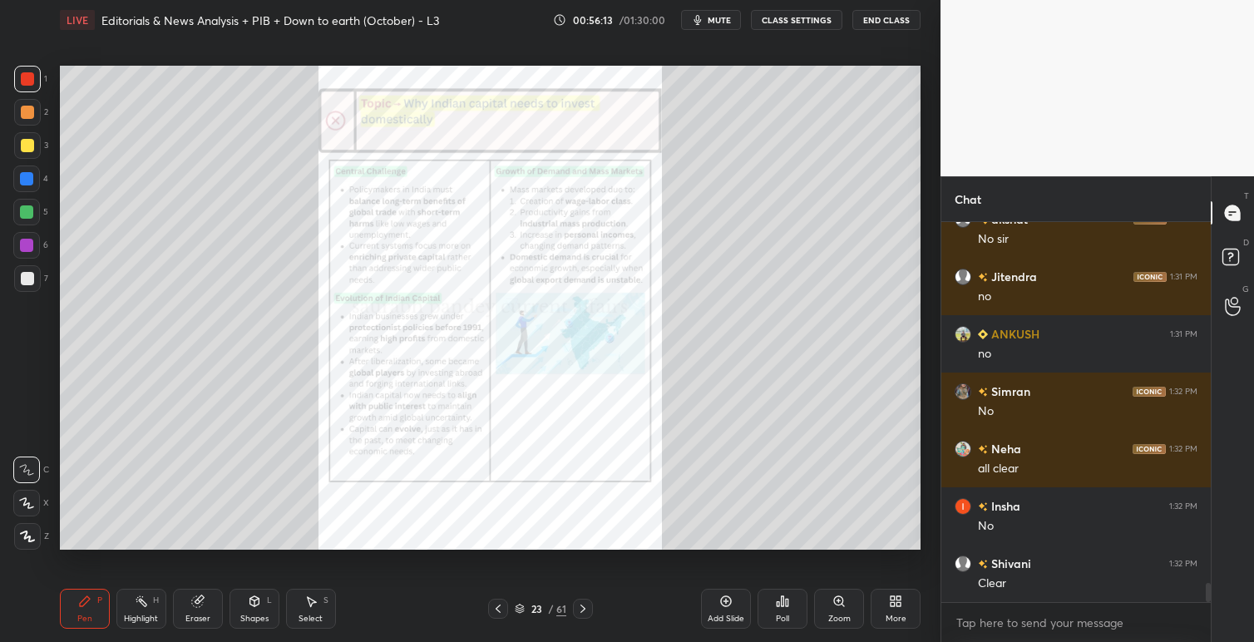
click at [728, 600] on icon at bounding box center [725, 600] width 13 height 13
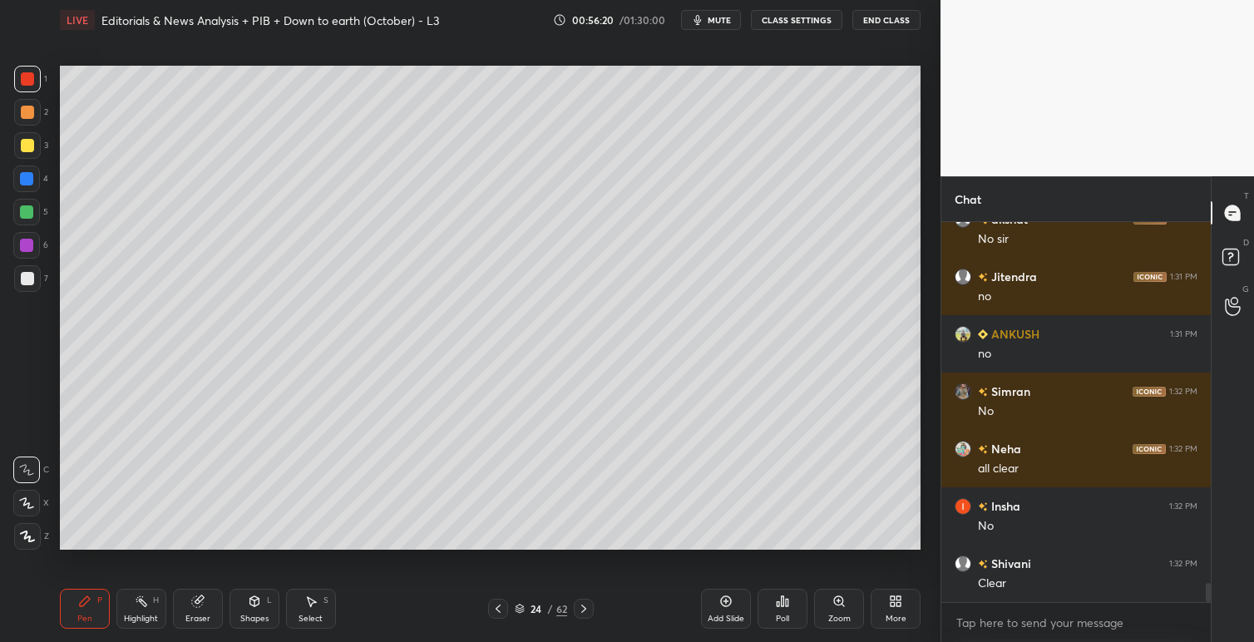
click at [256, 603] on icon at bounding box center [254, 601] width 9 height 10
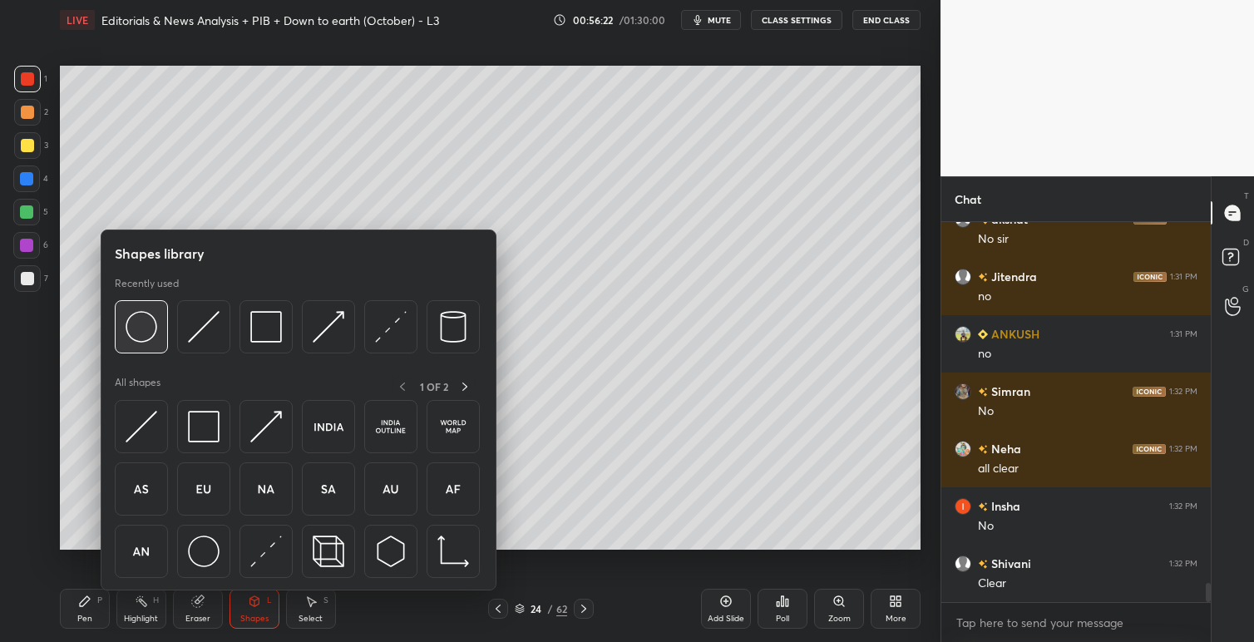
click at [155, 330] on img at bounding box center [142, 327] width 32 height 32
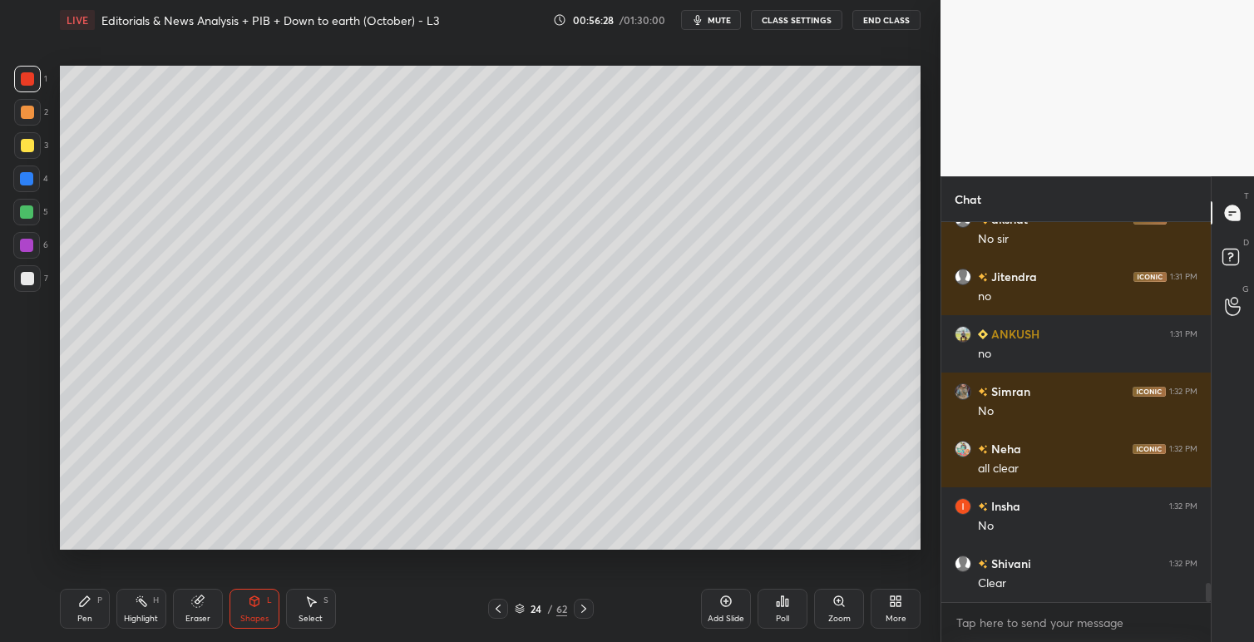
click at [64, 614] on div "Pen P" at bounding box center [85, 609] width 50 height 40
click at [91, 602] on icon at bounding box center [84, 600] width 13 height 13
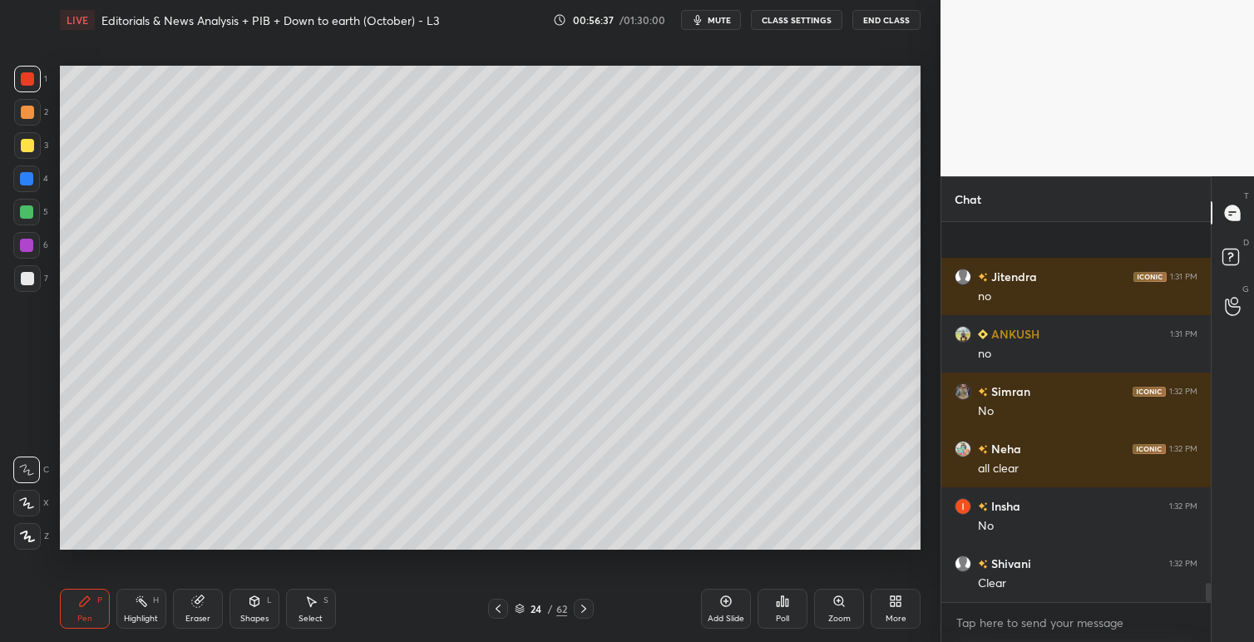
scroll to position [7324, 0]
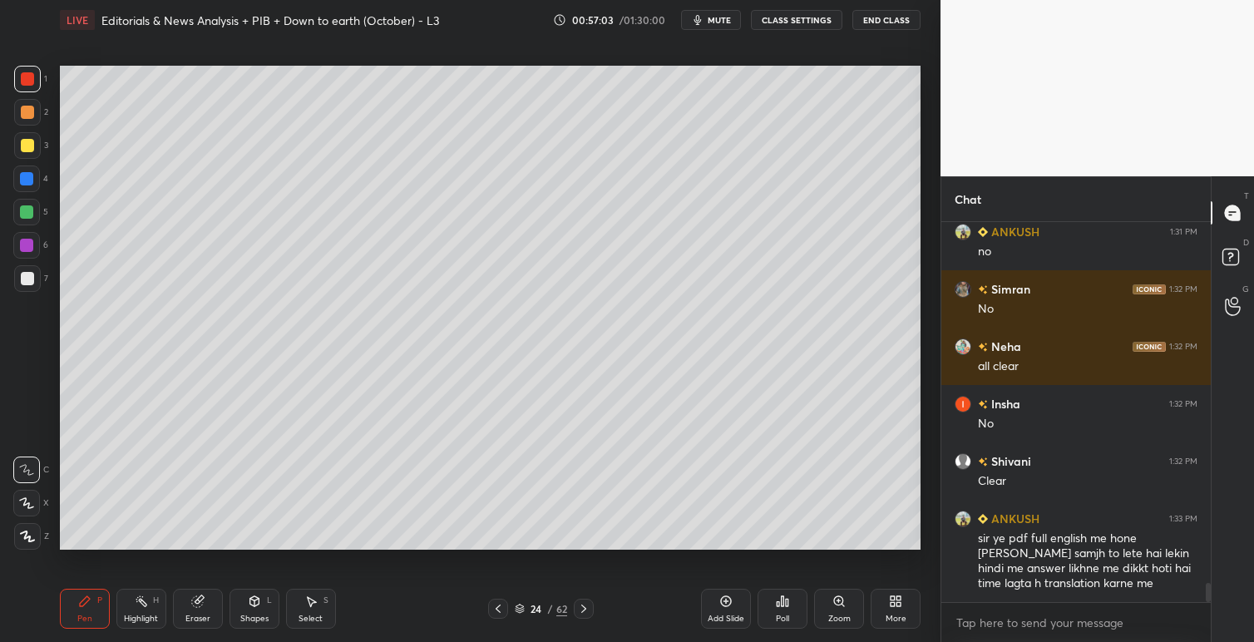
click at [27, 149] on div at bounding box center [27, 145] width 13 height 13
click at [717, 18] on span "mute" at bounding box center [718, 20] width 23 height 12
click at [718, 22] on span "unmute" at bounding box center [718, 20] width 36 height 12
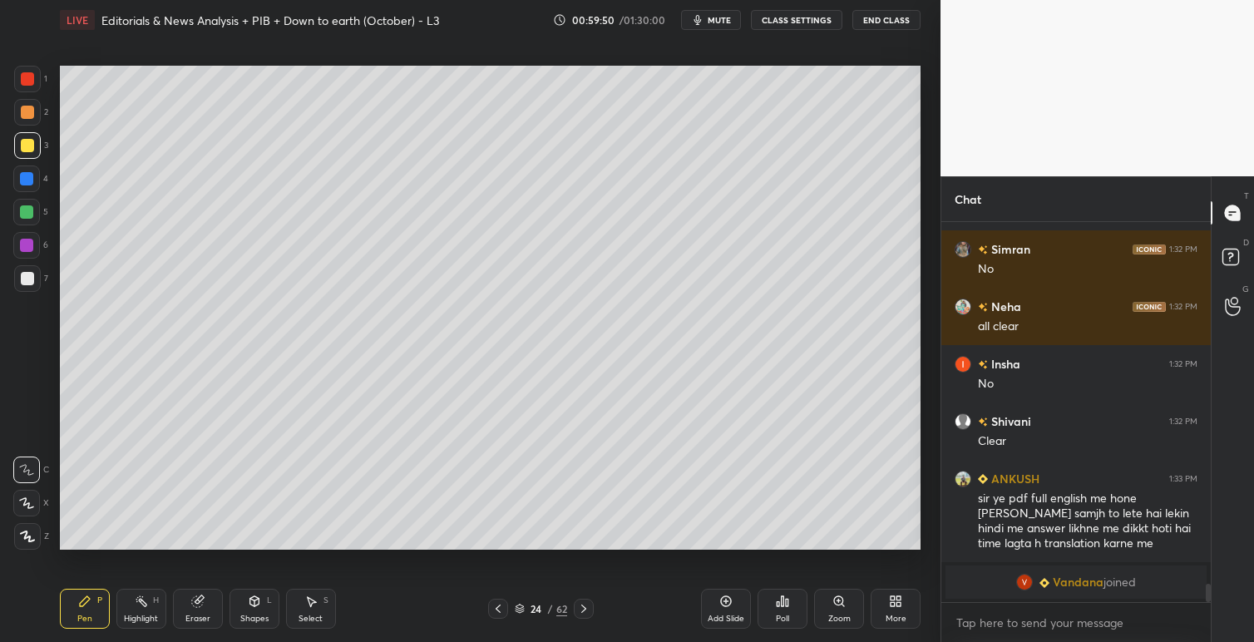
click at [918, 392] on div "Setting up your live class Poll for secs No correct answer Start poll" at bounding box center [490, 307] width 874 height 535
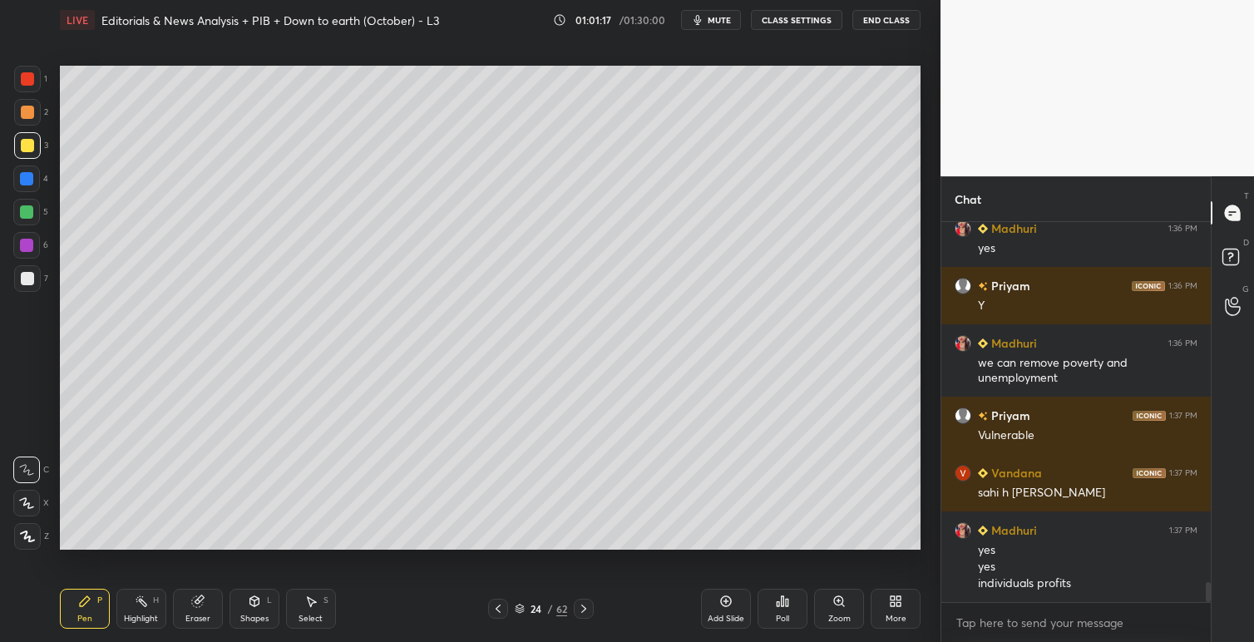
scroll to position [6890, 0]
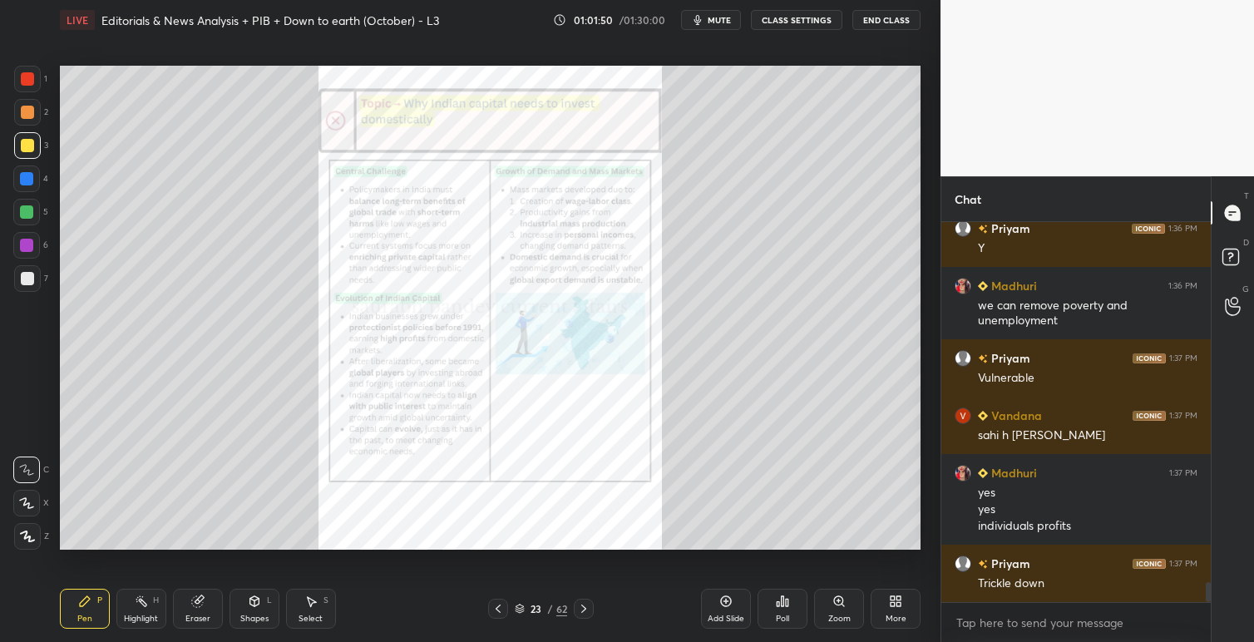
click at [840, 599] on icon at bounding box center [838, 600] width 9 height 9
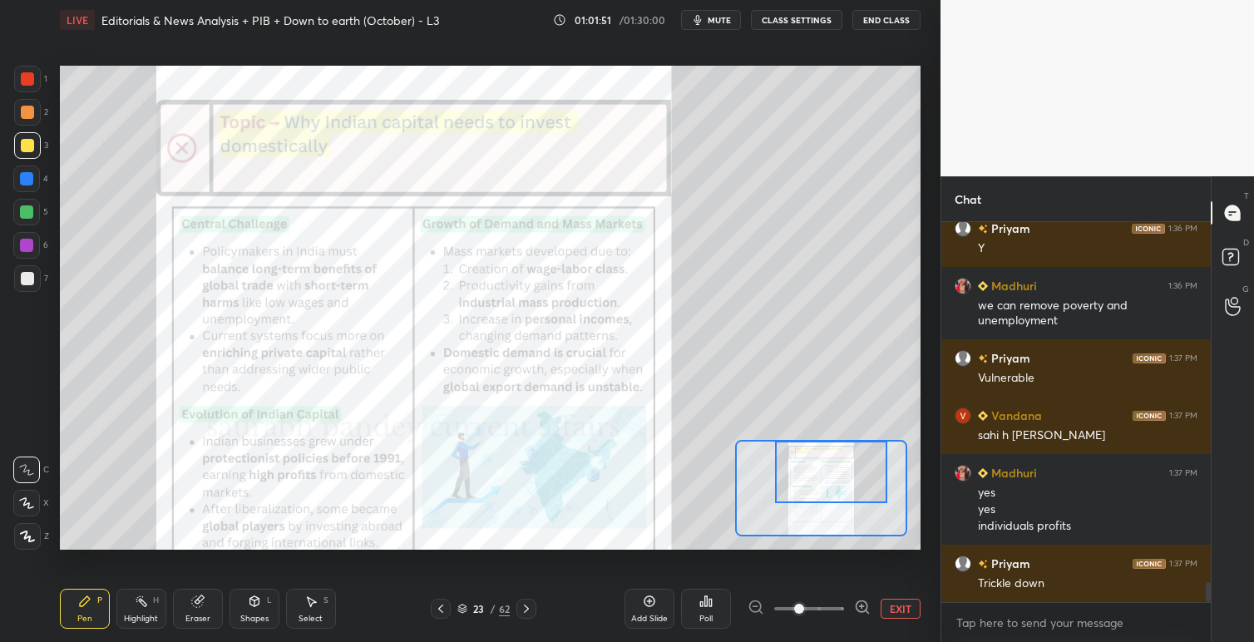
drag, startPoint x: 830, startPoint y: 480, endPoint x: 842, endPoint y: 476, distance: 12.1
click at [840, 474] on div at bounding box center [831, 472] width 112 height 62
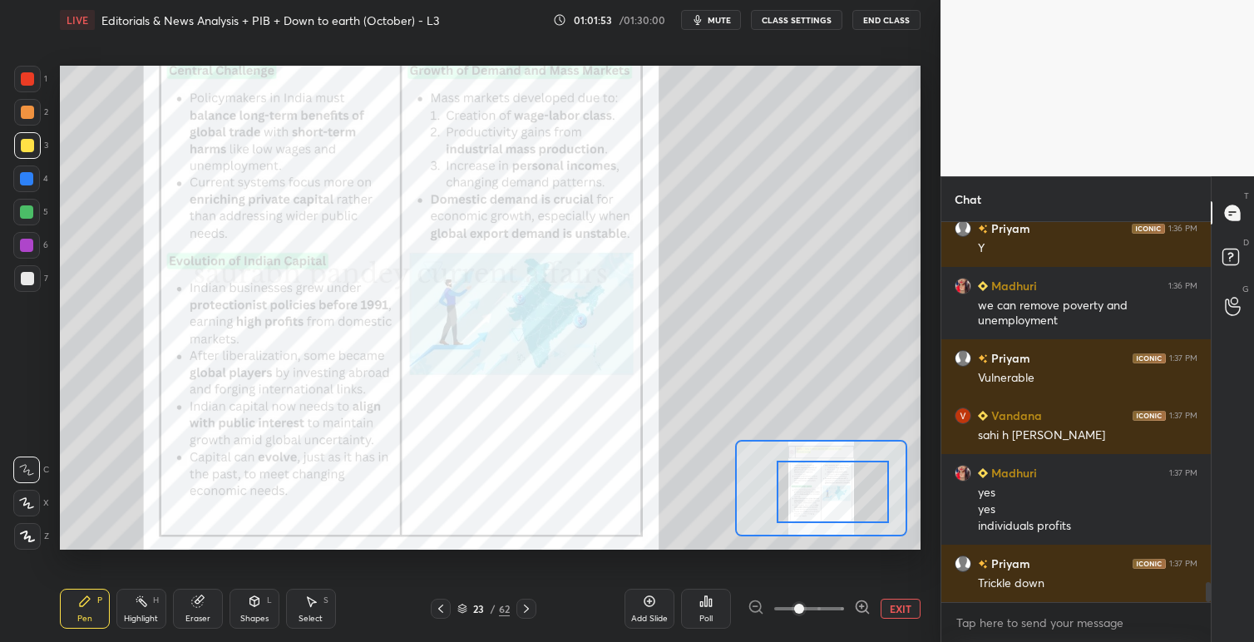
drag, startPoint x: 830, startPoint y: 482, endPoint x: 832, endPoint y: 499, distance: 16.8
click at [832, 499] on div at bounding box center [832, 492] width 112 height 62
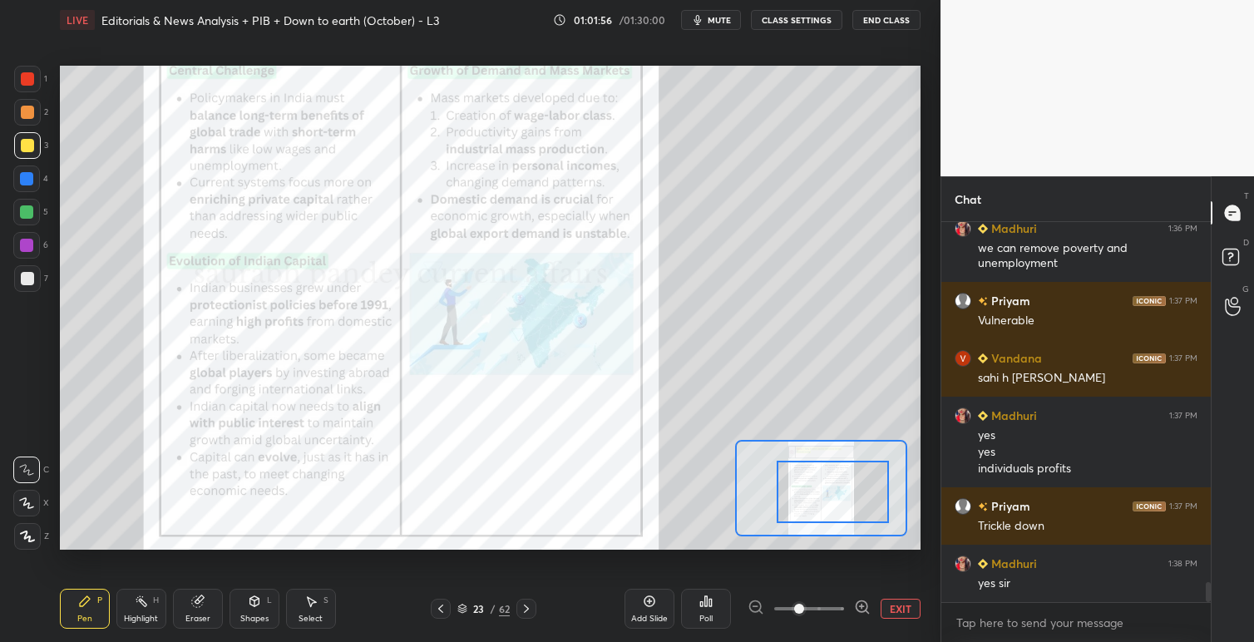
drag, startPoint x: 23, startPoint y: 83, endPoint x: 29, endPoint y: 99, distance: 16.8
click at [24, 85] on div at bounding box center [27, 79] width 27 height 27
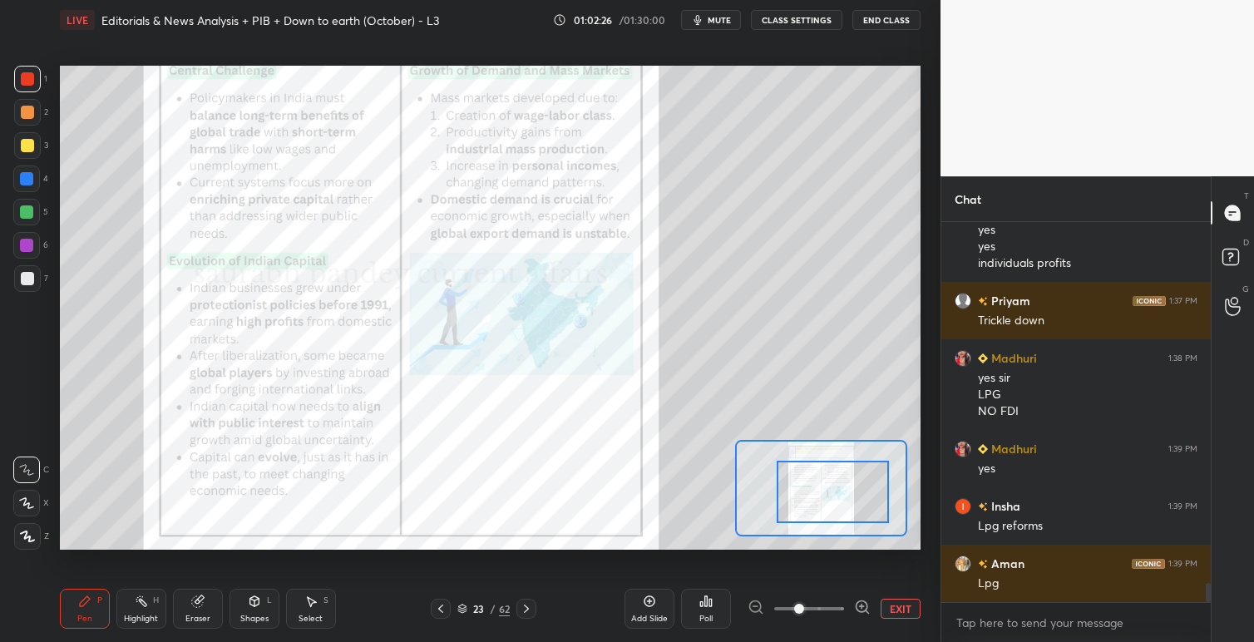
scroll to position [7210, 0]
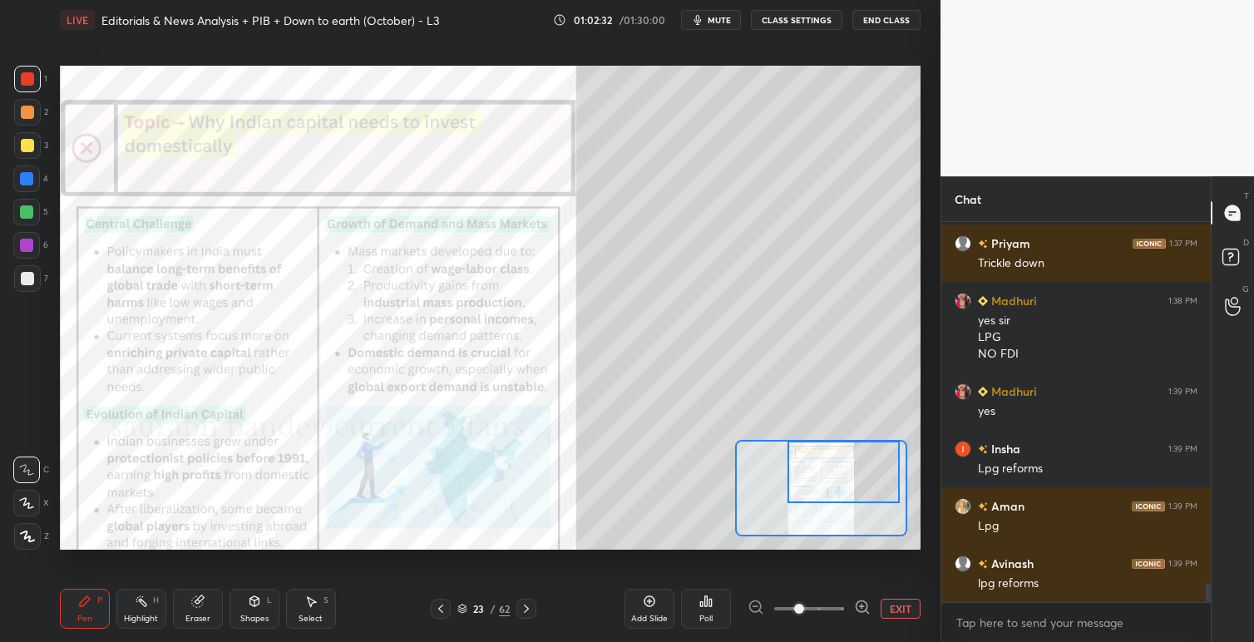
click at [830, 461] on div at bounding box center [843, 472] width 112 height 62
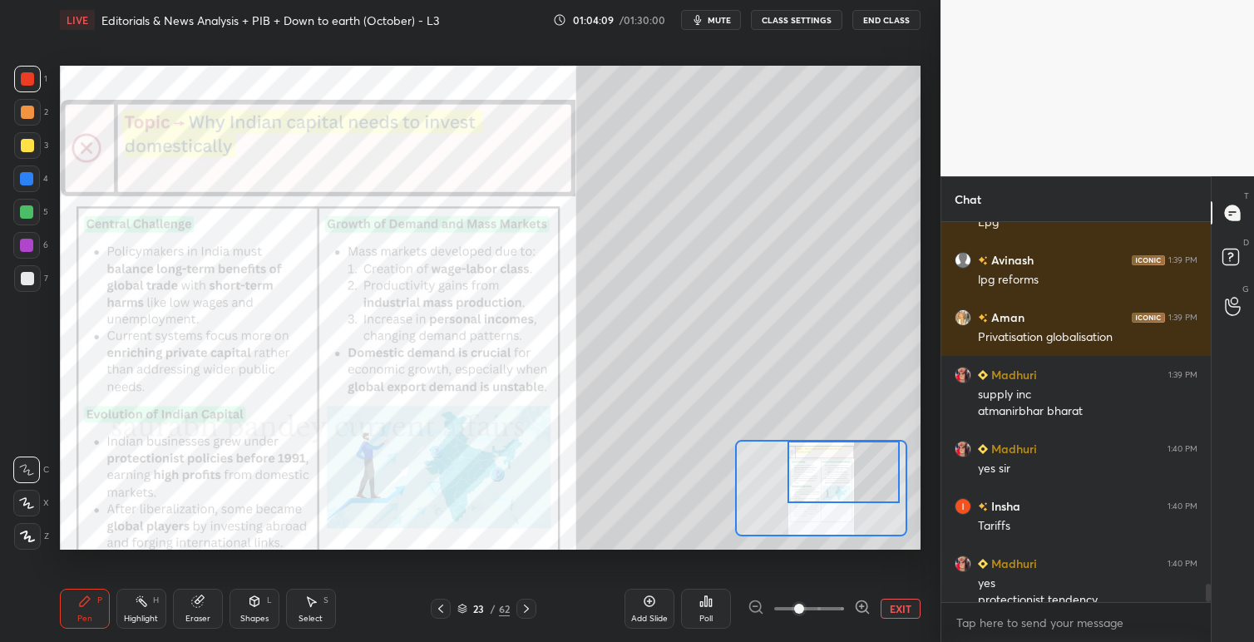
scroll to position [7530, 0]
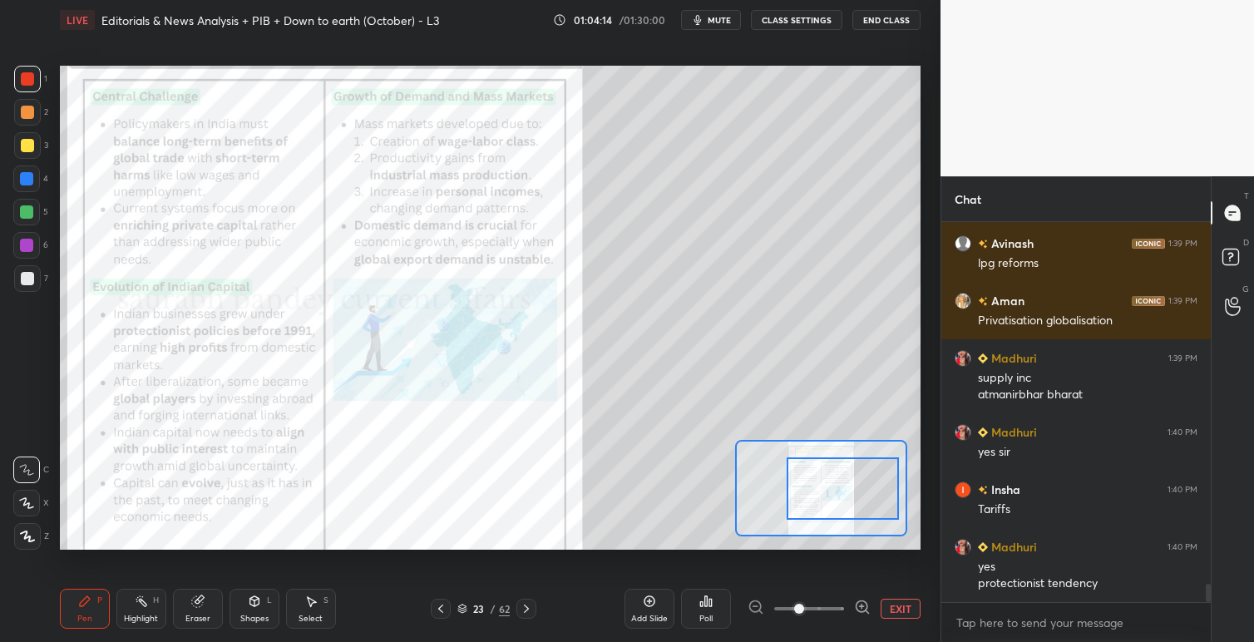
drag, startPoint x: 830, startPoint y: 479, endPoint x: 830, endPoint y: 495, distance: 16.6
click at [830, 495] on div at bounding box center [842, 488] width 112 height 62
click at [530, 608] on icon at bounding box center [526, 608] width 13 height 13
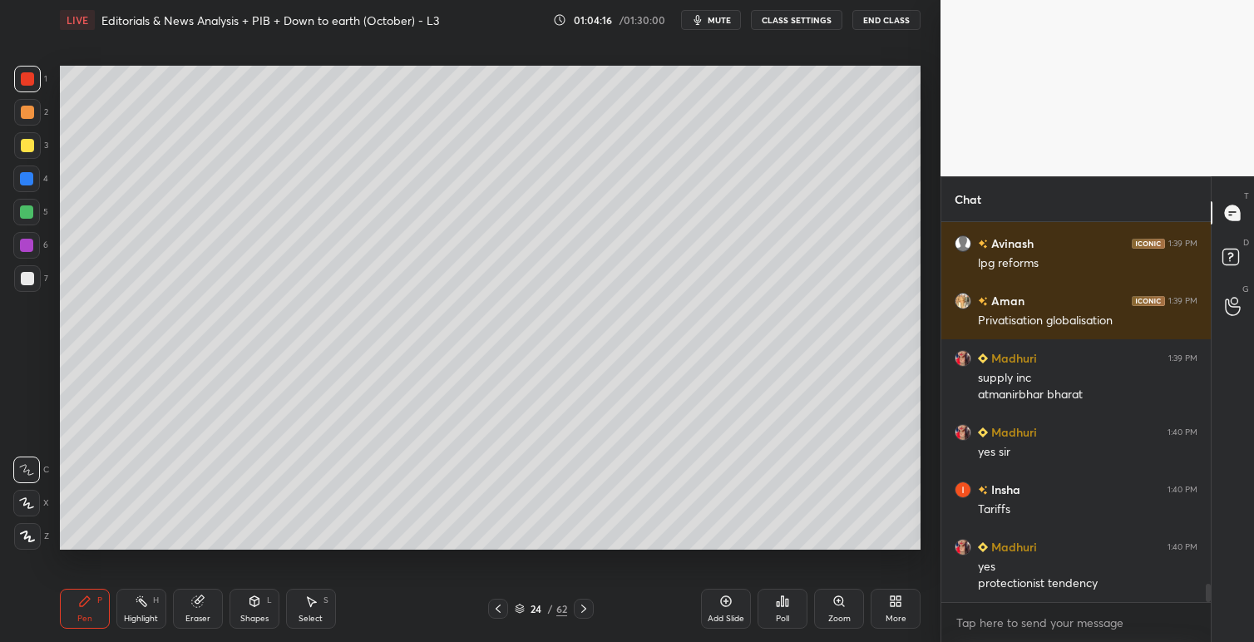
scroll to position [7587, 0]
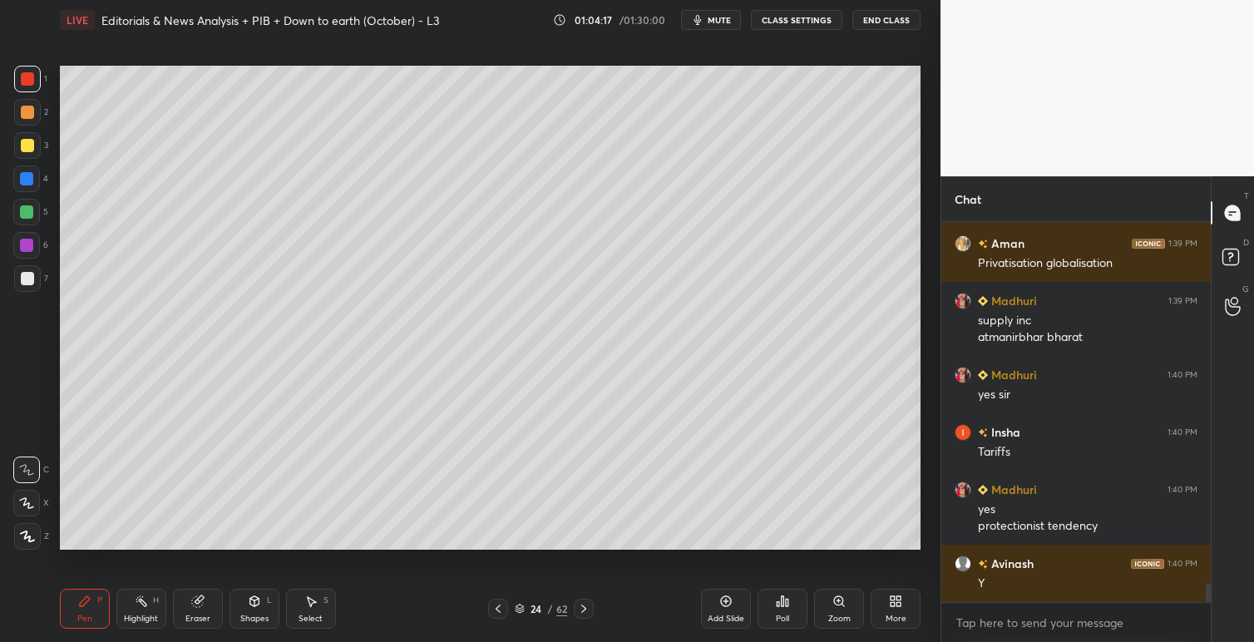
click at [585, 608] on icon at bounding box center [583, 608] width 13 height 13
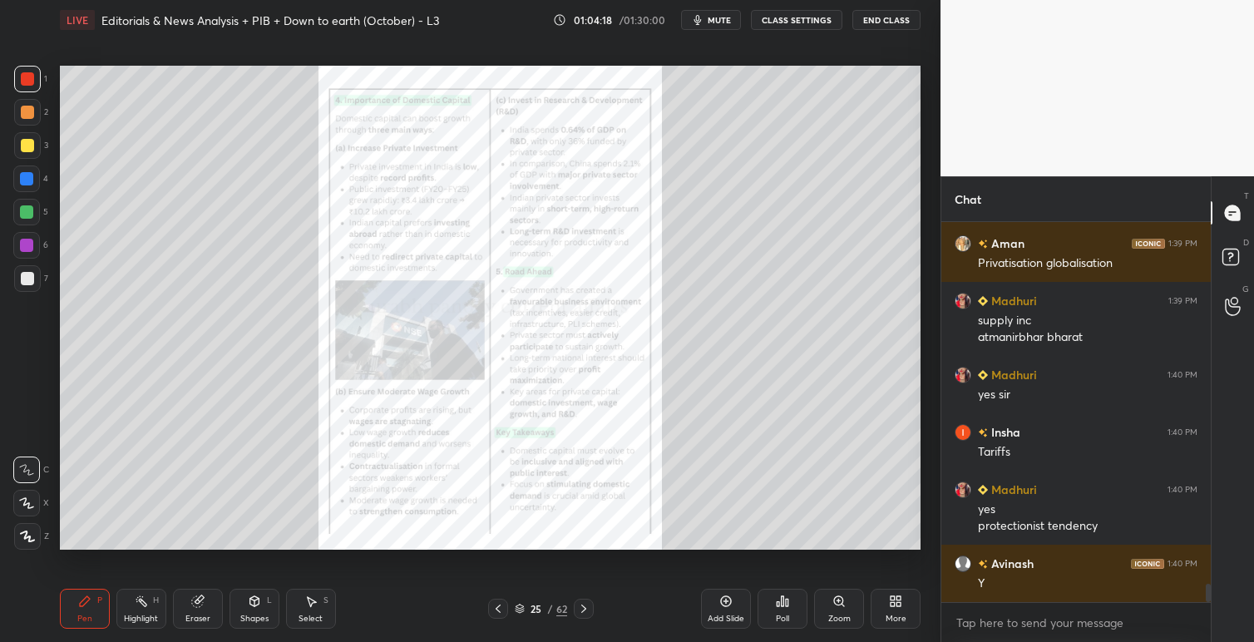
click at [838, 602] on icon at bounding box center [838, 600] width 0 height 3
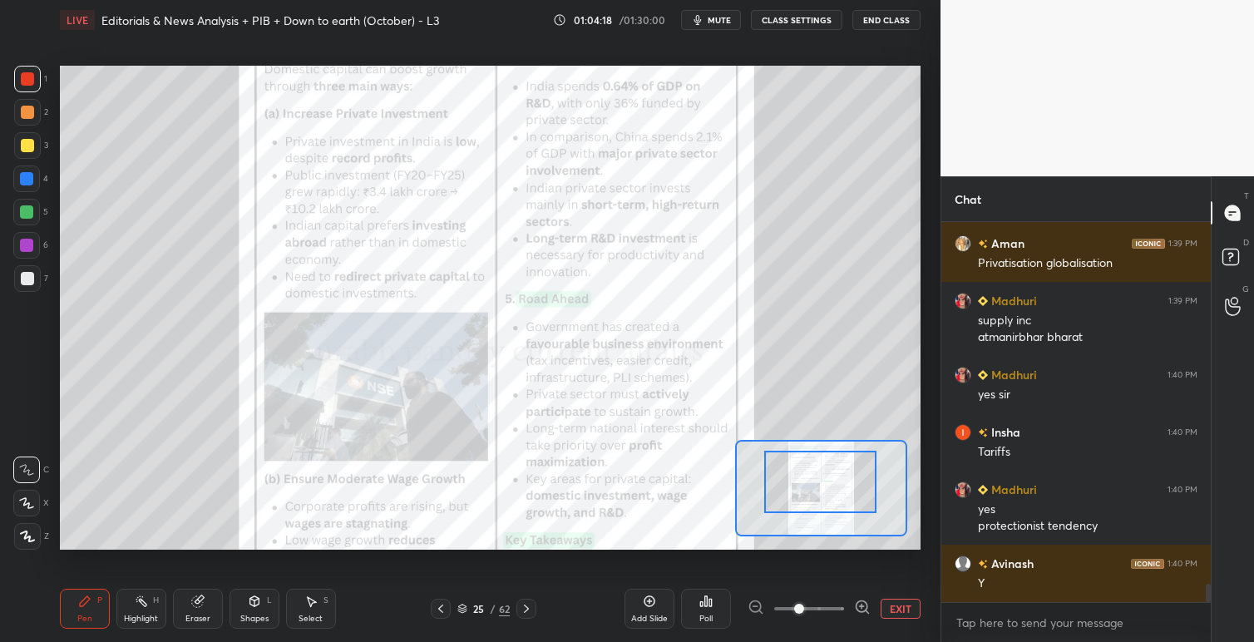
drag, startPoint x: 817, startPoint y: 506, endPoint x: 823, endPoint y: 479, distance: 28.0
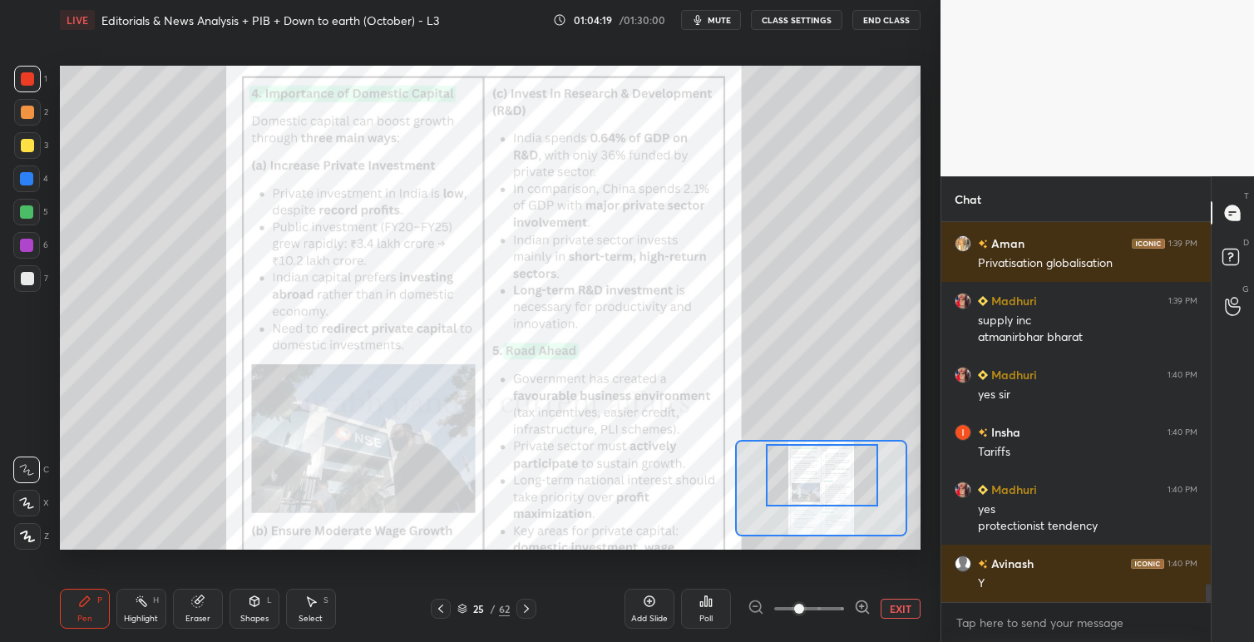
scroll to position [7644, 0]
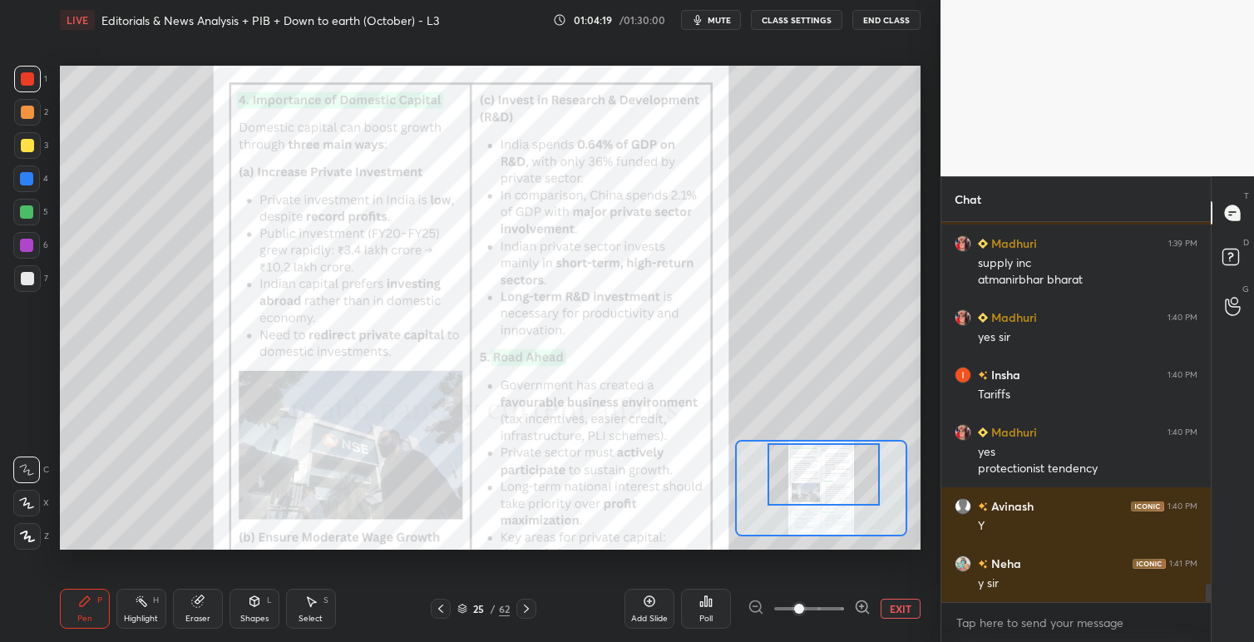
drag, startPoint x: 823, startPoint y: 478, endPoint x: 826, endPoint y: 490, distance: 12.1
click at [826, 473] on div at bounding box center [823, 474] width 112 height 62
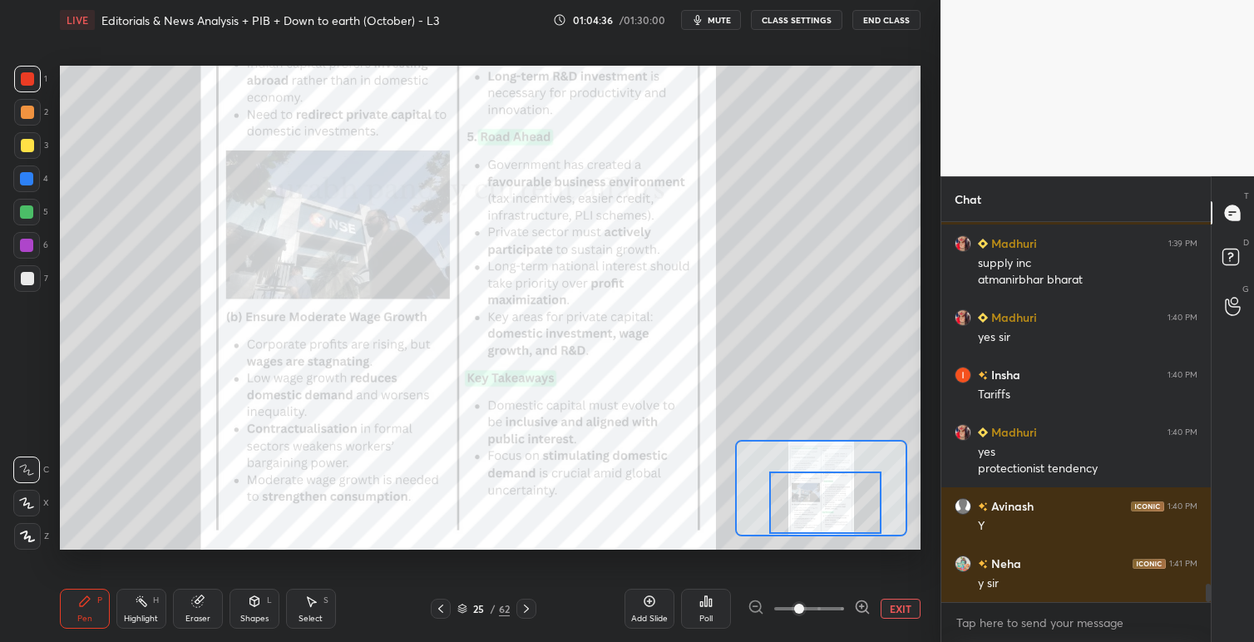
drag, startPoint x: 834, startPoint y: 478, endPoint x: 835, endPoint y: 504, distance: 25.8
click at [835, 504] on div at bounding box center [825, 502] width 112 height 62
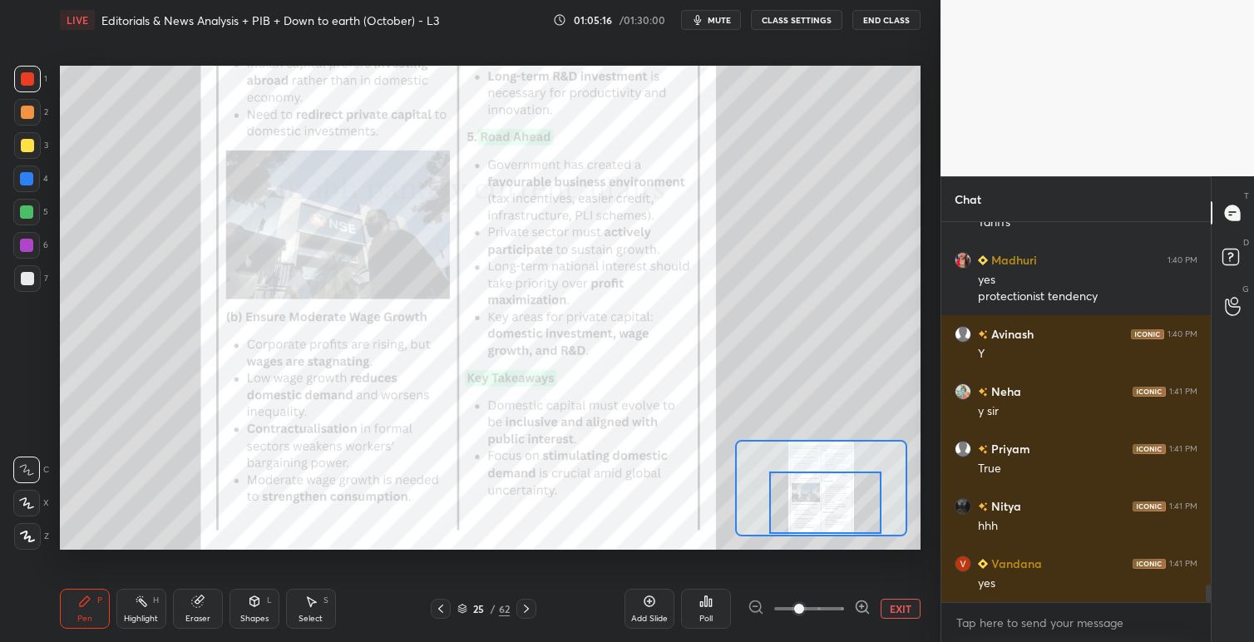
scroll to position [7874, 0]
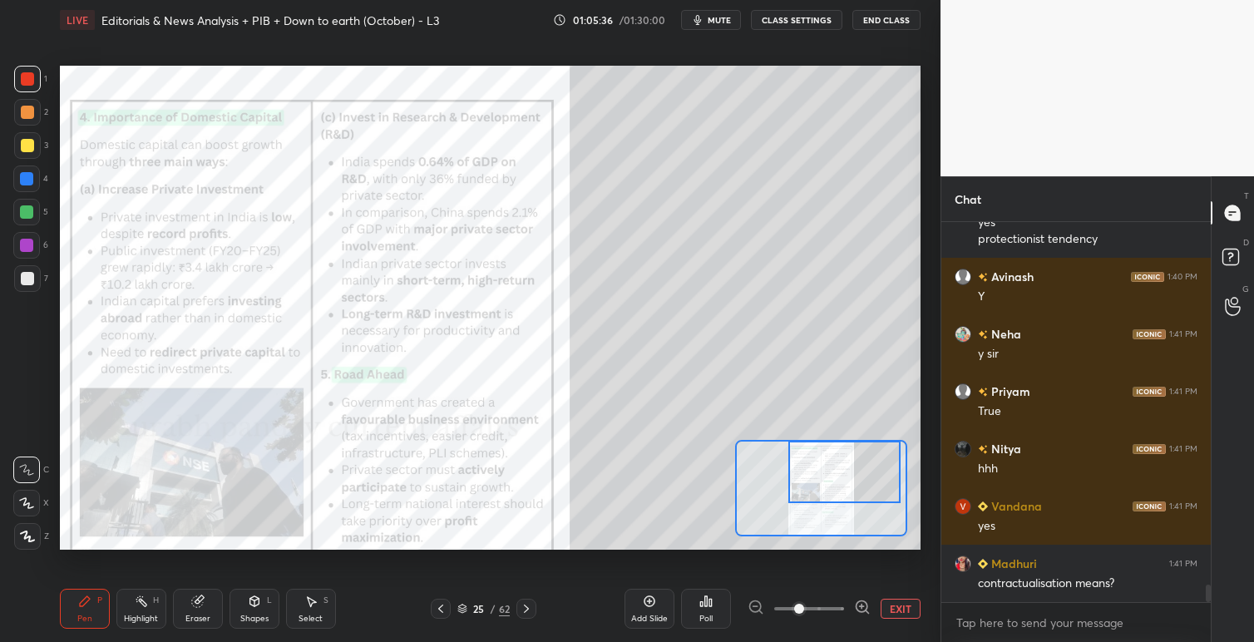
drag, startPoint x: 833, startPoint y: 493, endPoint x: 853, endPoint y: 454, distance: 43.9
click at [853, 454] on div at bounding box center [844, 472] width 112 height 62
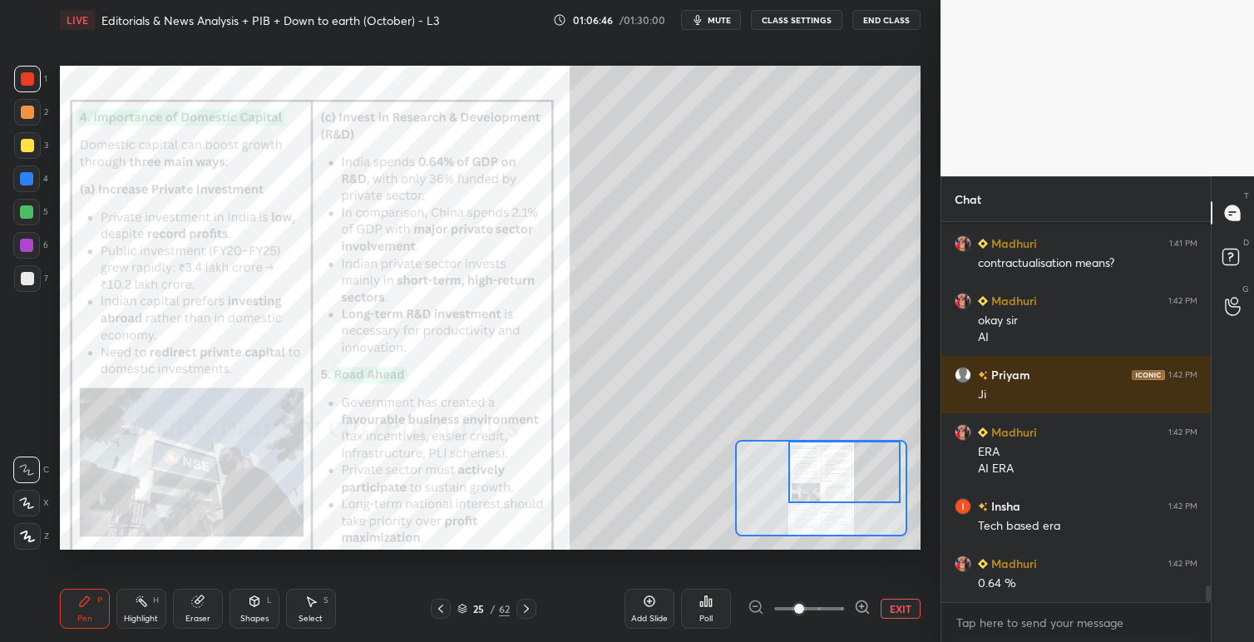
scroll to position [8266, 0]
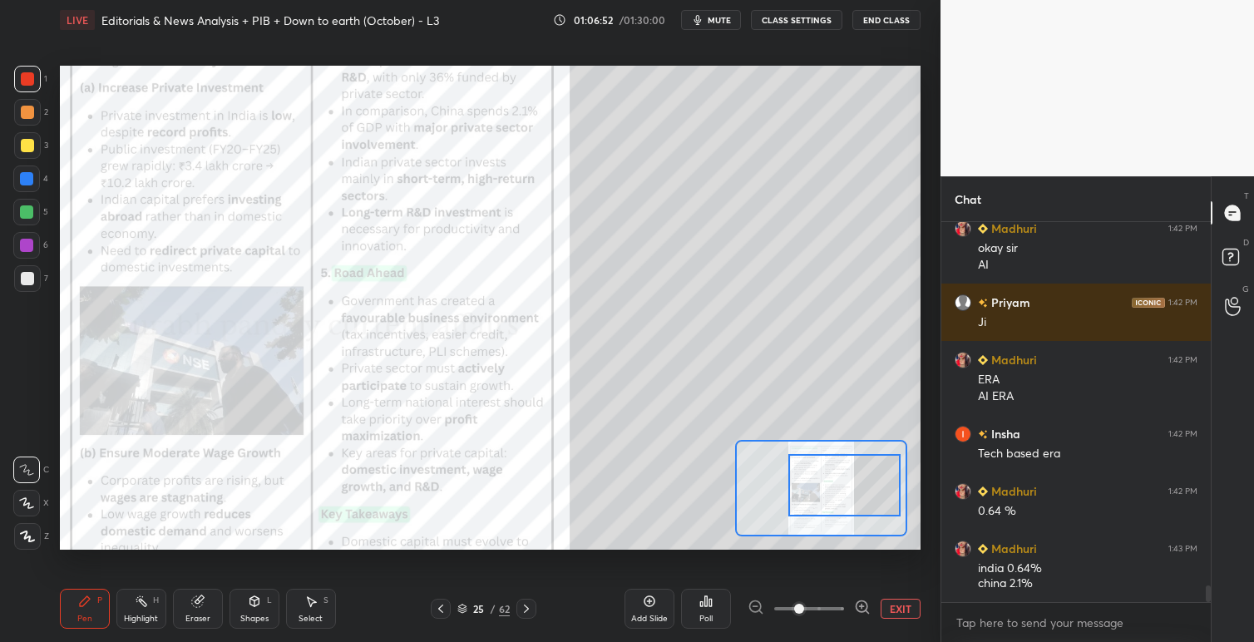
drag, startPoint x: 816, startPoint y: 474, endPoint x: 790, endPoint y: 475, distance: 26.7
click at [814, 490] on div at bounding box center [844, 485] width 112 height 62
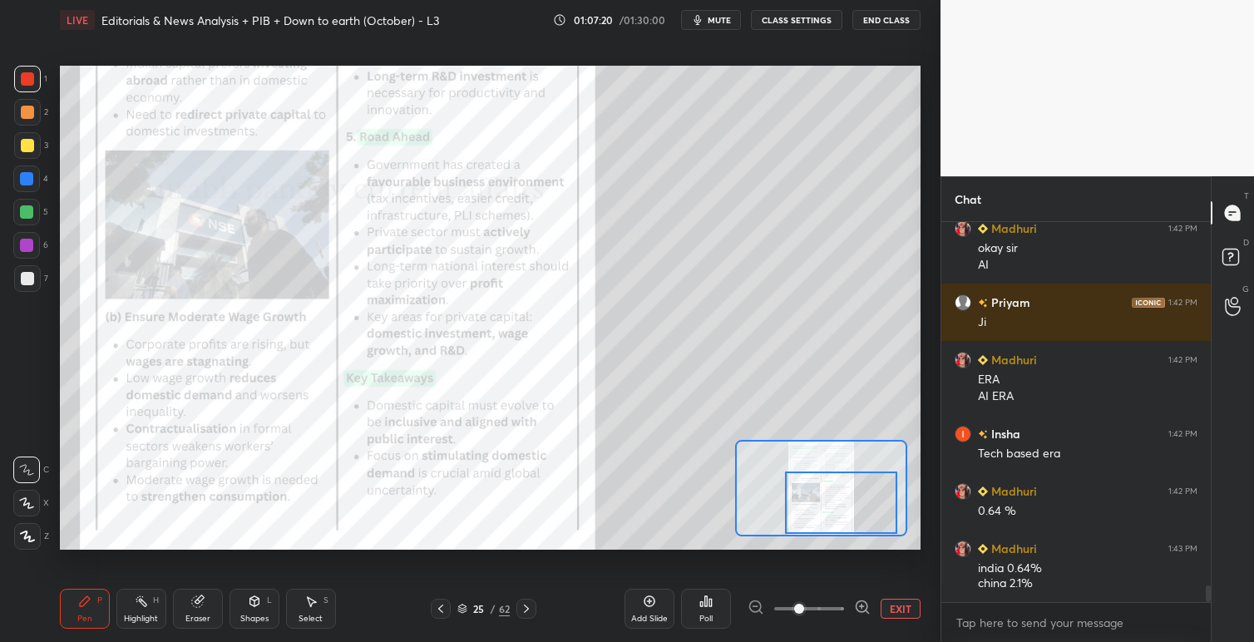
drag, startPoint x: 827, startPoint y: 483, endPoint x: 861, endPoint y: 509, distance: 42.7
click at [825, 504] on div at bounding box center [841, 502] width 112 height 62
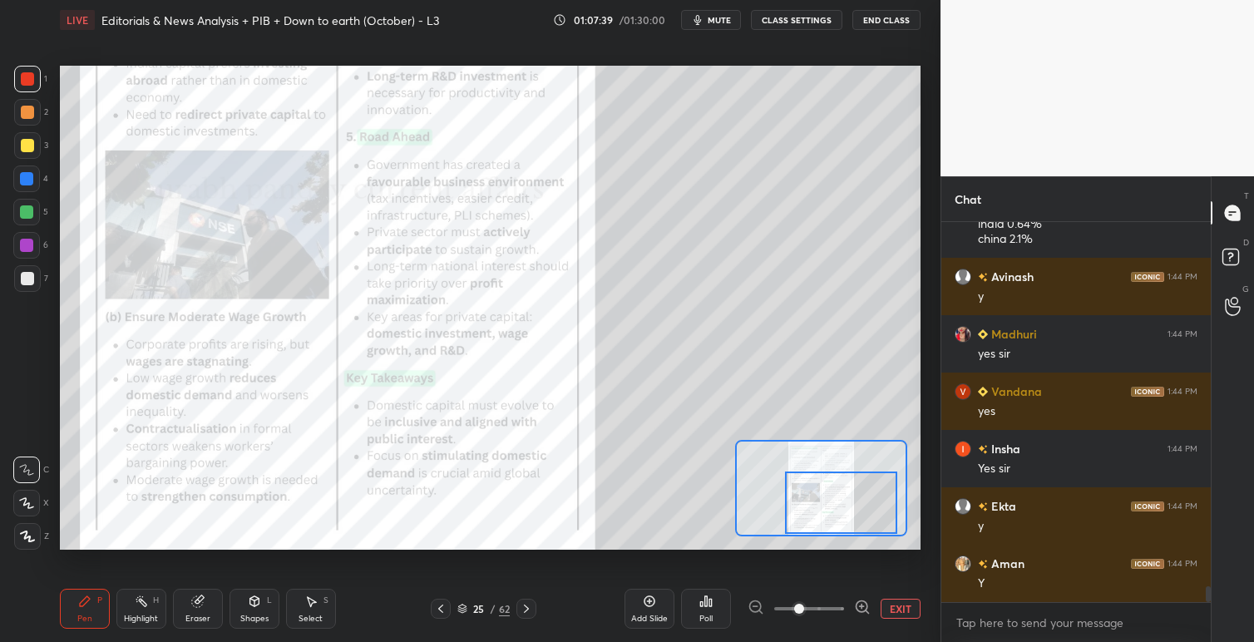
scroll to position [8668, 0]
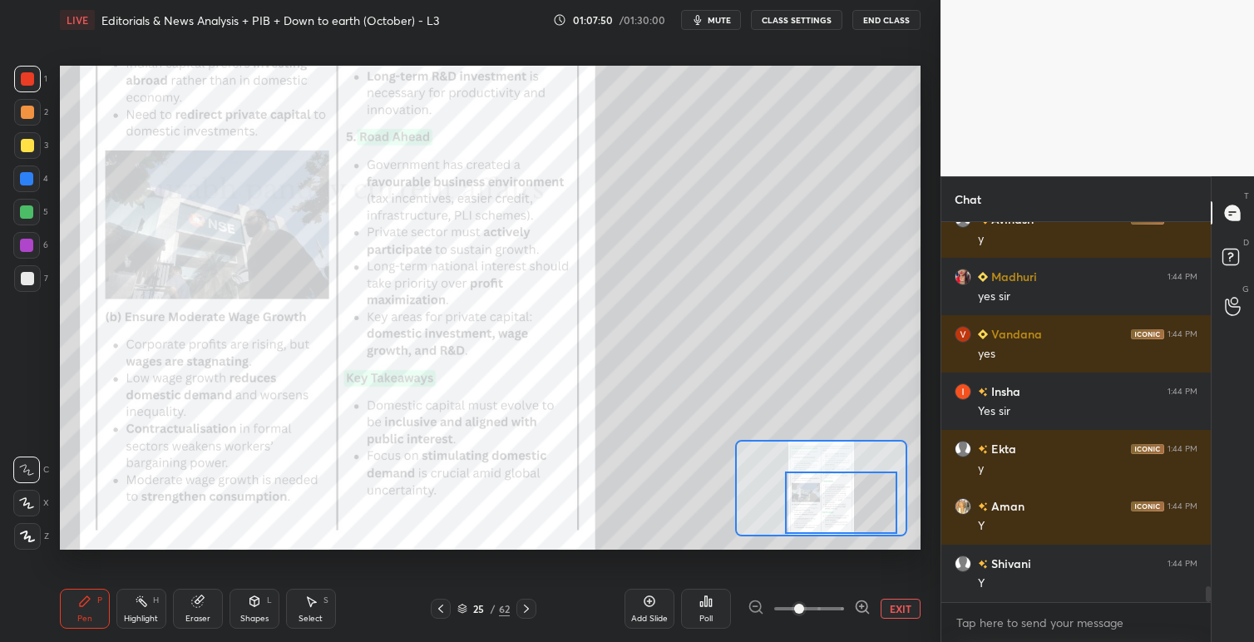
click at [528, 607] on icon at bounding box center [526, 608] width 13 height 13
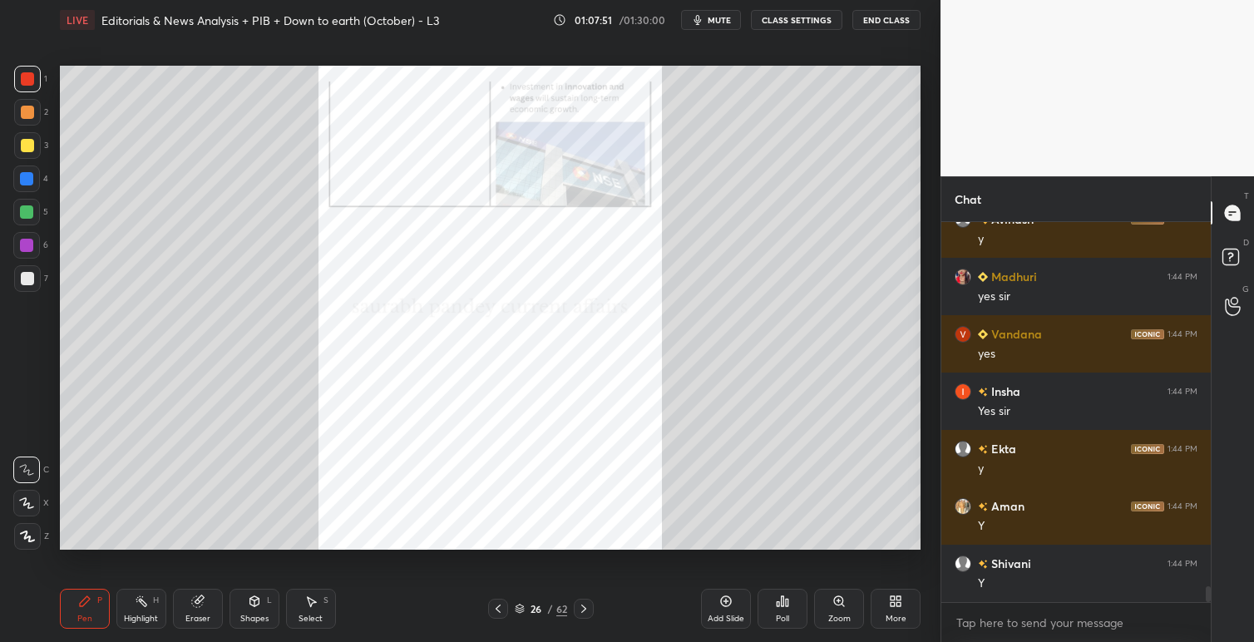
click at [581, 607] on icon at bounding box center [583, 608] width 13 height 13
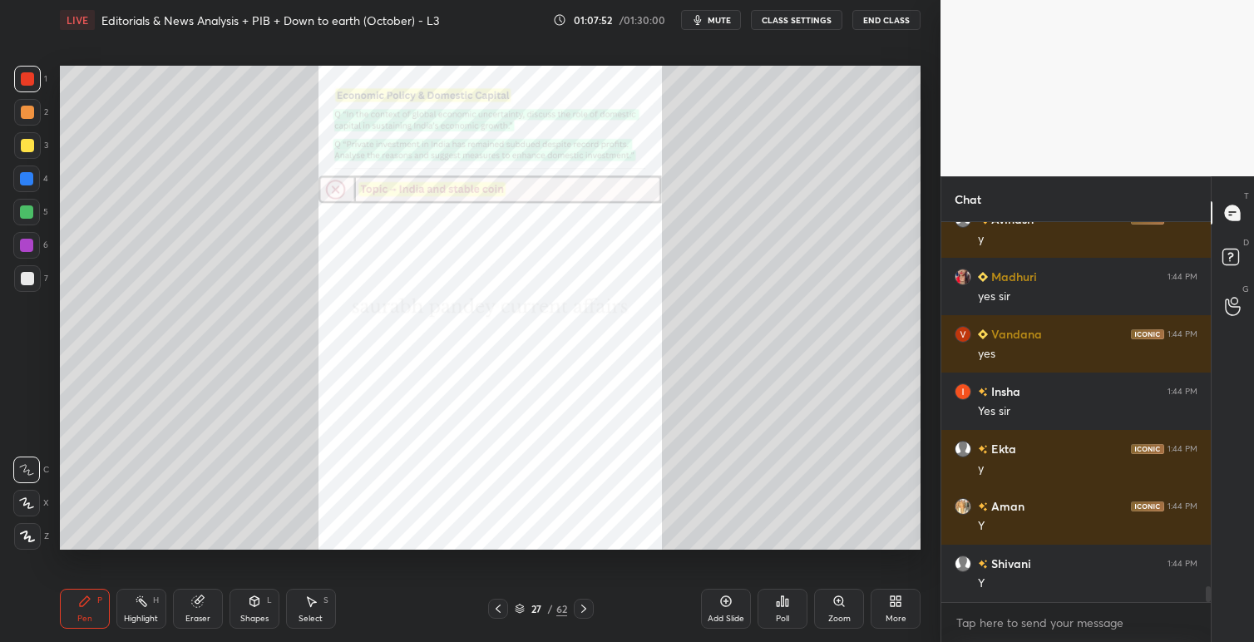
scroll to position [8725, 0]
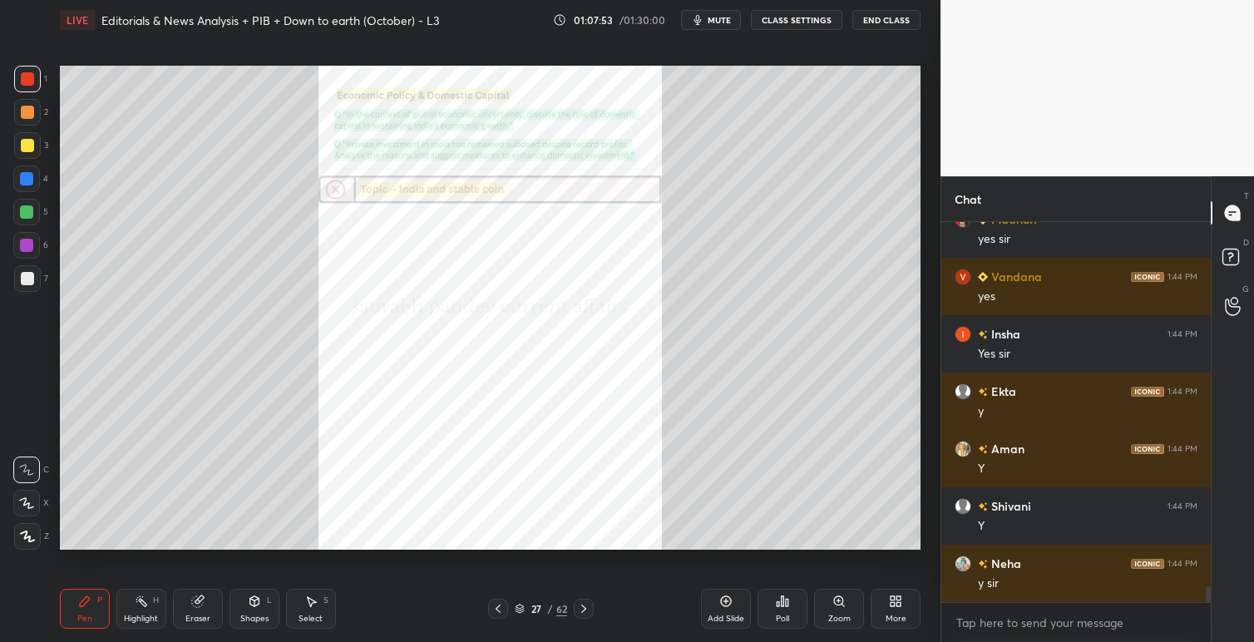
click at [841, 599] on icon at bounding box center [838, 600] width 9 height 9
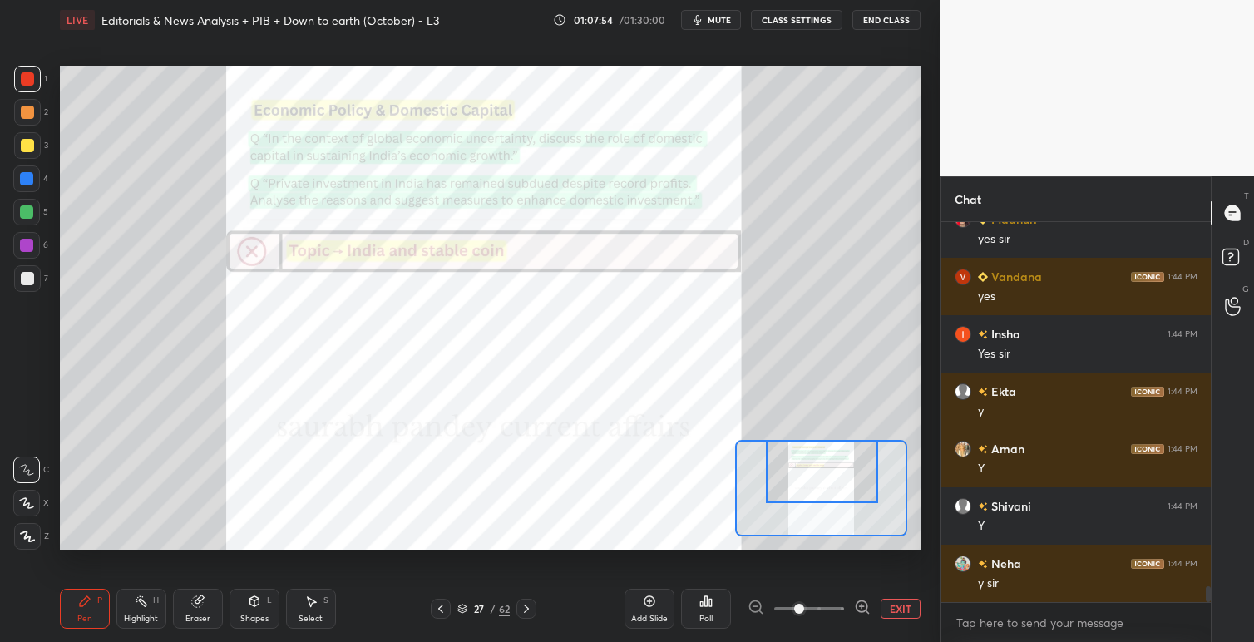
drag, startPoint x: 830, startPoint y: 476, endPoint x: 837, endPoint y: 492, distance: 17.5
click at [831, 466] on div at bounding box center [822, 472] width 112 height 62
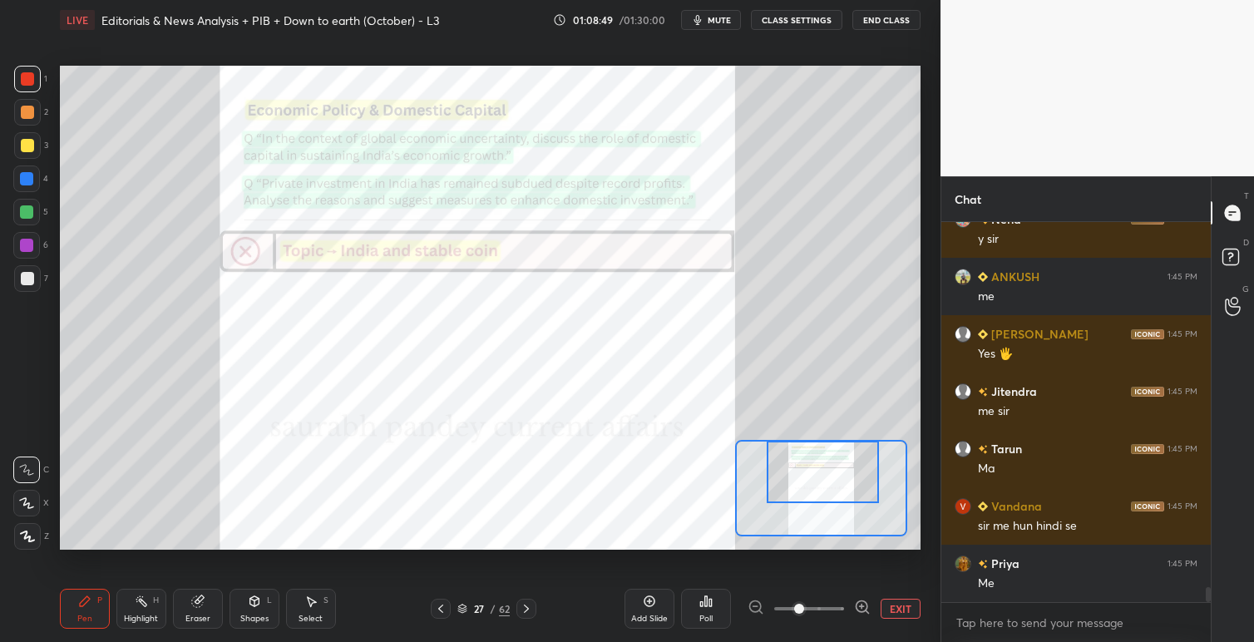
scroll to position [9109, 0]
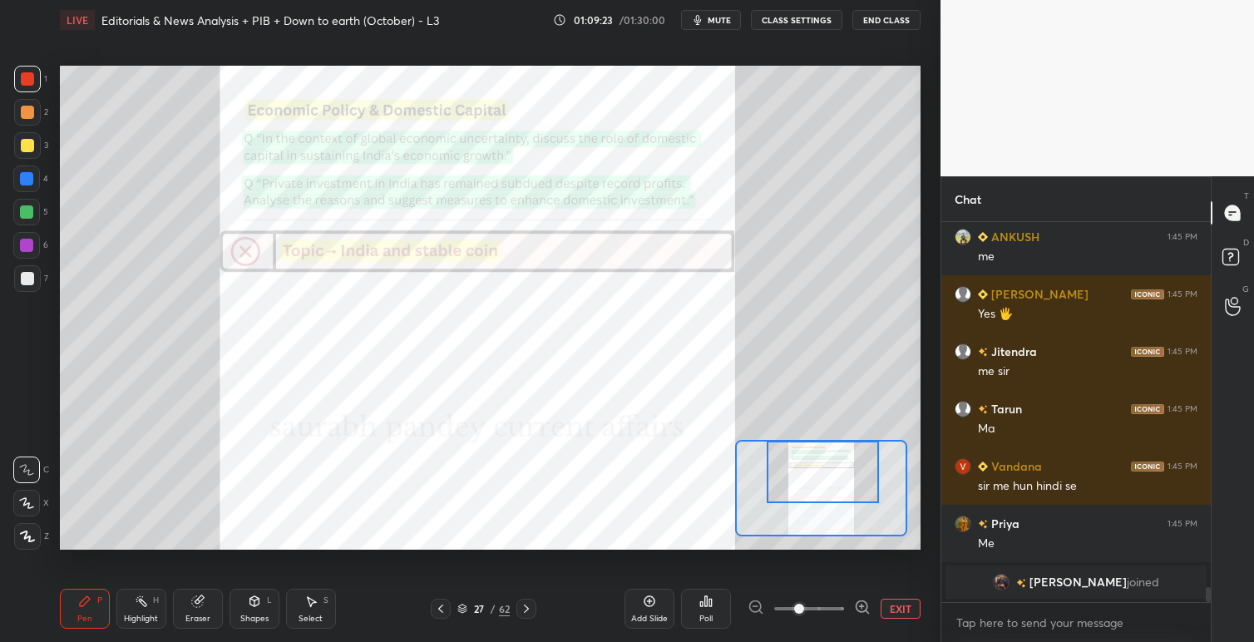
click at [713, 17] on span "mute" at bounding box center [718, 20] width 23 height 12
click at [720, 20] on span "unmute" at bounding box center [718, 20] width 36 height 12
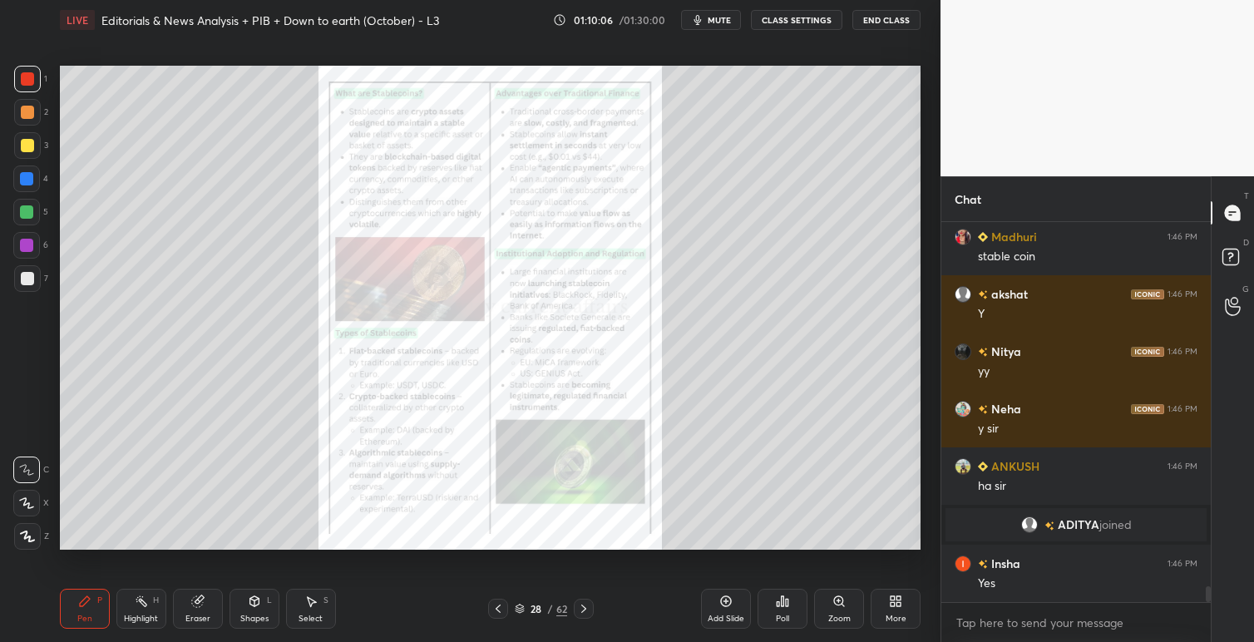
scroll to position [8604, 0]
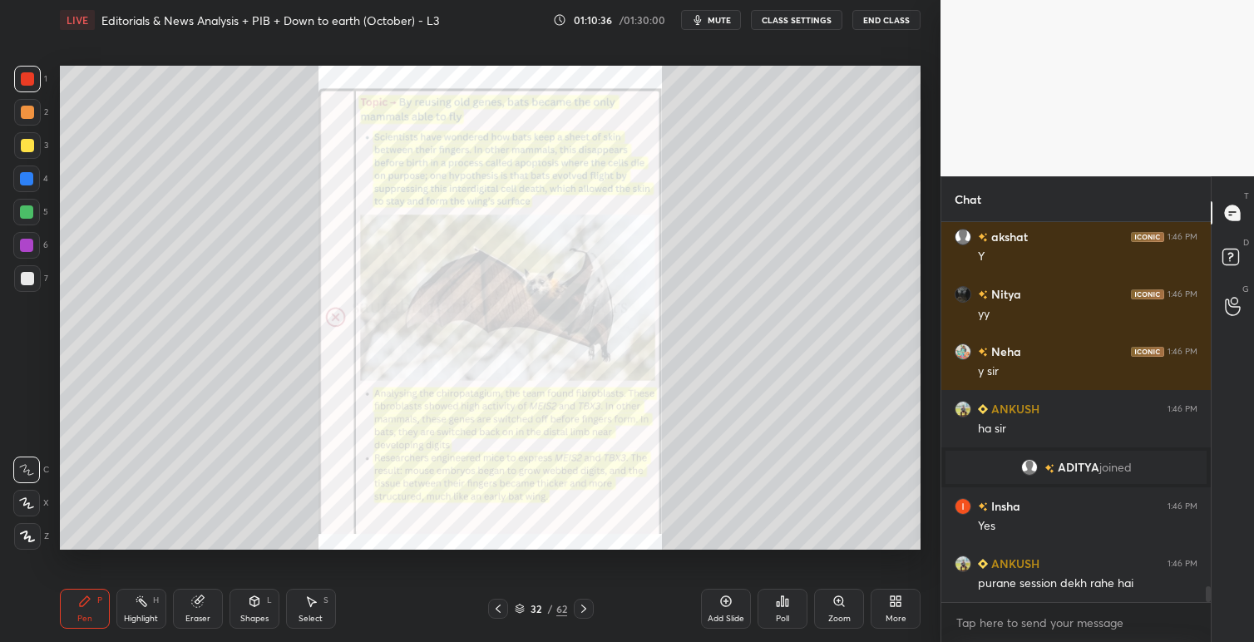
click at [840, 601] on icon at bounding box center [838, 600] width 9 height 9
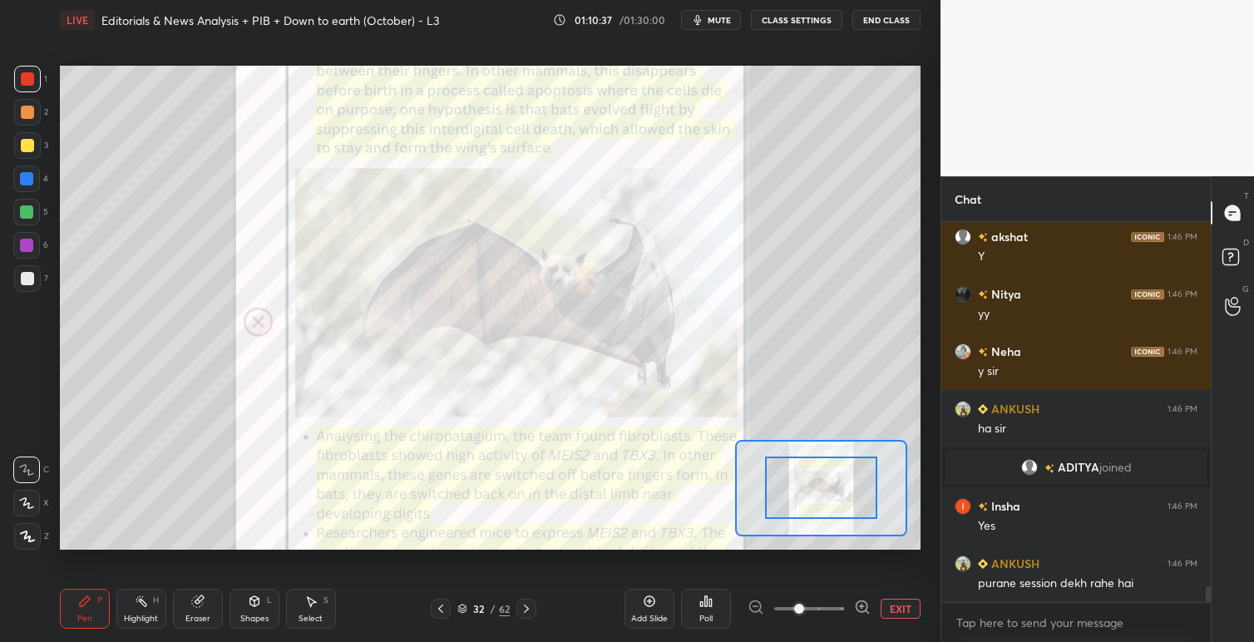
click at [830, 475] on div at bounding box center [821, 487] width 112 height 62
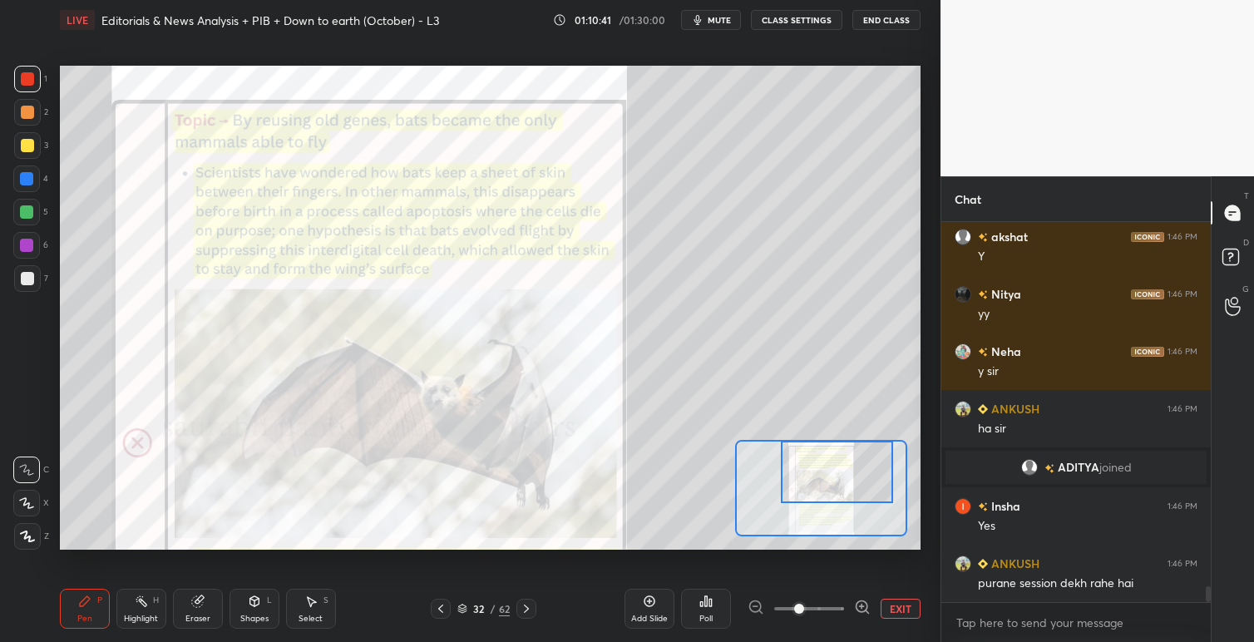
drag, startPoint x: 830, startPoint y: 483, endPoint x: 845, endPoint y: 464, distance: 23.8
click at [845, 464] on div at bounding box center [837, 472] width 112 height 62
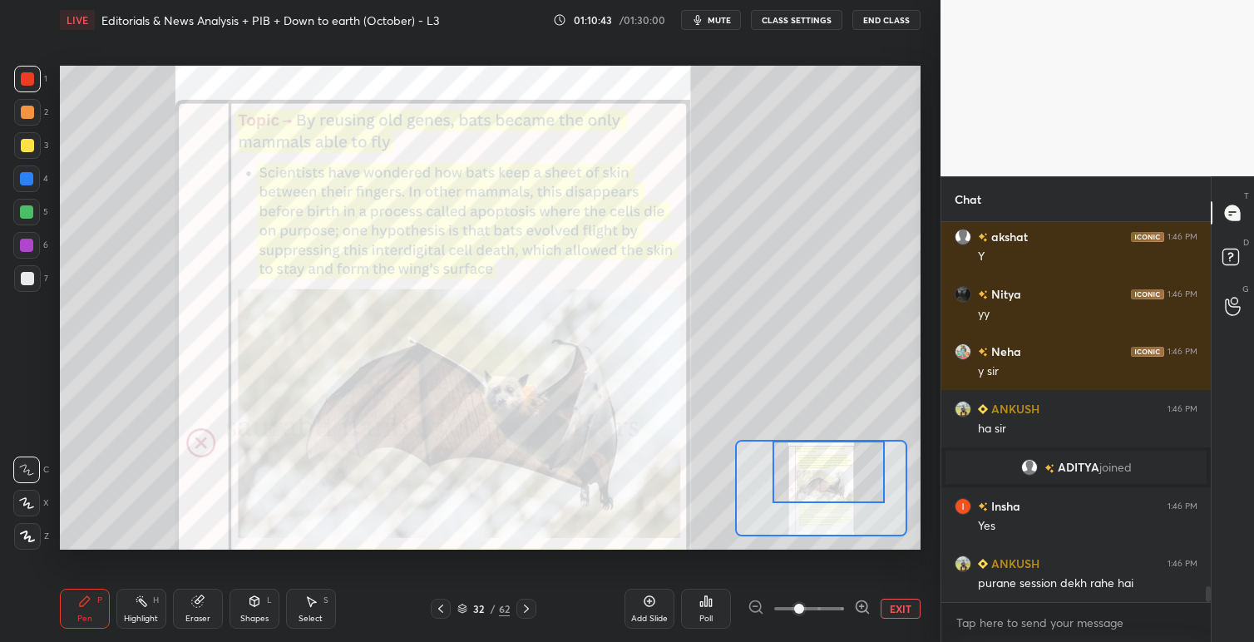
drag, startPoint x: 840, startPoint y: 468, endPoint x: 830, endPoint y: 475, distance: 13.1
click at [831, 474] on div at bounding box center [828, 472] width 112 height 62
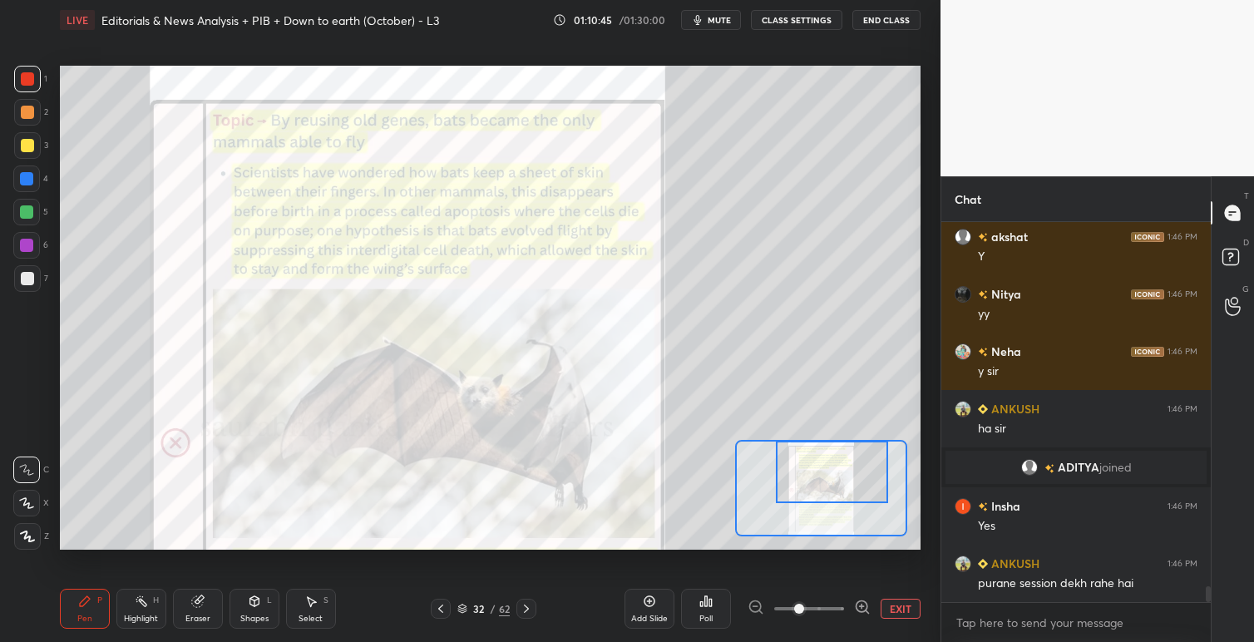
drag, startPoint x: 830, startPoint y: 475, endPoint x: 834, endPoint y: 465, distance: 11.6
click at [835, 465] on div at bounding box center [832, 472] width 112 height 62
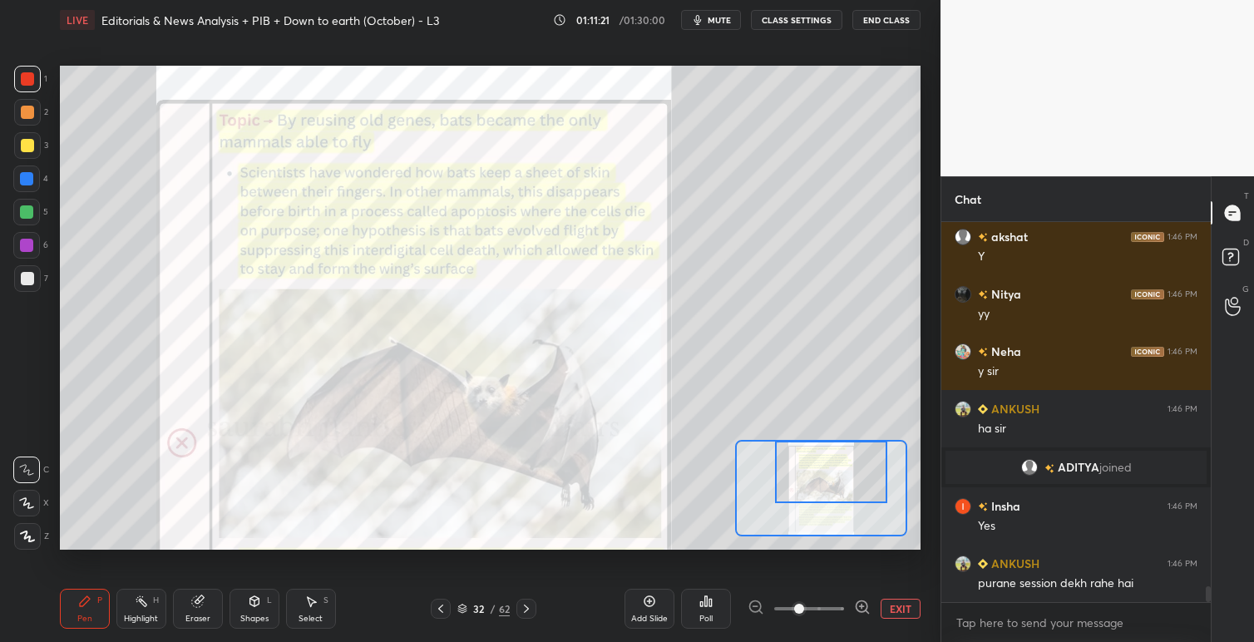
scroll to position [8661, 0]
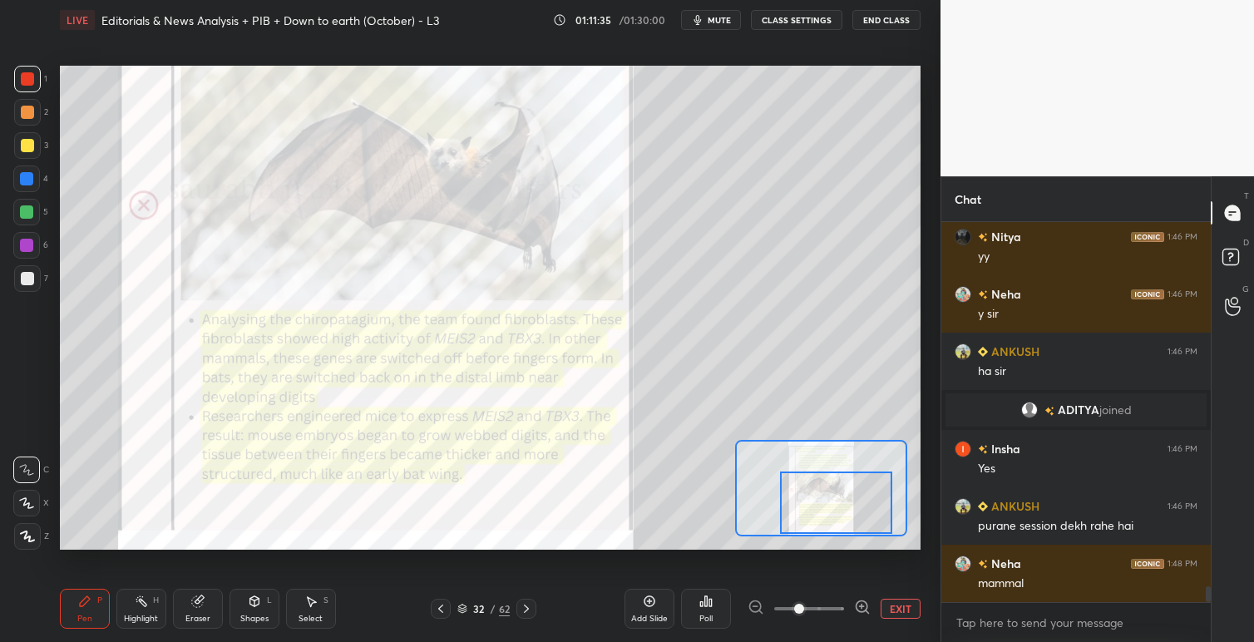
drag, startPoint x: 825, startPoint y: 465, endPoint x: 829, endPoint y: 509, distance: 44.3
click at [829, 510] on div at bounding box center [836, 502] width 112 height 62
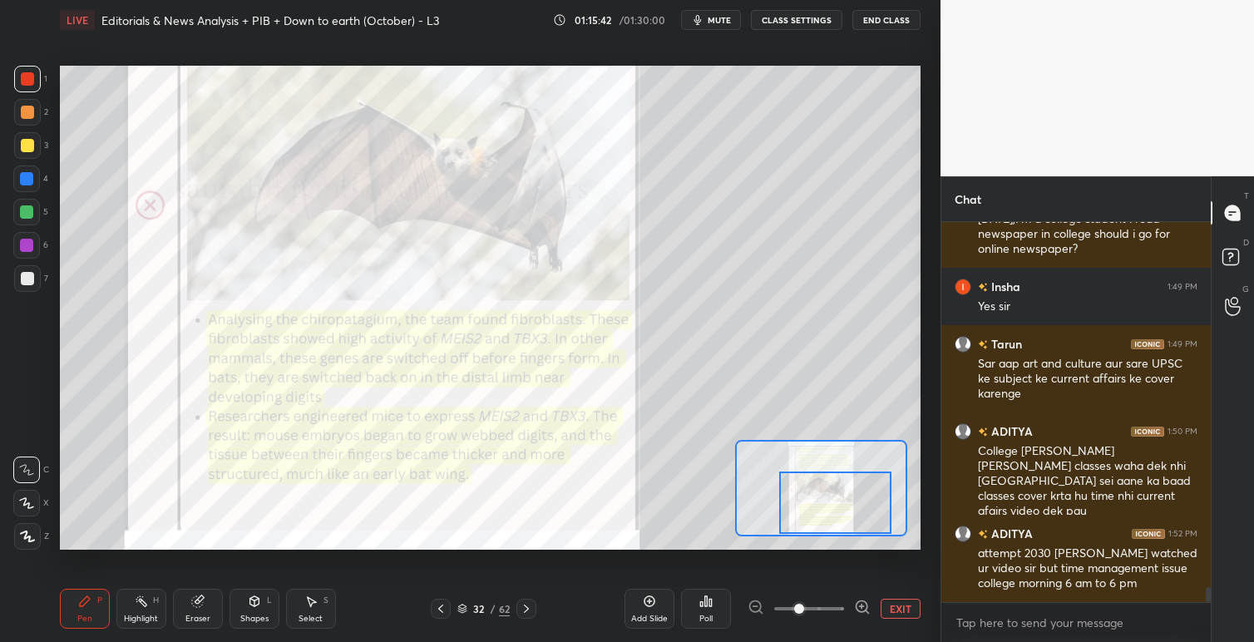
scroll to position [9215, 0]
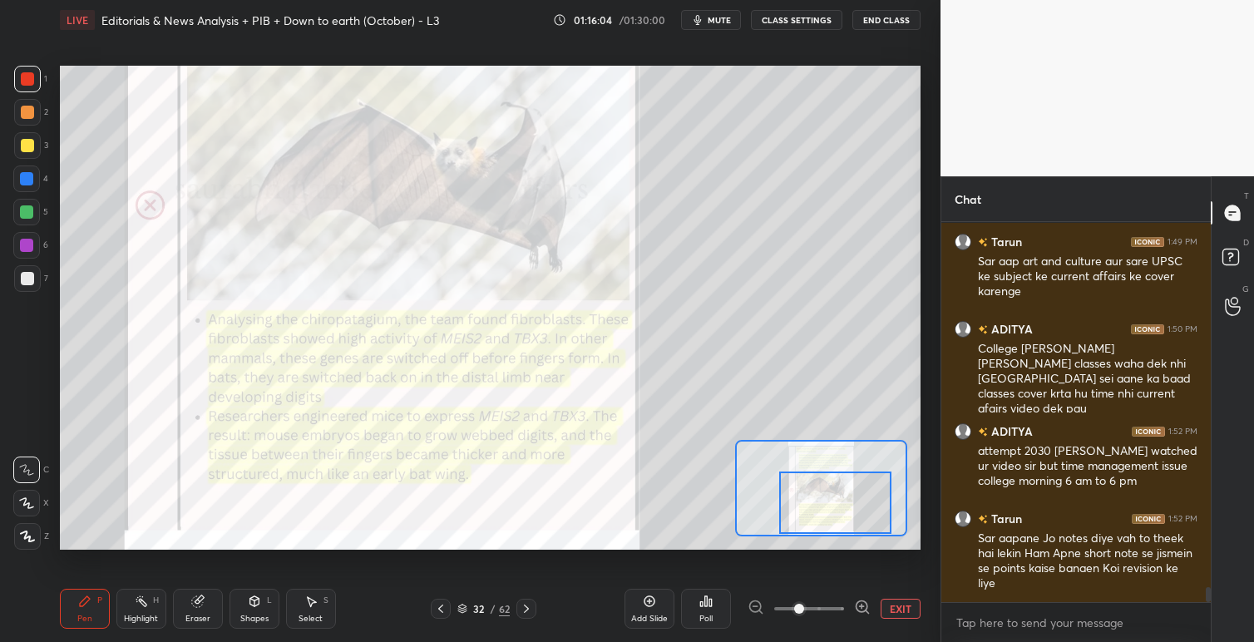
click at [838, 503] on div at bounding box center [835, 502] width 112 height 62
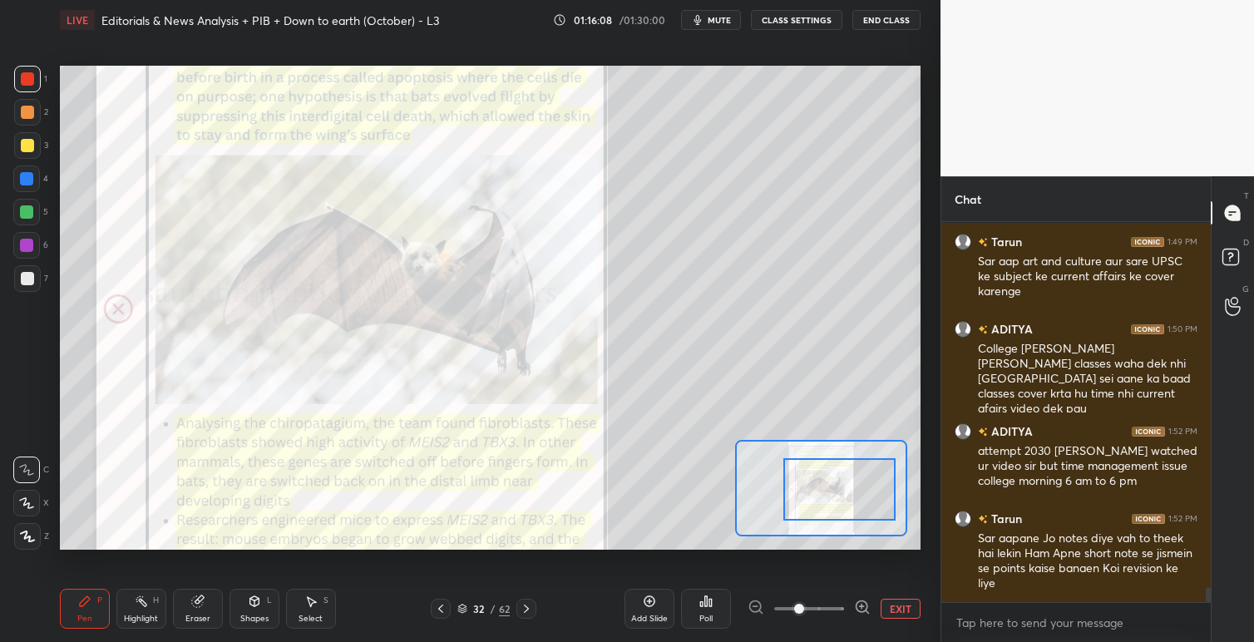
drag, startPoint x: 828, startPoint y: 490, endPoint x: 834, endPoint y: 479, distance: 12.3
click at [830, 483] on div at bounding box center [839, 489] width 112 height 62
click at [720, 17] on span "mute" at bounding box center [718, 20] width 23 height 12
click at [719, 17] on span "unmute" at bounding box center [718, 20] width 36 height 12
click at [710, 17] on span "mute" at bounding box center [718, 20] width 23 height 12
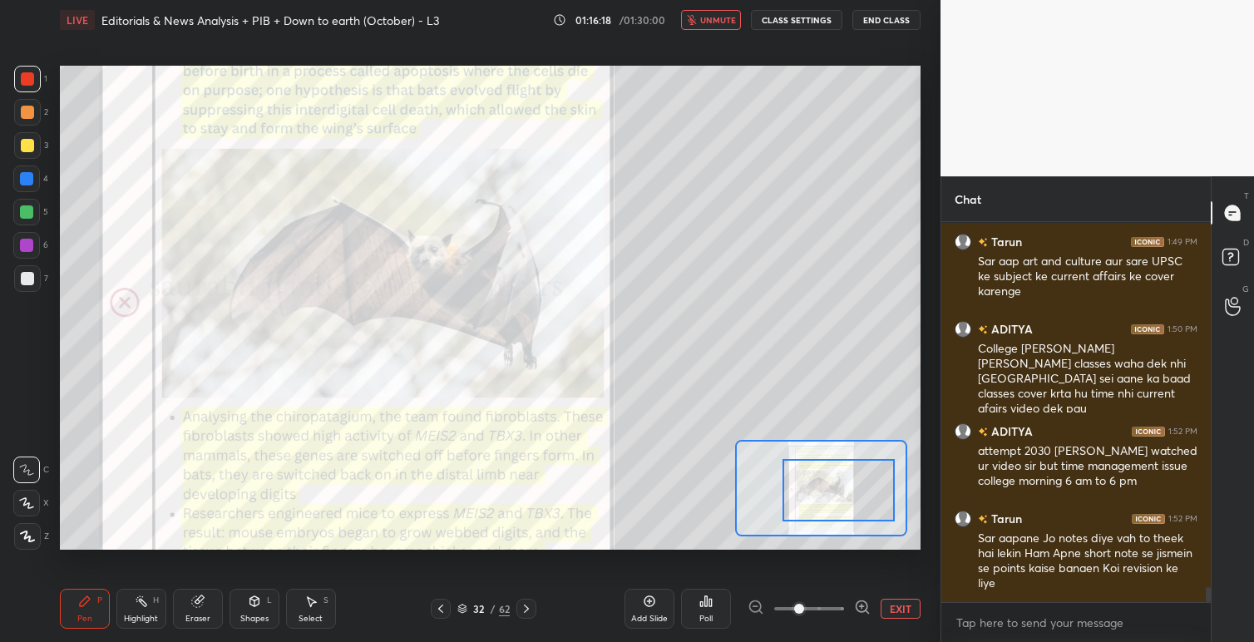
scroll to position [9287, 0]
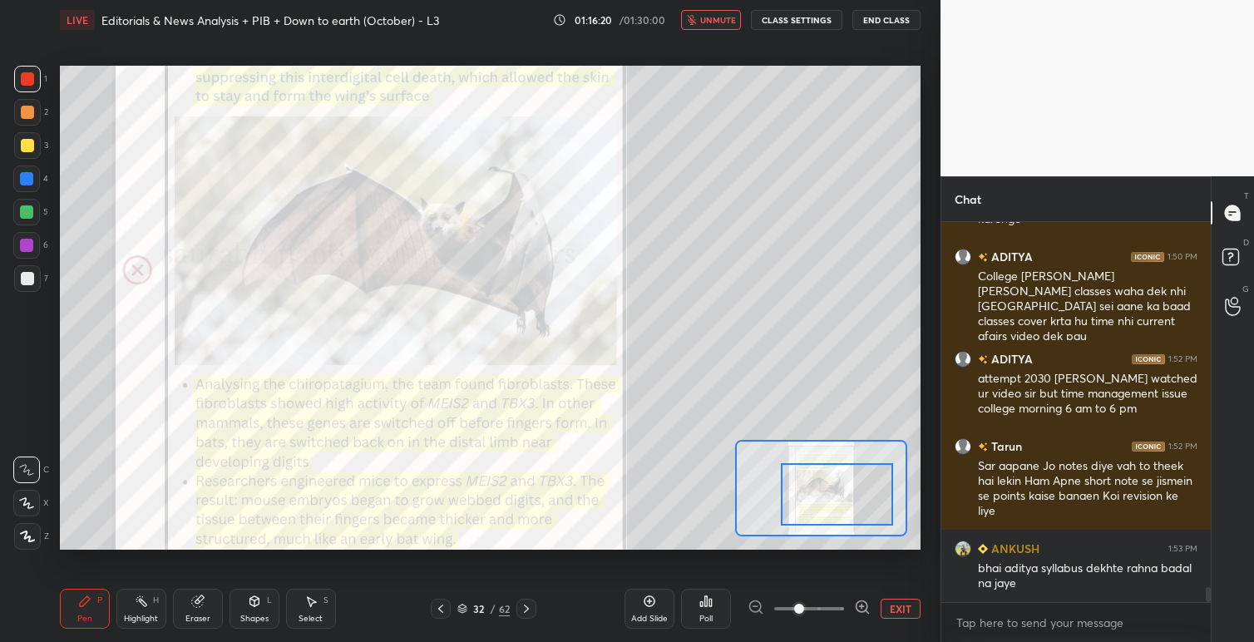
click at [843, 501] on div at bounding box center [837, 494] width 112 height 62
click at [722, 23] on span "unmute" at bounding box center [718, 20] width 36 height 12
click at [444, 610] on icon at bounding box center [440, 608] width 13 height 13
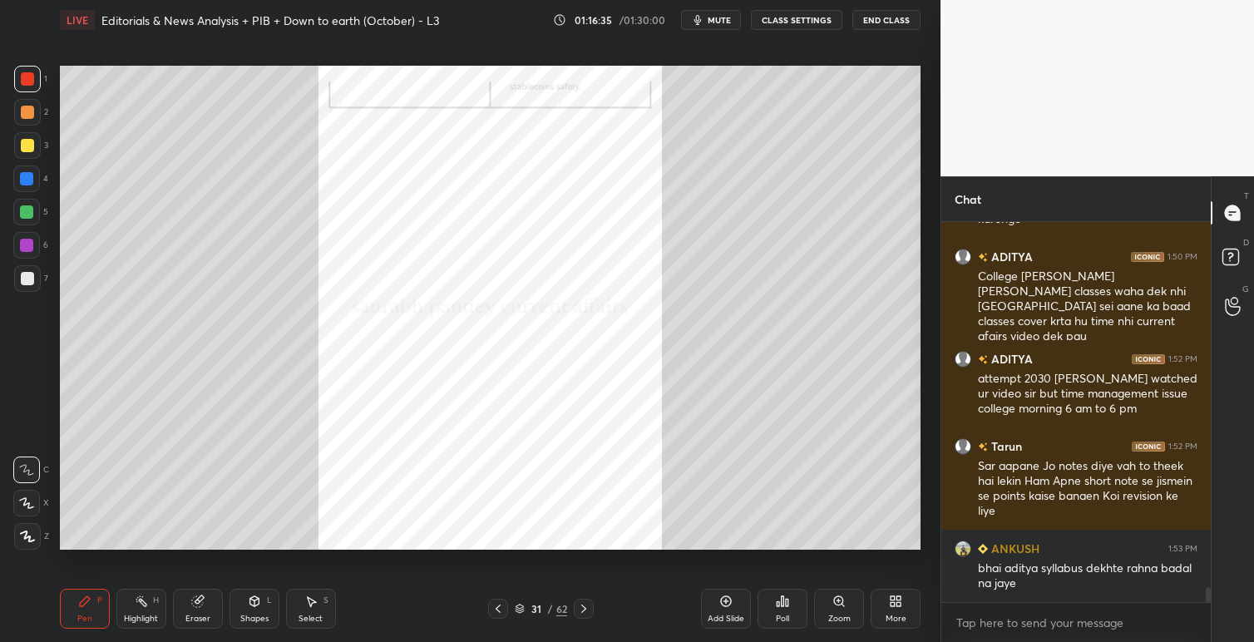
click at [496, 608] on icon at bounding box center [497, 608] width 5 height 8
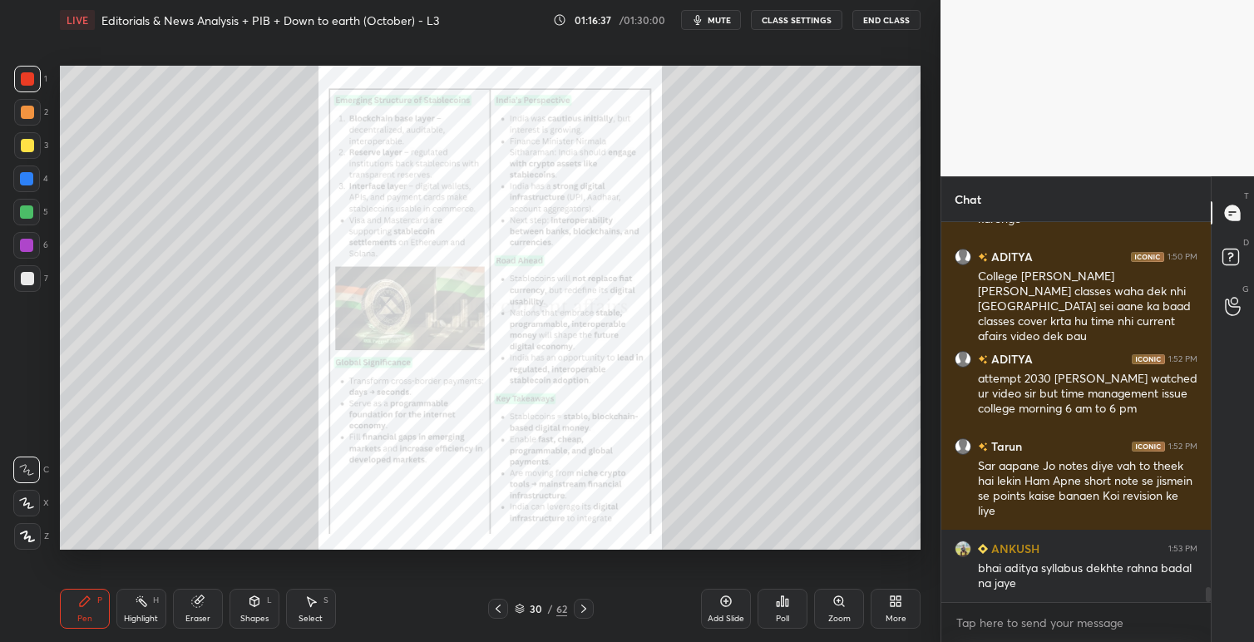
click at [499, 606] on icon at bounding box center [497, 608] width 13 height 13
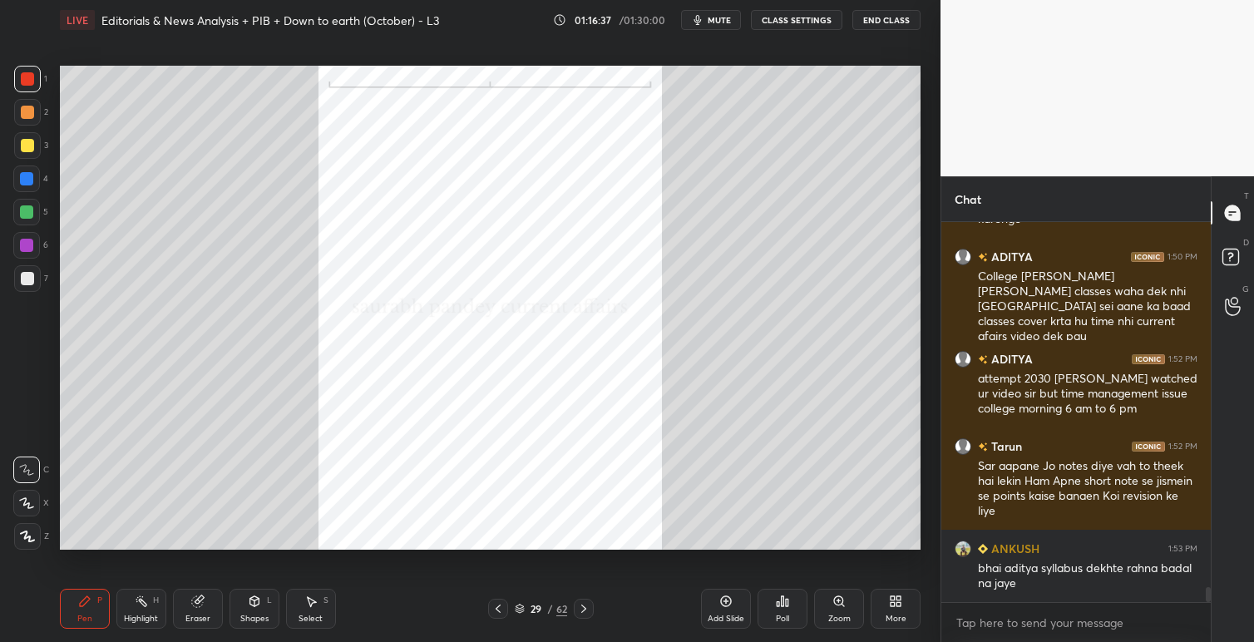
click at [498, 607] on icon at bounding box center [497, 608] width 13 height 13
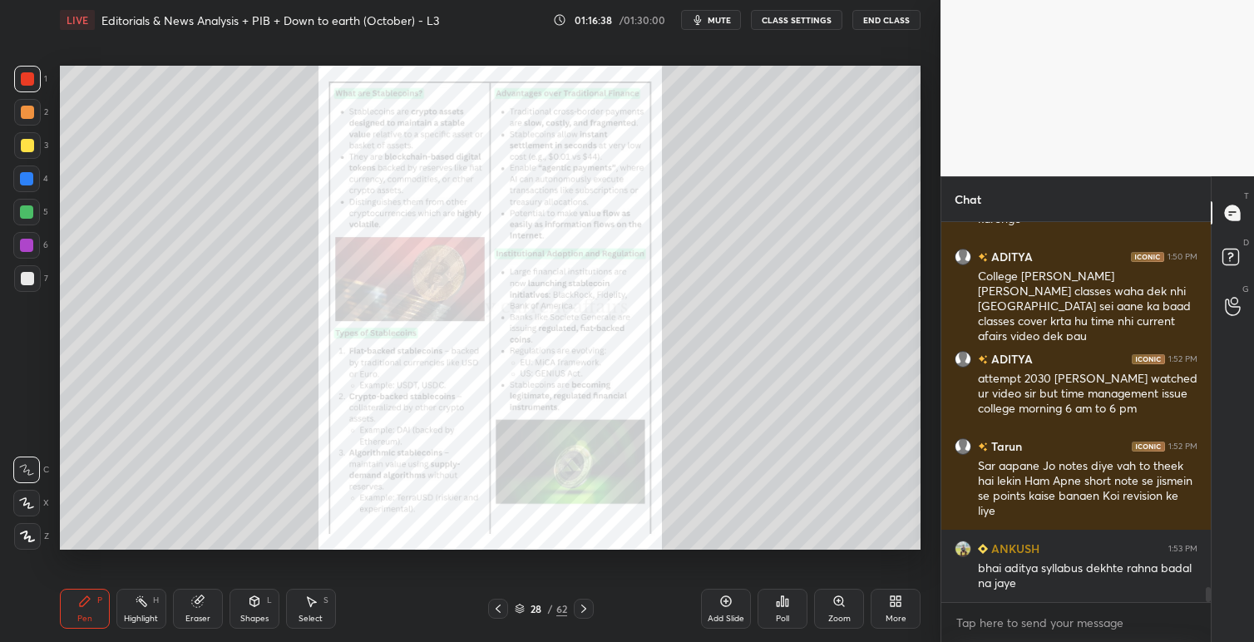
click at [499, 608] on icon at bounding box center [497, 608] width 13 height 13
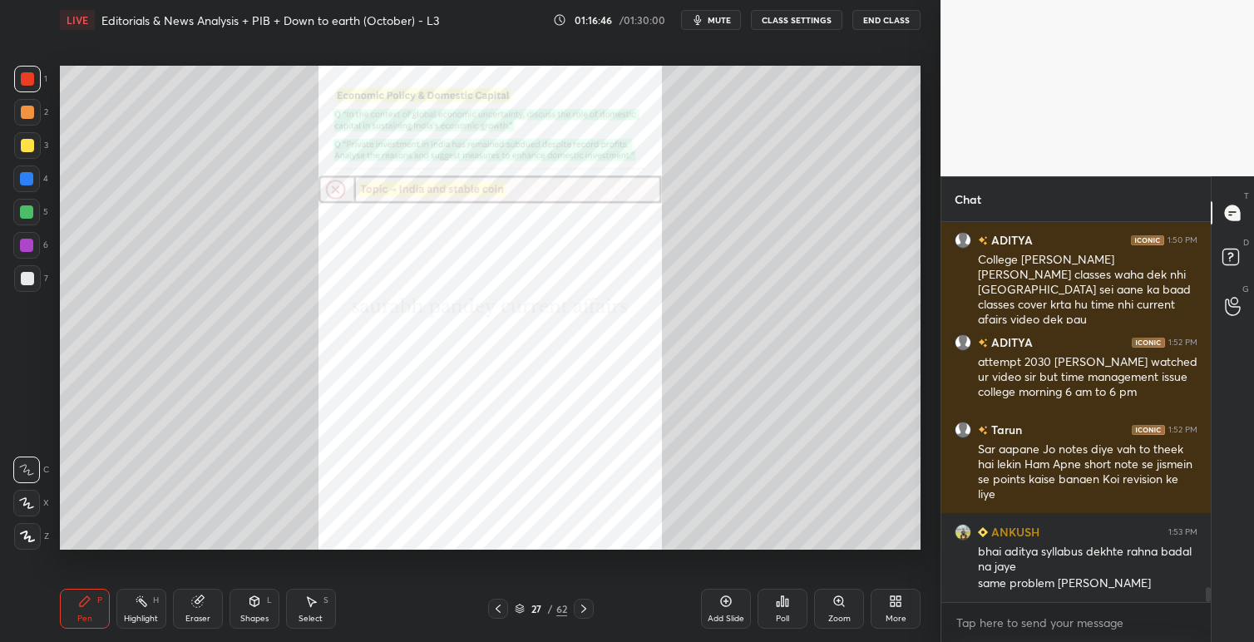
scroll to position [9361, 0]
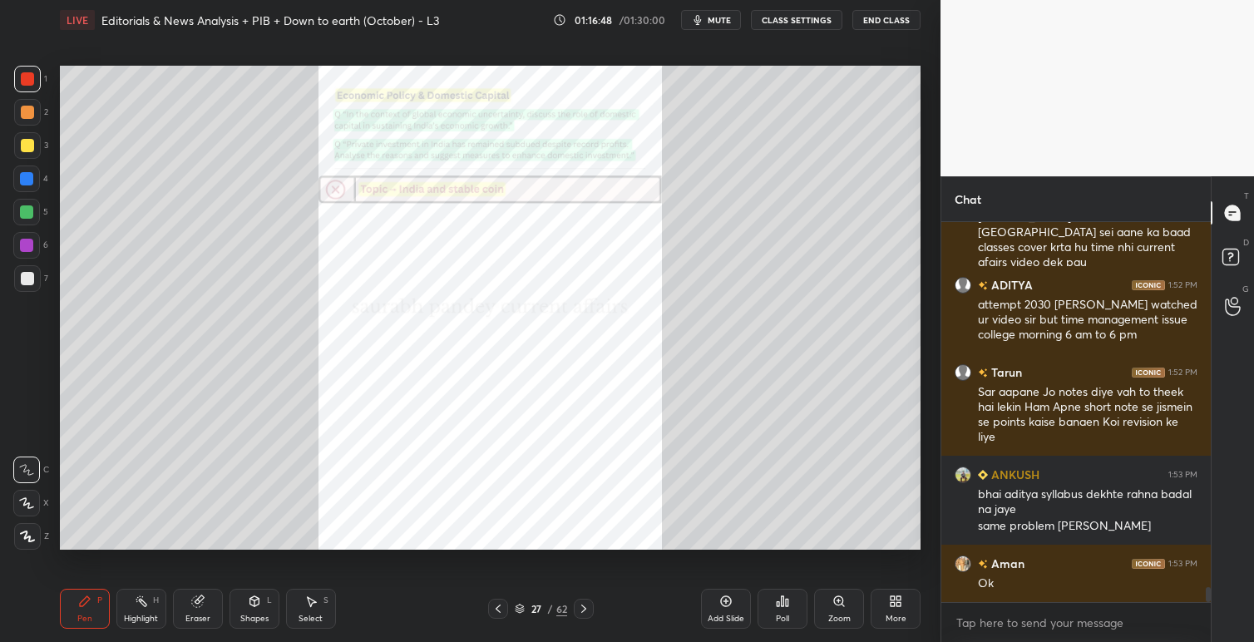
click at [584, 609] on icon at bounding box center [583, 608] width 5 height 8
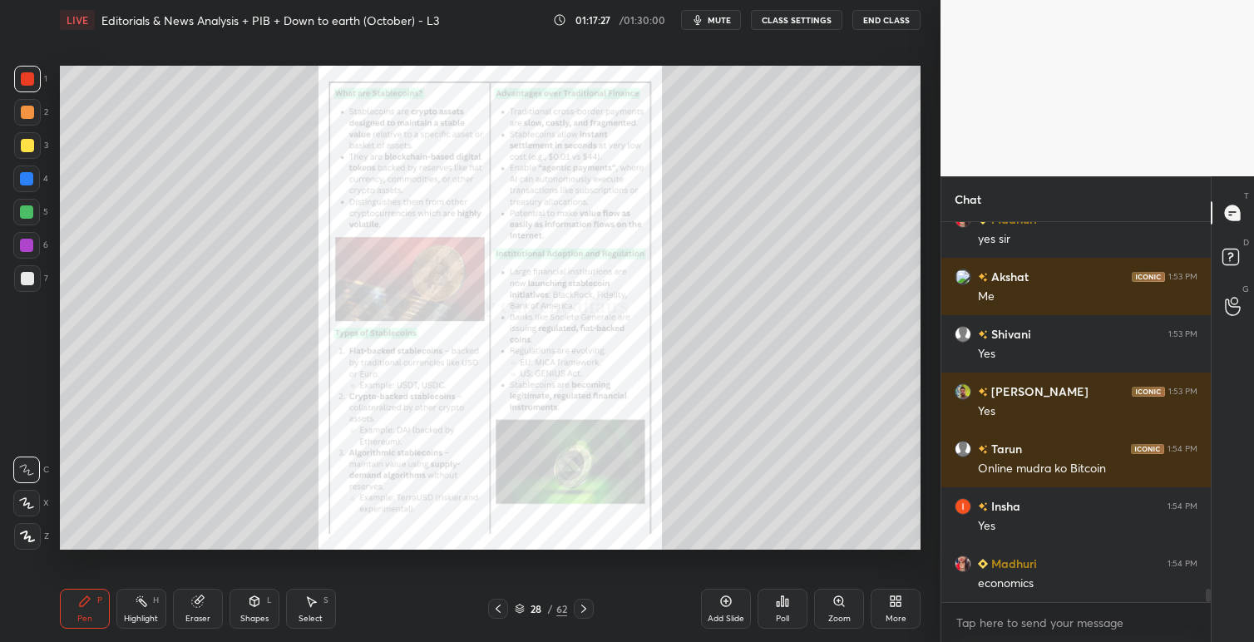
scroll to position [10279, 0]
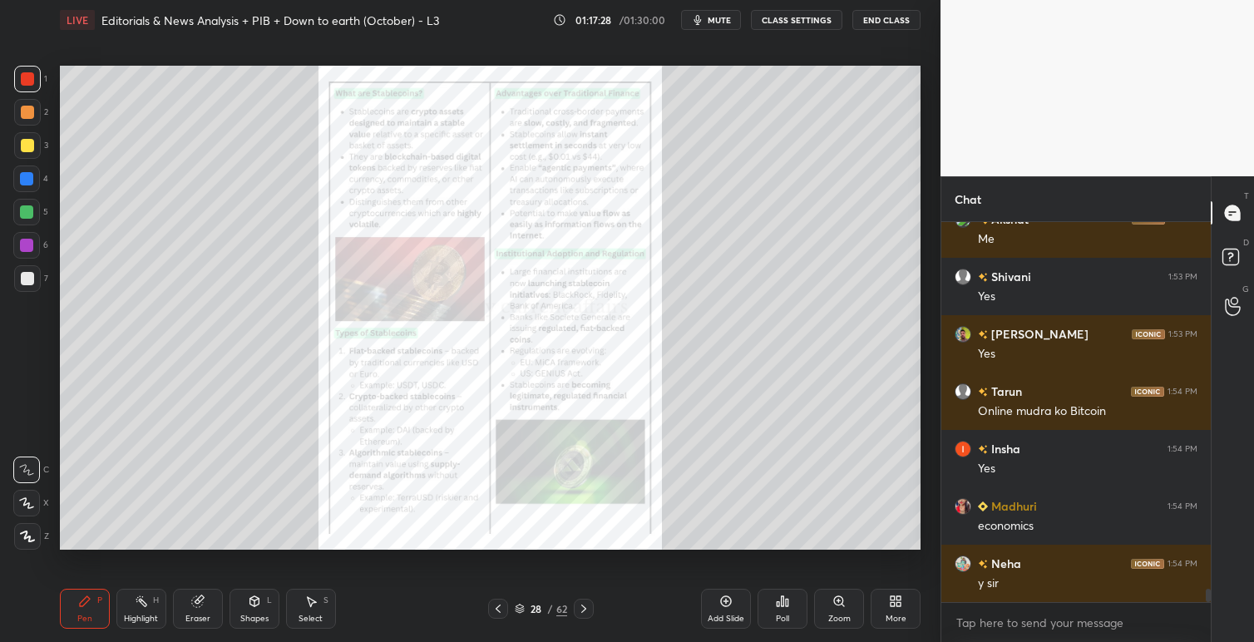
click at [728, 603] on icon at bounding box center [725, 600] width 13 height 13
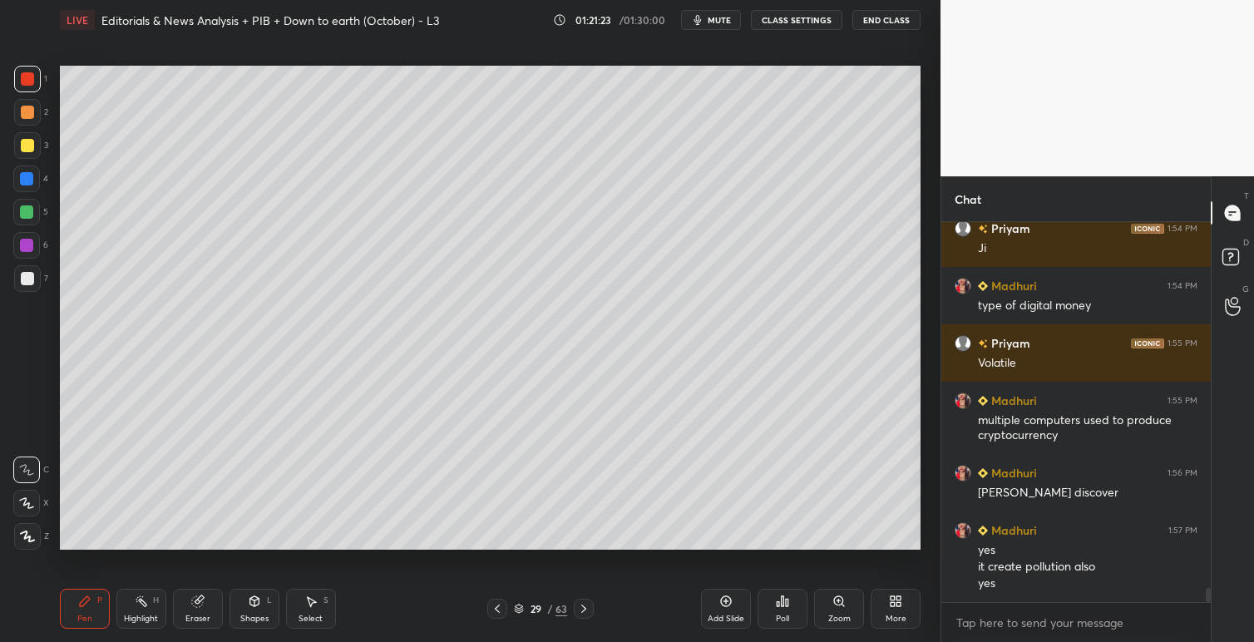
scroll to position [10047, 0]
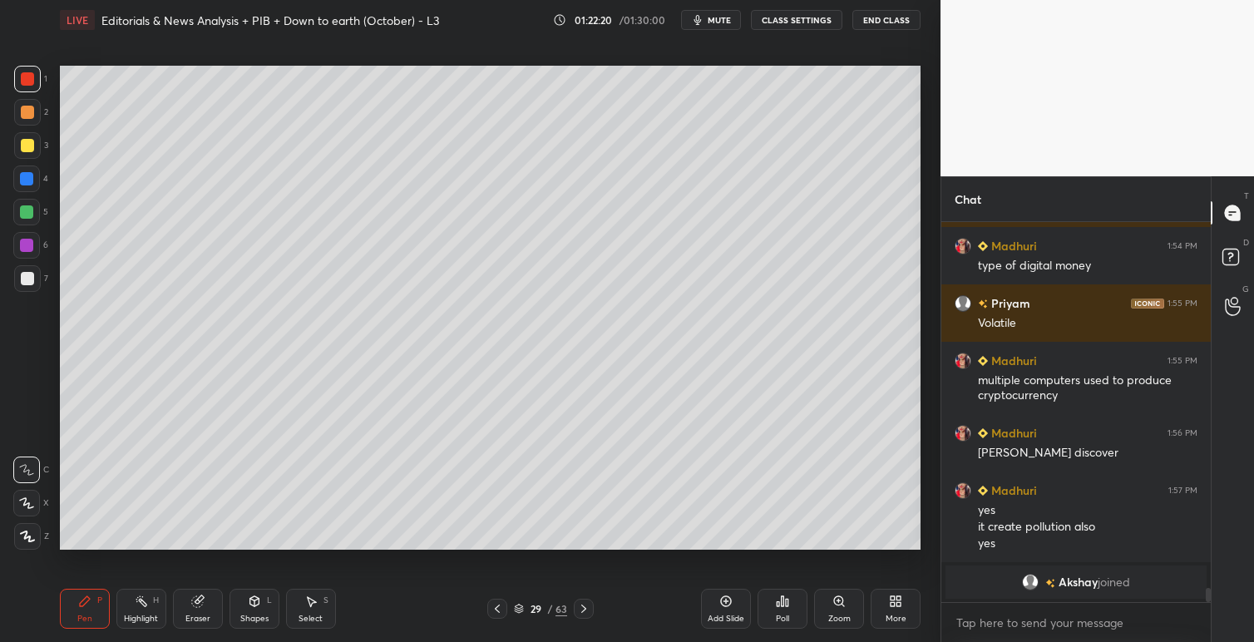
click at [500, 610] on icon at bounding box center [496, 608] width 13 height 13
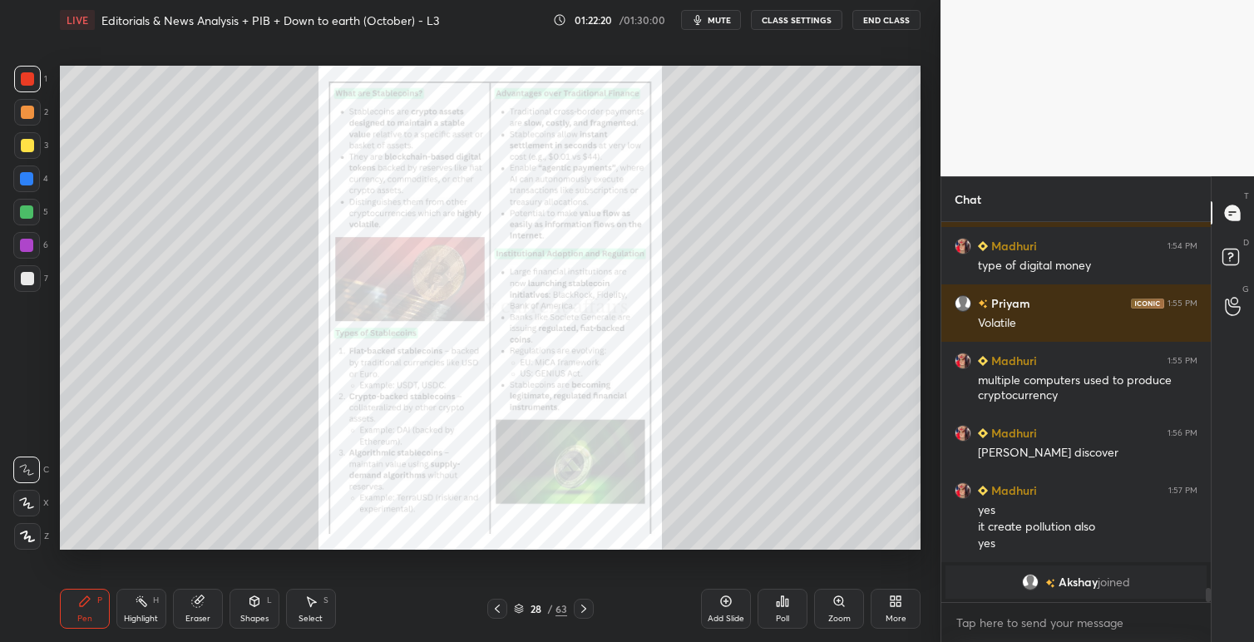
scroll to position [10024, 0]
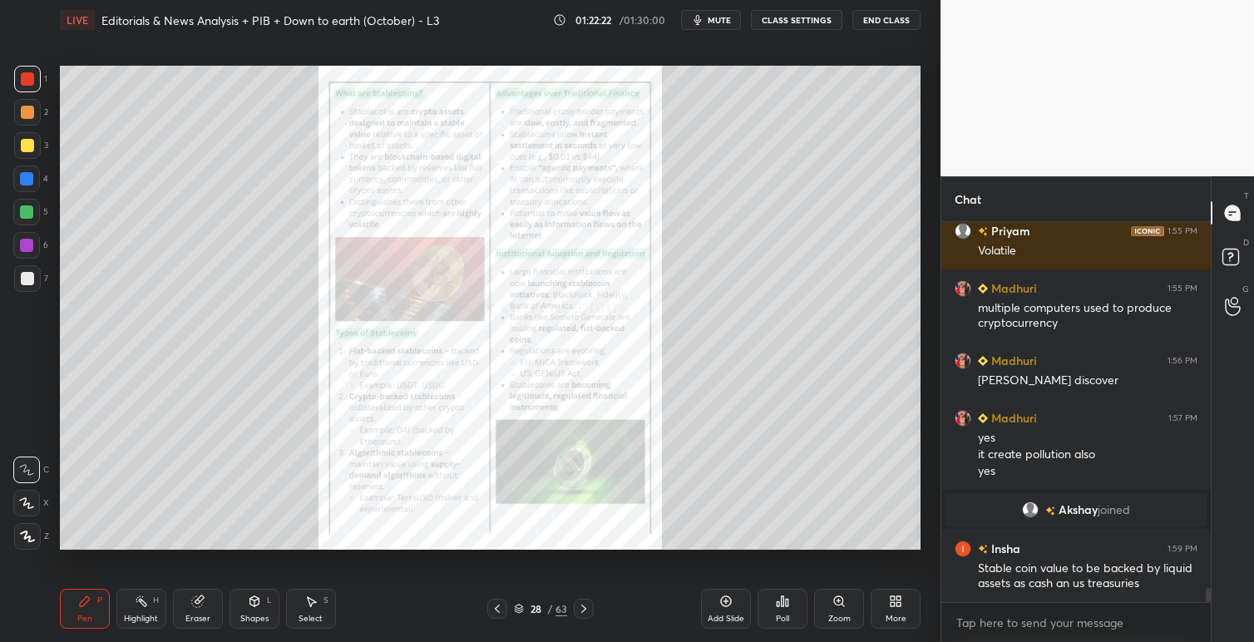
click at [586, 608] on icon at bounding box center [583, 608] width 13 height 13
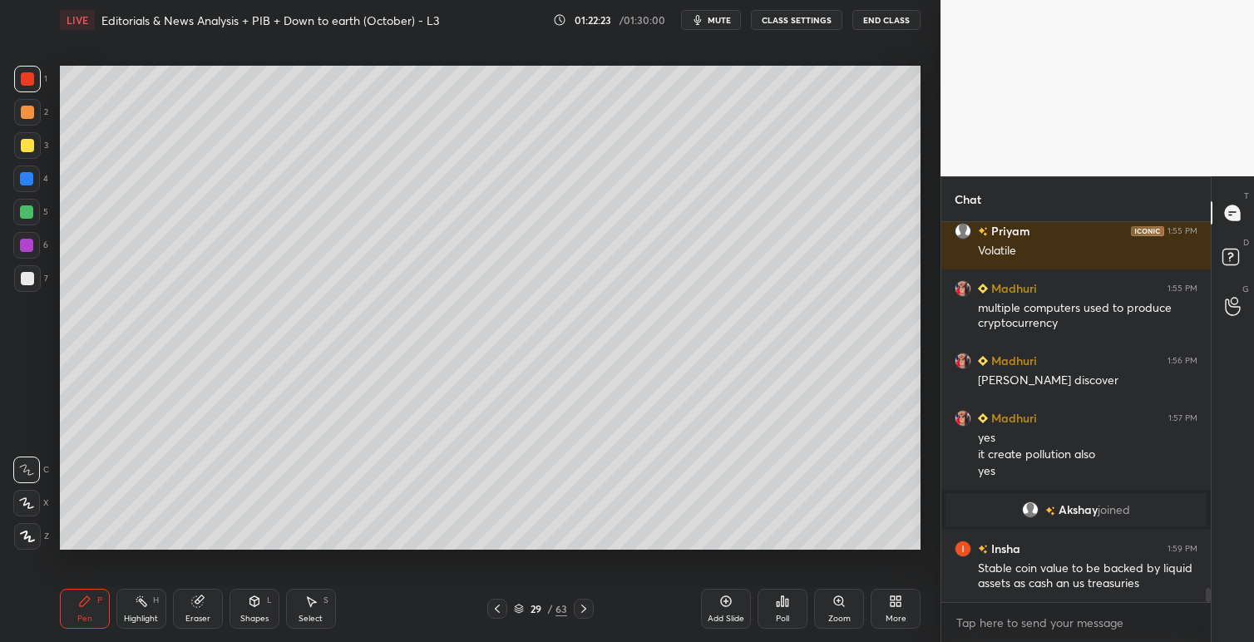
click at [586, 608] on icon at bounding box center [583, 608] width 13 height 13
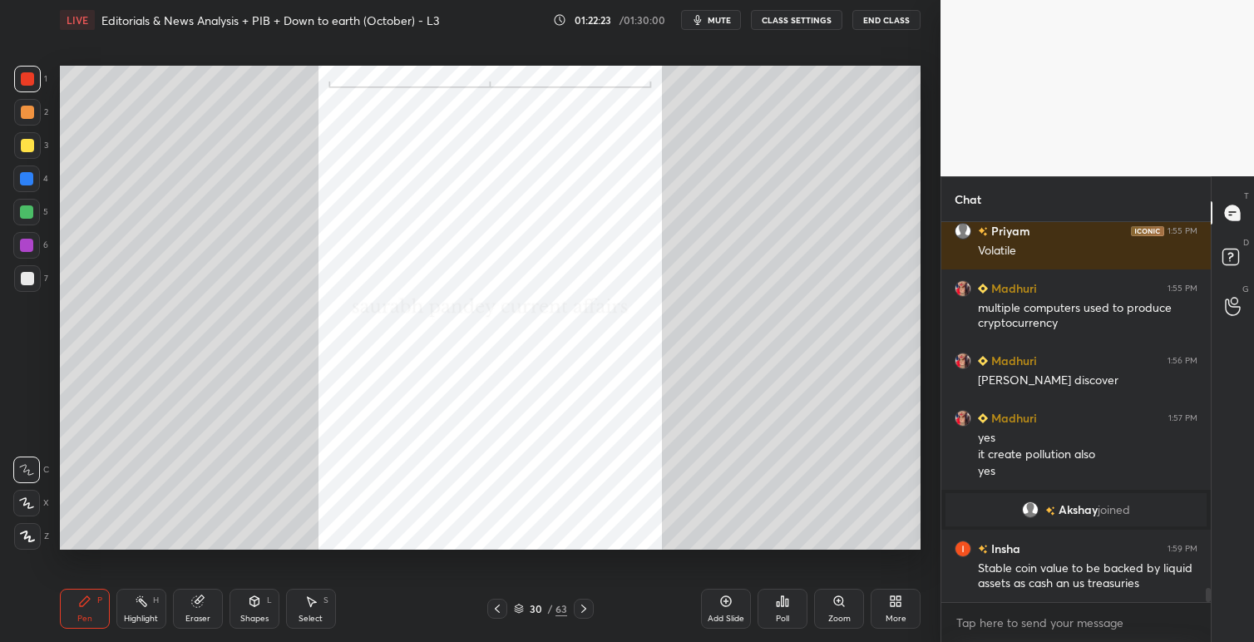
click at [587, 608] on icon at bounding box center [583, 608] width 13 height 13
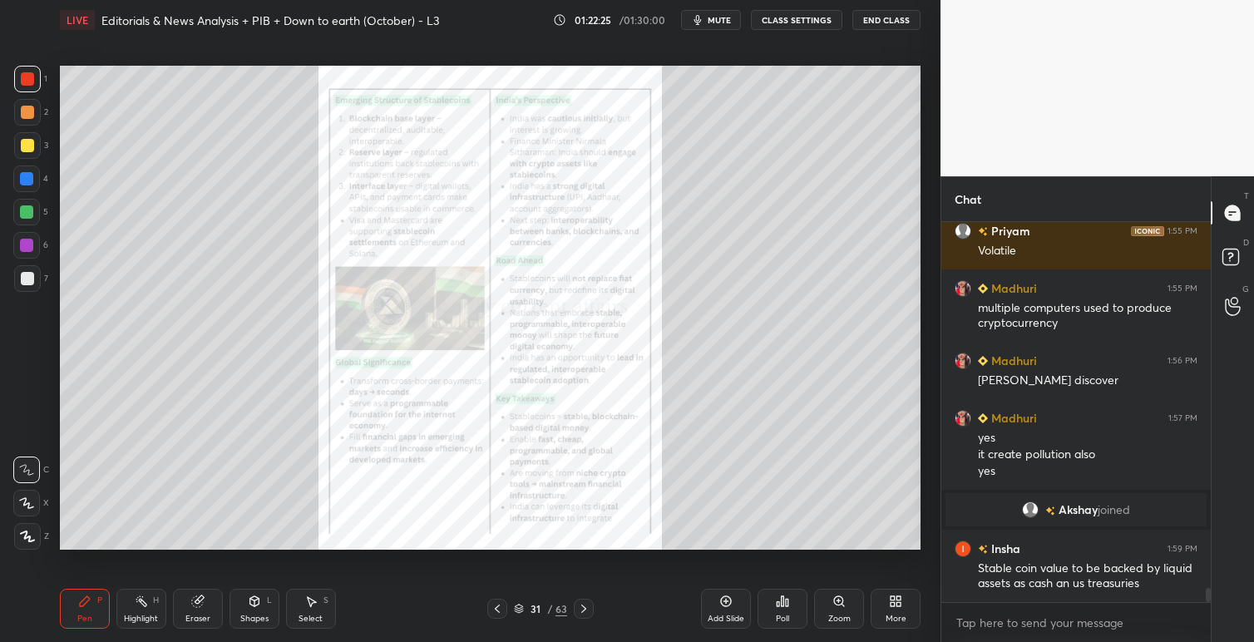
click at [841, 600] on icon at bounding box center [838, 600] width 9 height 9
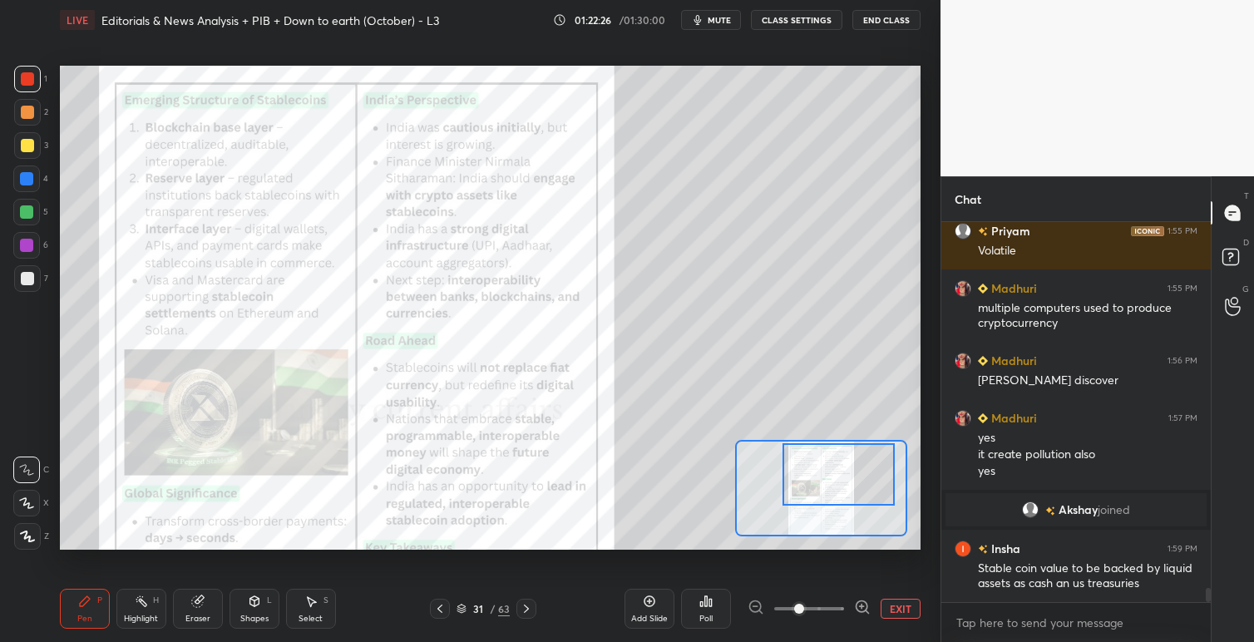
drag, startPoint x: 837, startPoint y: 472, endPoint x: 850, endPoint y: 470, distance: 13.5
click at [851, 469] on div at bounding box center [838, 474] width 112 height 62
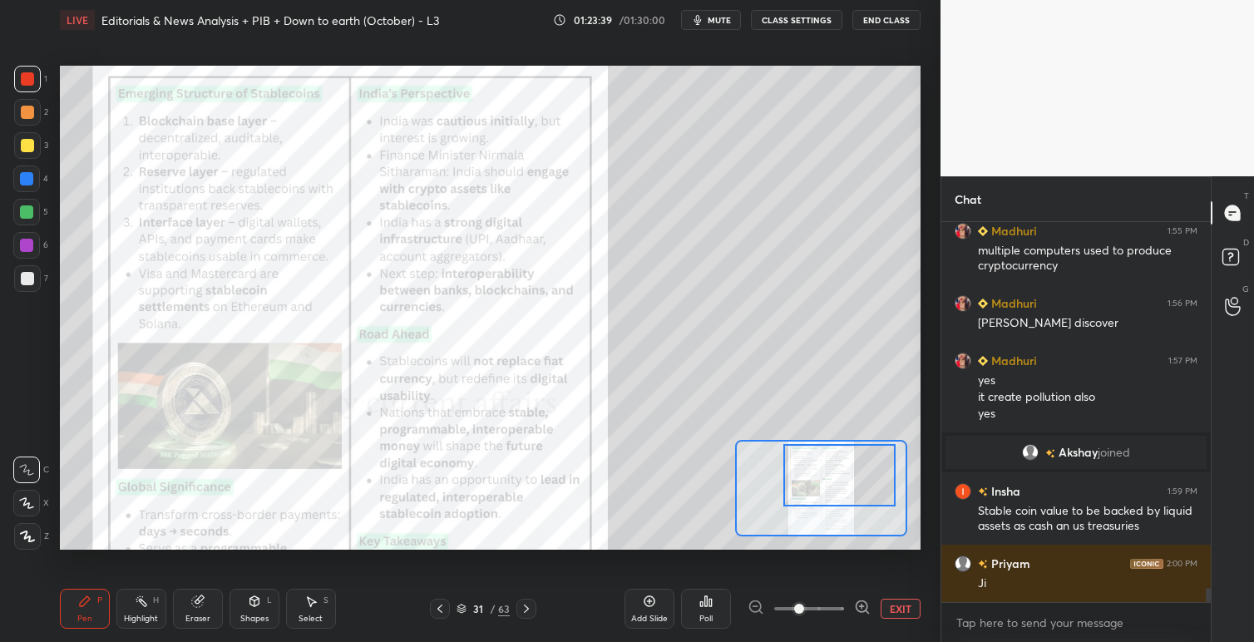
scroll to position [10139, 0]
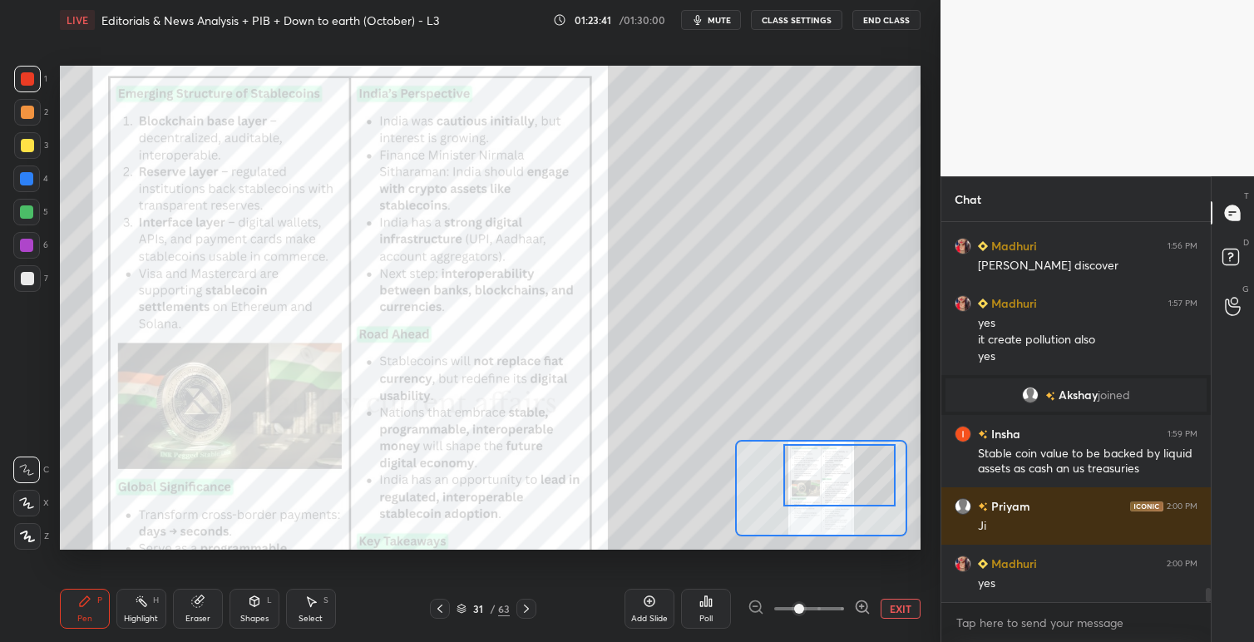
click at [905, 605] on button "EXIT" at bounding box center [900, 609] width 40 height 20
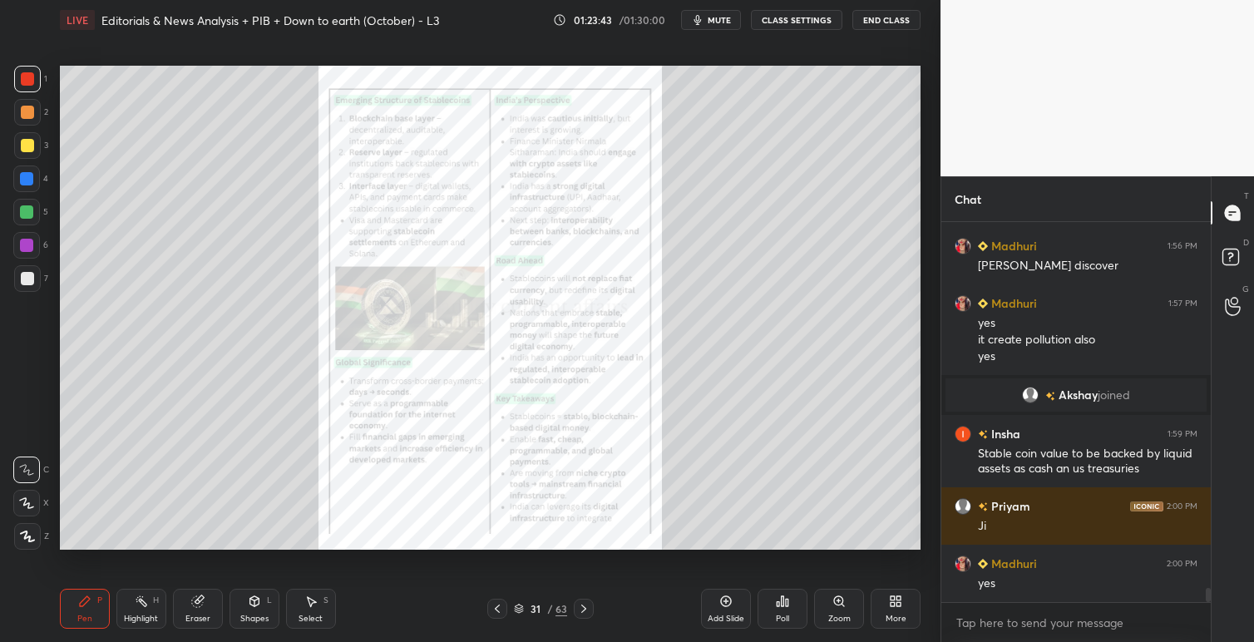
click at [490, 612] on icon at bounding box center [496, 608] width 13 height 13
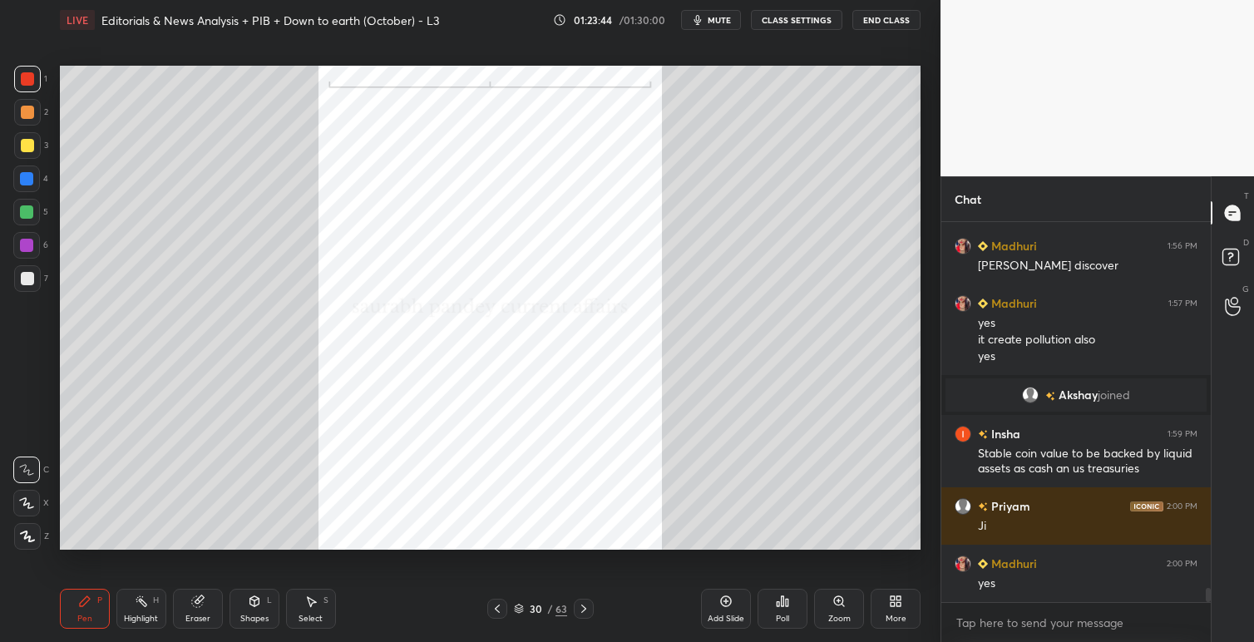
click at [503, 610] on icon at bounding box center [496, 608] width 13 height 13
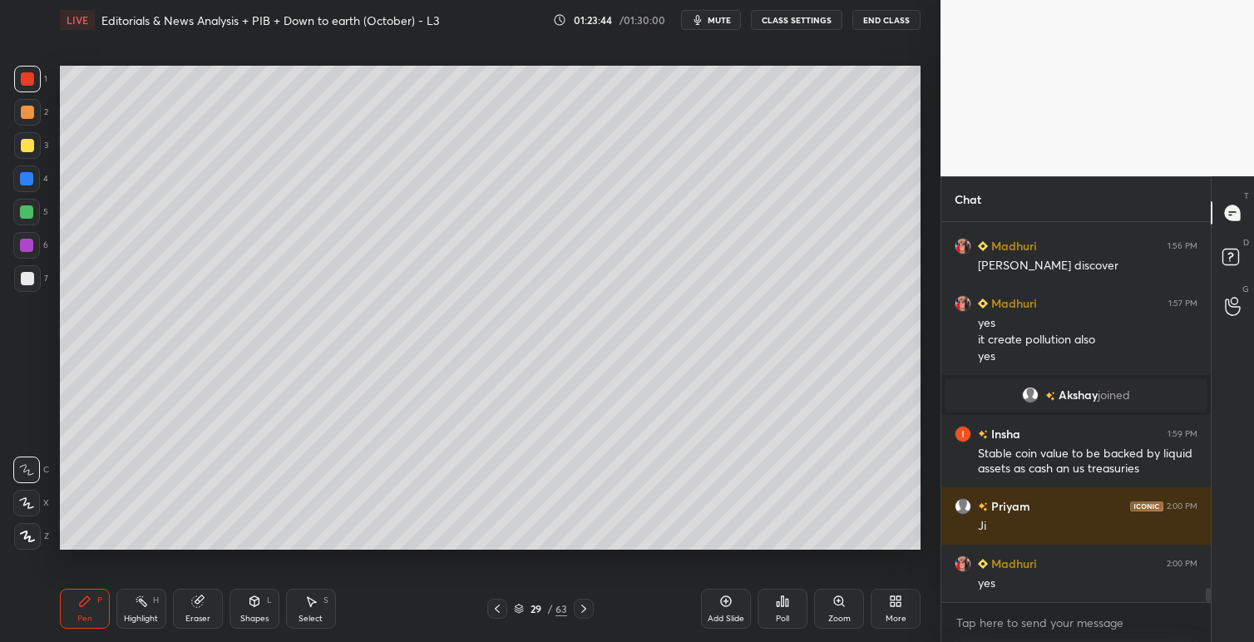
click at [503, 610] on icon at bounding box center [496, 608] width 13 height 13
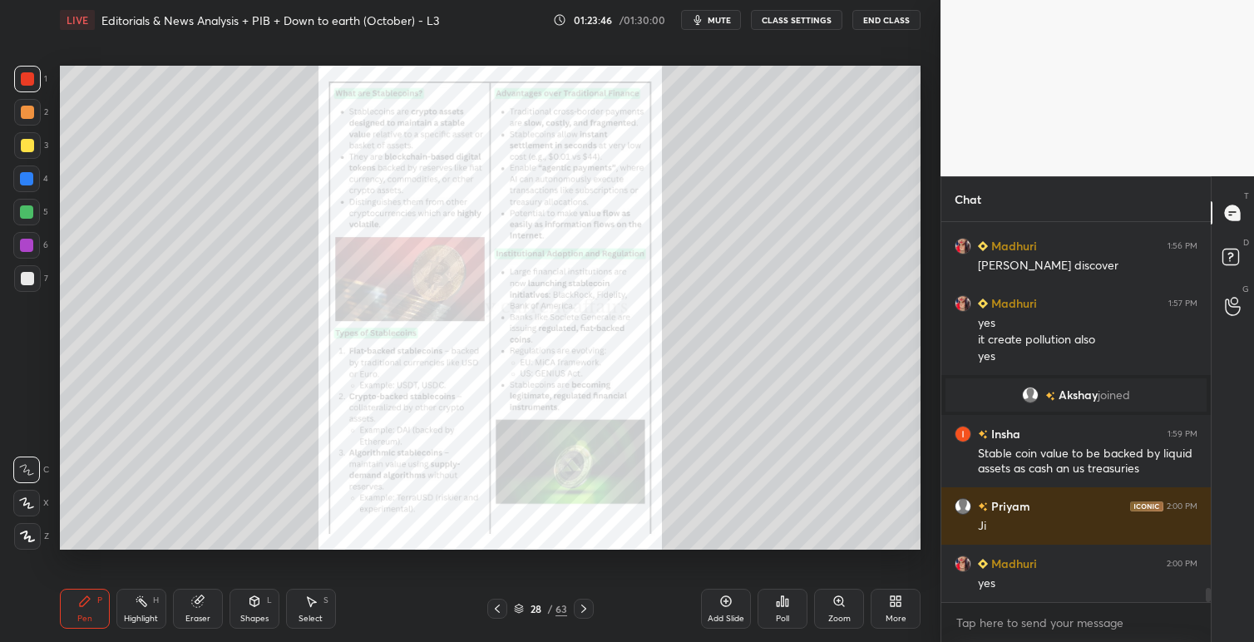
click at [845, 599] on div "Zoom" at bounding box center [839, 609] width 50 height 40
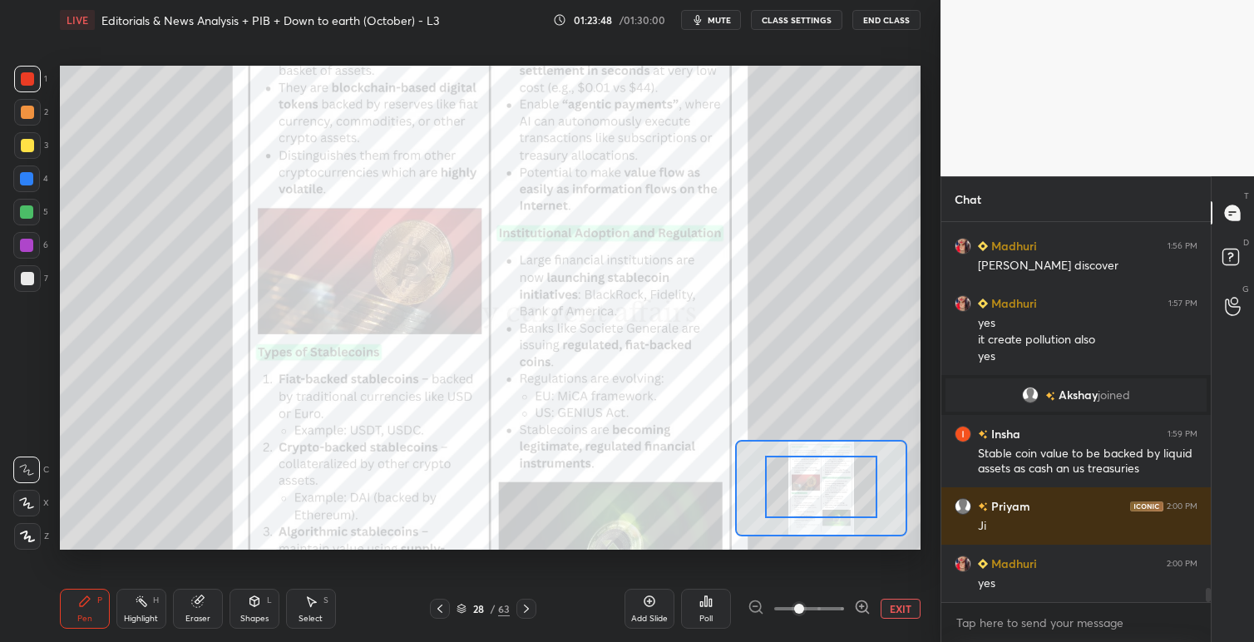
drag, startPoint x: 834, startPoint y: 485, endPoint x: 832, endPoint y: 500, distance: 14.2
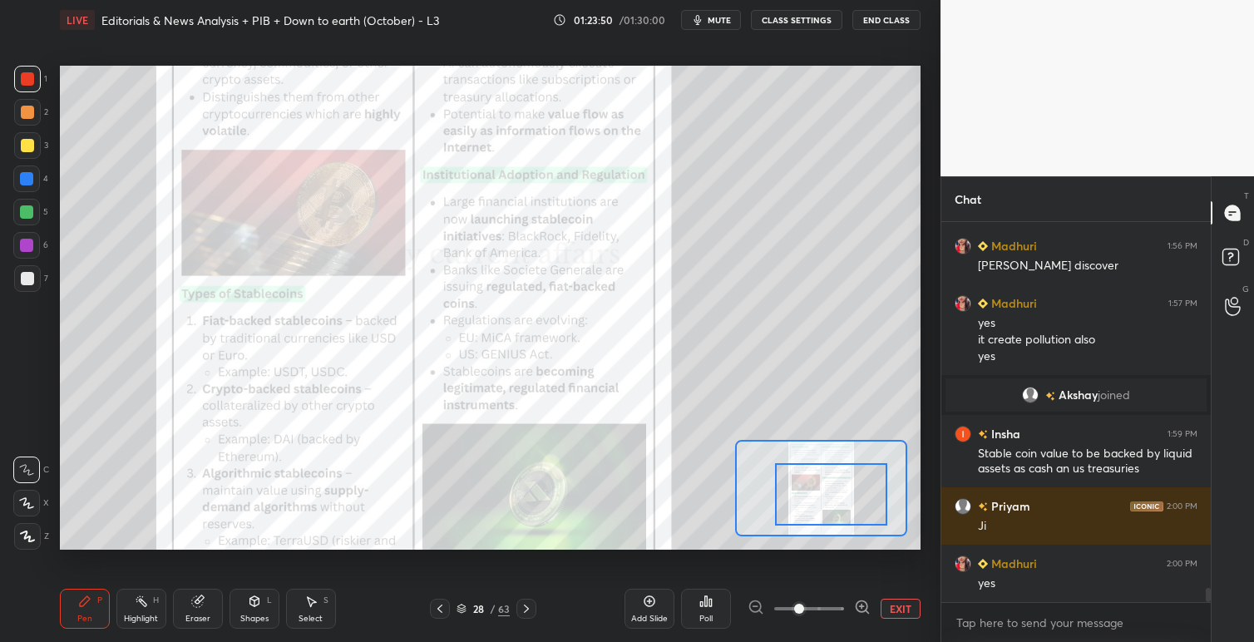
drag, startPoint x: 832, startPoint y: 500, endPoint x: 842, endPoint y: 507, distance: 12.5
click at [842, 507] on div at bounding box center [831, 494] width 112 height 62
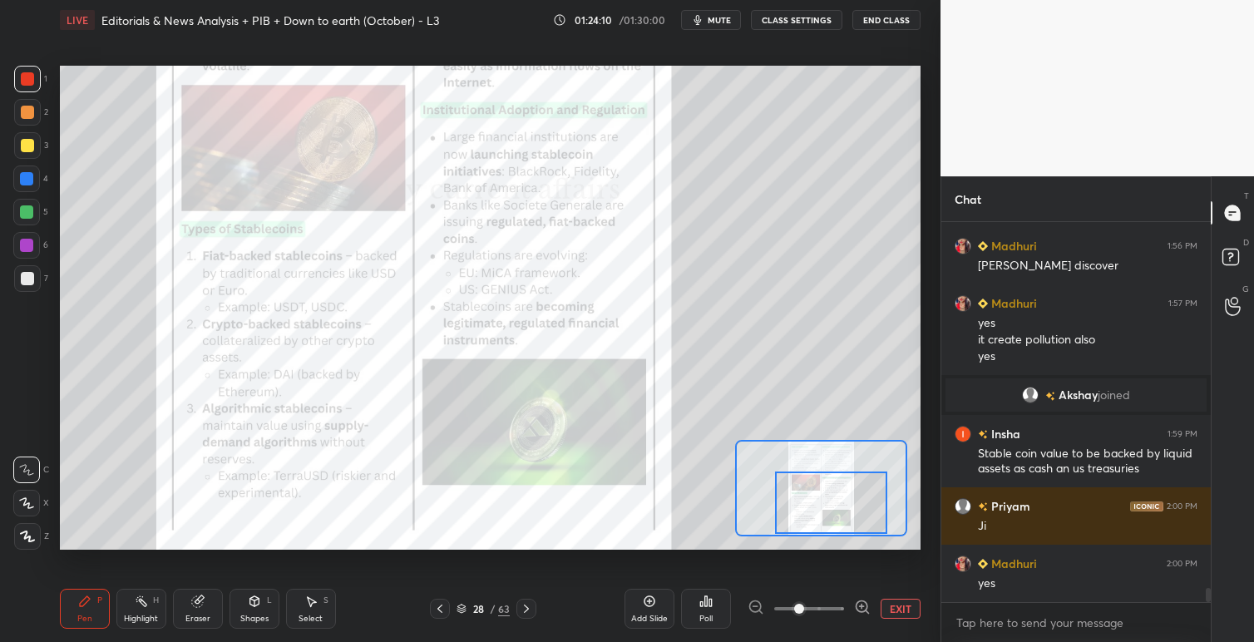
drag, startPoint x: 830, startPoint y: 497, endPoint x: 830, endPoint y: 508, distance: 10.8
click at [830, 508] on div at bounding box center [831, 502] width 112 height 62
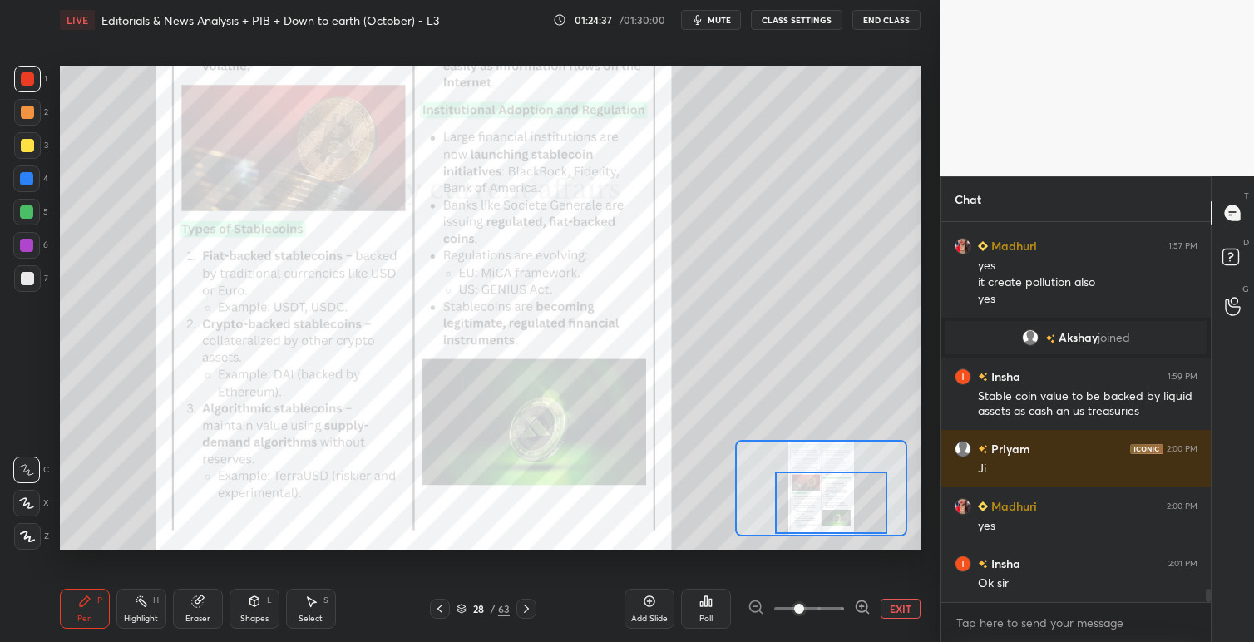
click at [875, 20] on button "End Class" at bounding box center [886, 20] width 68 height 20
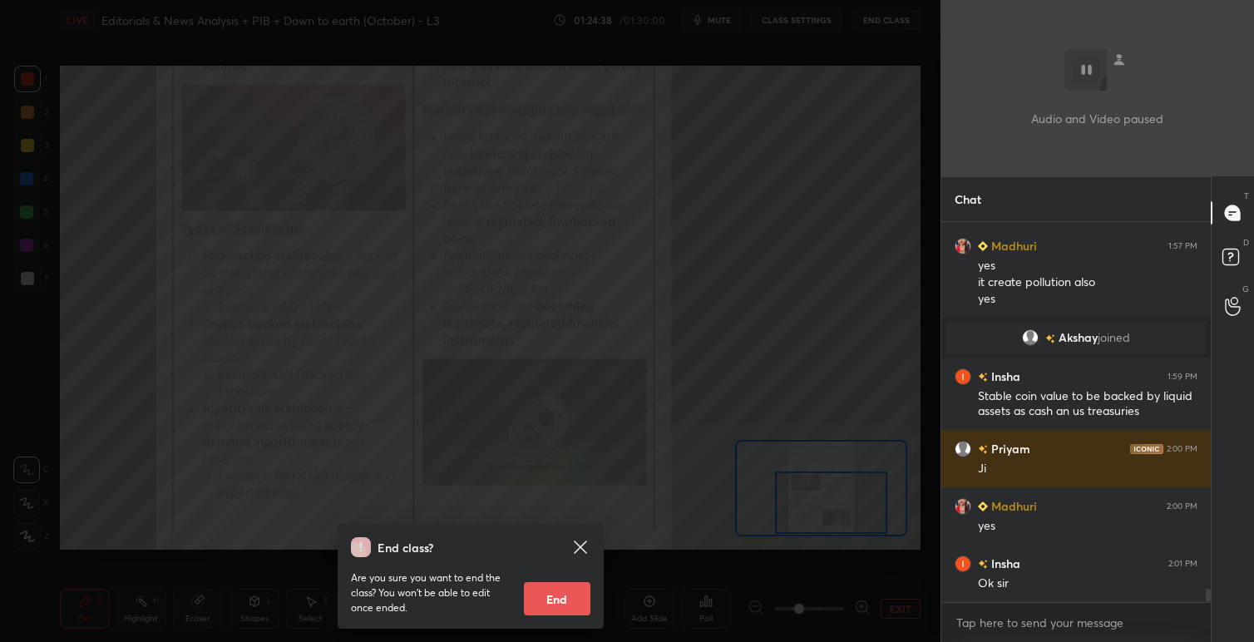
click at [557, 599] on button "End" at bounding box center [557, 598] width 67 height 33
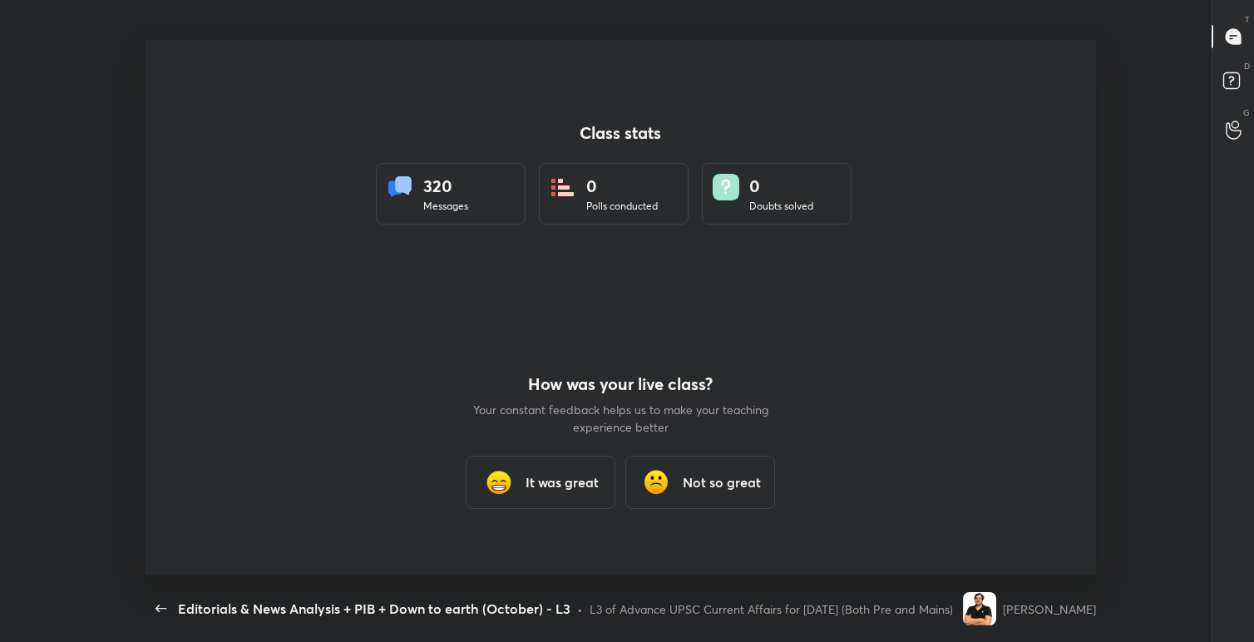
scroll to position [0, 0]
click at [534, 485] on h3 "It was great" at bounding box center [561, 482] width 73 height 20
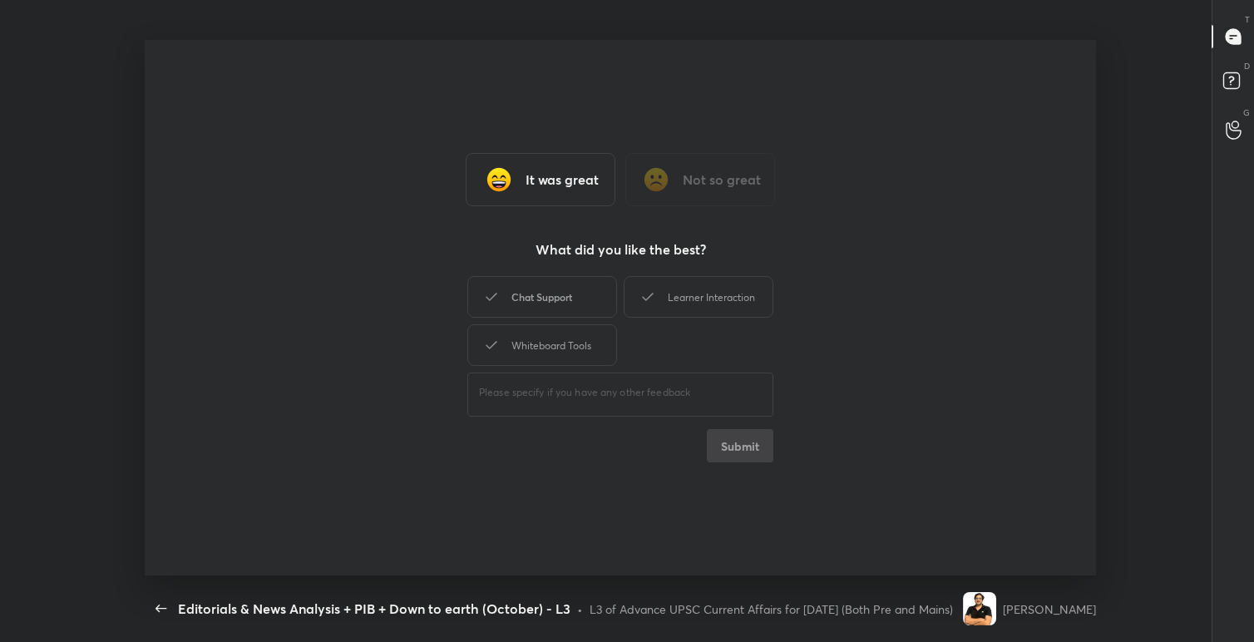
click at [579, 308] on div "Chat Support" at bounding box center [542, 297] width 150 height 42
click at [675, 310] on div "Learner Interaction" at bounding box center [698, 297] width 150 height 42
click at [592, 347] on div "Whiteboard Tools" at bounding box center [542, 345] width 150 height 42
click at [722, 437] on button "Submit" at bounding box center [740, 445] width 67 height 33
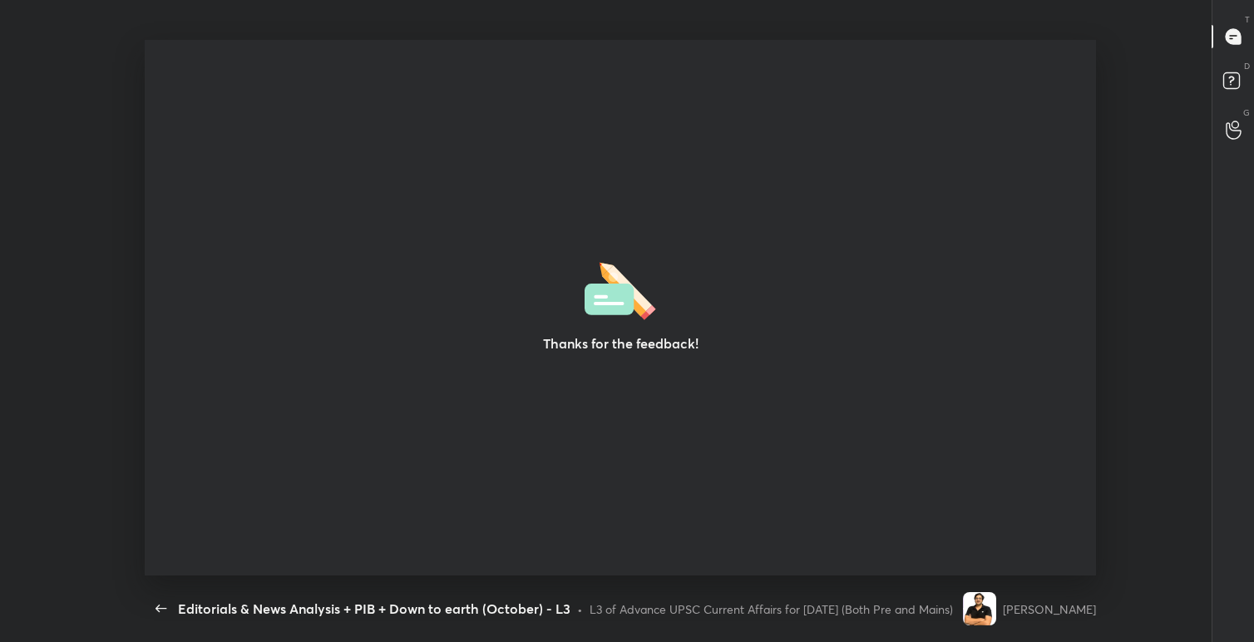
type textarea "x"
